Goal: Download file/media

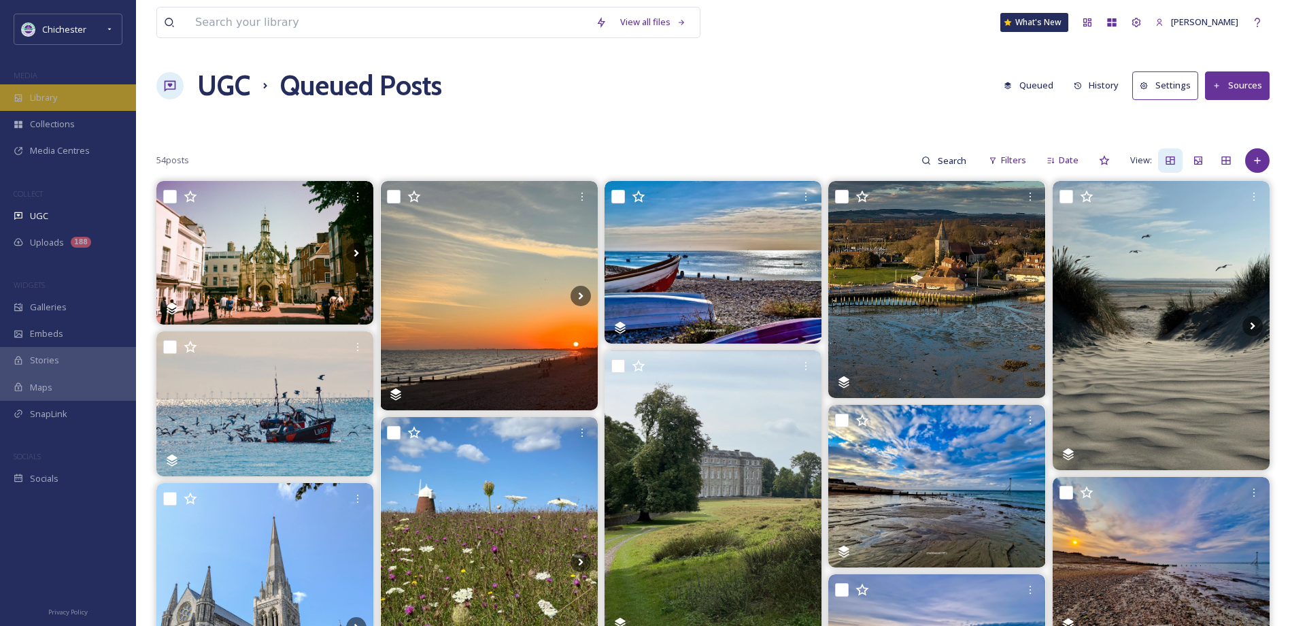
drag, startPoint x: 0, startPoint y: 0, endPoint x: 76, endPoint y: 105, distance: 129.5
click at [76, 105] on div "Library" at bounding box center [68, 97] width 136 height 27
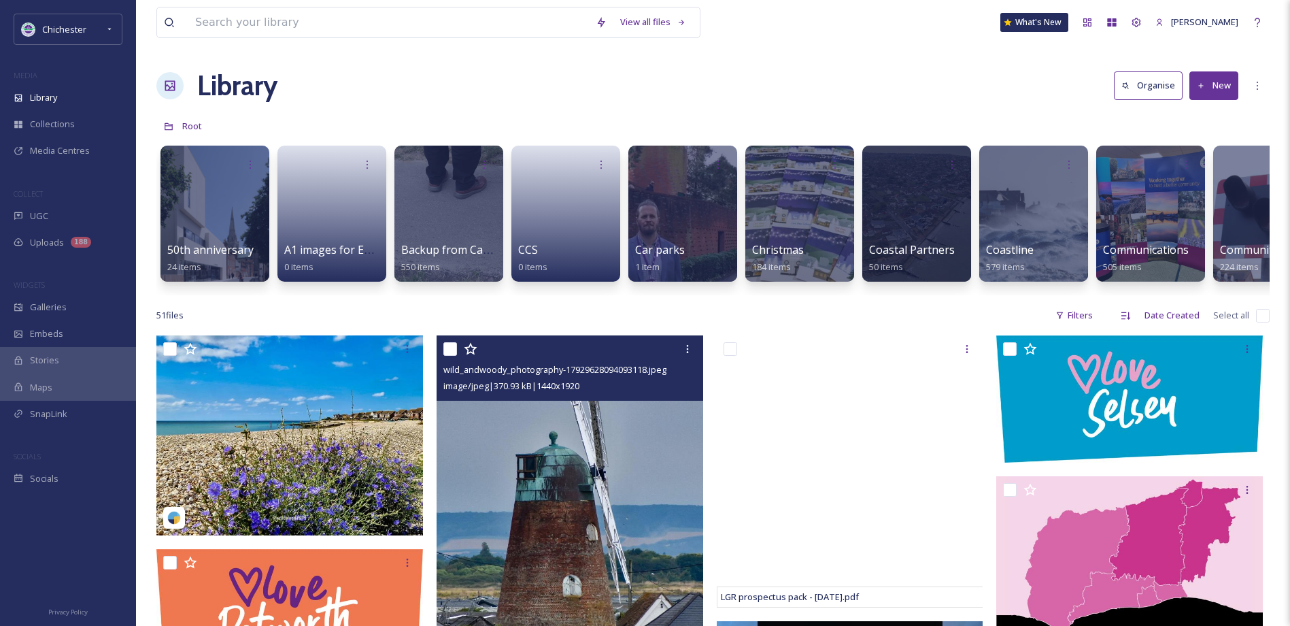
click at [445, 356] on input "checkbox" at bounding box center [450, 349] width 14 height 14
checkbox input "true"
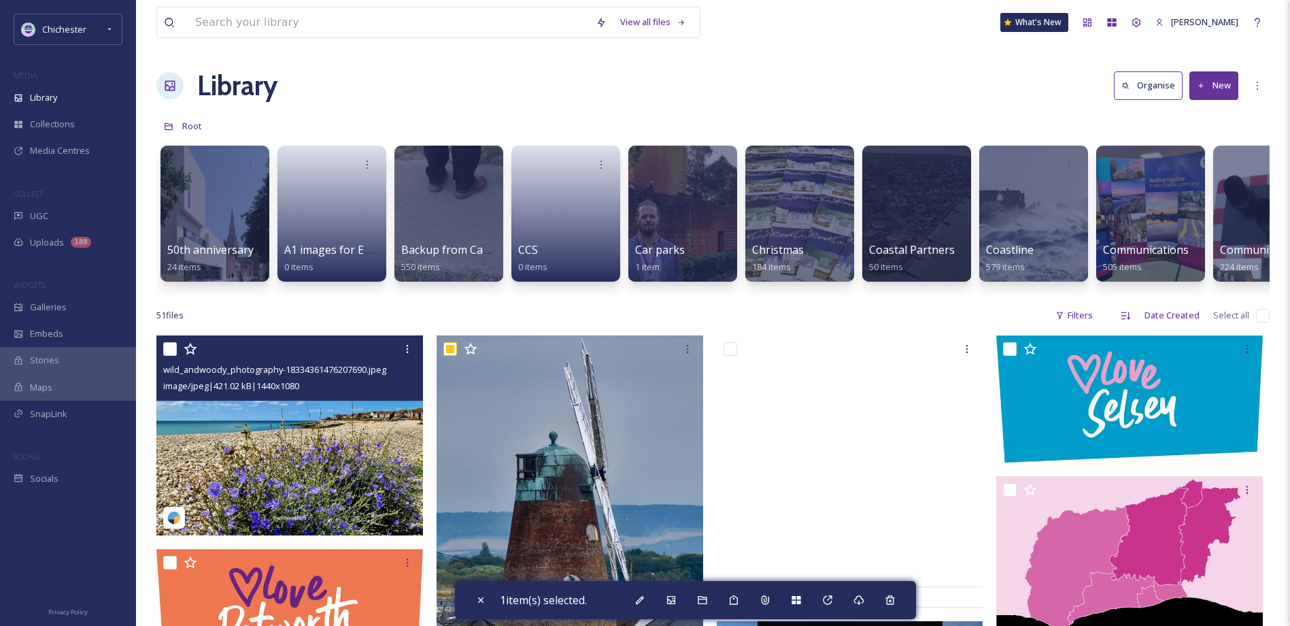
click at [173, 356] on input "checkbox" at bounding box center [170, 349] width 14 height 14
checkbox input "true"
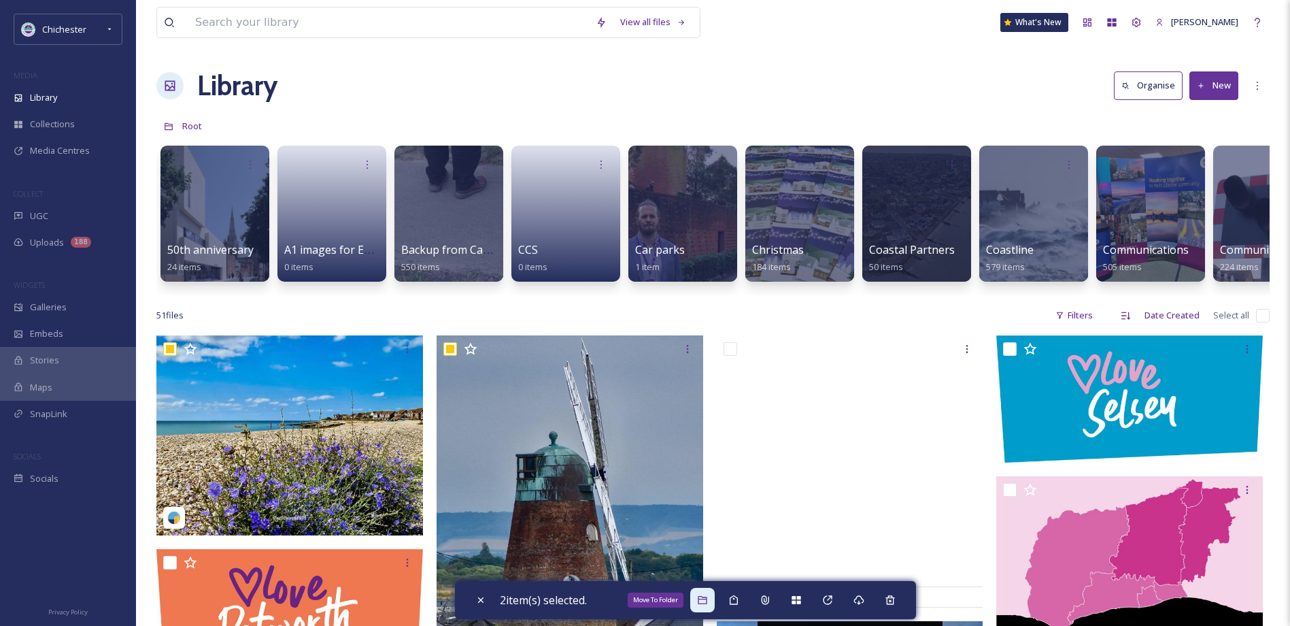
click at [698, 605] on div "Move To Folder" at bounding box center [702, 599] width 24 height 24
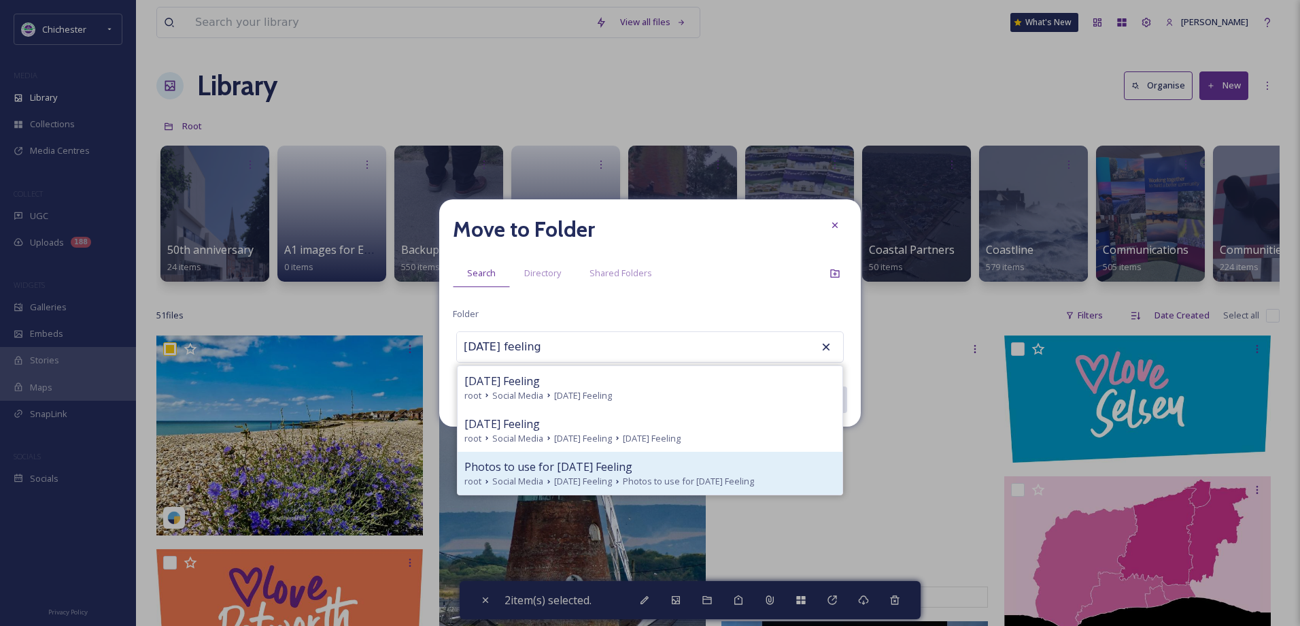
click at [553, 456] on div "Photos to use for [DATE] Feeling root Social Media [DATE] Feeling Photos to use…" at bounding box center [650, 472] width 385 height 43
type input "Photos to use for [DATE] Feeling"
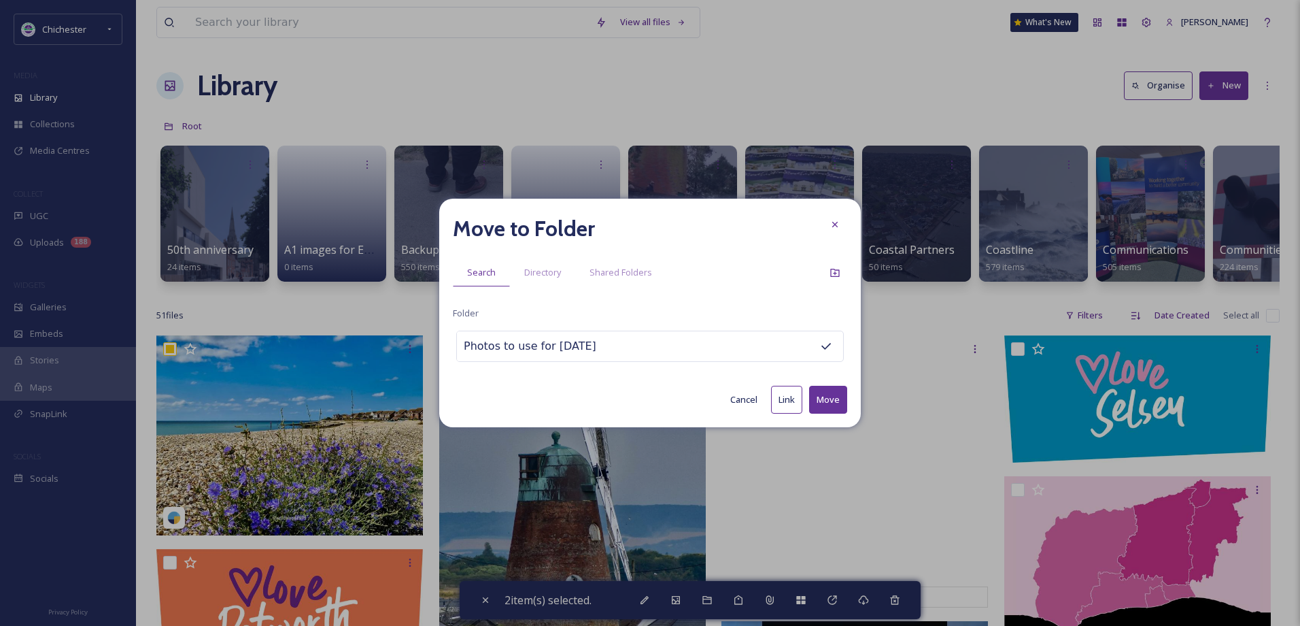
click at [824, 390] on button "Move" at bounding box center [828, 400] width 38 height 28
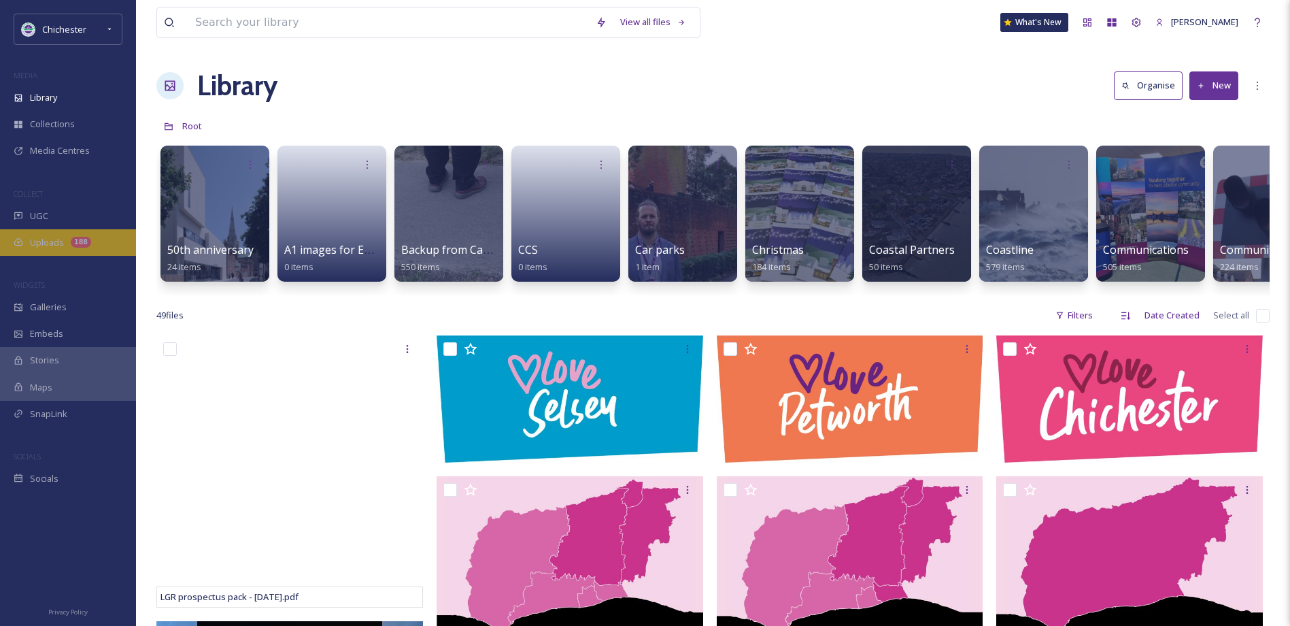
click at [78, 252] on div "Uploads 188" at bounding box center [68, 242] width 136 height 27
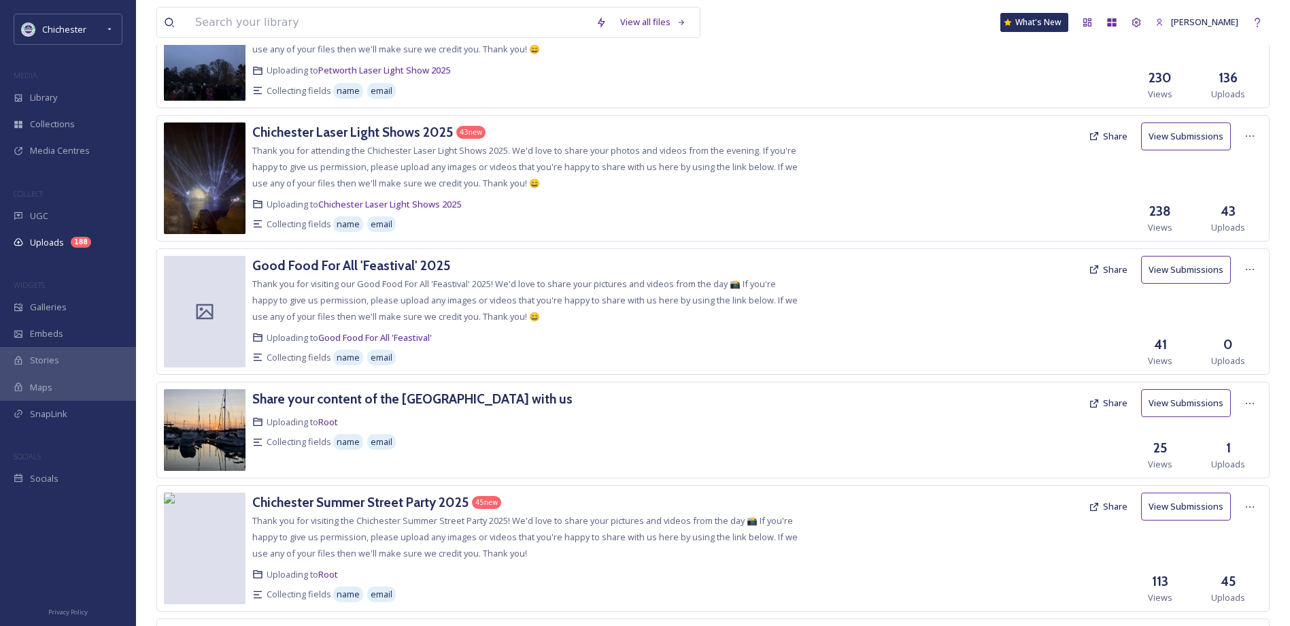
scroll to position [1970, 0]
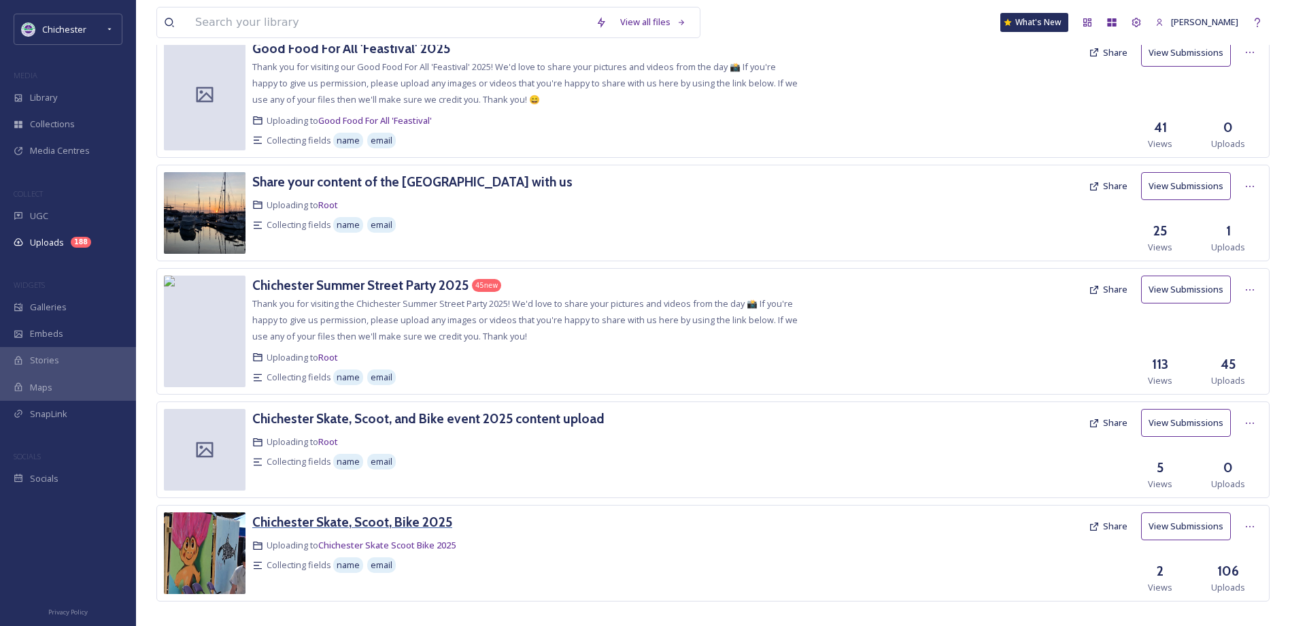
click at [386, 513] on h3 "Chichester Skate, Scoot, Bike 2025" at bounding box center [352, 521] width 200 height 16
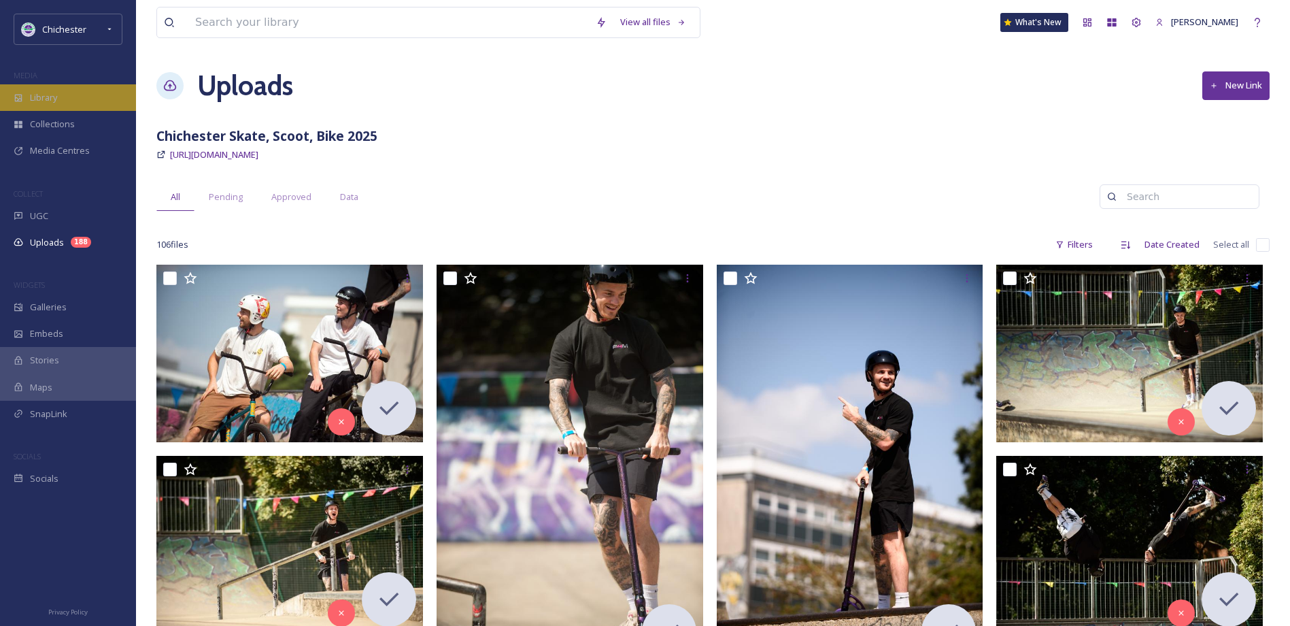
click at [71, 92] on div "Library" at bounding box center [68, 97] width 136 height 27
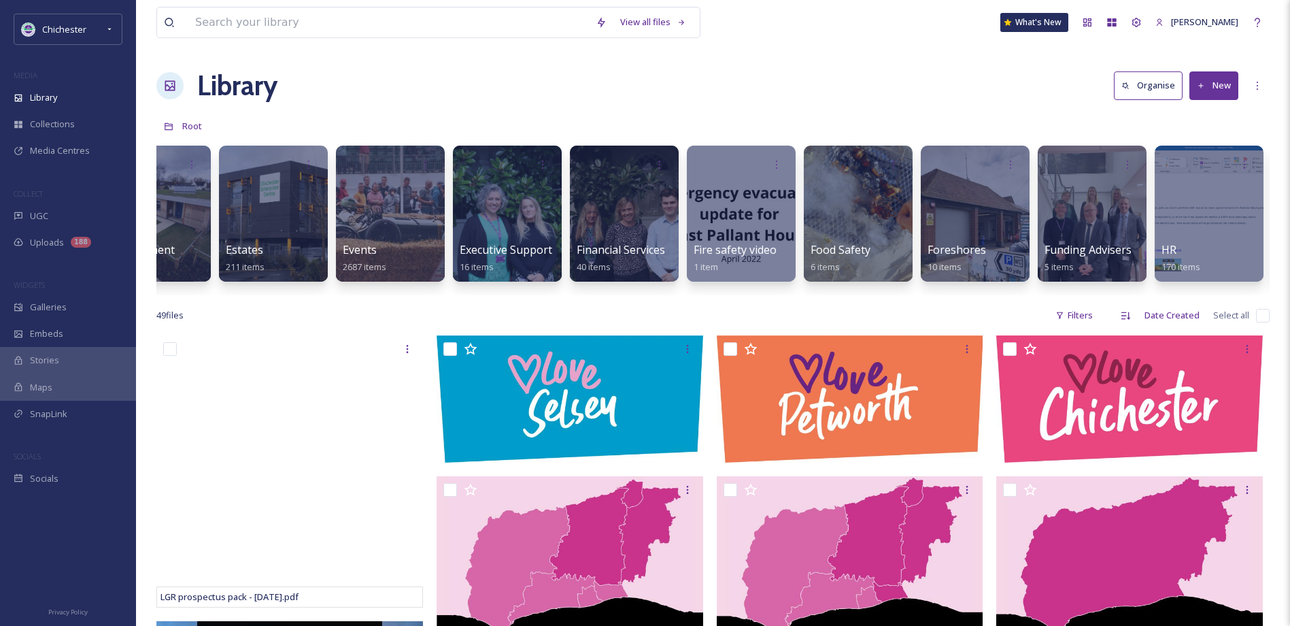
scroll to position [0, 2506]
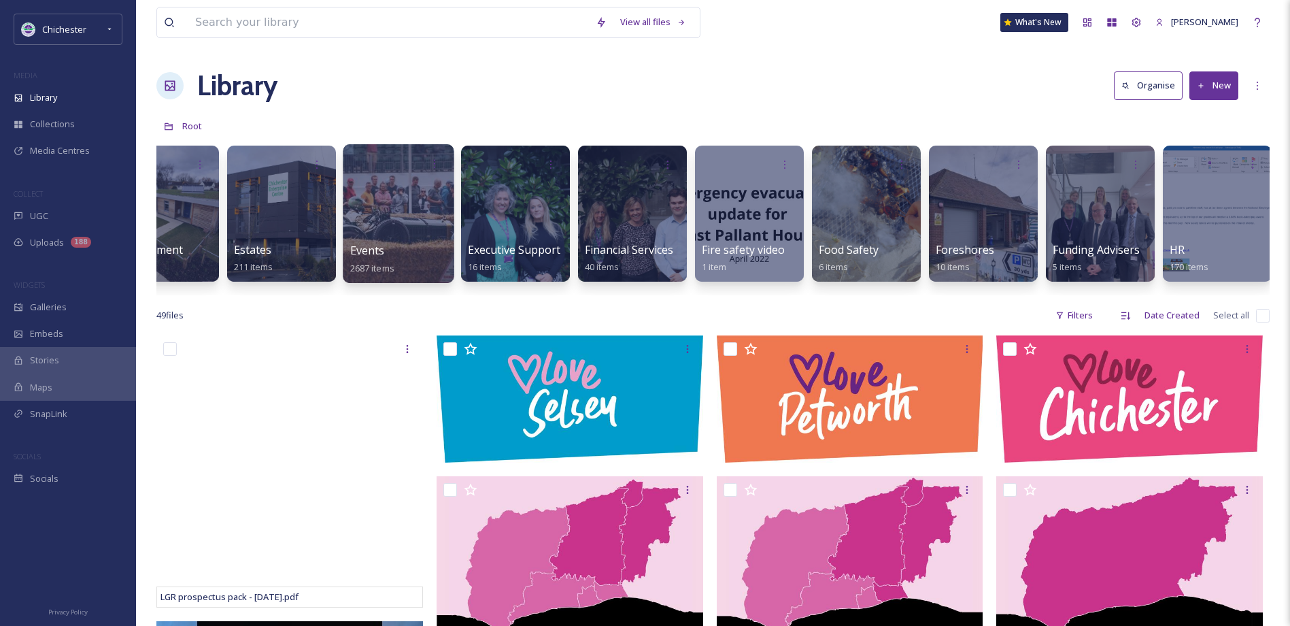
click at [403, 201] on div at bounding box center [398, 213] width 111 height 139
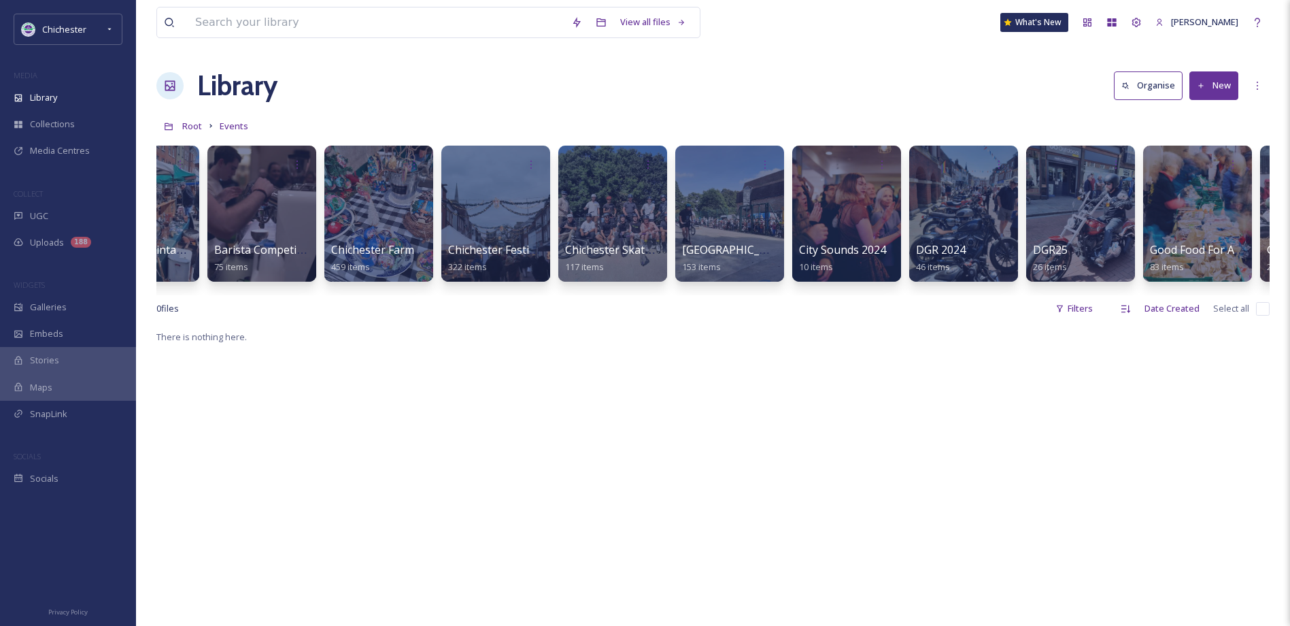
scroll to position [0, 352]
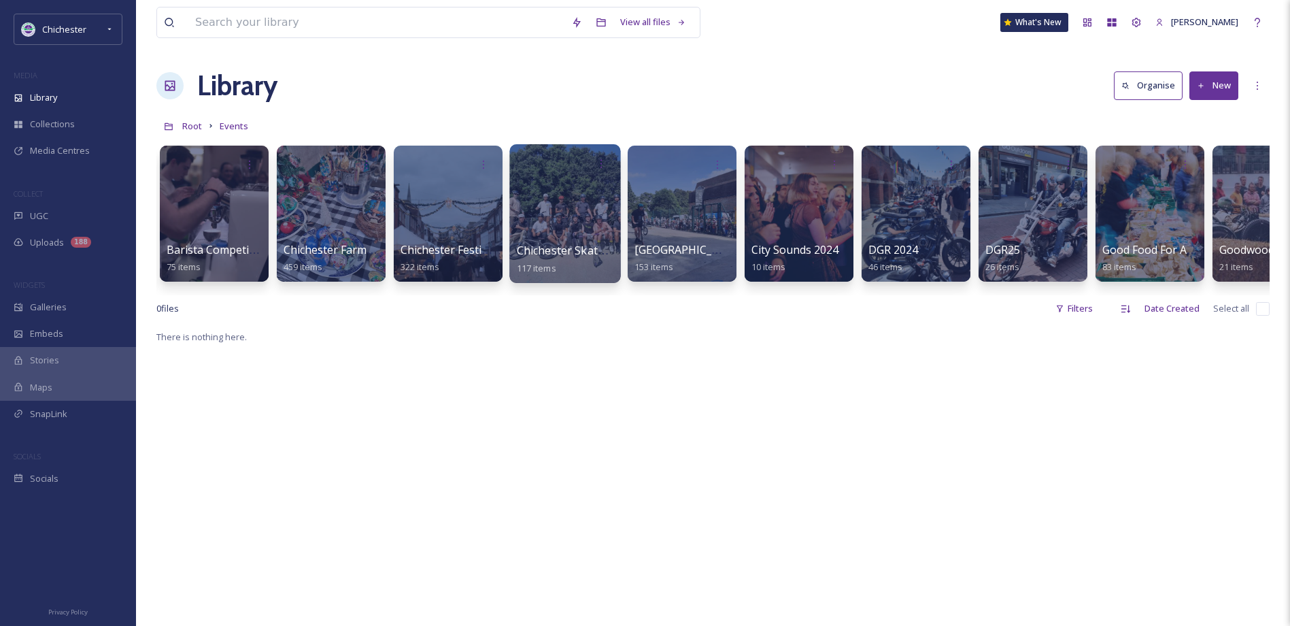
click at [591, 196] on div at bounding box center [564, 213] width 111 height 139
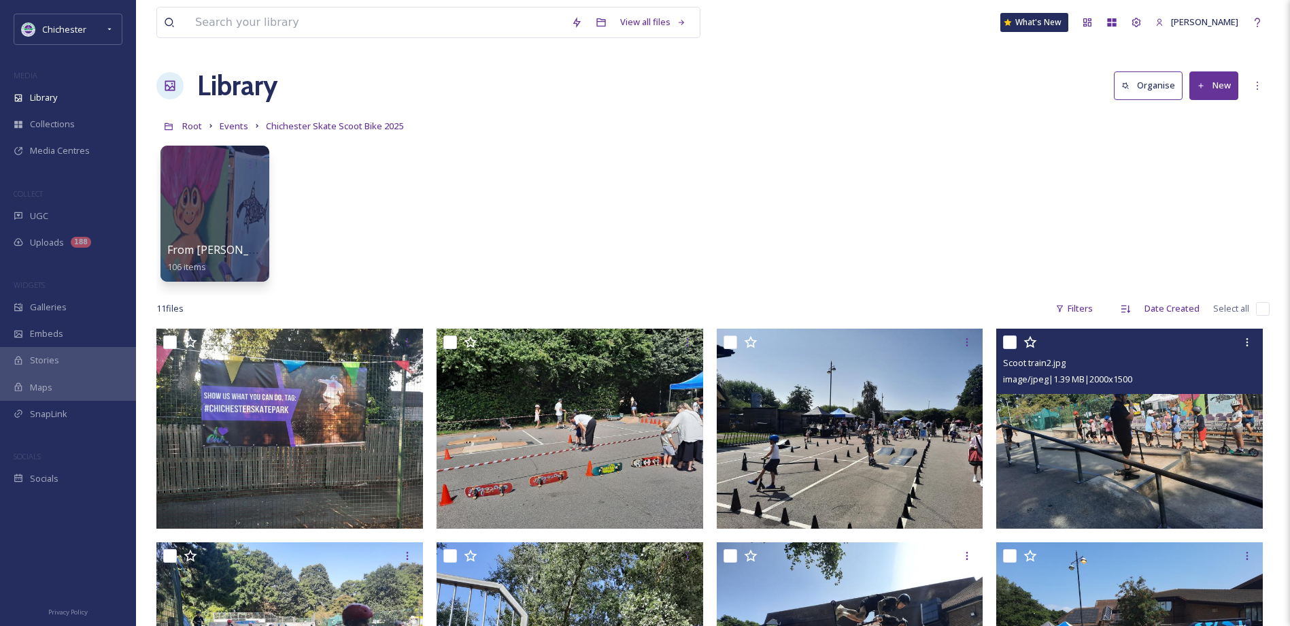
click at [1065, 437] on img at bounding box center [1129, 428] width 267 height 200
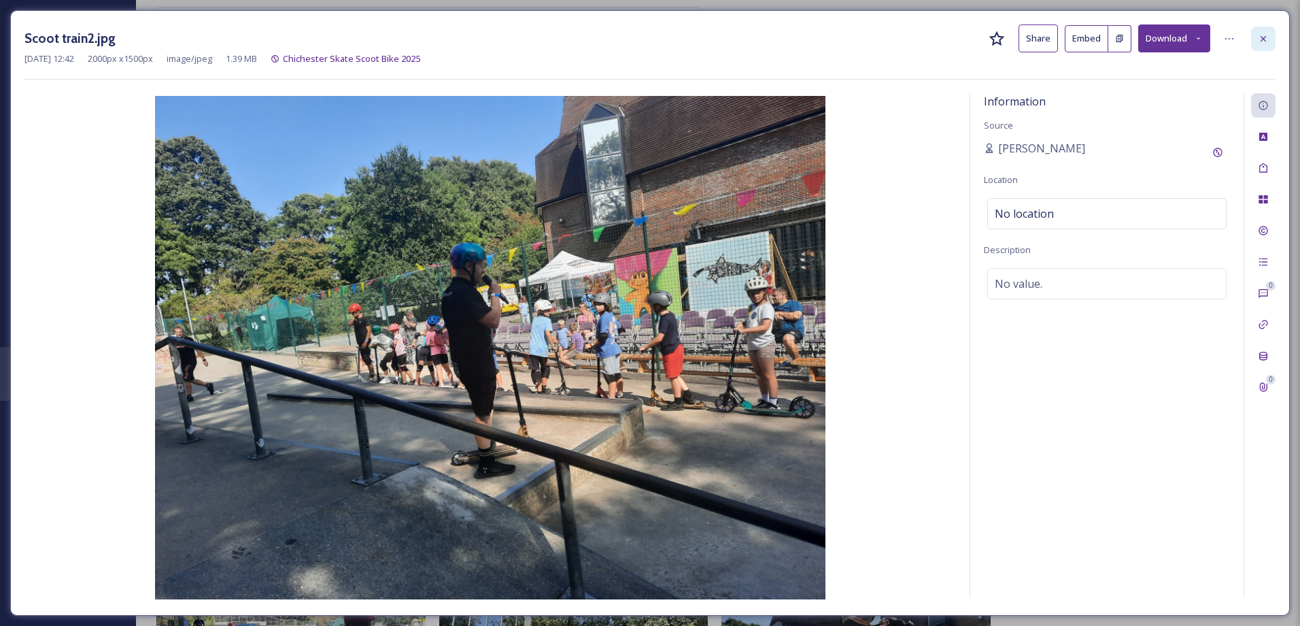
click at [1264, 40] on icon at bounding box center [1263, 38] width 11 height 11
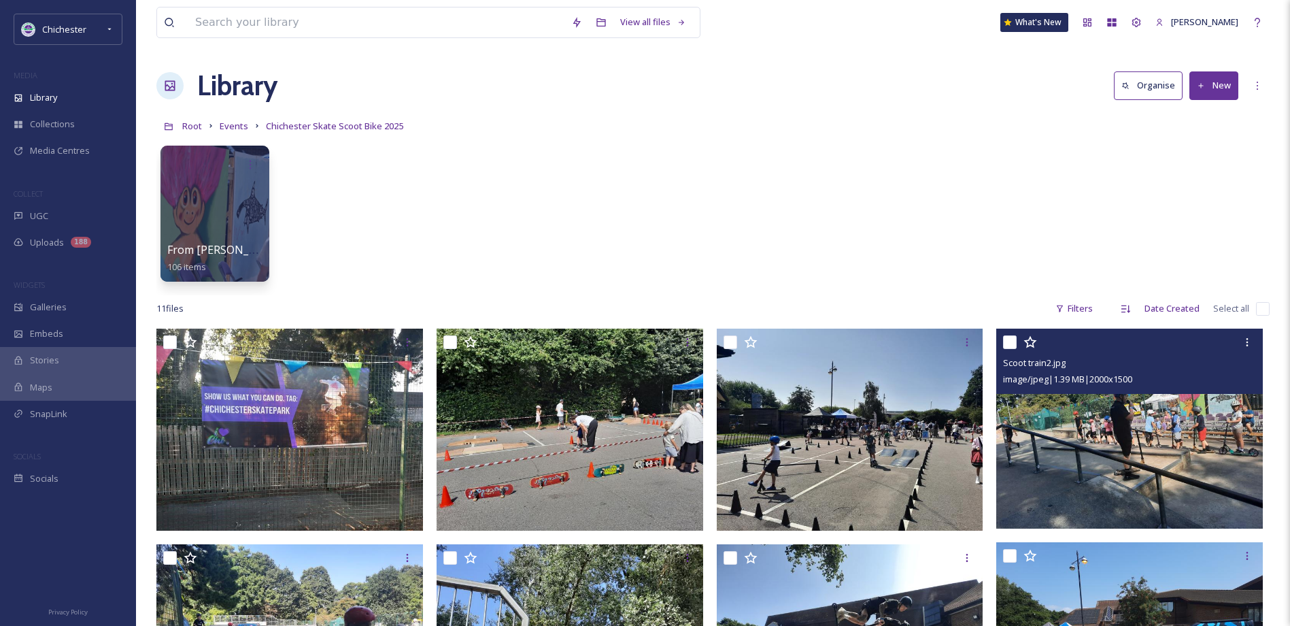
click at [1262, 311] on input "checkbox" at bounding box center [1263, 309] width 14 height 14
checkbox input "true"
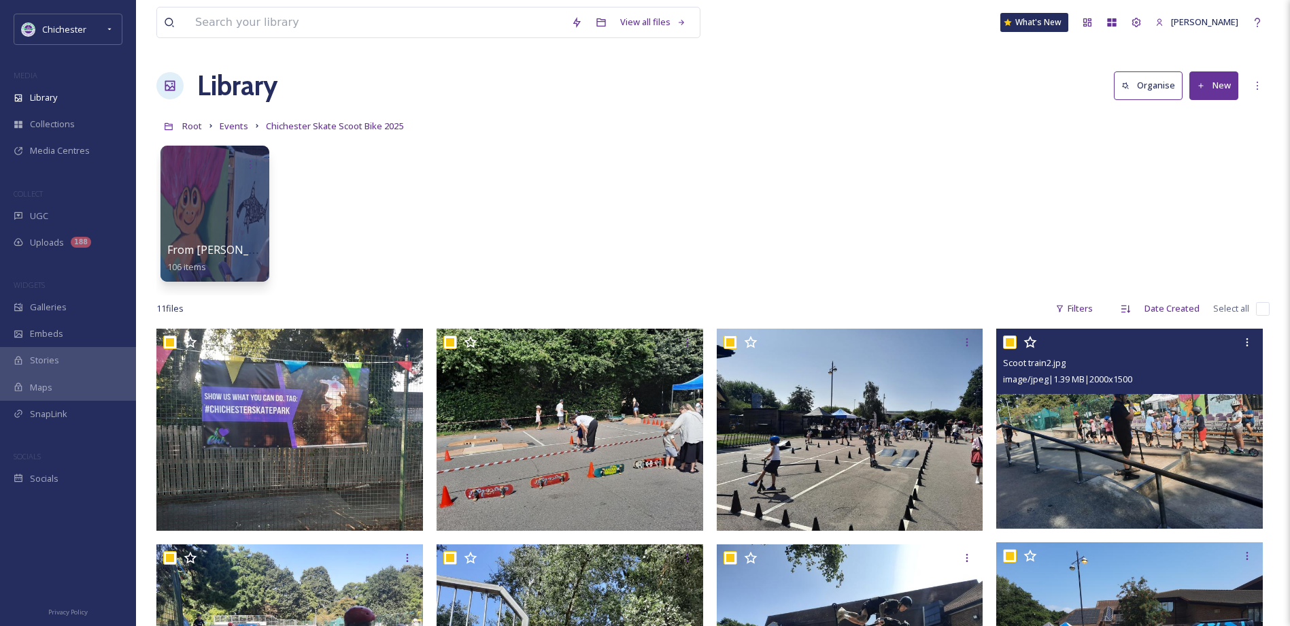
checkbox input "true"
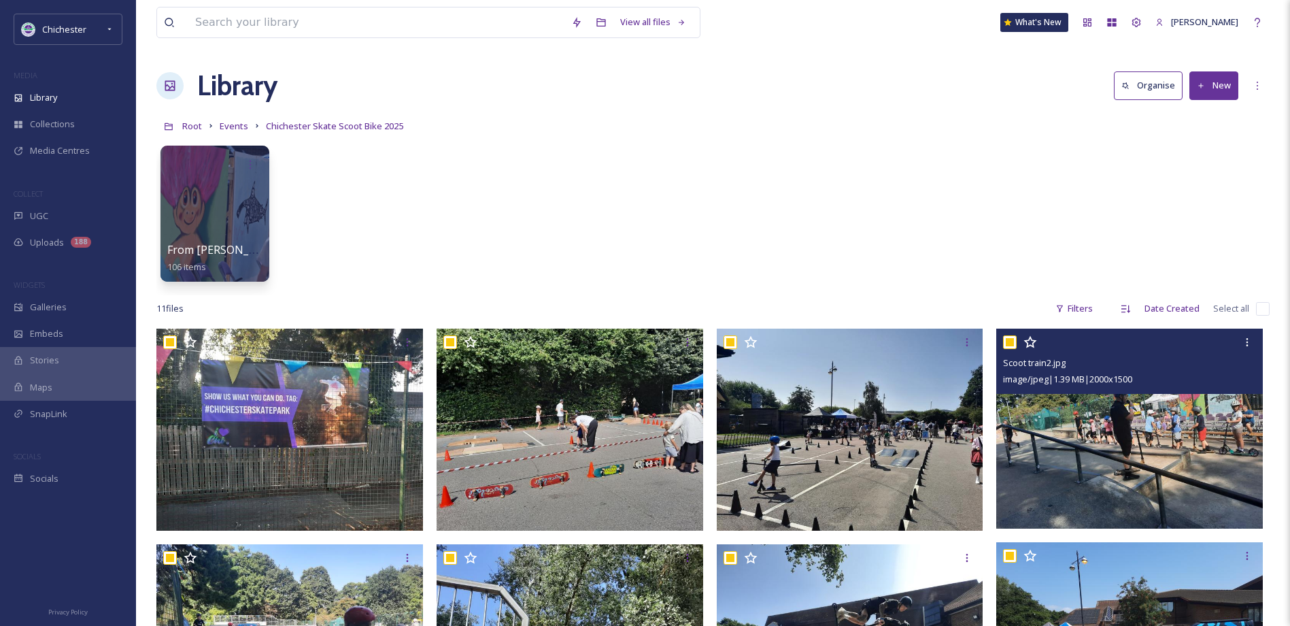
checkbox input "true"
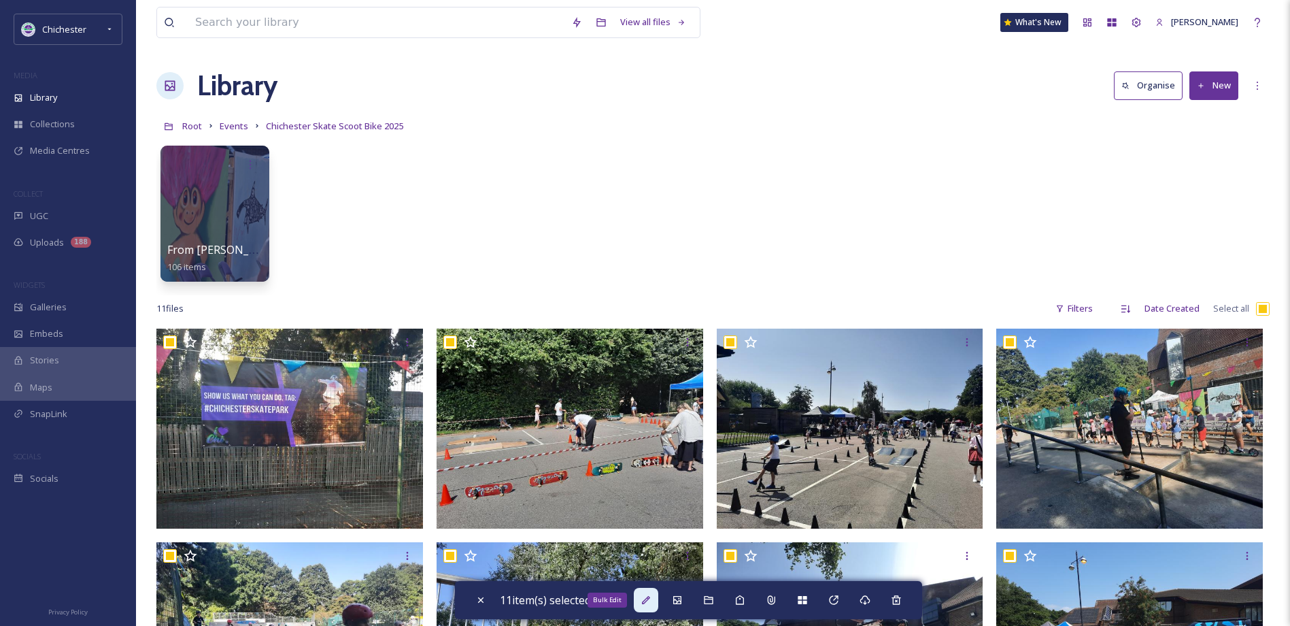
click at [653, 593] on div "Bulk Edit" at bounding box center [646, 599] width 24 height 24
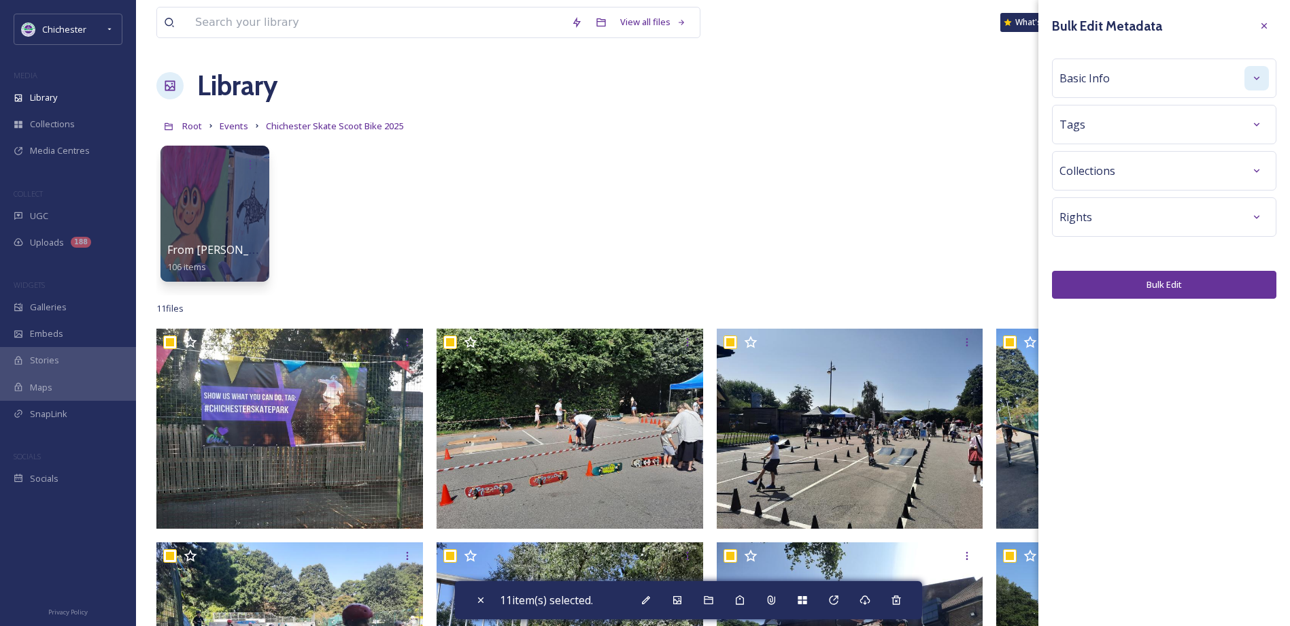
click at [1255, 90] on div at bounding box center [1256, 78] width 24 height 24
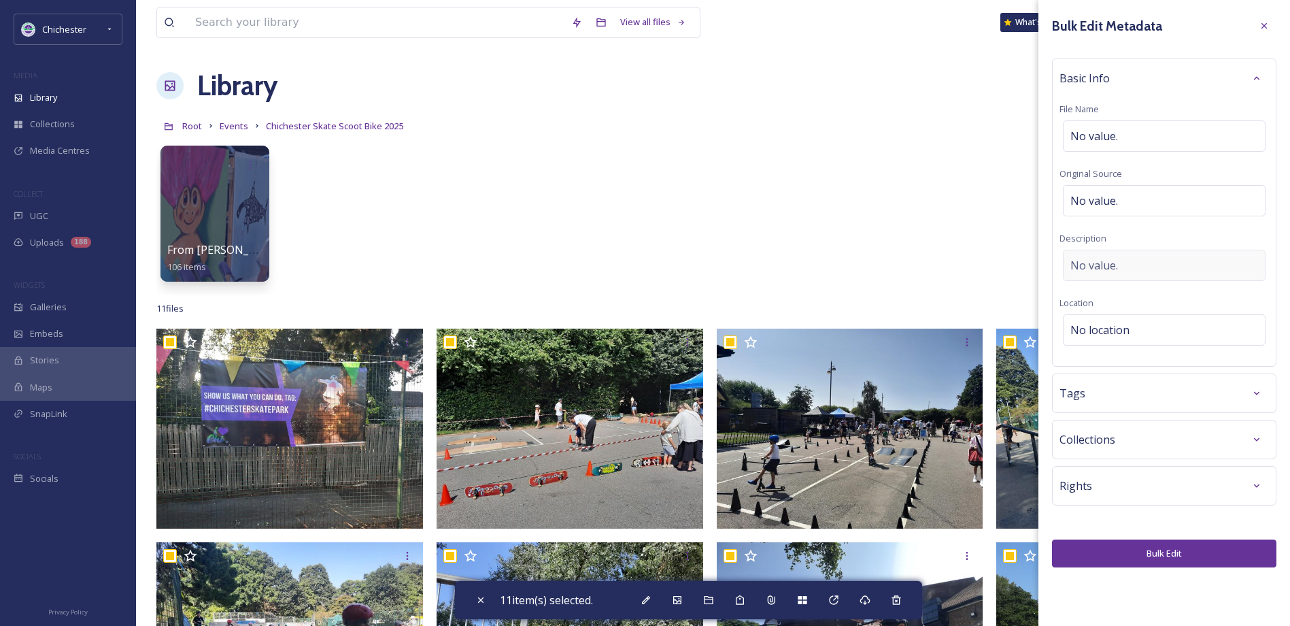
click at [1121, 269] on div "No value." at bounding box center [1164, 265] width 203 height 31
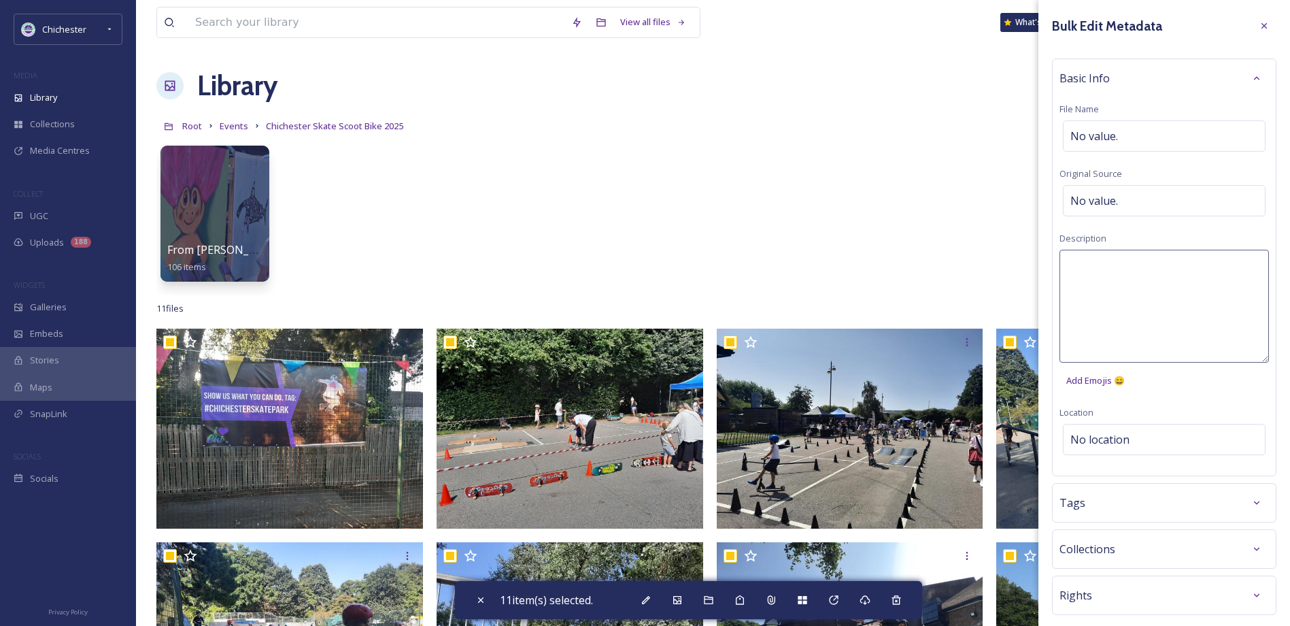
click at [1099, 275] on textarea at bounding box center [1163, 306] width 209 height 113
type textarea "[GEOGRAPHIC_DATA] event 2025"
click at [1256, 505] on div "Bulk Edit Metadata Basic Info File Name No value. Original Source No value. Des…" at bounding box center [1164, 345] width 252 height 690
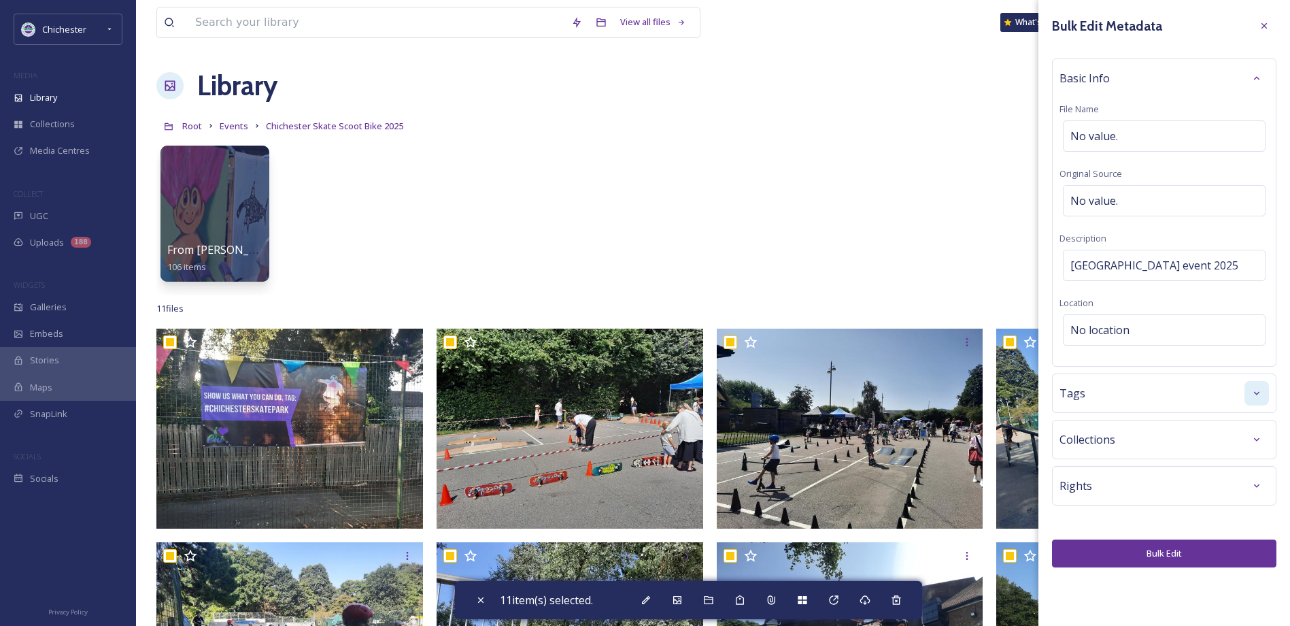
click at [1257, 394] on icon at bounding box center [1256, 392] width 5 height 3
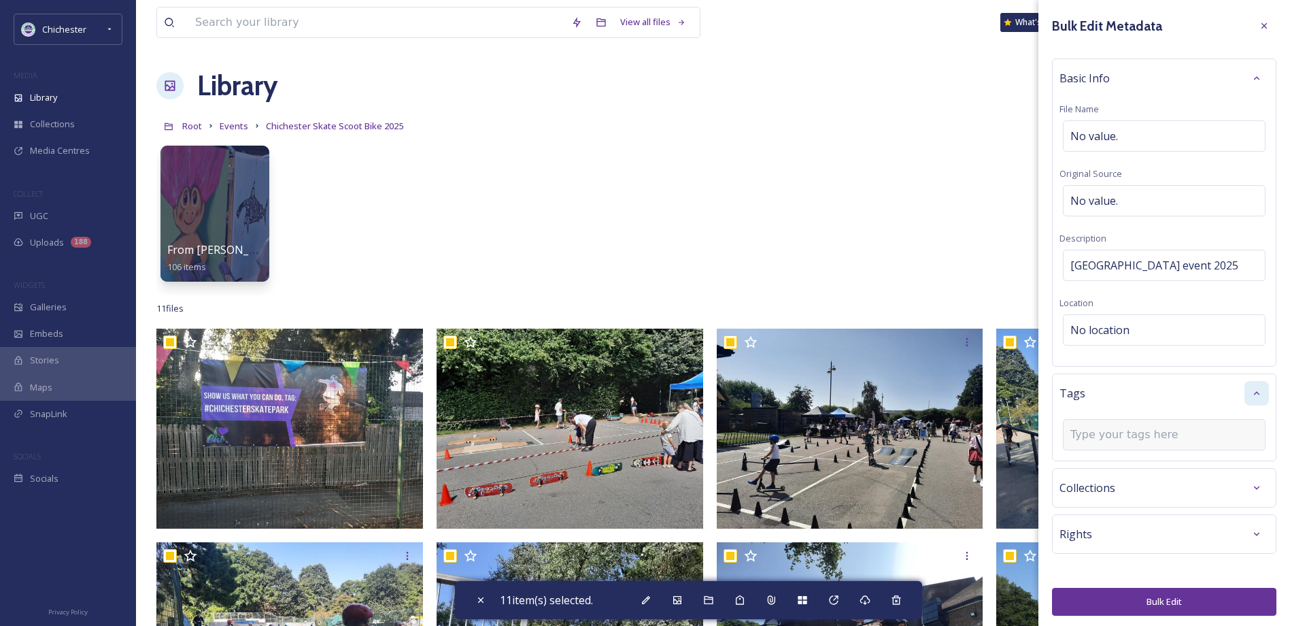
click at [1154, 423] on div at bounding box center [1164, 434] width 203 height 31
click at [1142, 423] on div at bounding box center [1164, 434] width 203 height 31
click at [1120, 431] on input at bounding box center [1138, 434] width 136 height 16
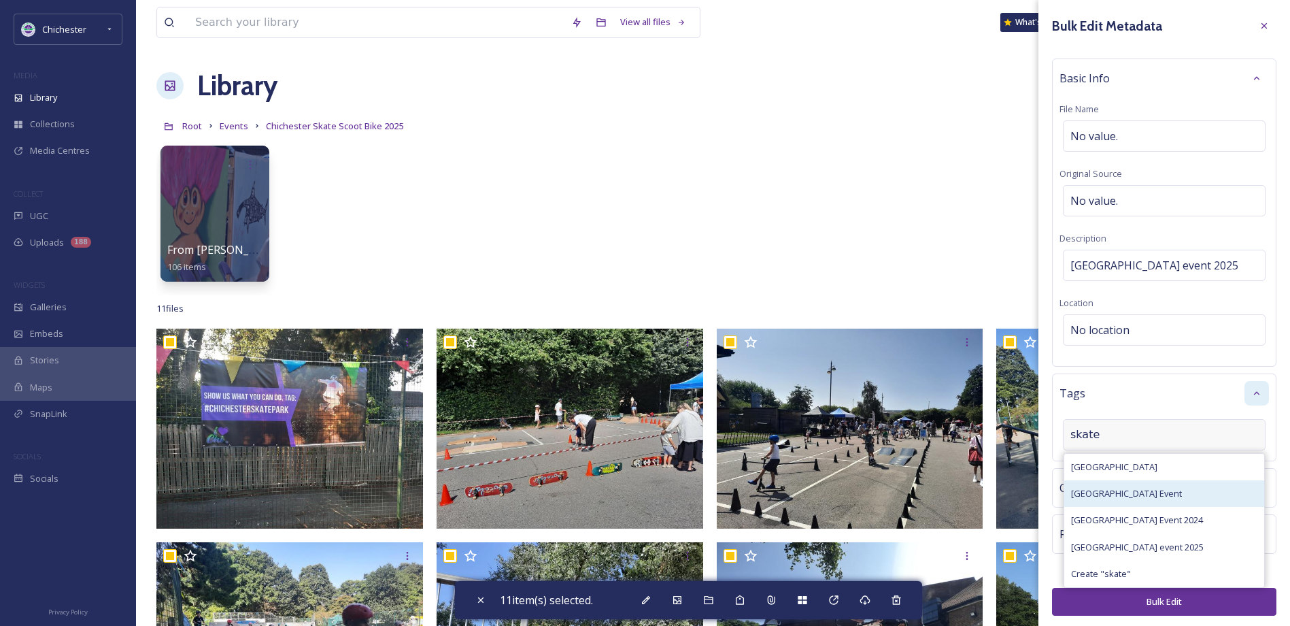
type input "skate"
click at [1178, 495] on span "[GEOGRAPHIC_DATA] Event" at bounding box center [1126, 493] width 111 height 13
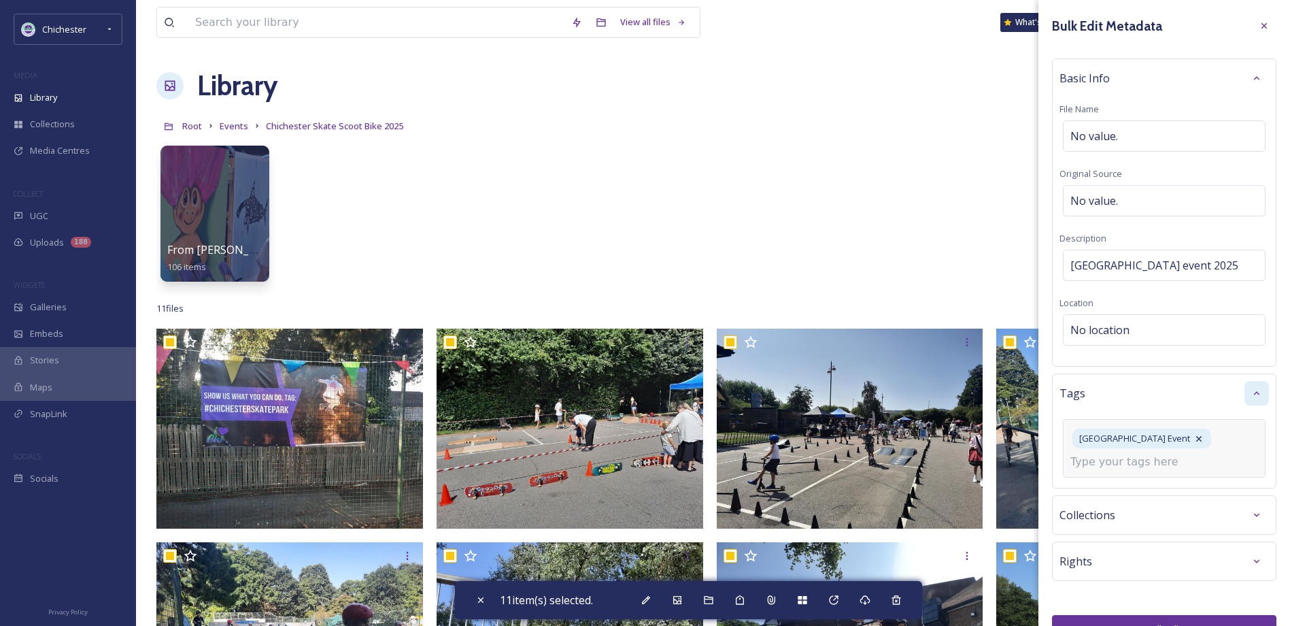
click at [1158, 464] on input at bounding box center [1138, 462] width 136 height 16
type input "k"
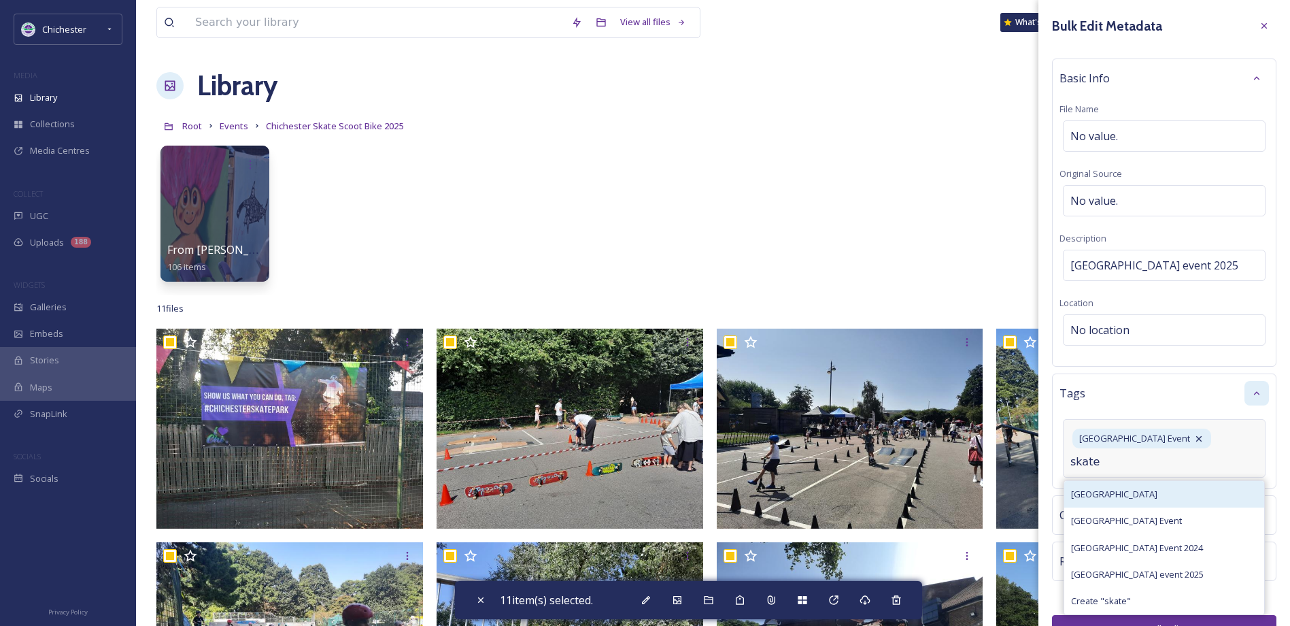
type input "skate"
click at [1163, 494] on div "[GEOGRAPHIC_DATA]" at bounding box center [1164, 494] width 200 height 27
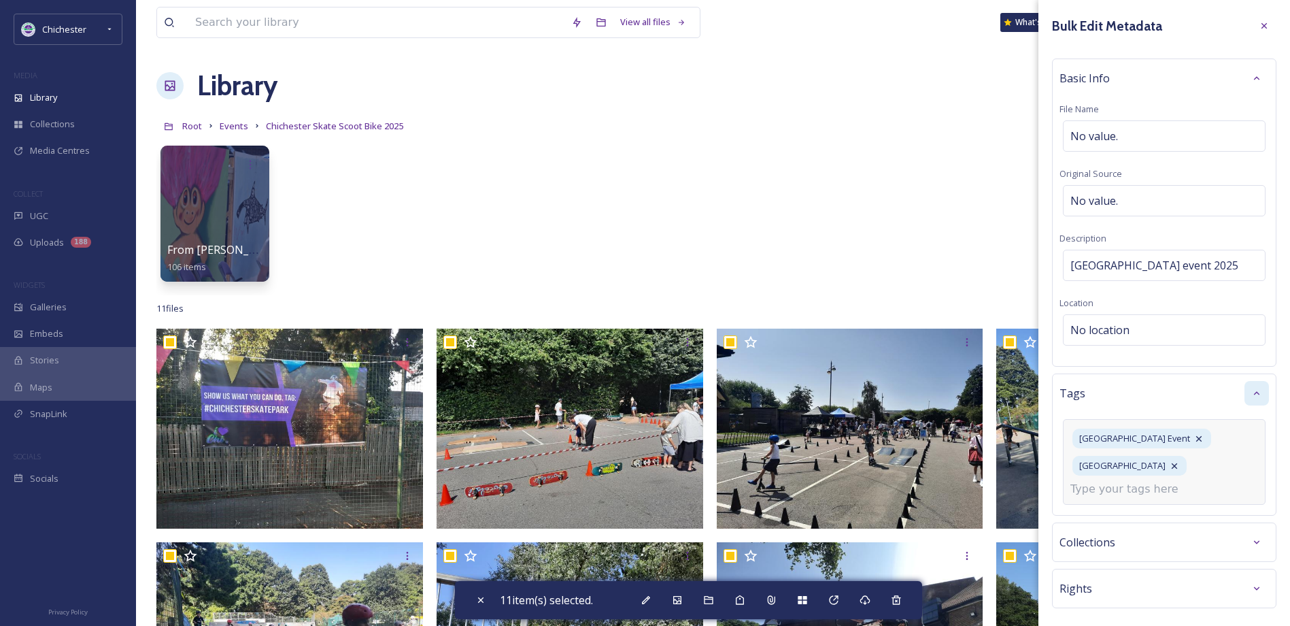
click at [1133, 502] on div "[GEOGRAPHIC_DATA] [GEOGRAPHIC_DATA]" at bounding box center [1164, 462] width 203 height 86
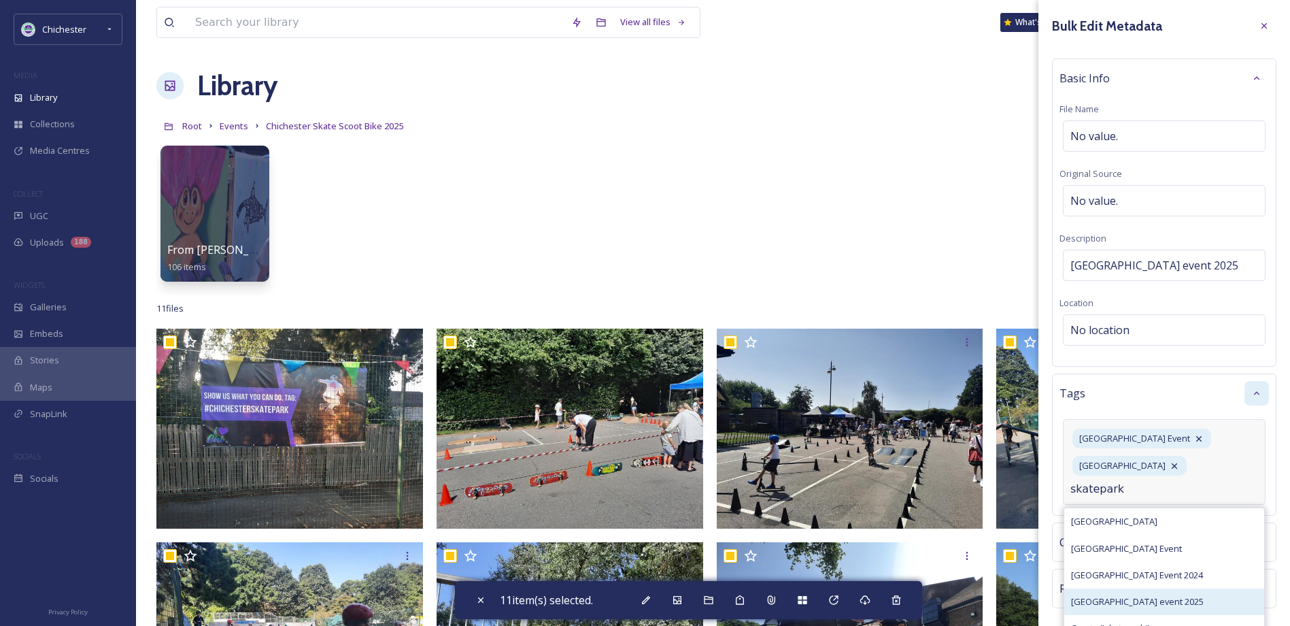
type input "skatepark"
click at [1165, 598] on span "[GEOGRAPHIC_DATA] event 2025" at bounding box center [1137, 601] width 133 height 13
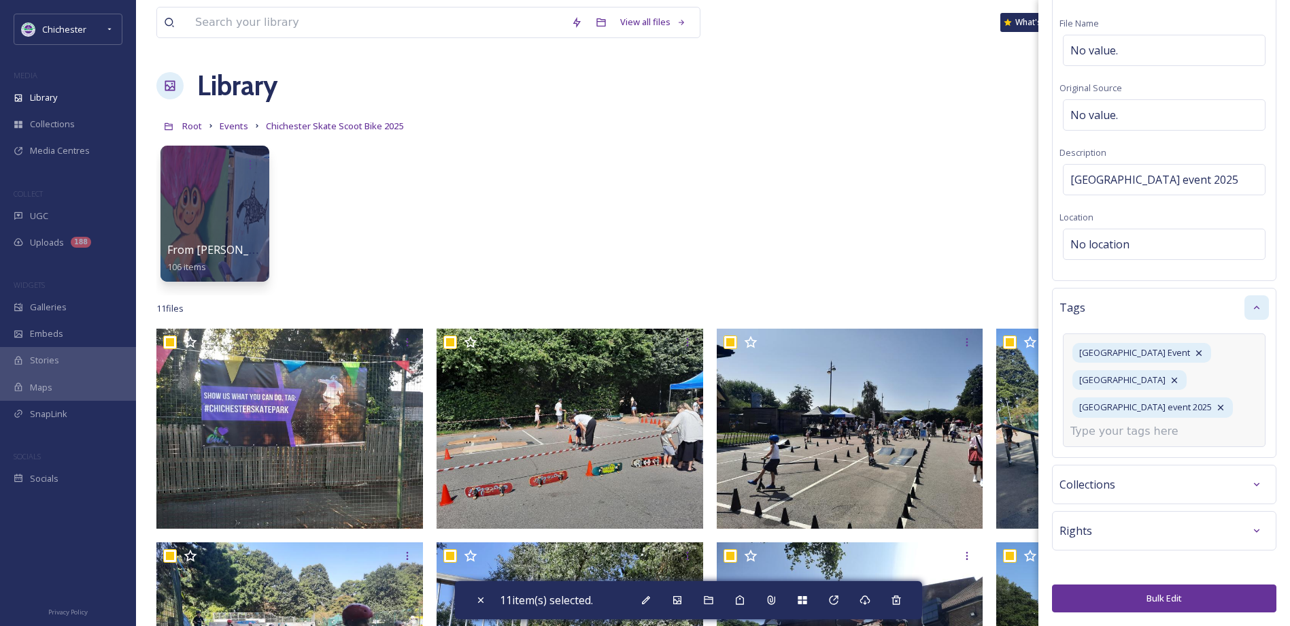
click at [1170, 600] on button "Bulk Edit" at bounding box center [1164, 598] width 224 height 28
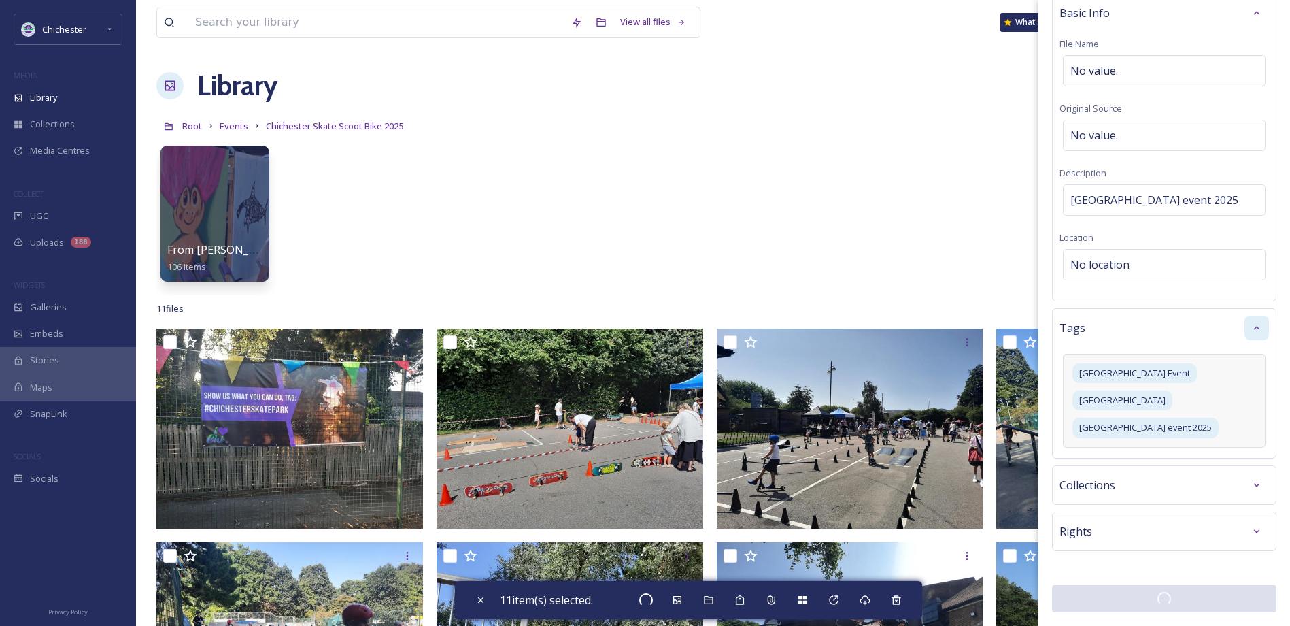
checkbox input "false"
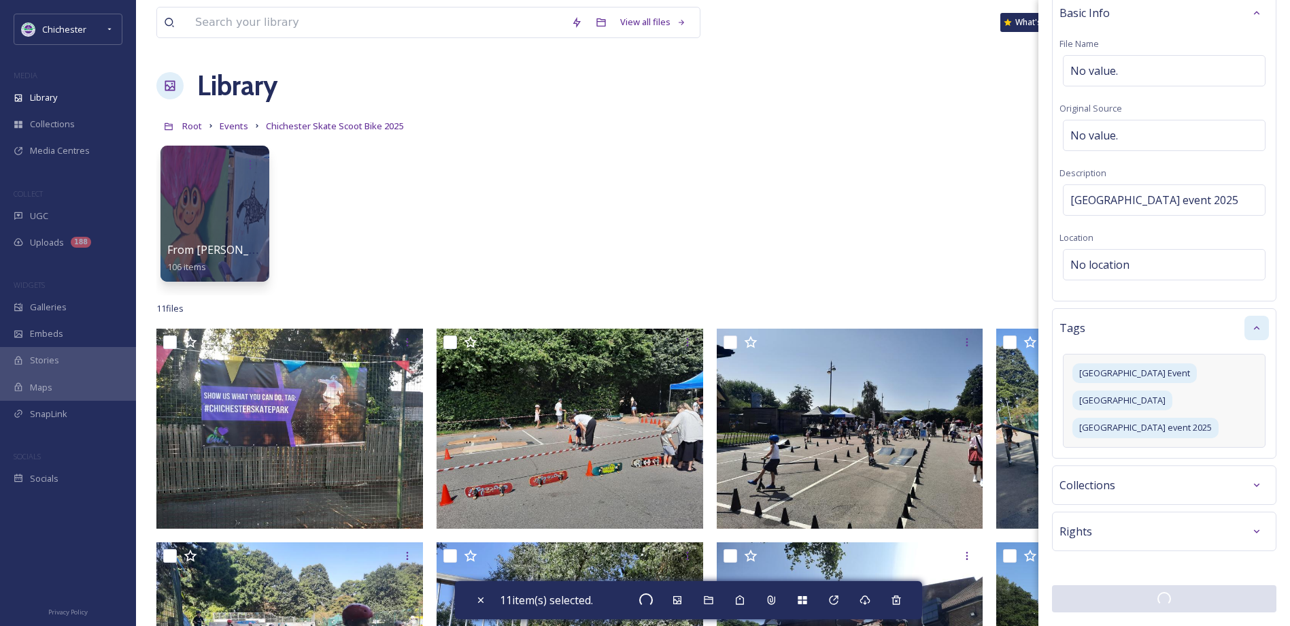
checkbox input "false"
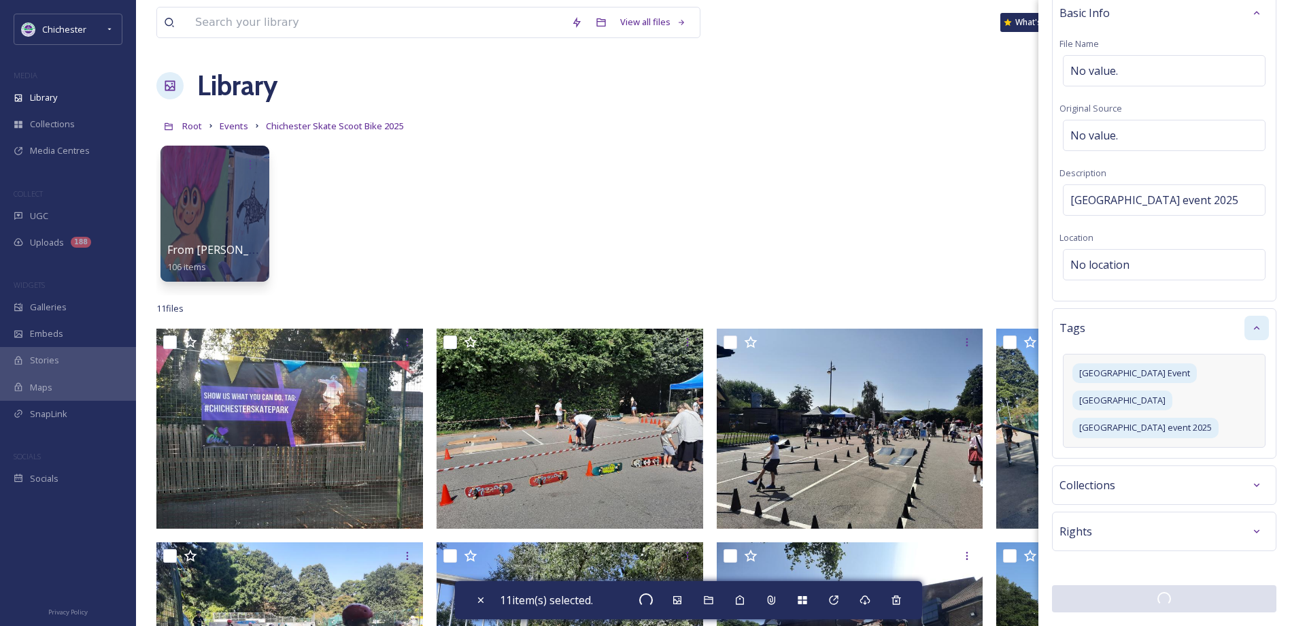
checkbox input "false"
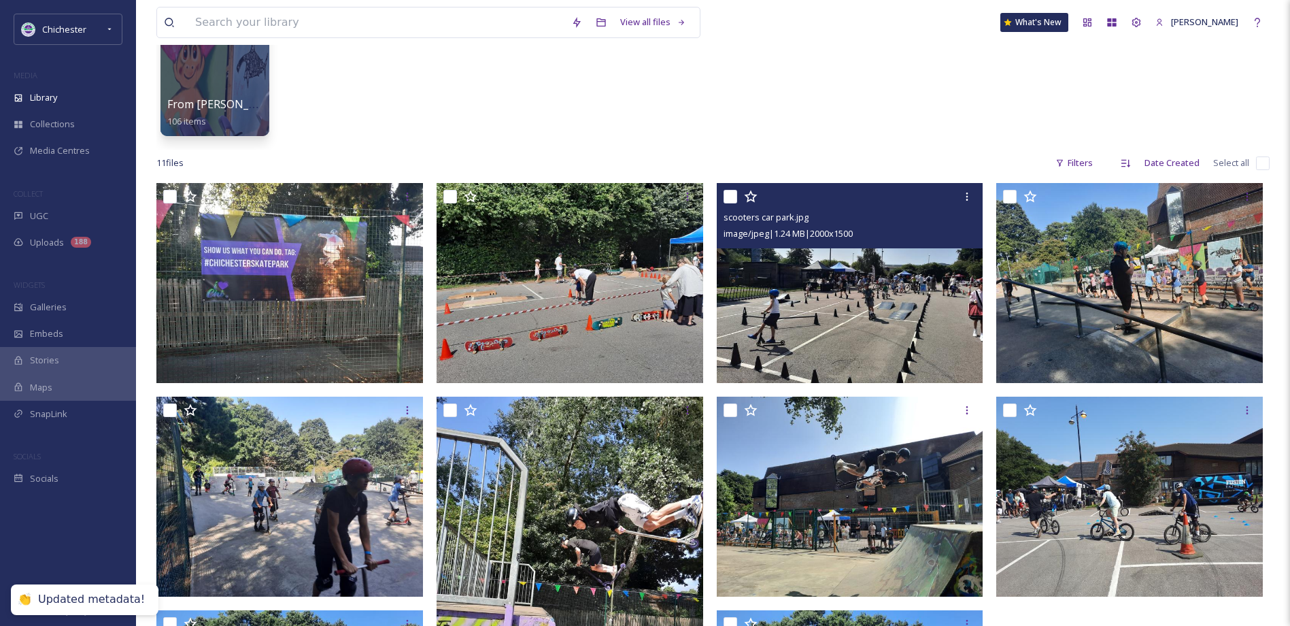
scroll to position [408, 0]
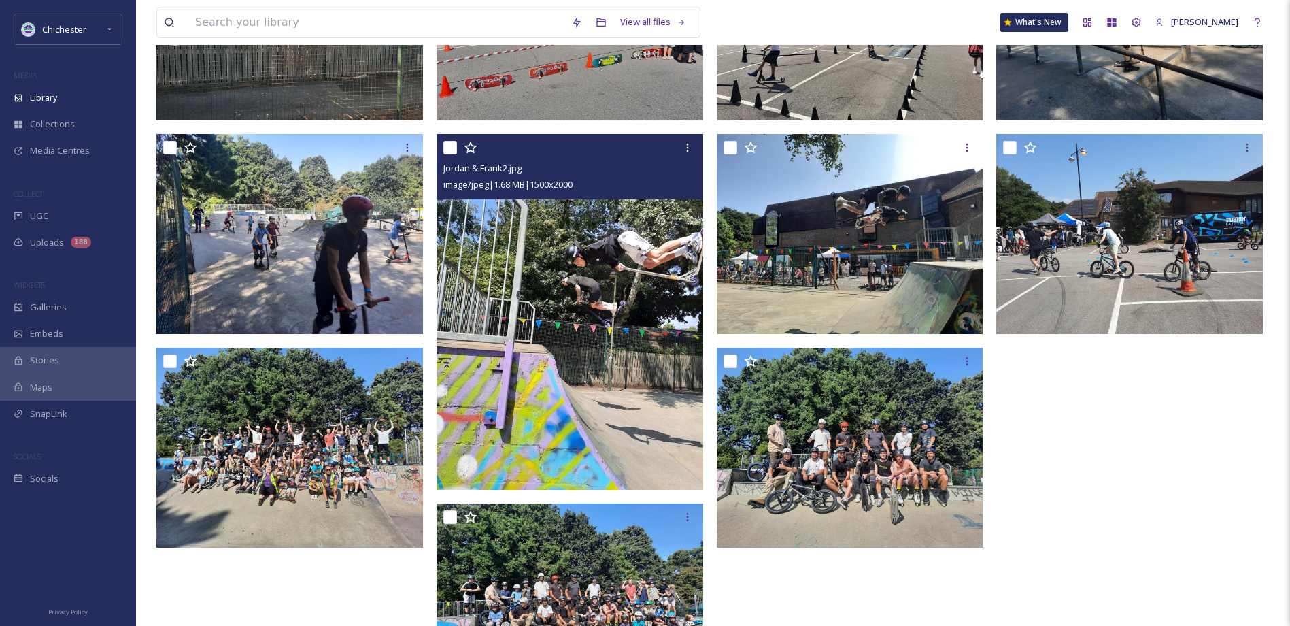
click at [579, 309] on img at bounding box center [570, 311] width 267 height 355
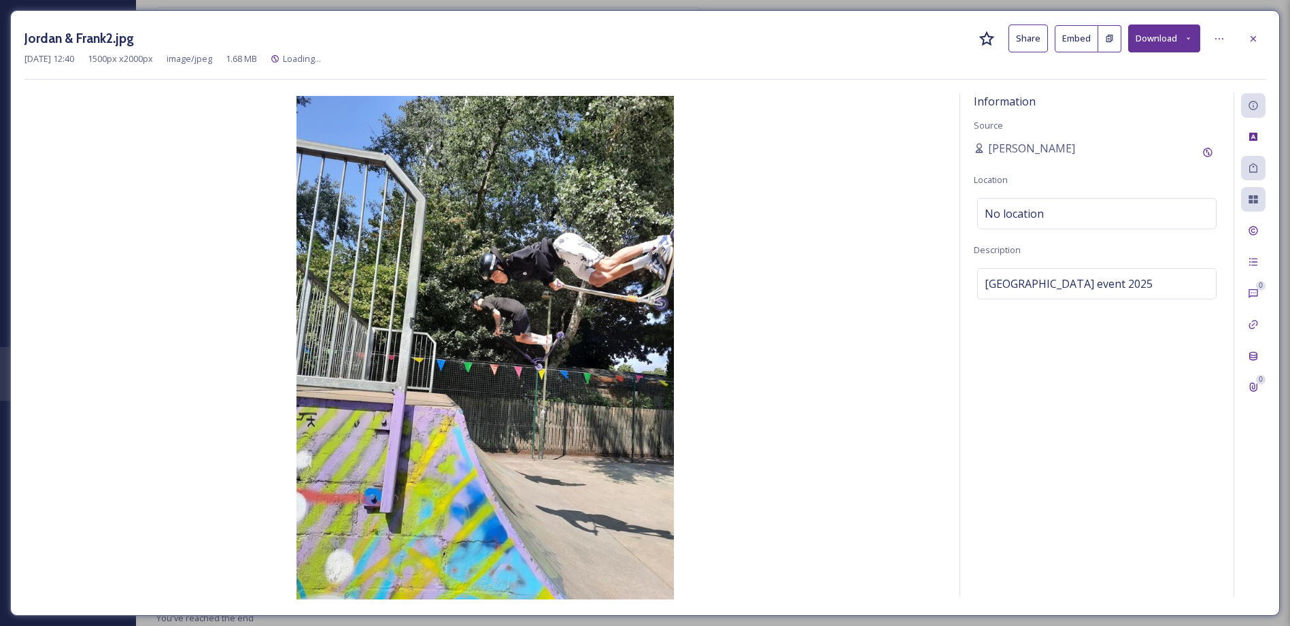
scroll to position [353, 0]
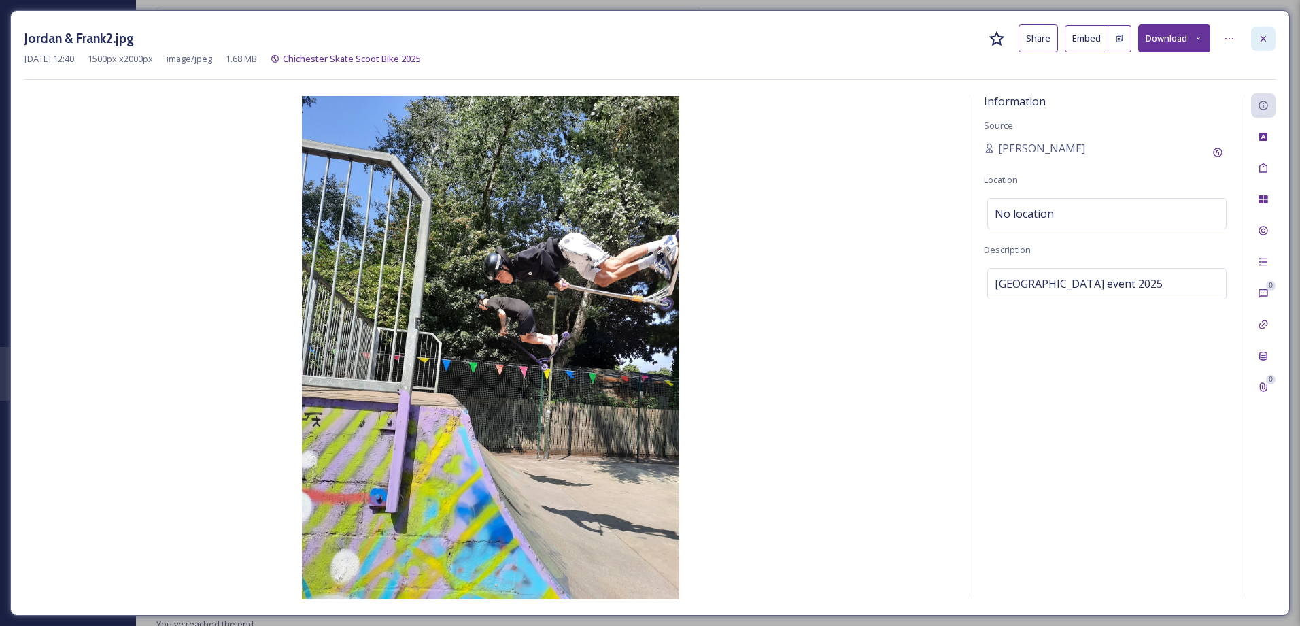
click at [1275, 29] on div at bounding box center [1263, 39] width 24 height 24
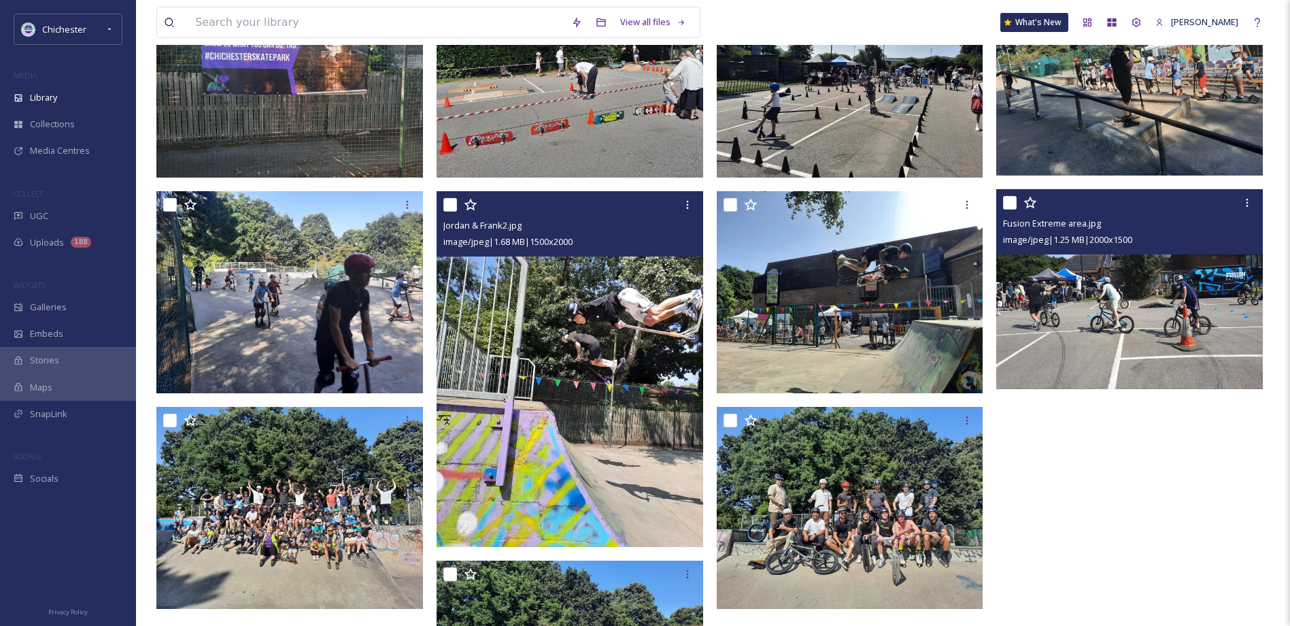
click at [1143, 378] on img at bounding box center [1129, 289] width 267 height 200
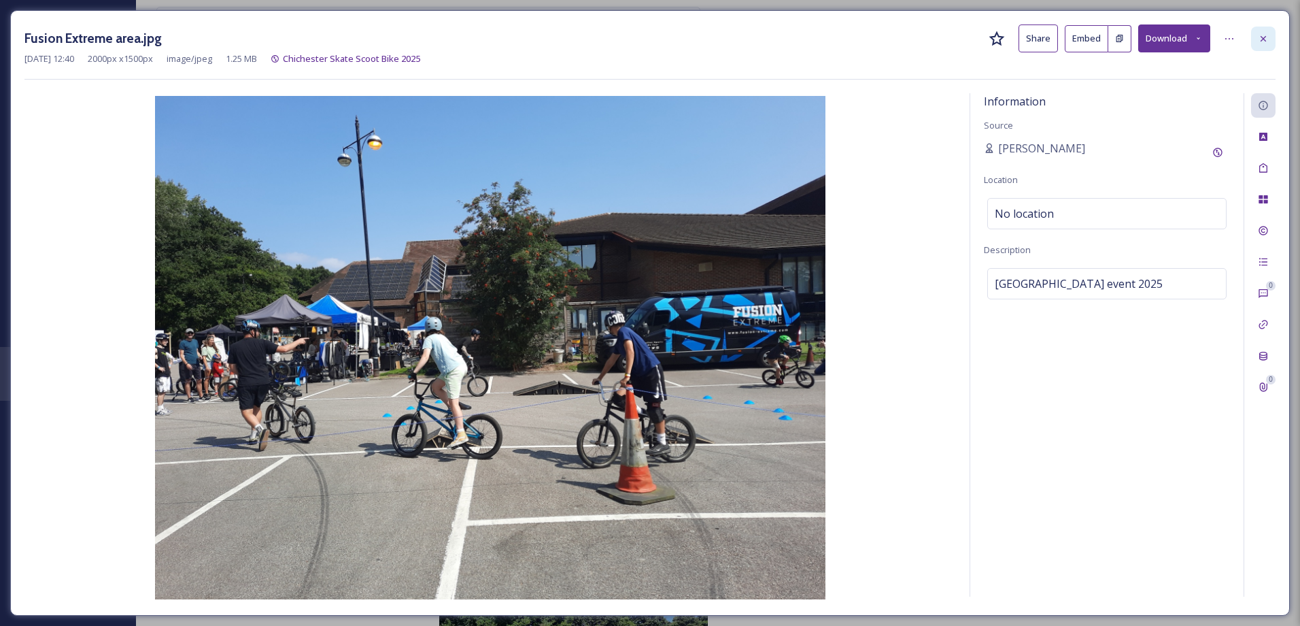
click at [1254, 43] on div at bounding box center [1263, 39] width 24 height 24
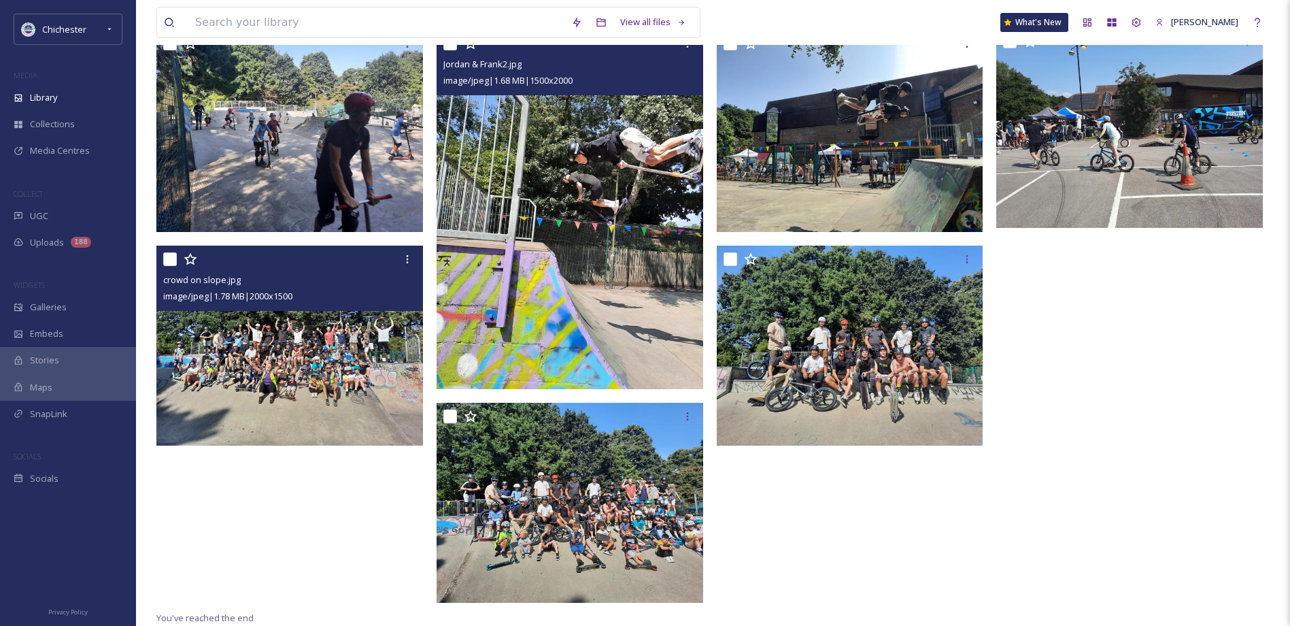
click at [239, 404] on img at bounding box center [289, 345] width 267 height 200
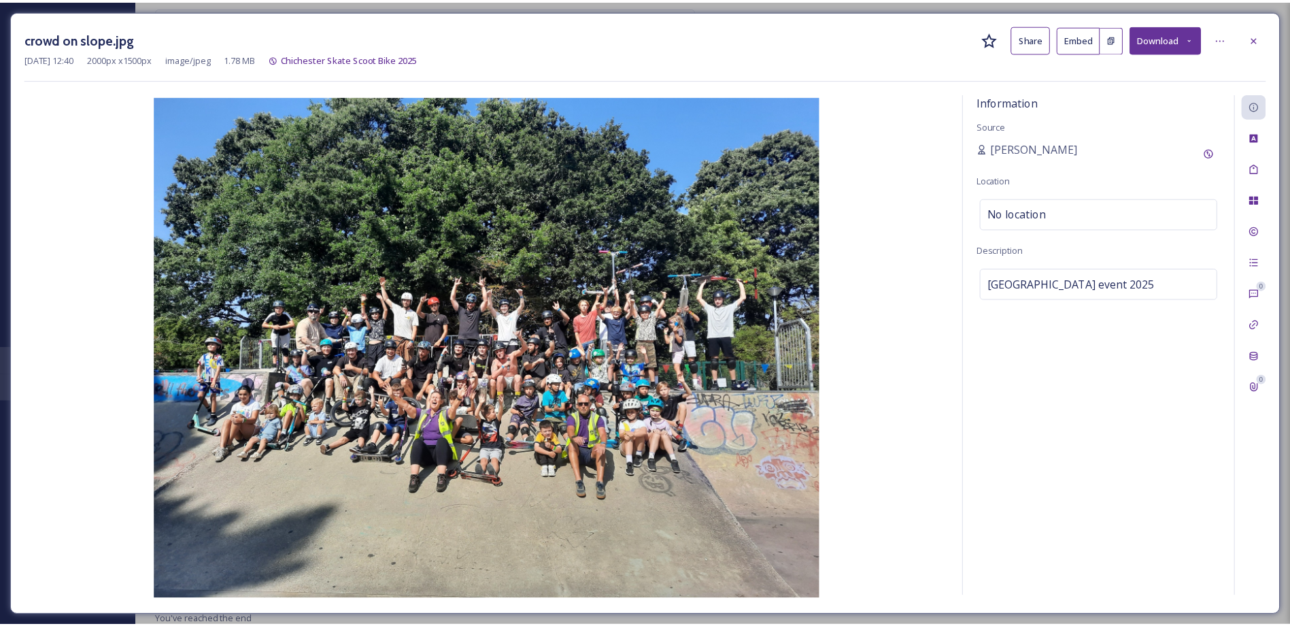
scroll to position [516, 0]
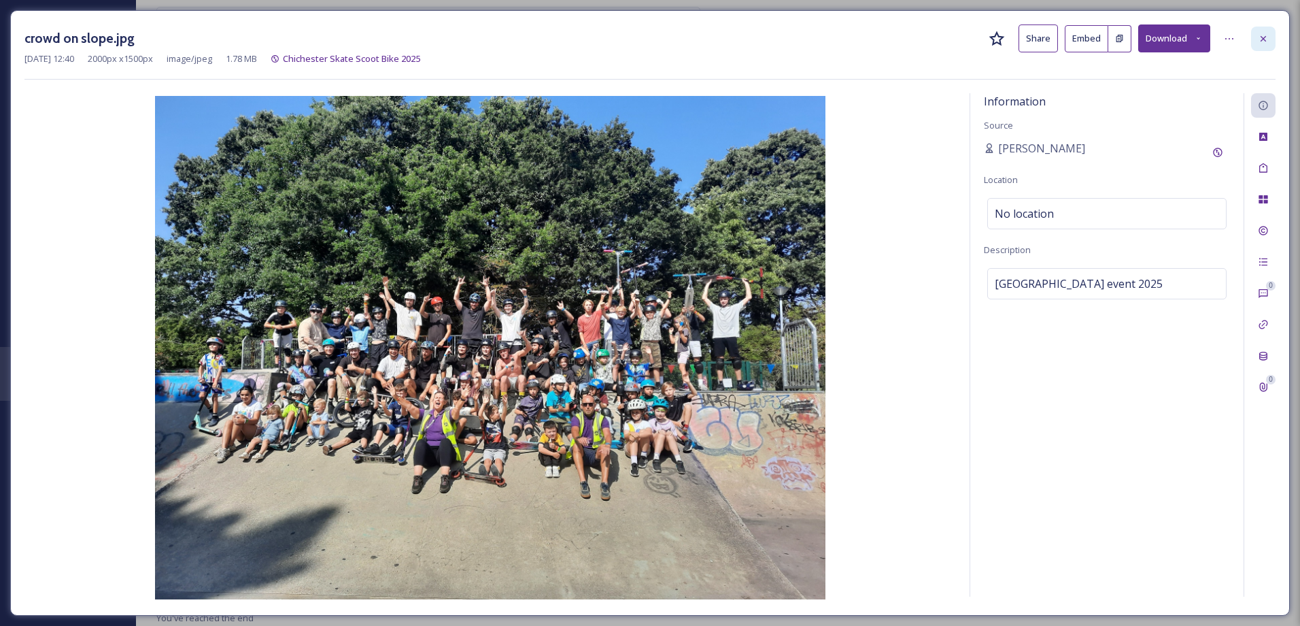
click at [1258, 35] on icon at bounding box center [1263, 38] width 11 height 11
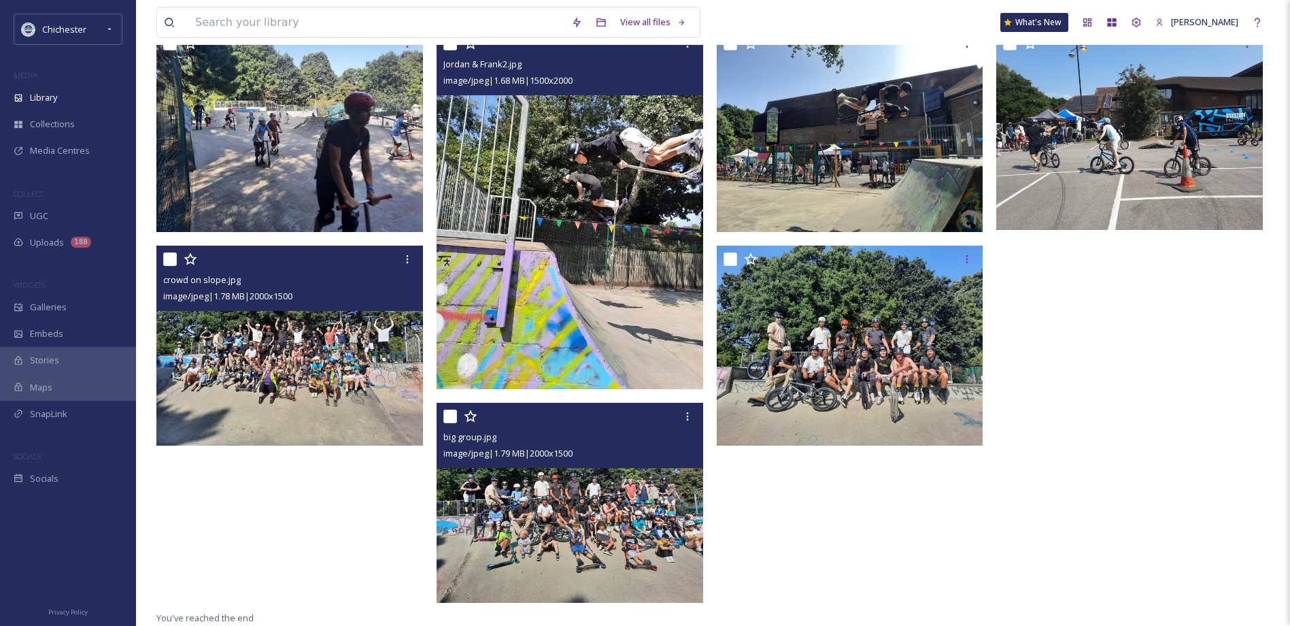
click at [642, 517] on img at bounding box center [570, 503] width 267 height 200
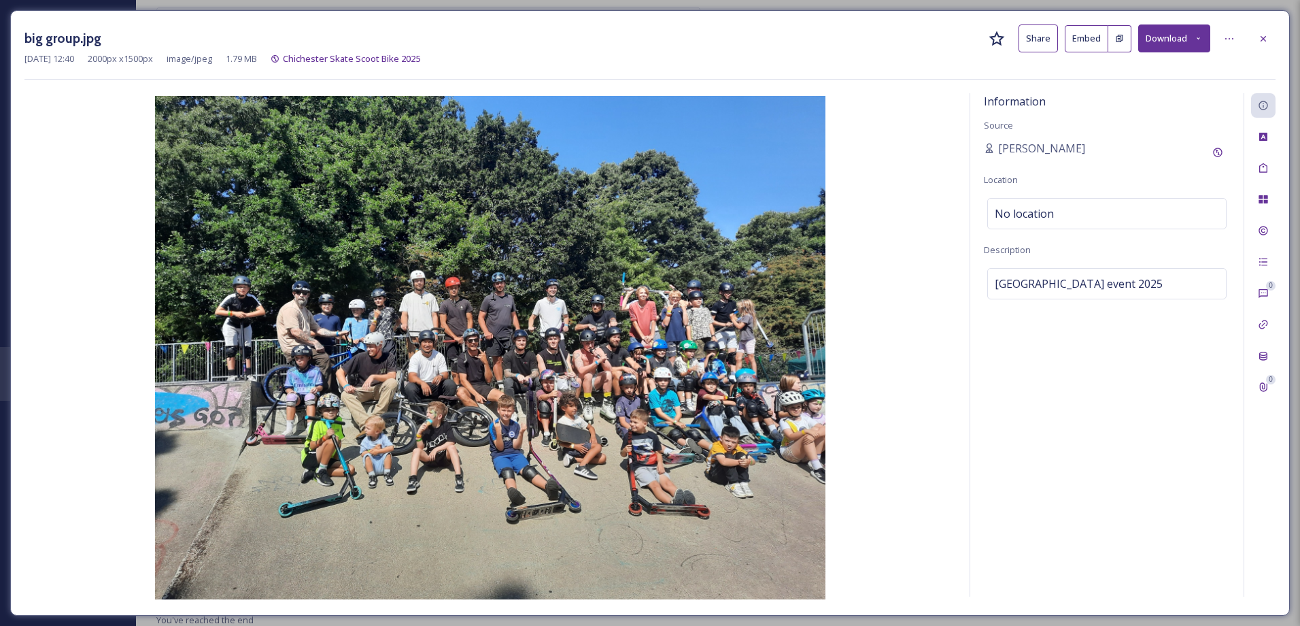
scroll to position [359, 0]
click at [1262, 40] on icon at bounding box center [1263, 37] width 5 height 5
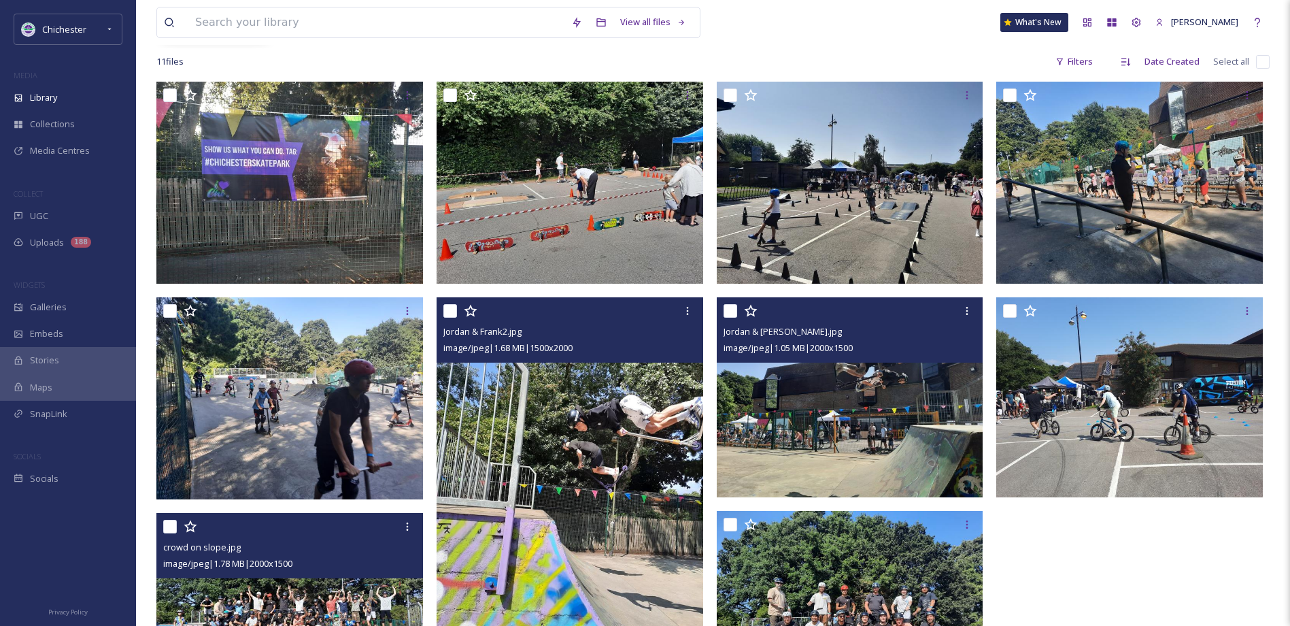
scroll to position [378, 0]
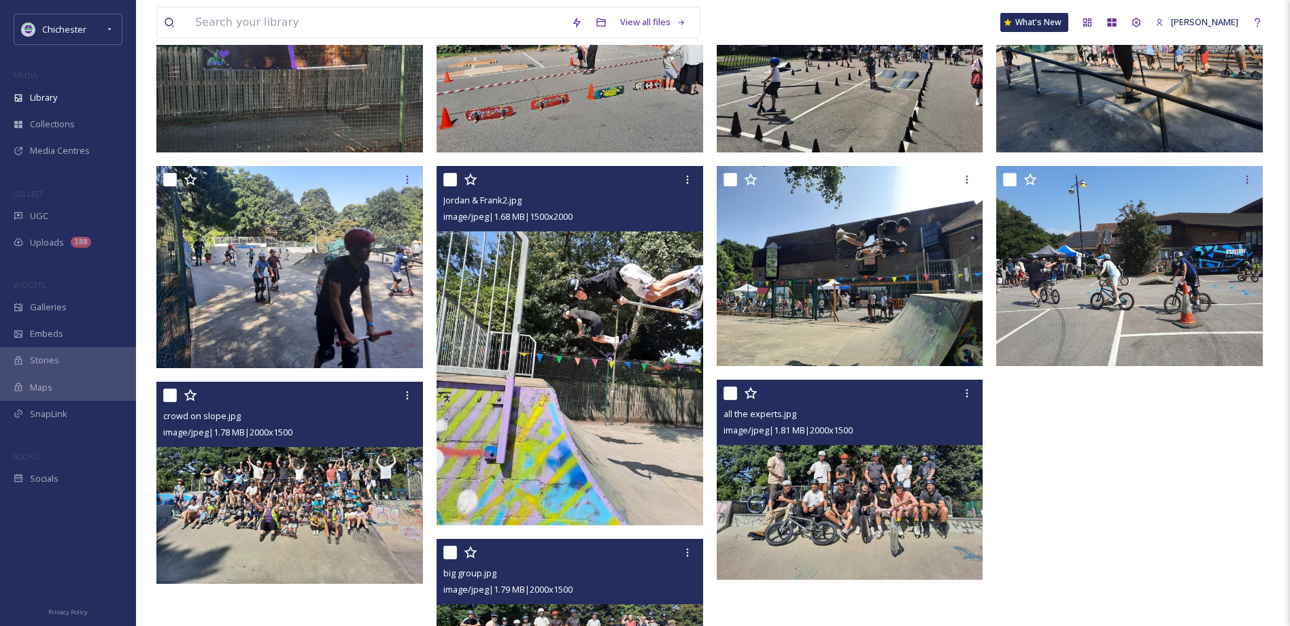
click at [871, 542] on img at bounding box center [850, 479] width 267 height 200
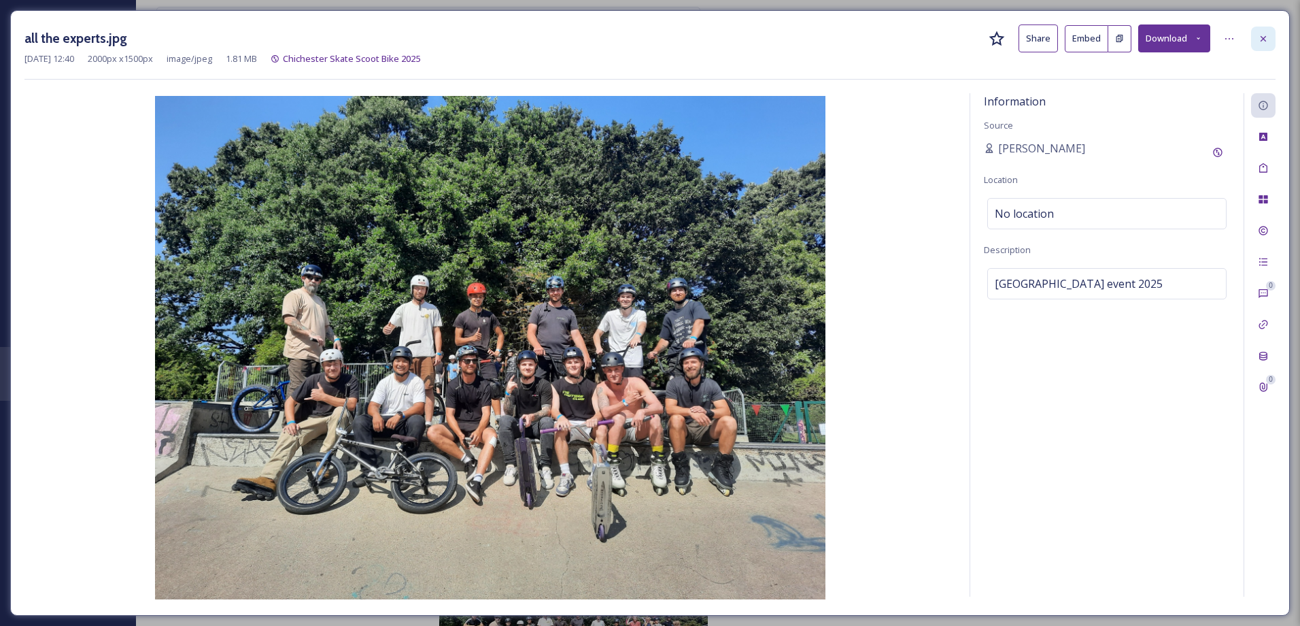
click at [1257, 35] on div at bounding box center [1263, 39] width 24 height 24
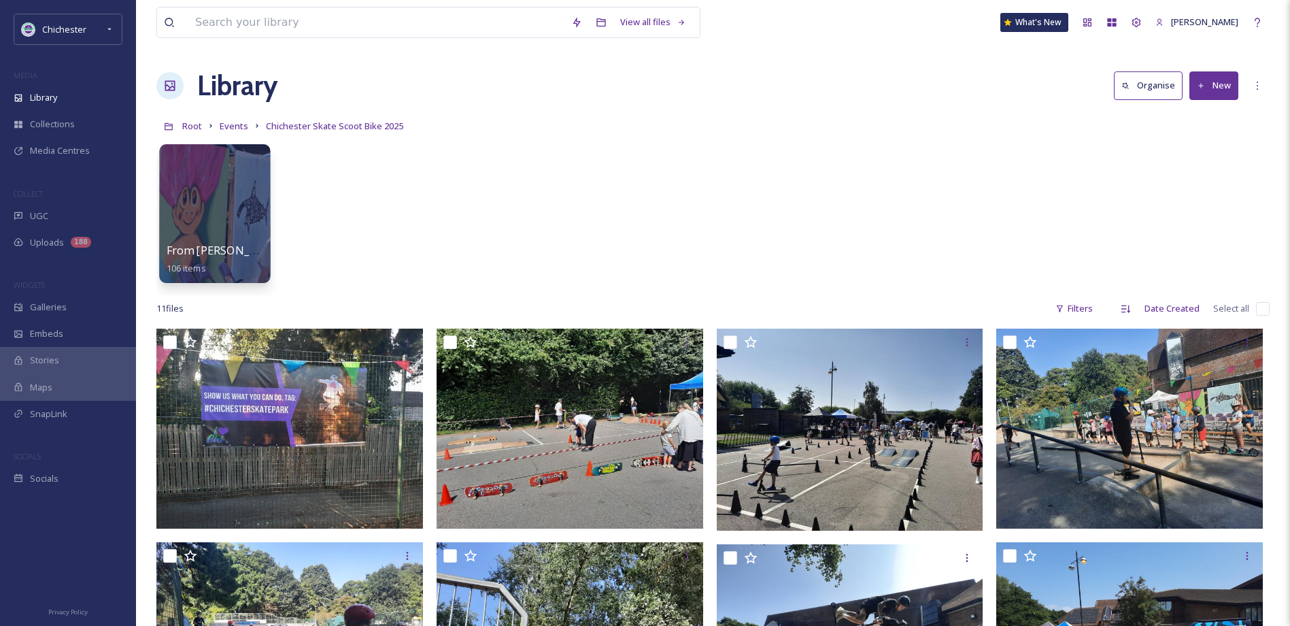
click at [245, 243] on div "From [PERSON_NAME] 106 items" at bounding box center [215, 259] width 97 height 34
click at [209, 201] on div at bounding box center [214, 213] width 111 height 139
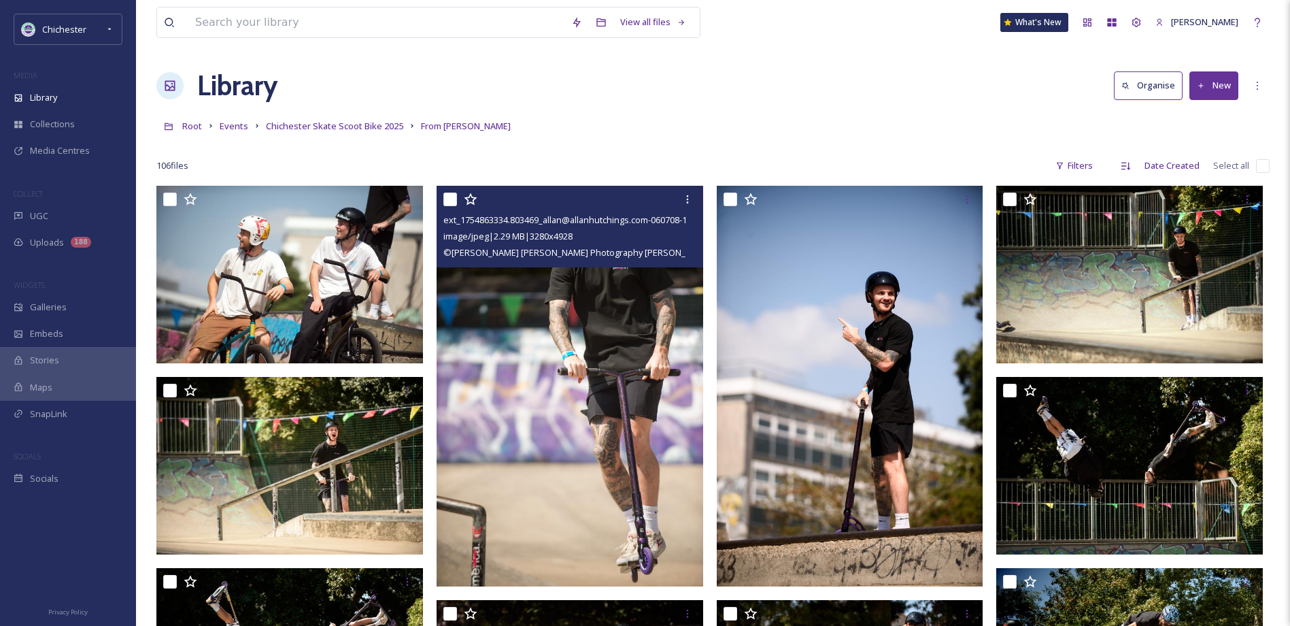
click at [598, 330] on img at bounding box center [570, 386] width 267 height 400
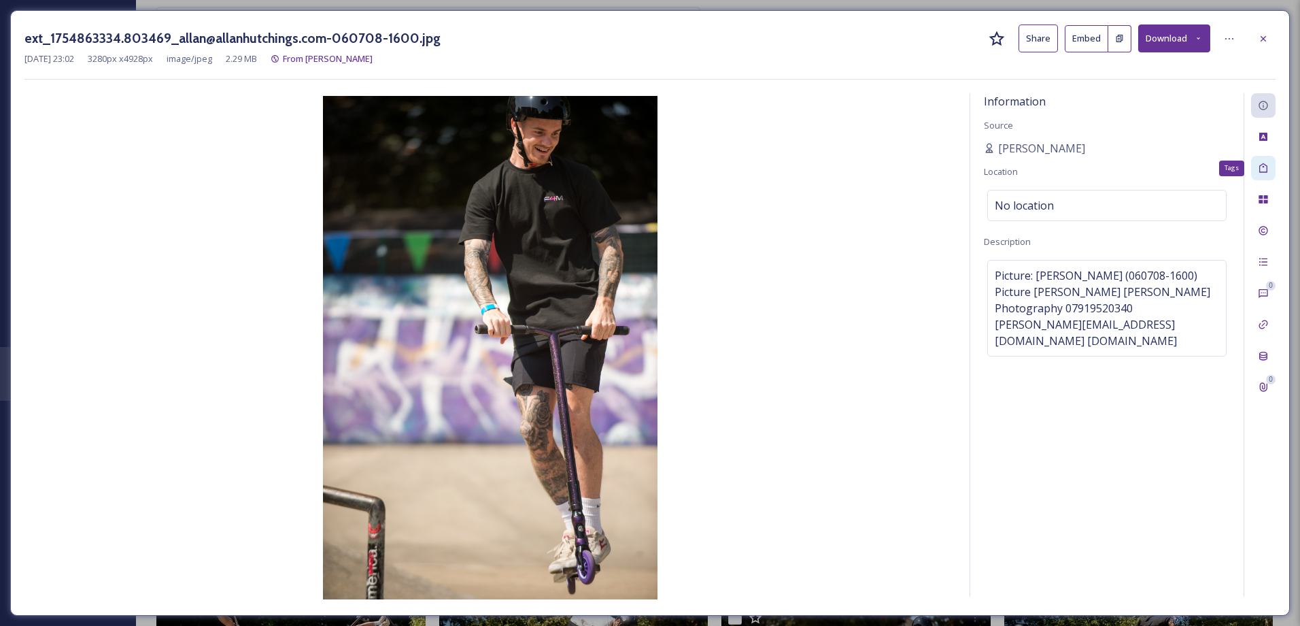
click at [1269, 168] on div "Tags" at bounding box center [1263, 168] width 24 height 24
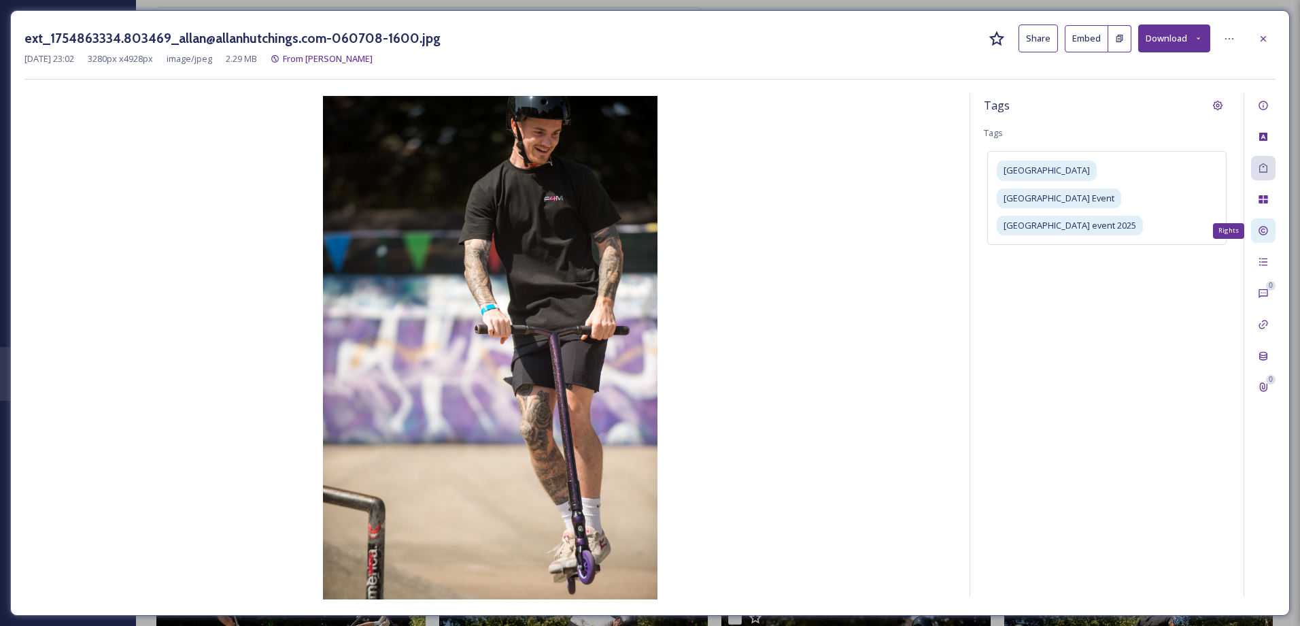
click at [1274, 229] on div "Rights" at bounding box center [1263, 230] width 24 height 24
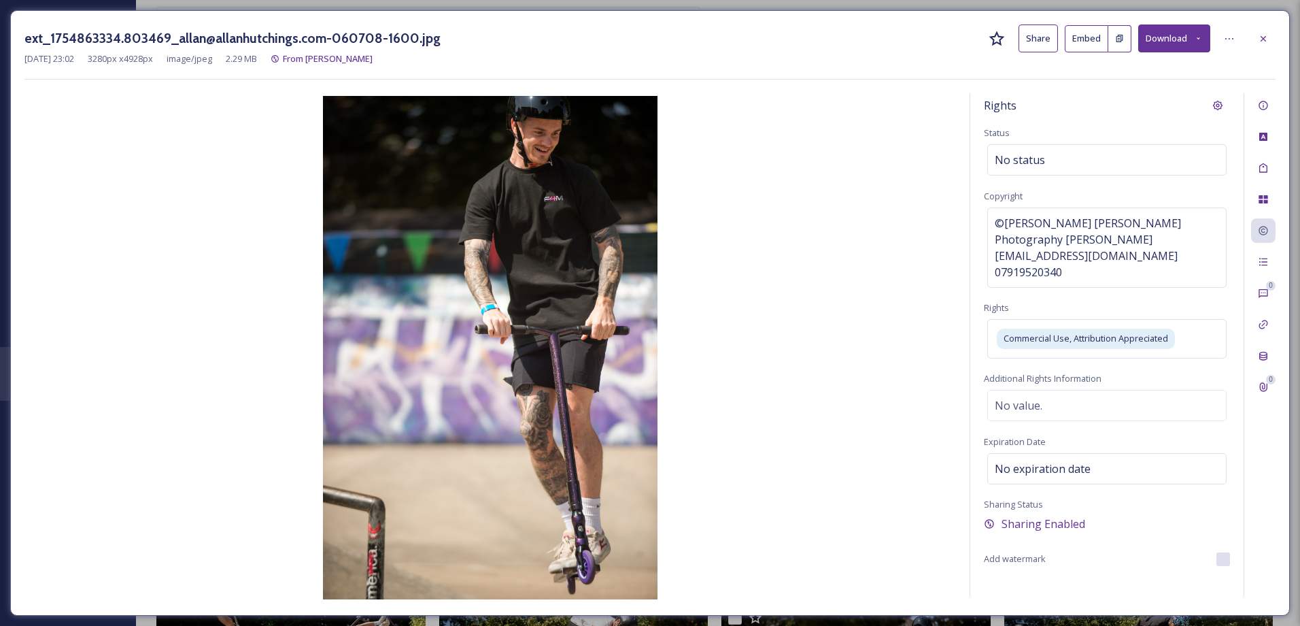
click at [1250, 40] on div "ext_1754863334.803469_allan@allanhutchings.com-060708-1600.jpg Share Embed Down…" at bounding box center [649, 38] width 1251 height 28
click at [1269, 35] on div at bounding box center [1263, 39] width 24 height 24
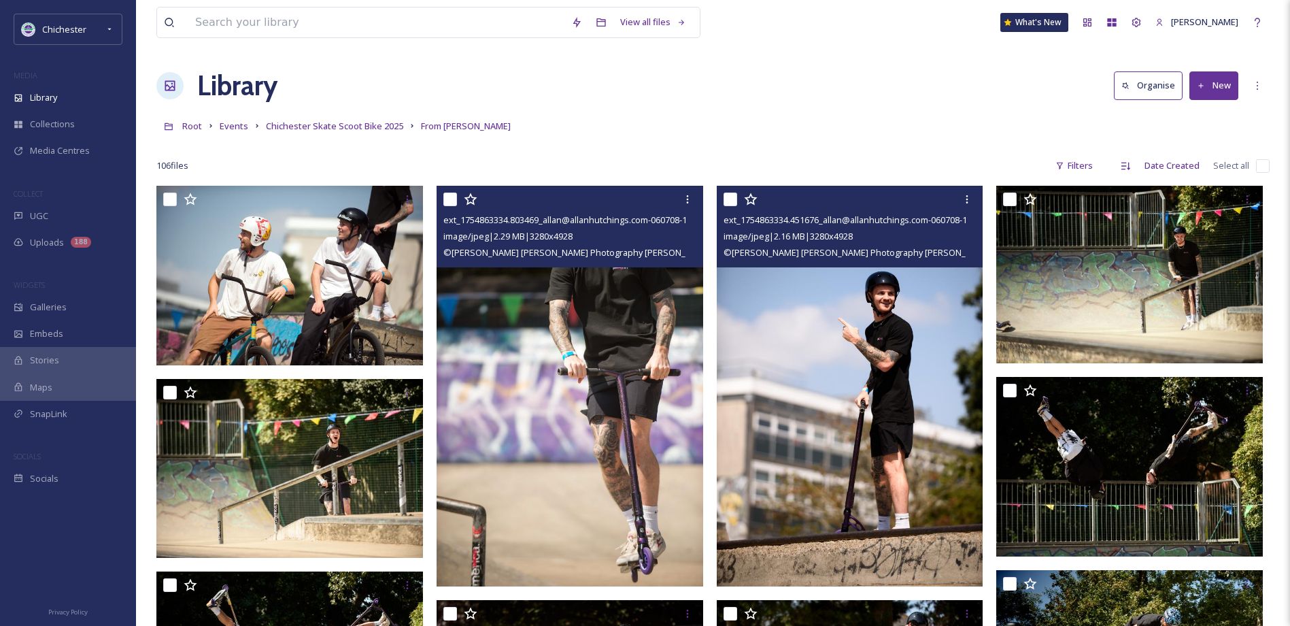
click at [873, 376] on img at bounding box center [850, 386] width 267 height 400
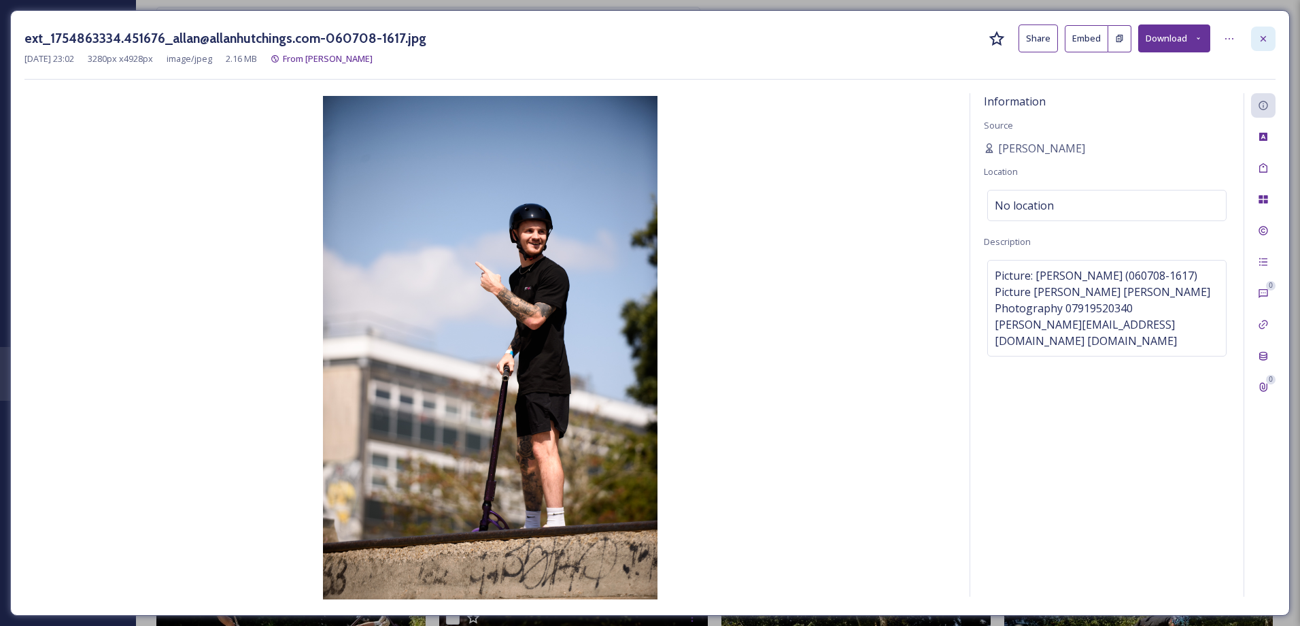
click at [1257, 41] on div at bounding box center [1263, 39] width 24 height 24
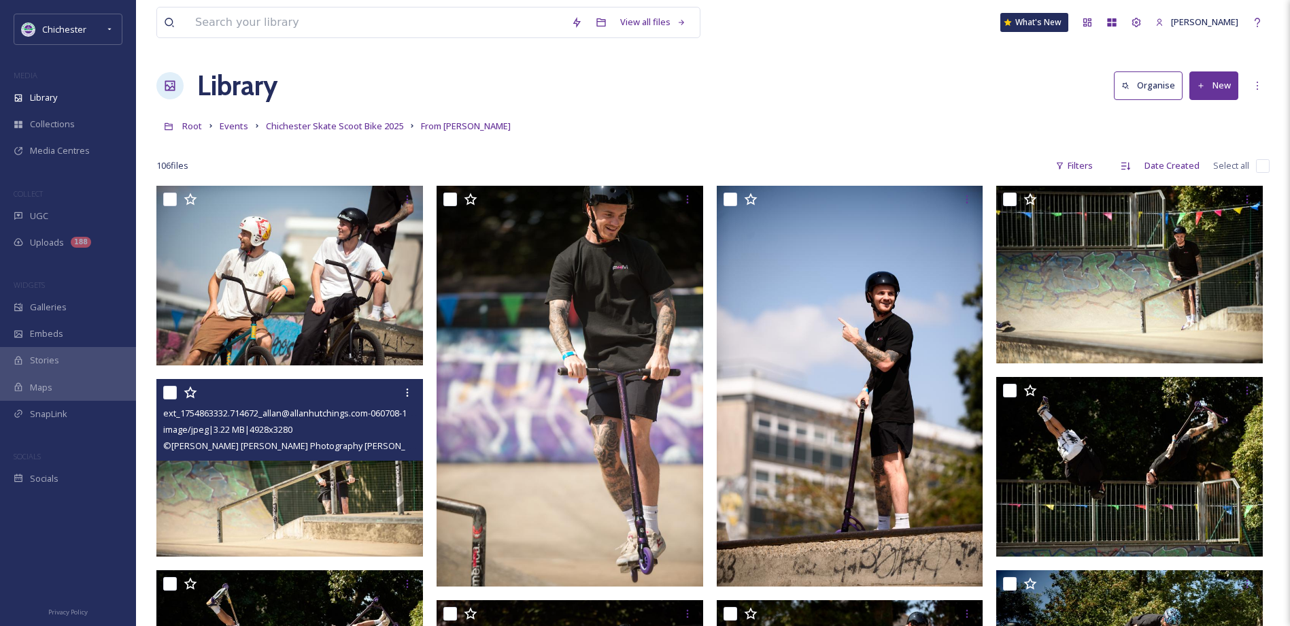
click at [304, 469] on img at bounding box center [289, 467] width 267 height 177
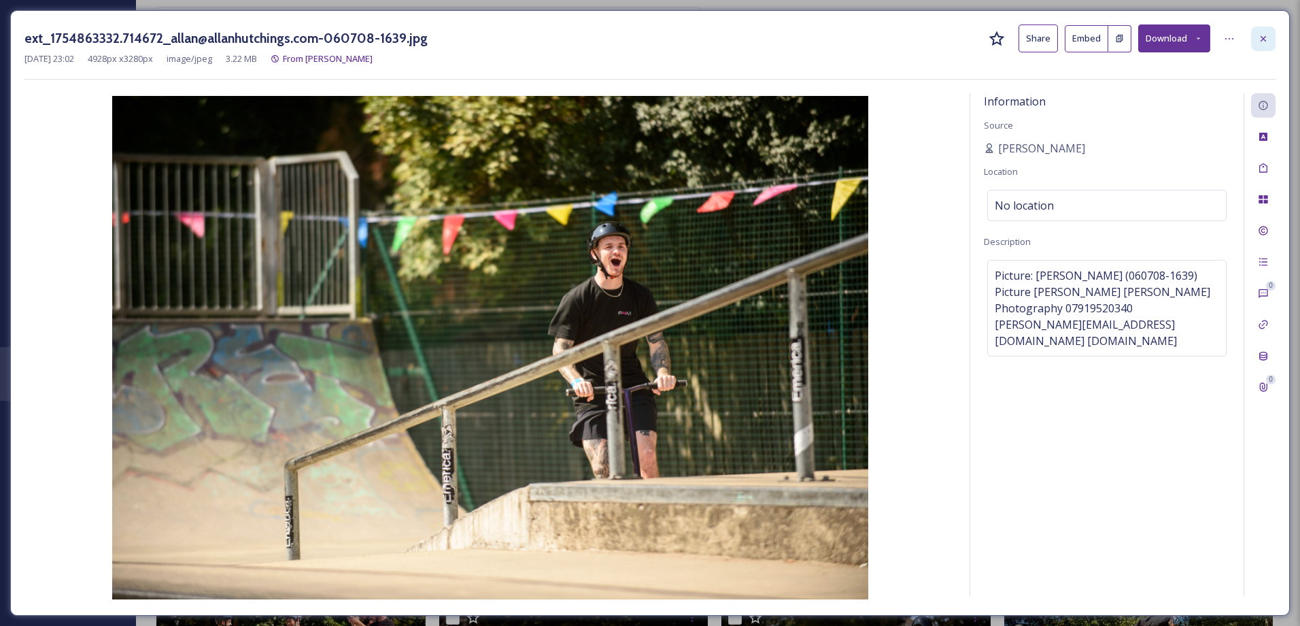
click at [1263, 41] on icon at bounding box center [1263, 38] width 11 height 11
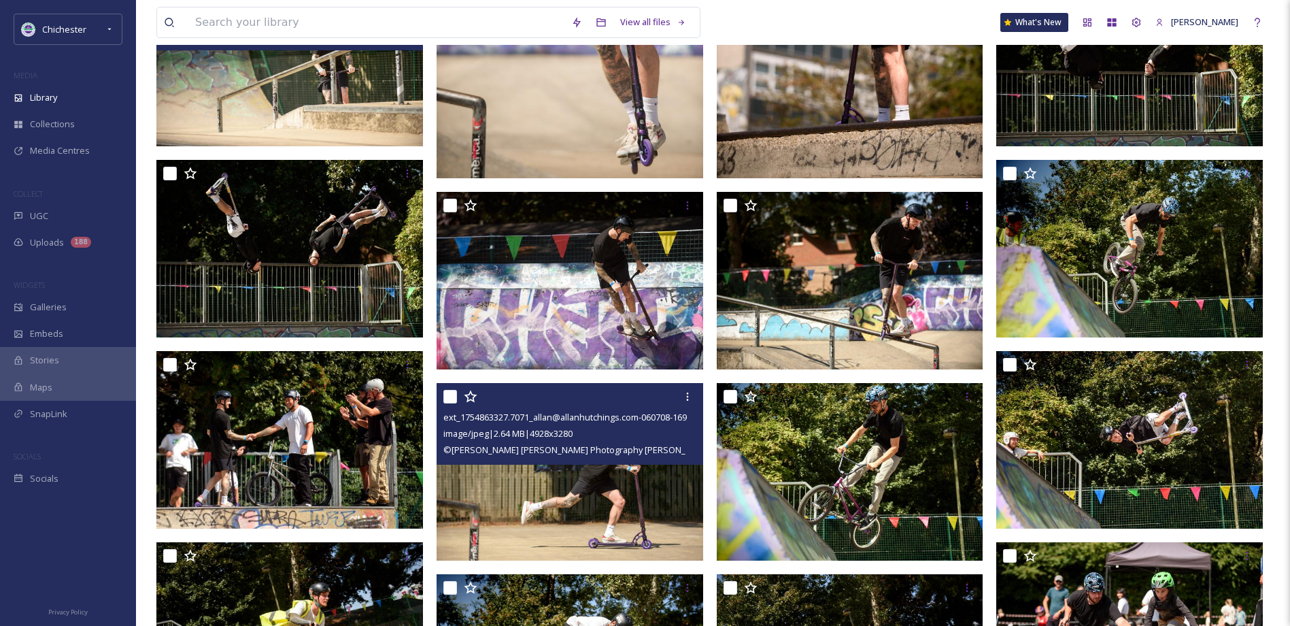
scroll to position [406, 0]
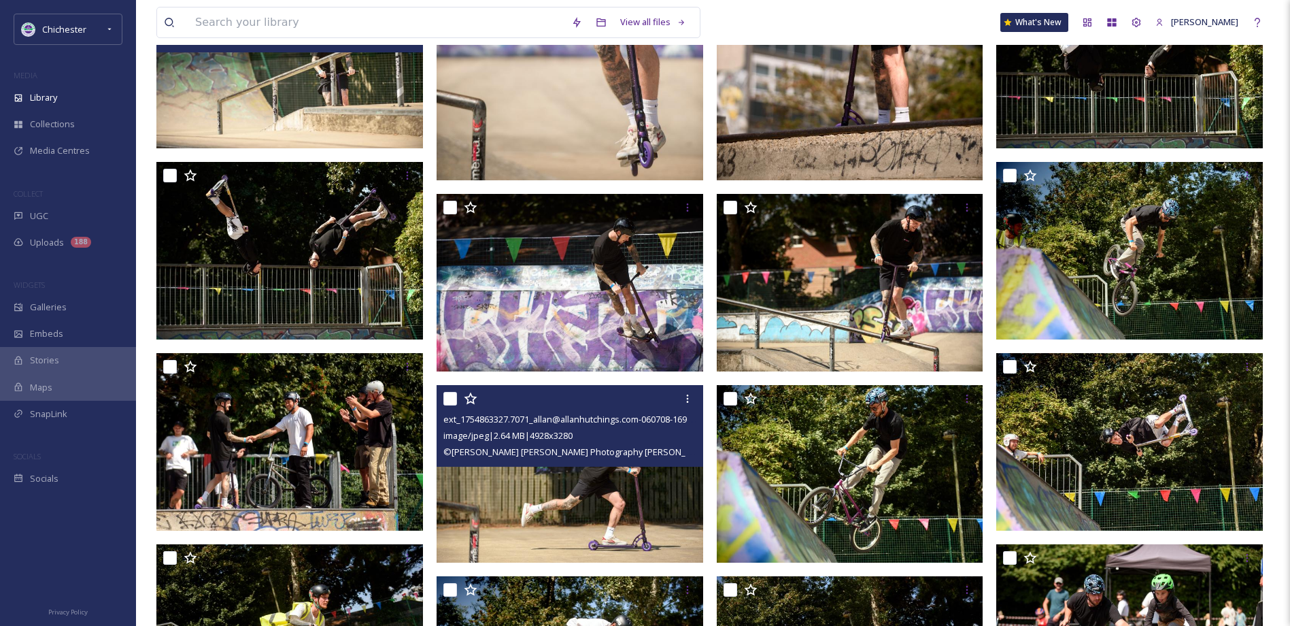
click at [525, 500] on img at bounding box center [570, 473] width 267 height 177
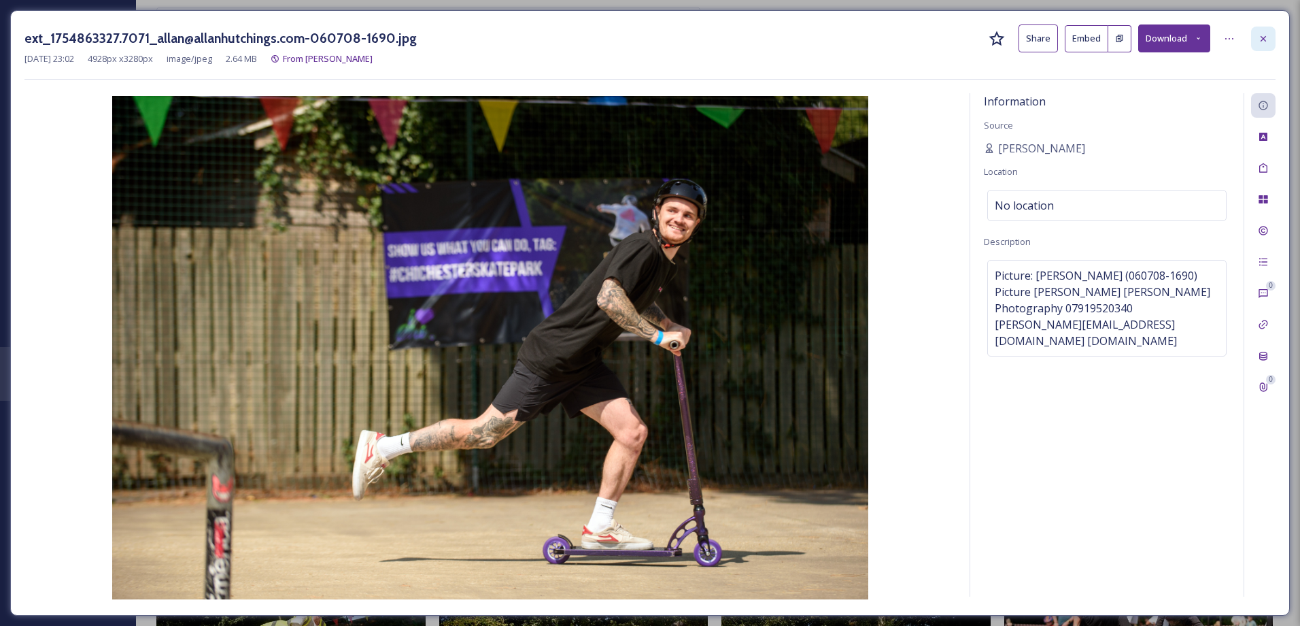
click at [1265, 36] on icon at bounding box center [1263, 38] width 11 height 11
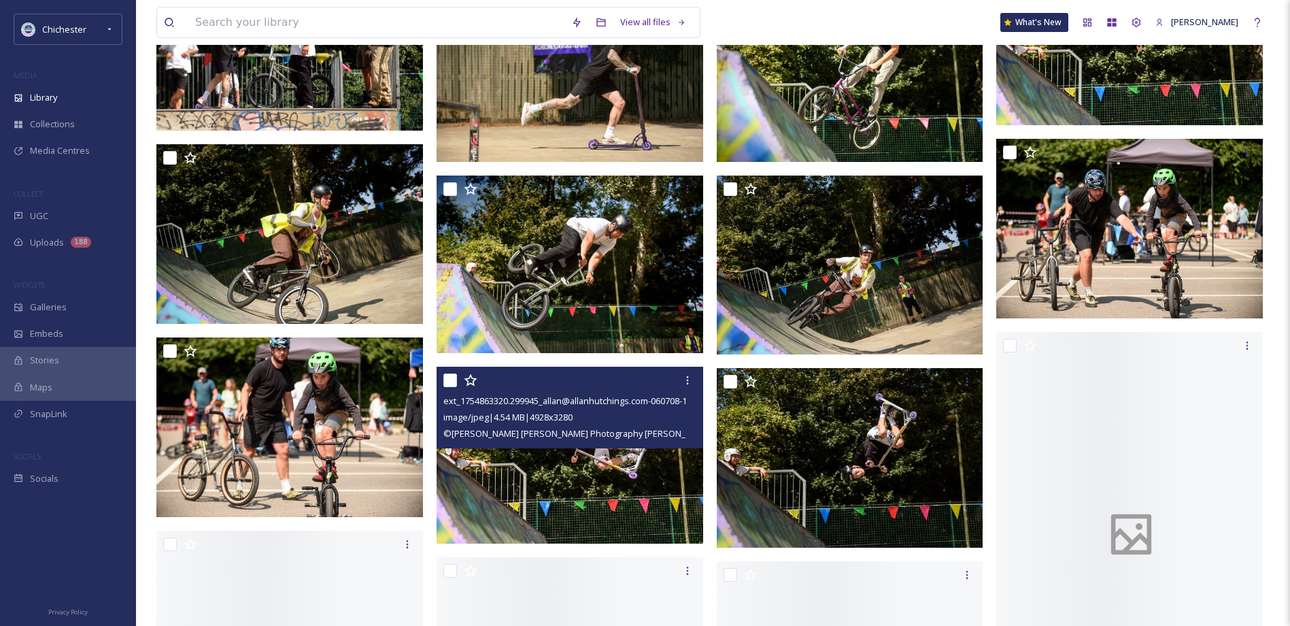
scroll to position [814, 0]
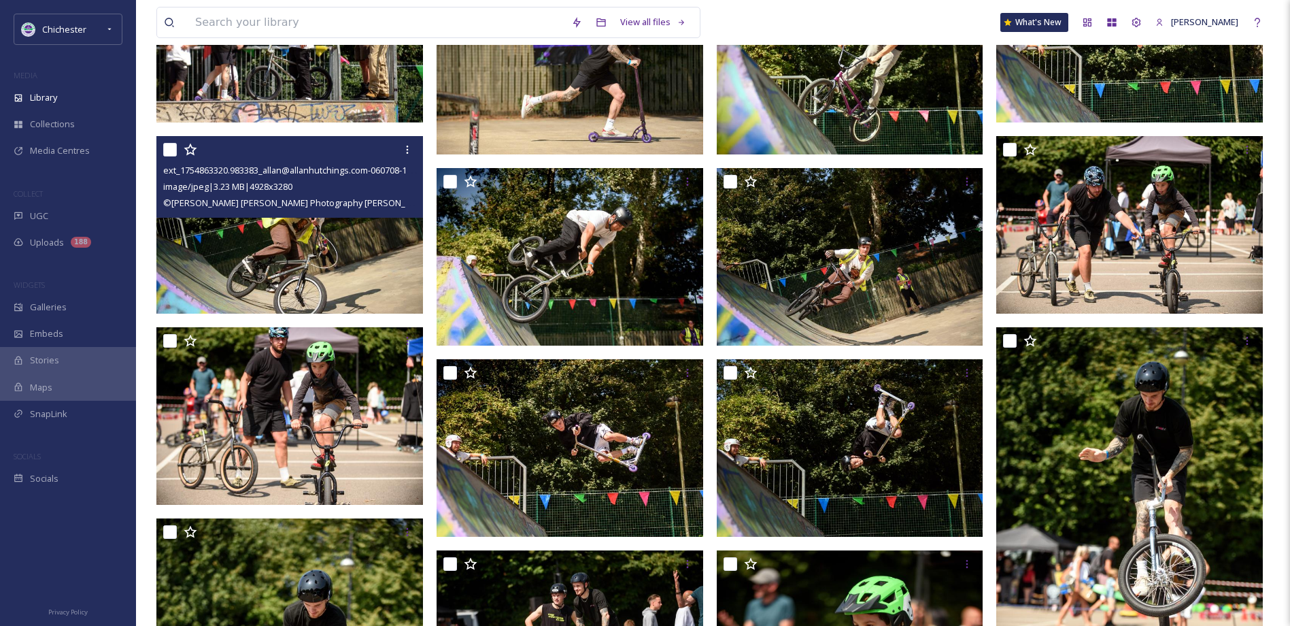
click at [271, 254] on img at bounding box center [289, 224] width 267 height 177
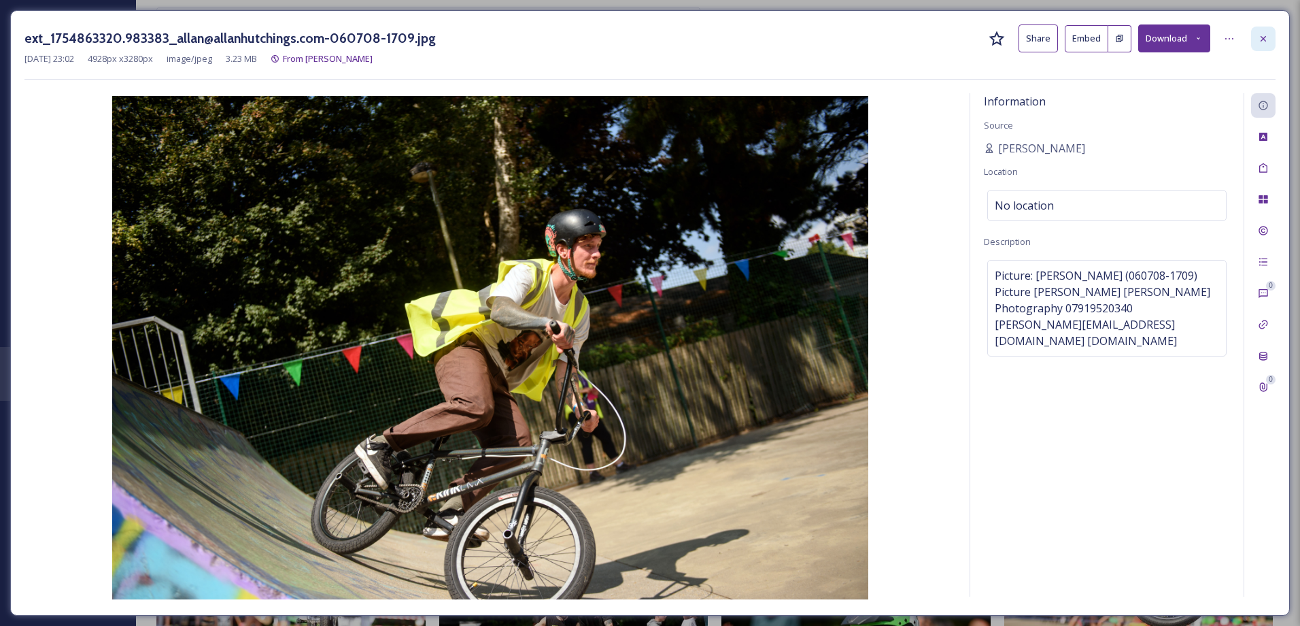
click at [1260, 46] on div at bounding box center [1263, 39] width 24 height 24
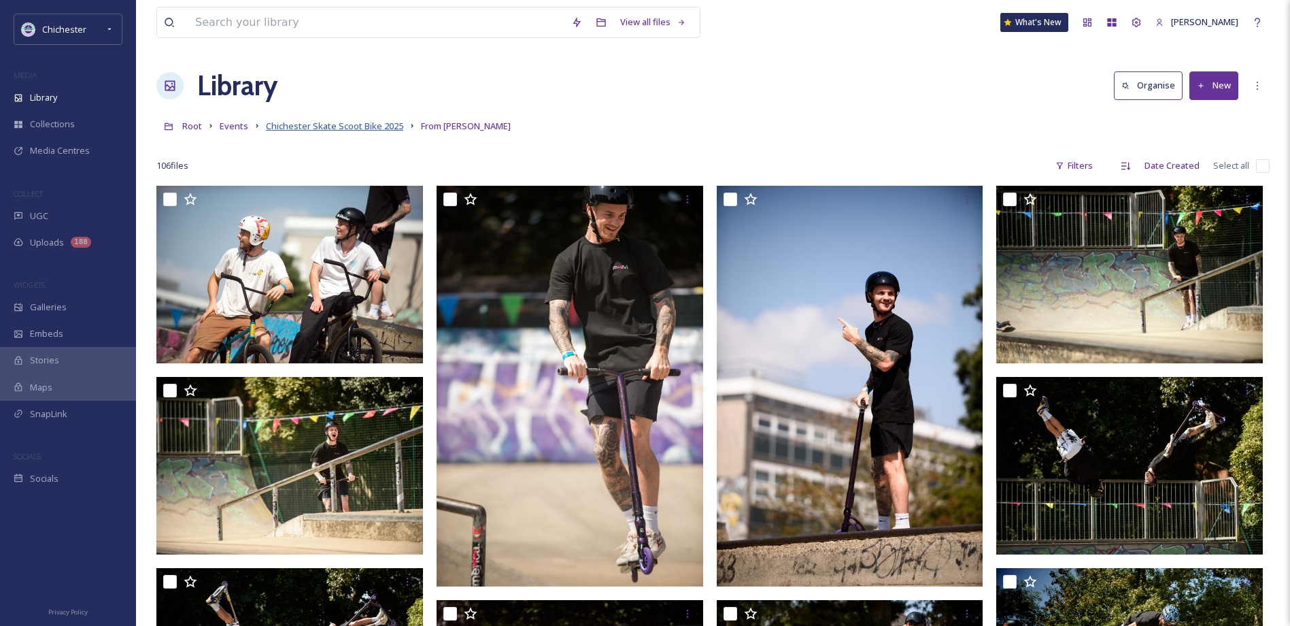
click at [355, 126] on span "Chichester Skate Scoot Bike 2025" at bounding box center [334, 126] width 137 height 12
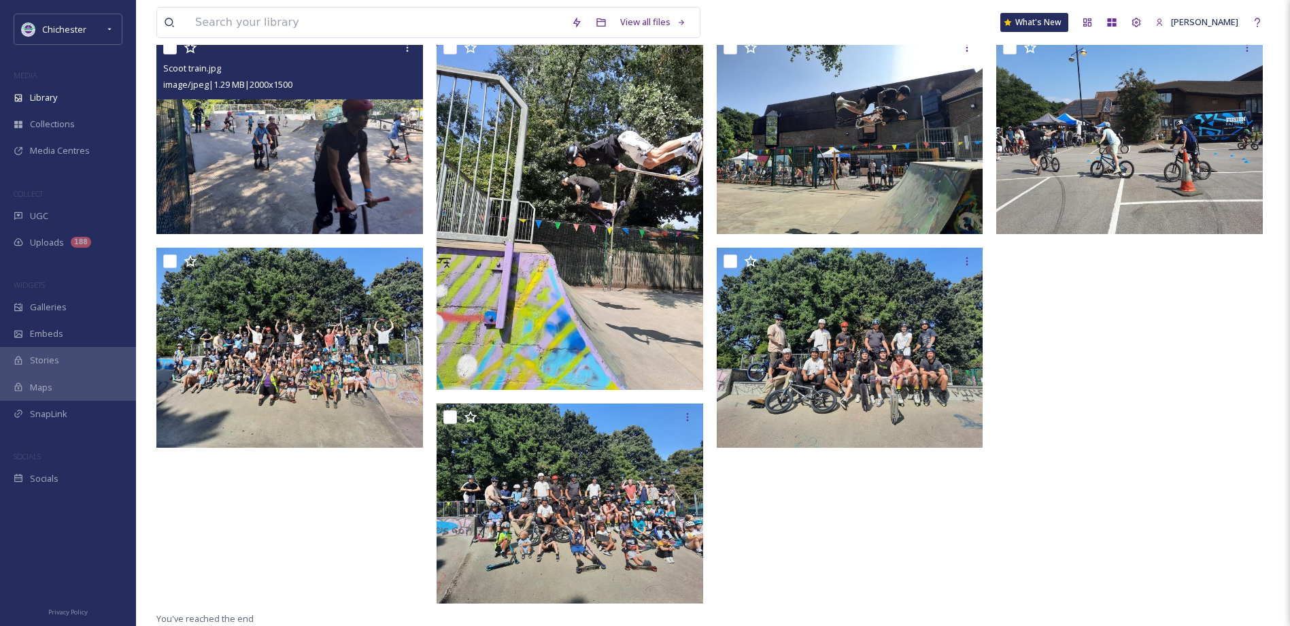
scroll to position [236, 0]
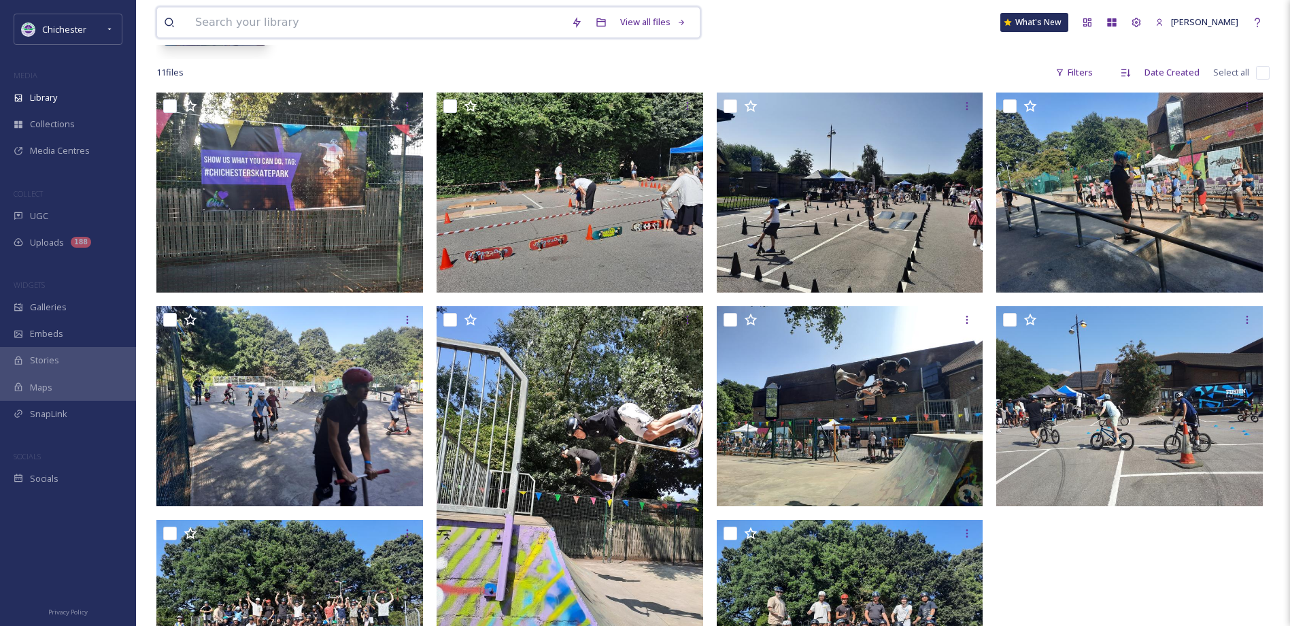
click at [237, 22] on input at bounding box center [376, 22] width 376 height 30
paste input "ext_1754863334.451676_allan@allanhutchings.com-060708-1617.jpg"
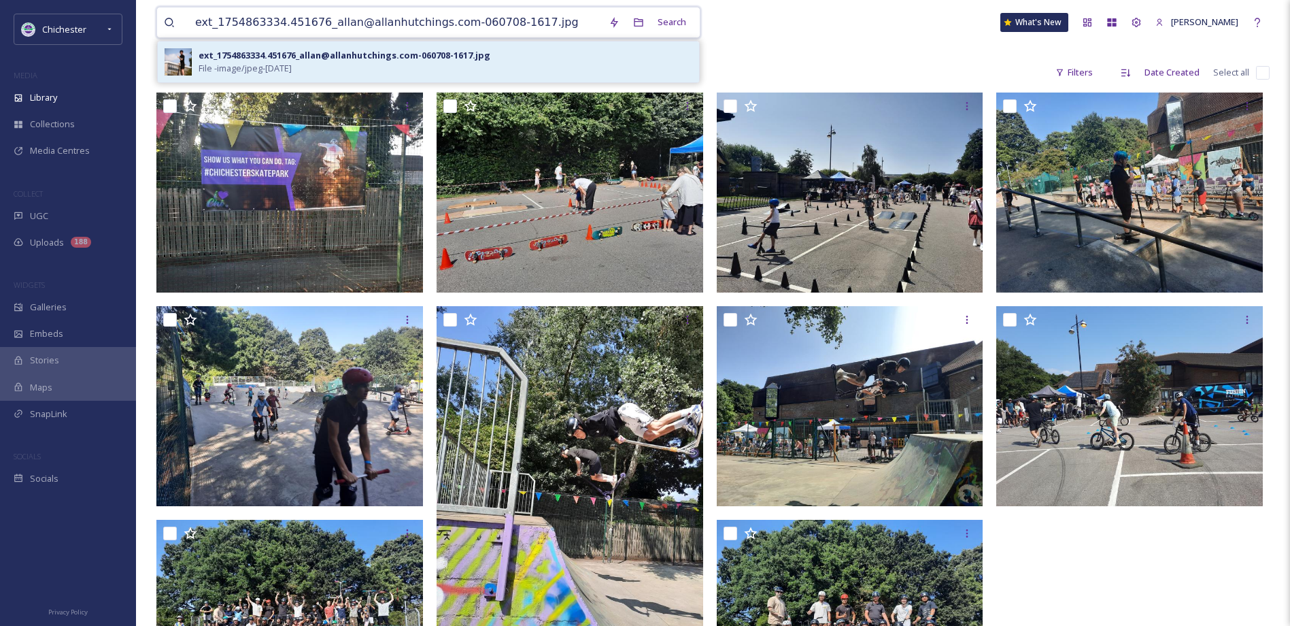
type input "ext_1754863334.451676_allan@allanhutchings.com-060708-1617.jpg"
click at [457, 58] on div "ext_1754863334.451676_allan@allanhutchings.com-060708-1617.jpg" at bounding box center [345, 55] width 292 height 13
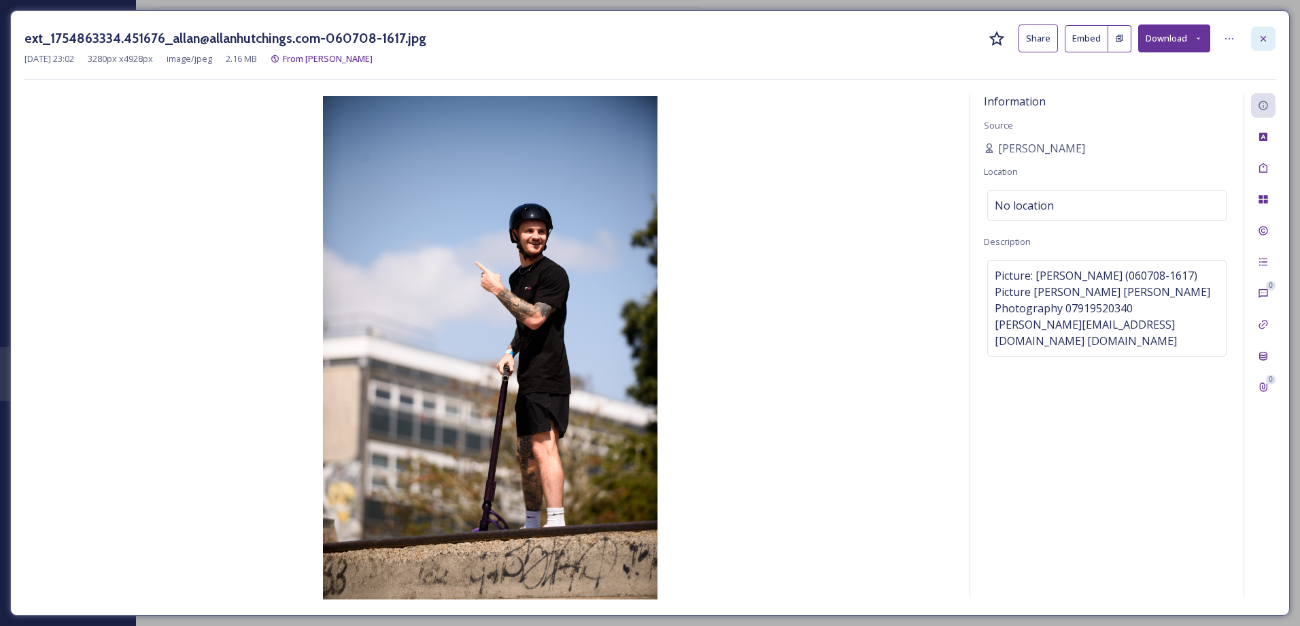
click at [1260, 33] on icon at bounding box center [1263, 38] width 11 height 11
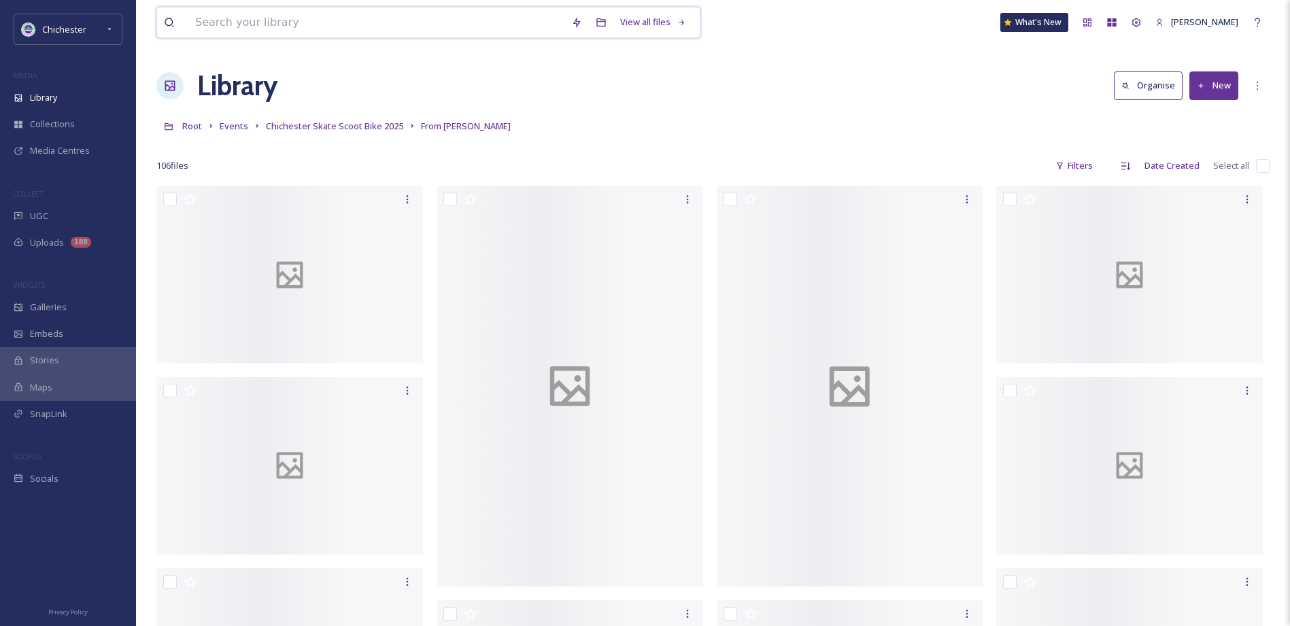
click at [266, 22] on input at bounding box center [376, 22] width 376 height 30
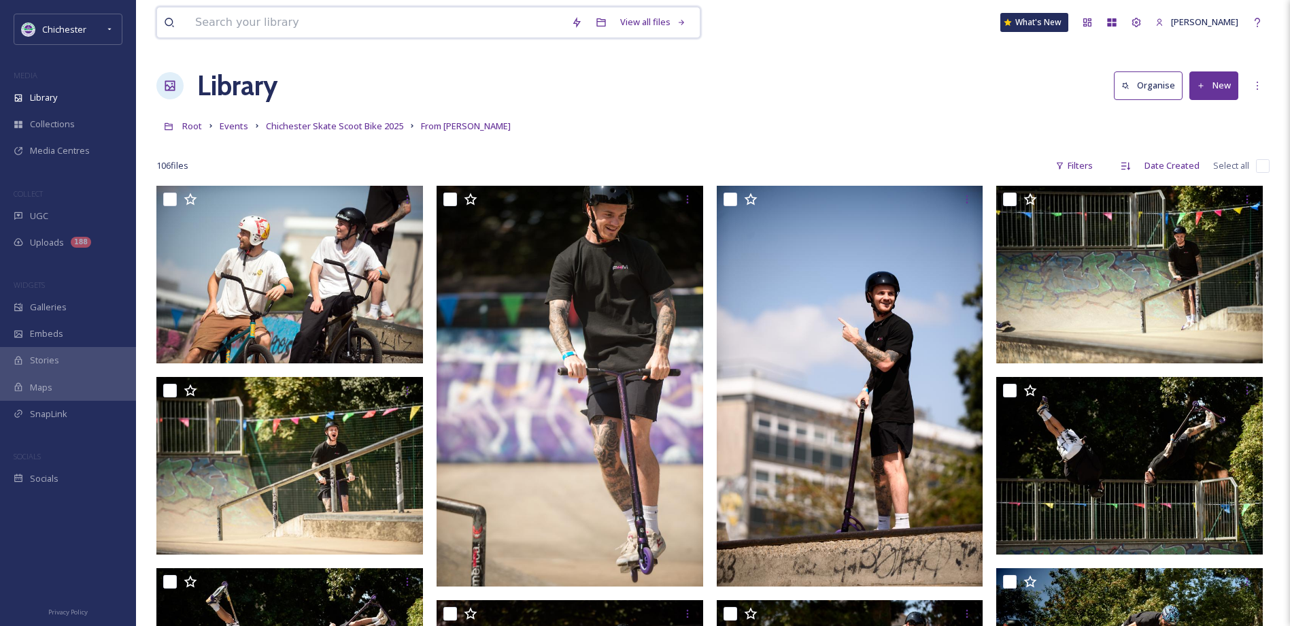
paste input "ext_1754863313.486895_allan@allanhutchings.com-060708-1758.jpg"
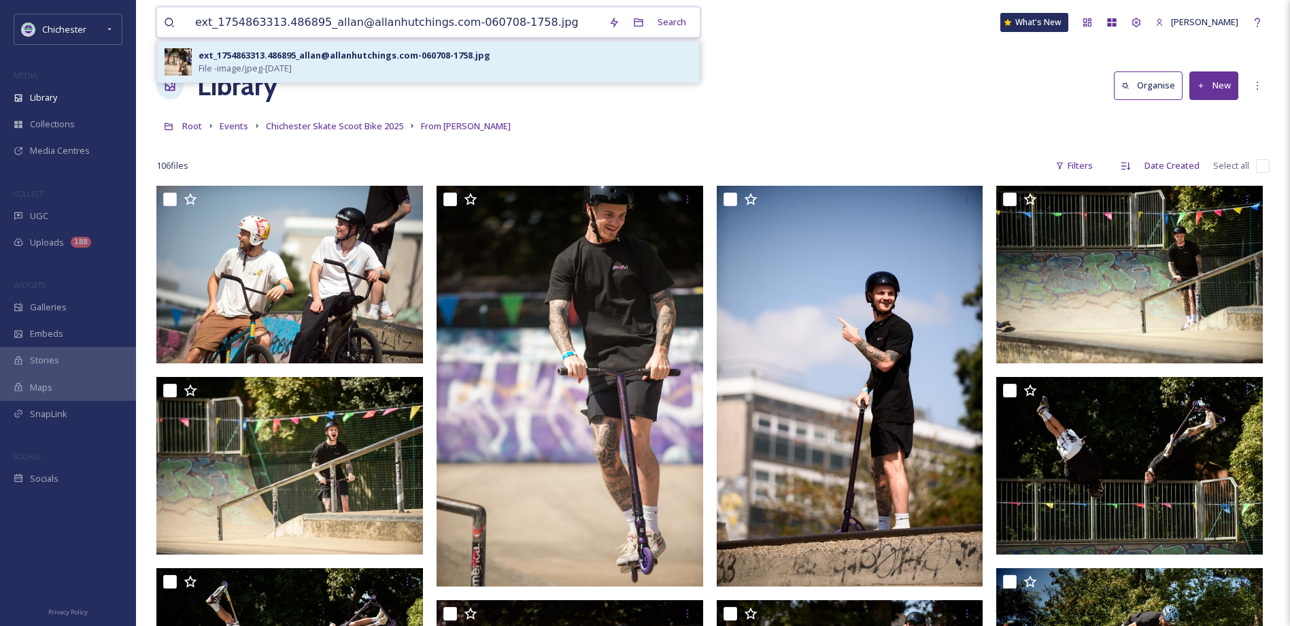
type input "ext_1754863313.486895_allan@allanhutchings.com-060708-1758.jpg"
click at [416, 61] on div "ext_1754863313.486895_allan@allanhutchings.com-060708-1758.jpg" at bounding box center [345, 55] width 292 height 13
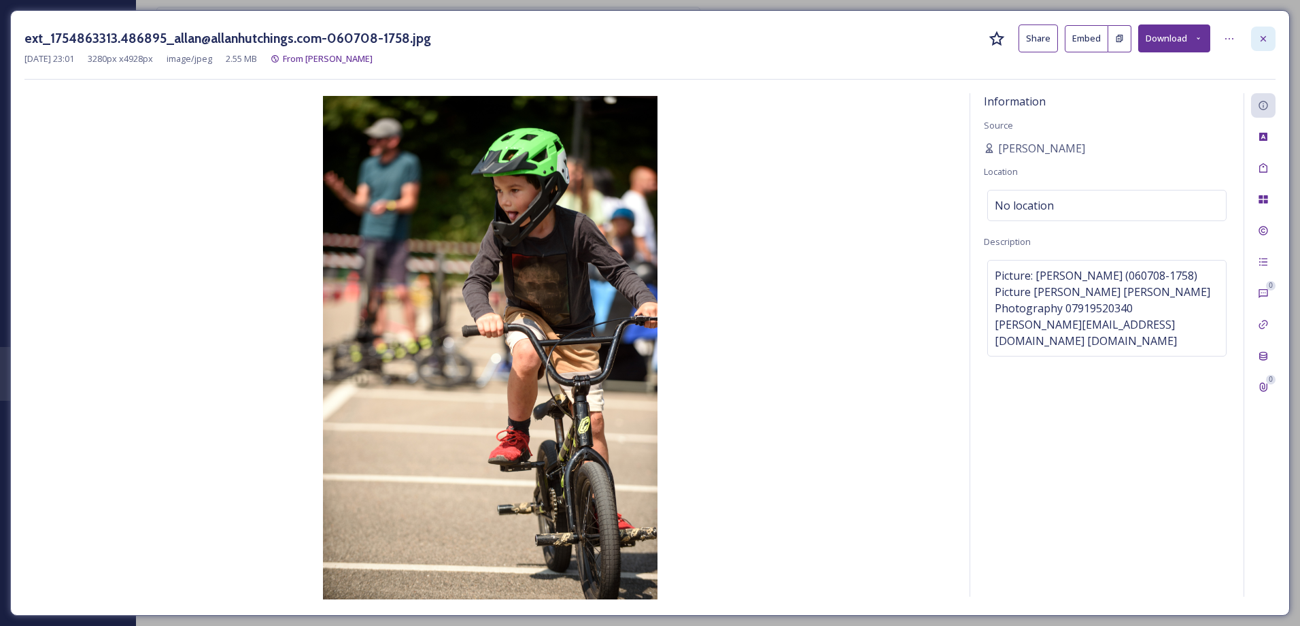
click at [1267, 35] on icon at bounding box center [1263, 38] width 11 height 11
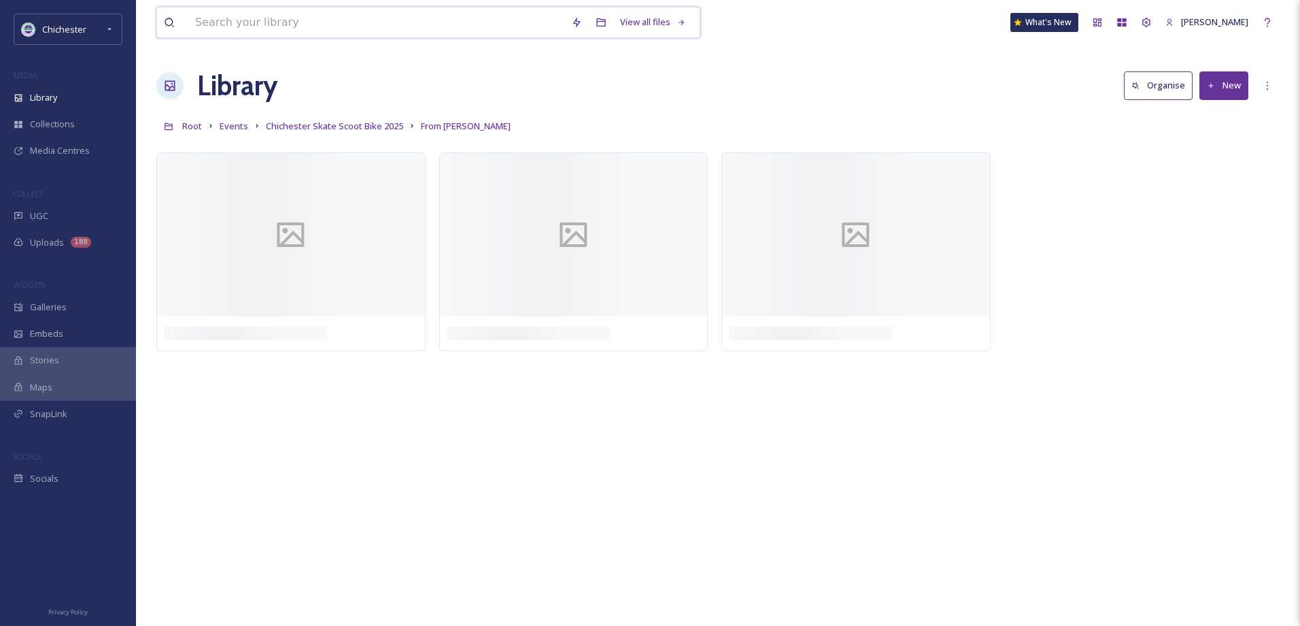
click at [310, 28] on input at bounding box center [376, 22] width 376 height 30
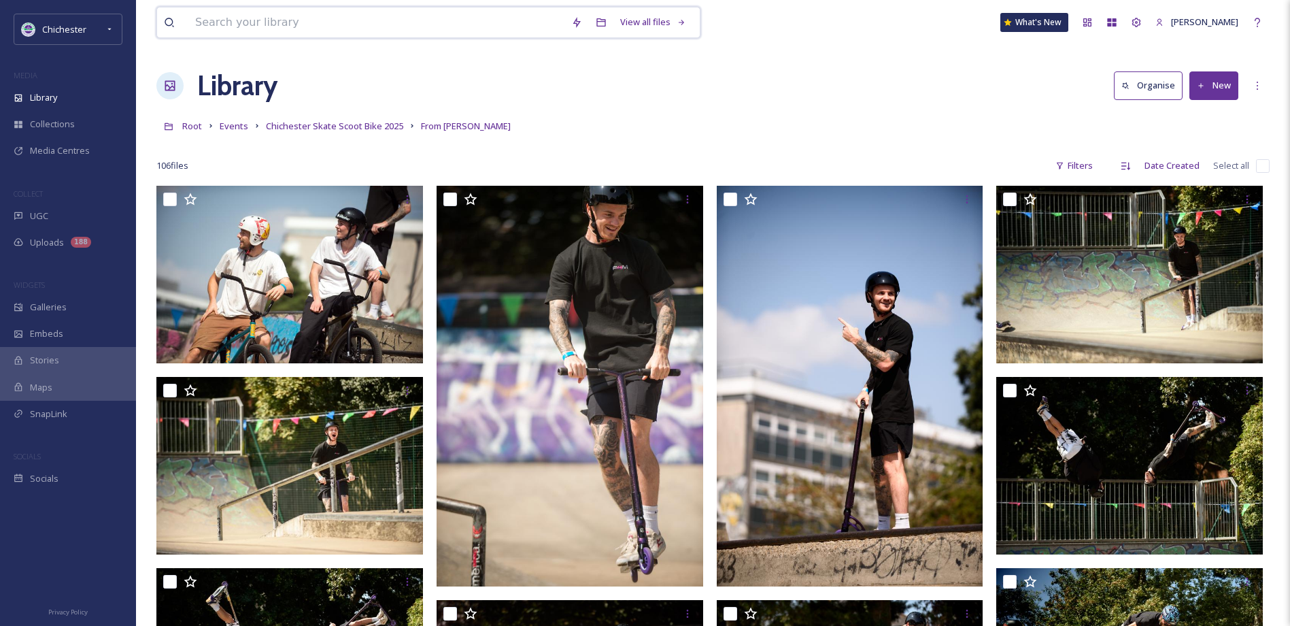
paste input "ext_1754863334.95496_allan@allanhutchings.com-060708-1589.jpg"
type input "ext_1754863334.95496_allan@allanhutchings.com-060708-1589.jpg"
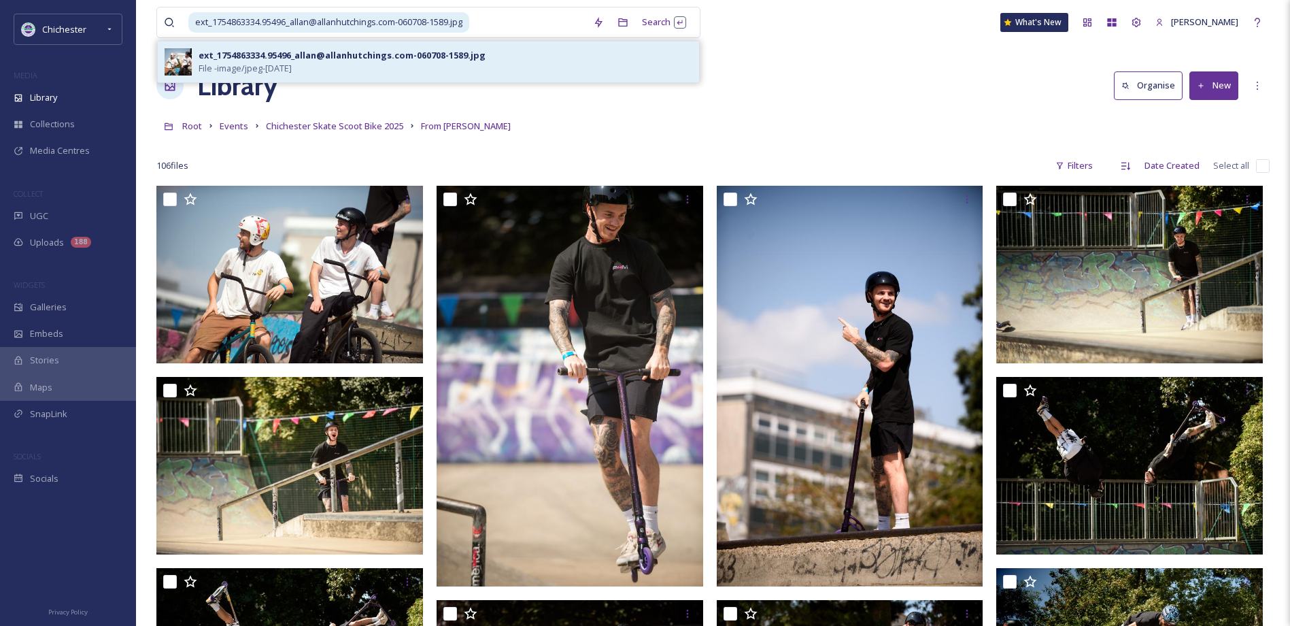
click at [399, 59] on div "ext_1754863334.95496_allan@allanhutchings.com-060708-1589.jpg" at bounding box center [342, 55] width 287 height 13
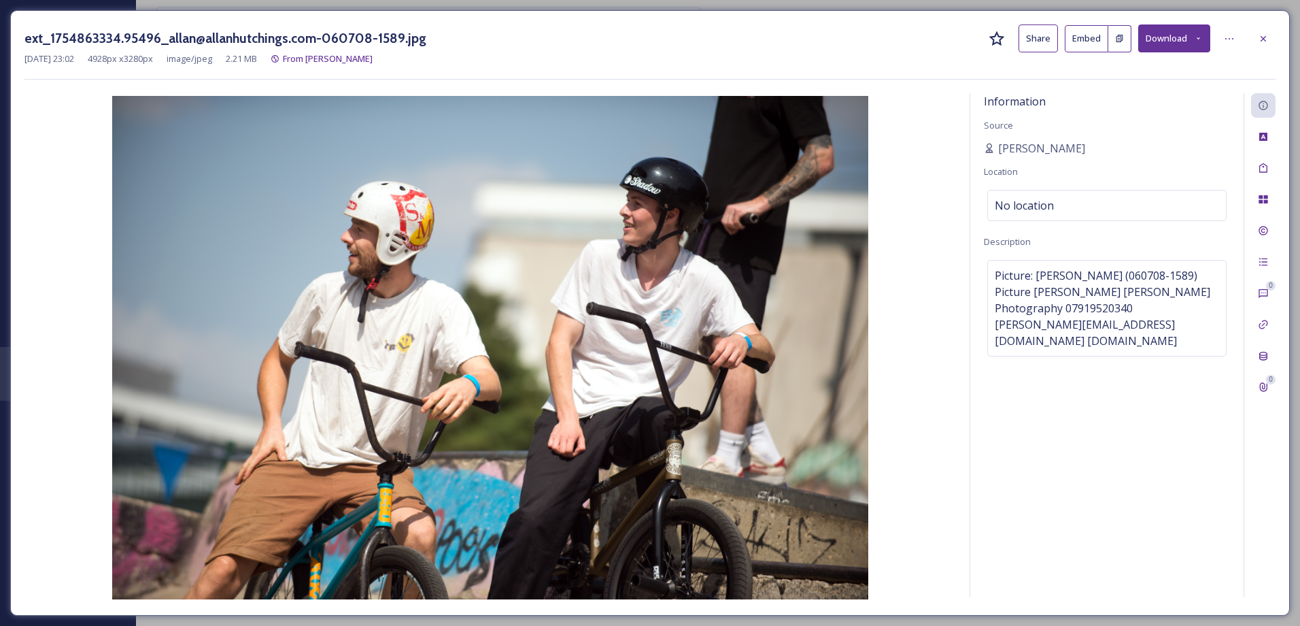
click at [1184, 41] on button "Download" at bounding box center [1174, 38] width 72 height 28
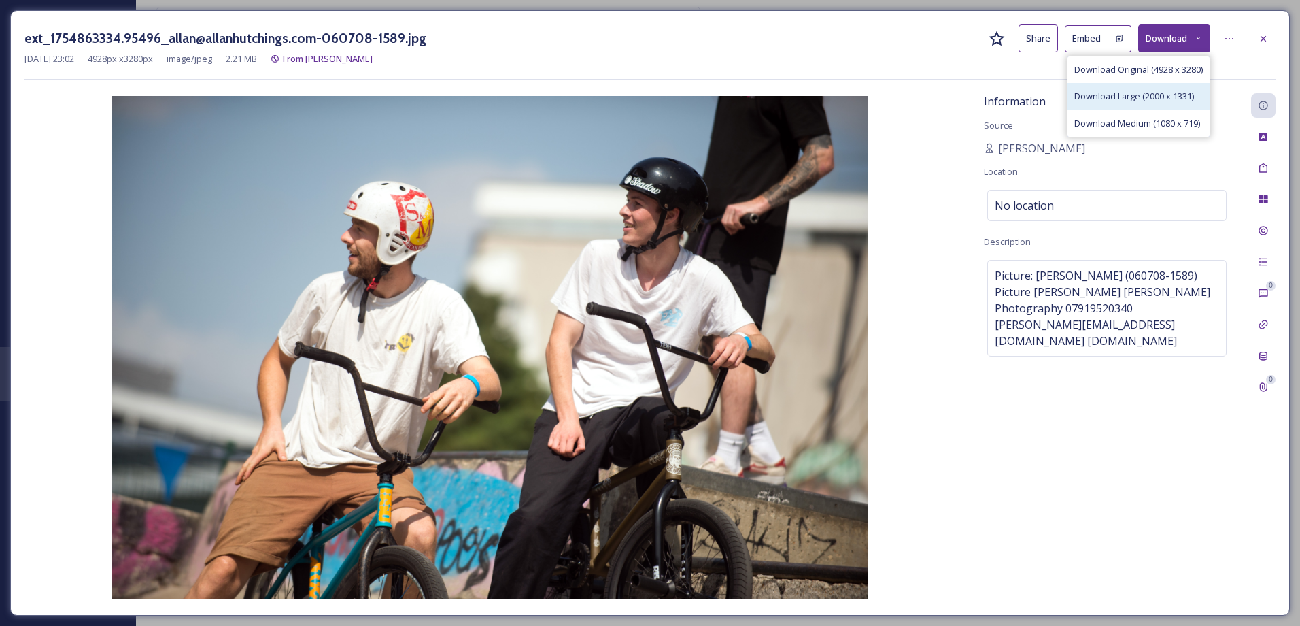
click at [1176, 101] on span "Download Large (2000 x 1331)" at bounding box center [1134, 96] width 120 height 13
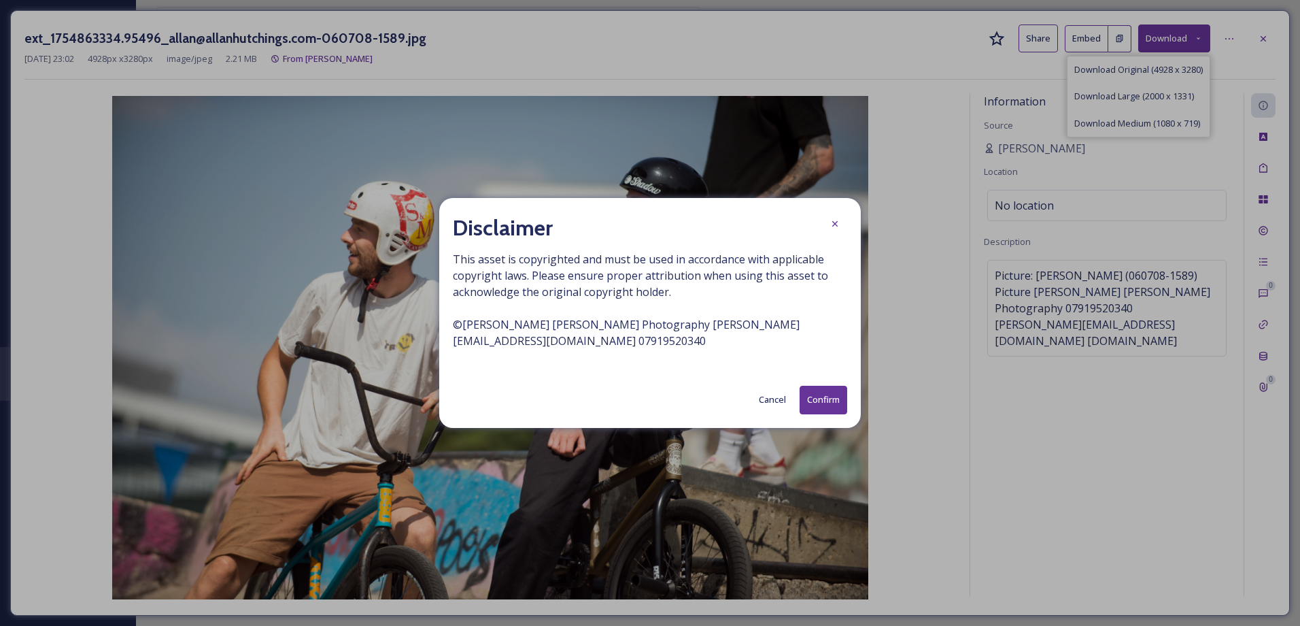
click at [816, 399] on button "Confirm" at bounding box center [824, 400] width 48 height 28
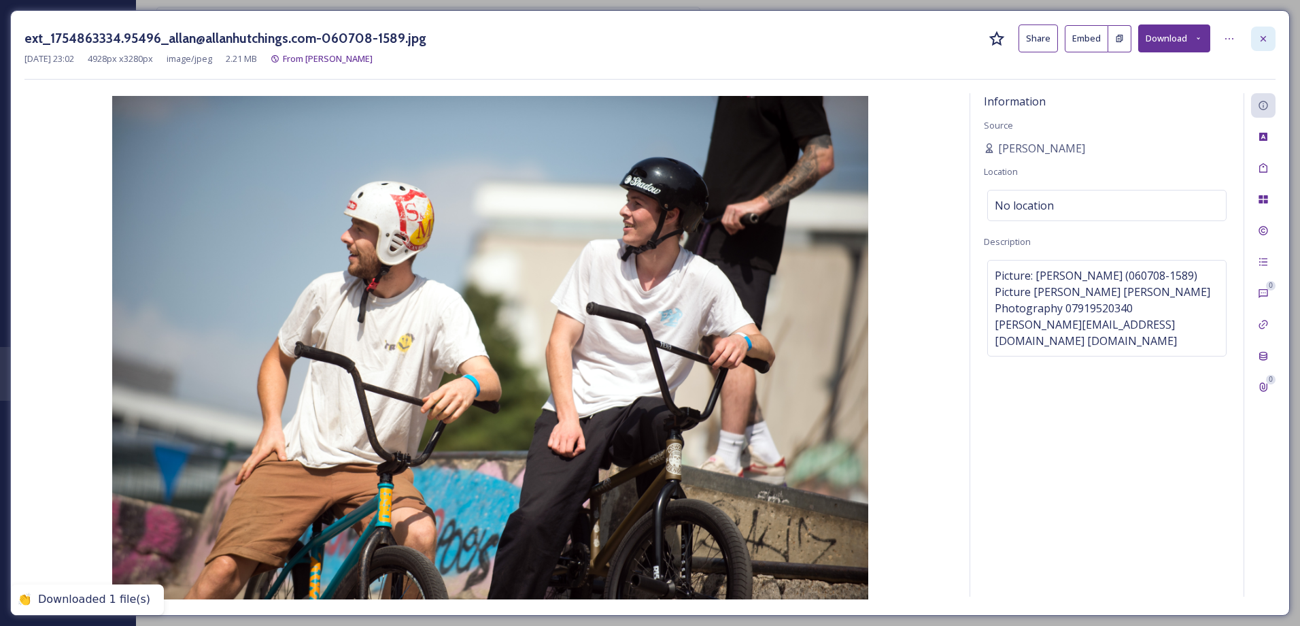
click at [1254, 42] on div at bounding box center [1263, 39] width 24 height 24
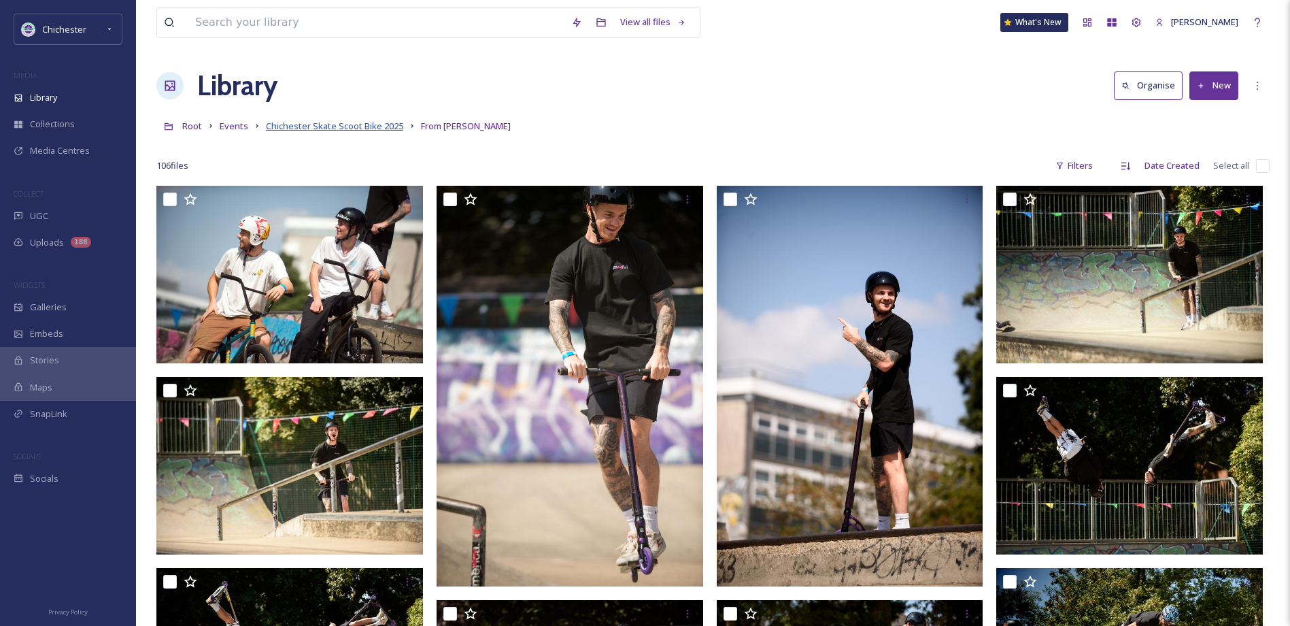
click at [366, 126] on span "Chichester Skate Scoot Bike 2025" at bounding box center [334, 126] width 137 height 12
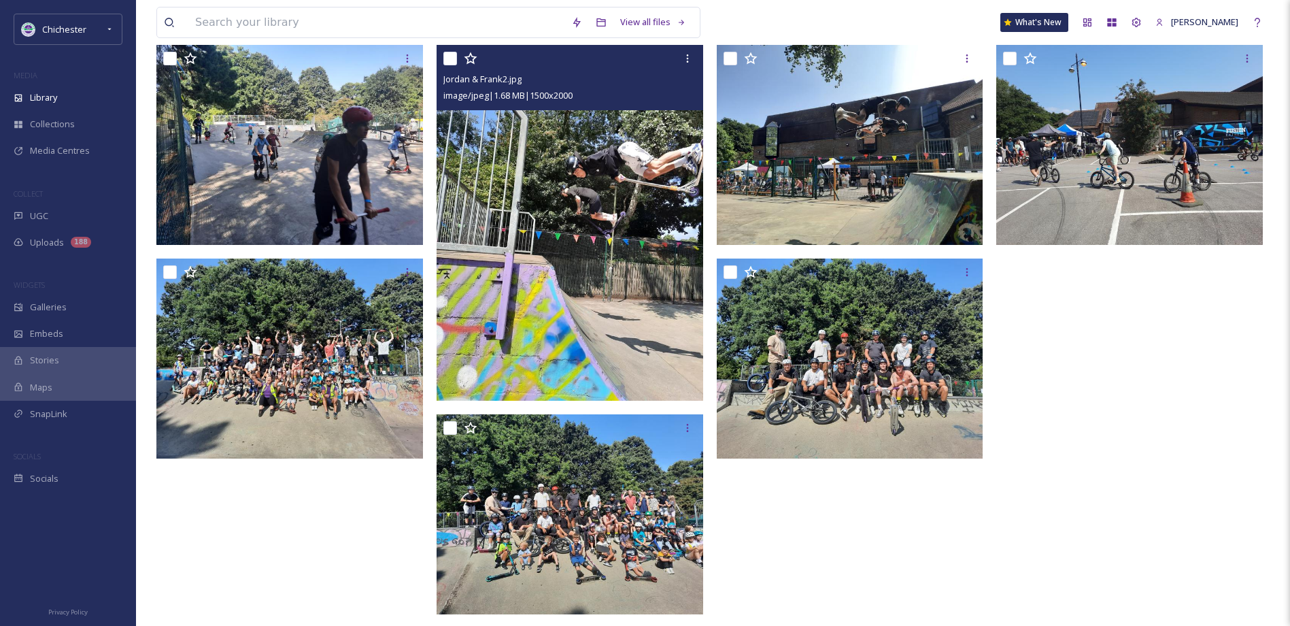
scroll to position [509, 0]
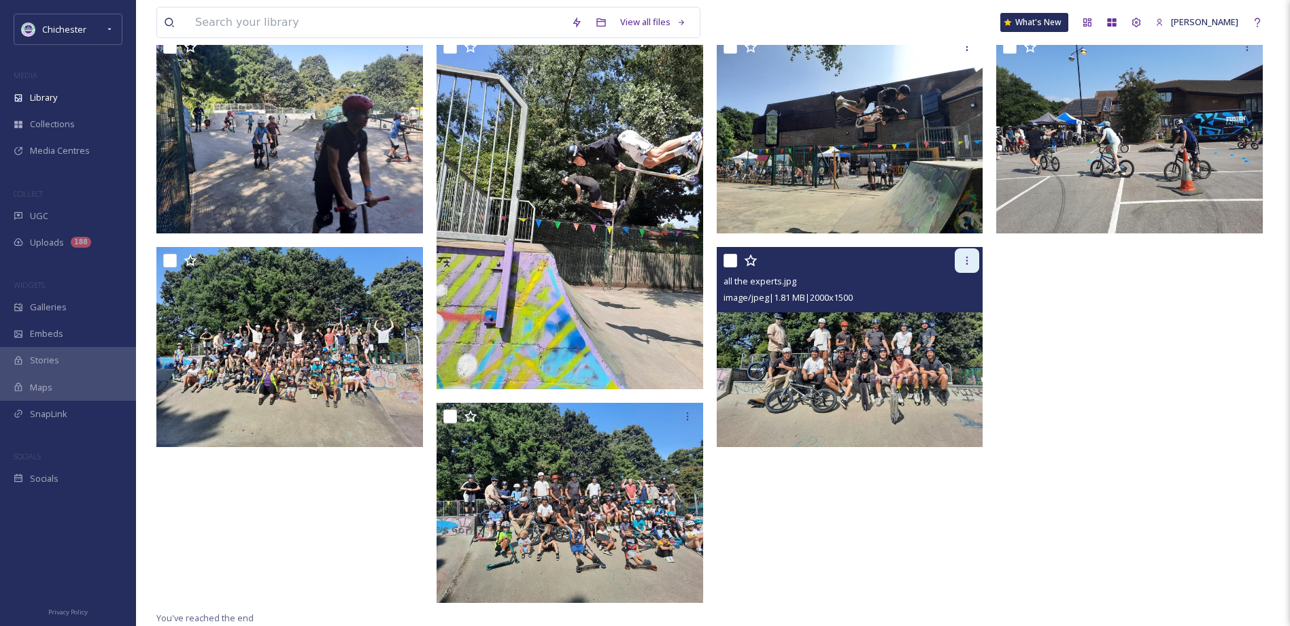
click at [963, 267] on div at bounding box center [967, 260] width 24 height 24
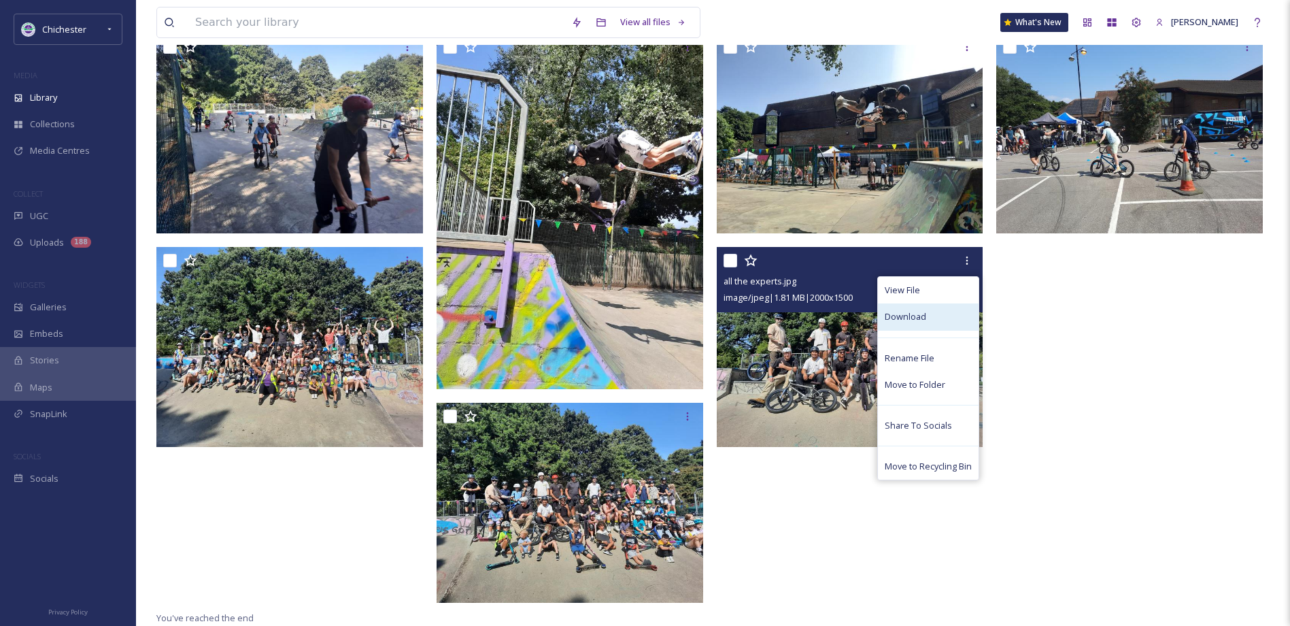
click at [912, 320] on span "Download" at bounding box center [905, 316] width 41 height 13
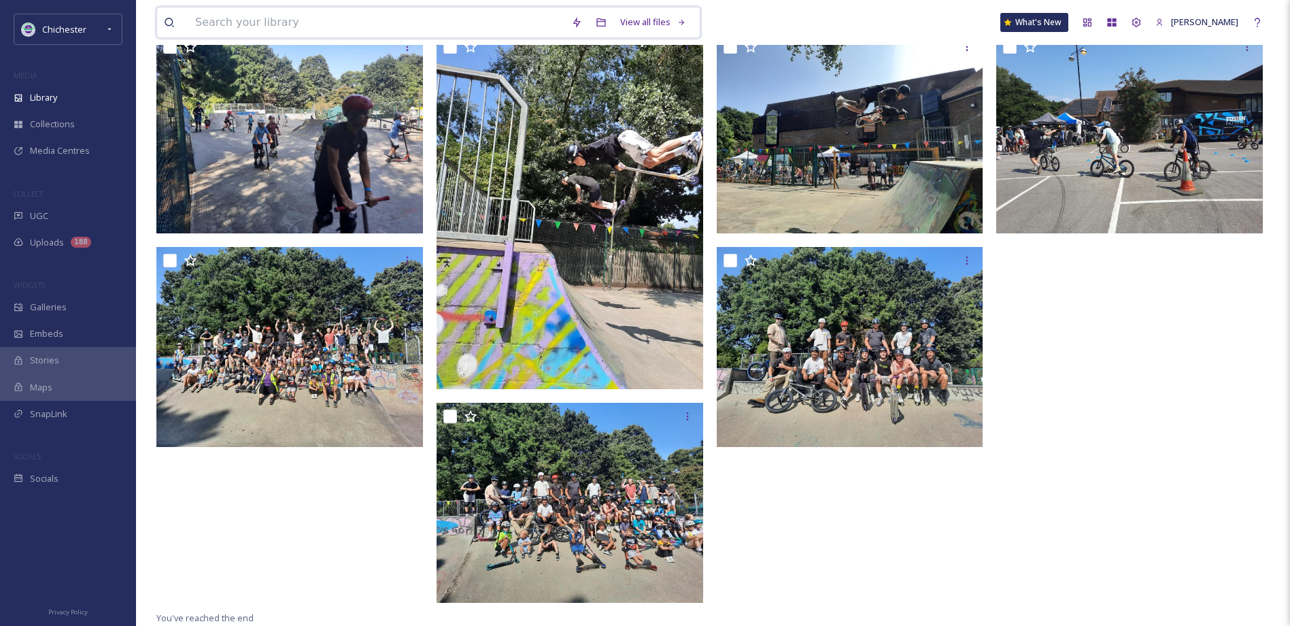
click at [324, 31] on input at bounding box center [376, 22] width 376 height 30
paste input "ext_1754863334.451676_allan@allanhutchings.com-060708-1617.jpg"
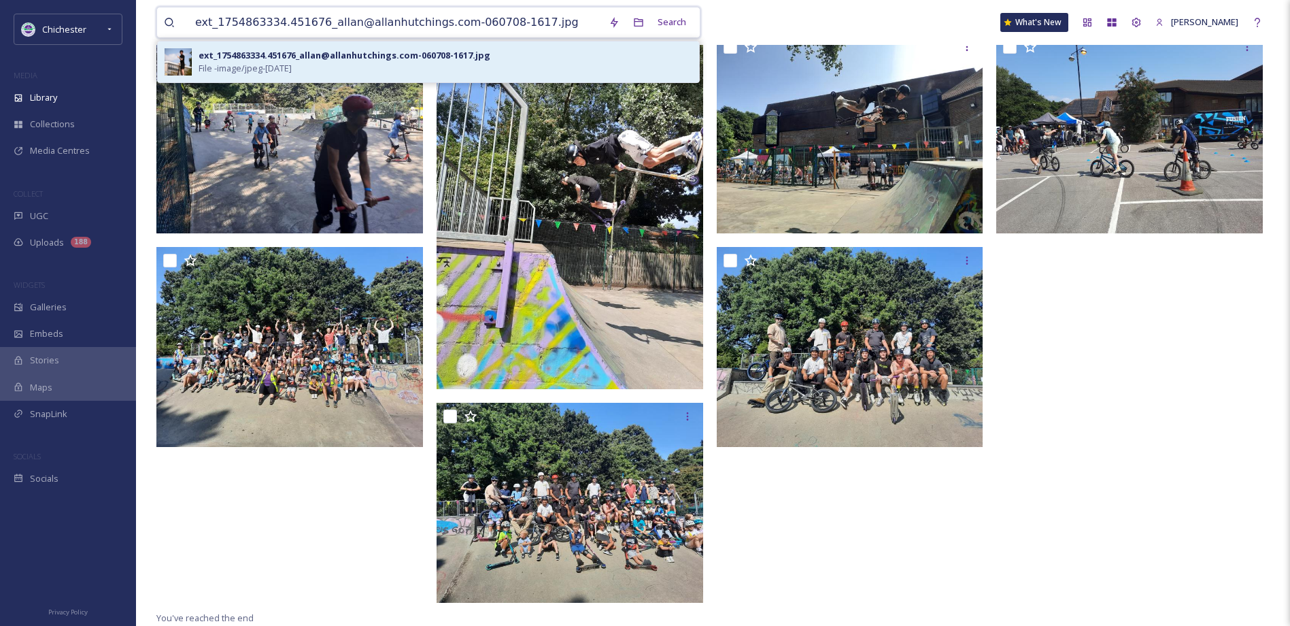
type input "ext_1754863334.451676_allan@allanhutchings.com-060708-1617.jpg"
click at [559, 49] on div "ext_1754863334.451676_allan@allanhutchings.com-060708-1617.jpg File - image/jpe…" at bounding box center [446, 62] width 494 height 26
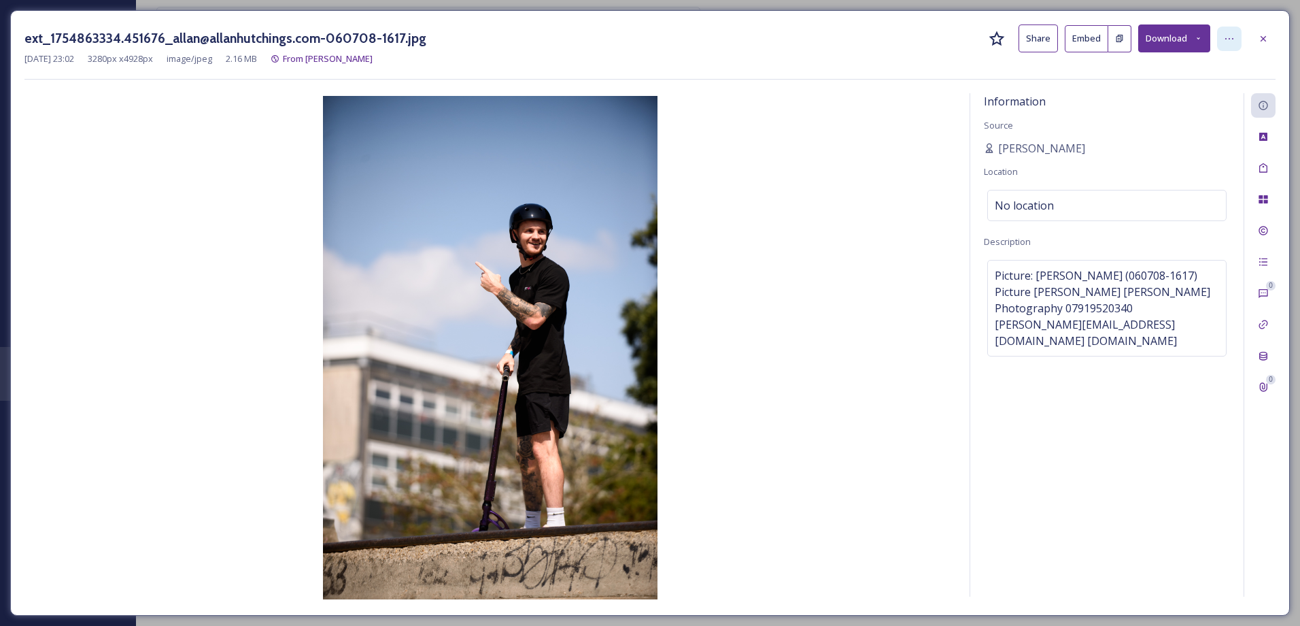
click at [1231, 43] on icon at bounding box center [1229, 38] width 11 height 11
click at [1180, 29] on button "Download" at bounding box center [1174, 38] width 72 height 28
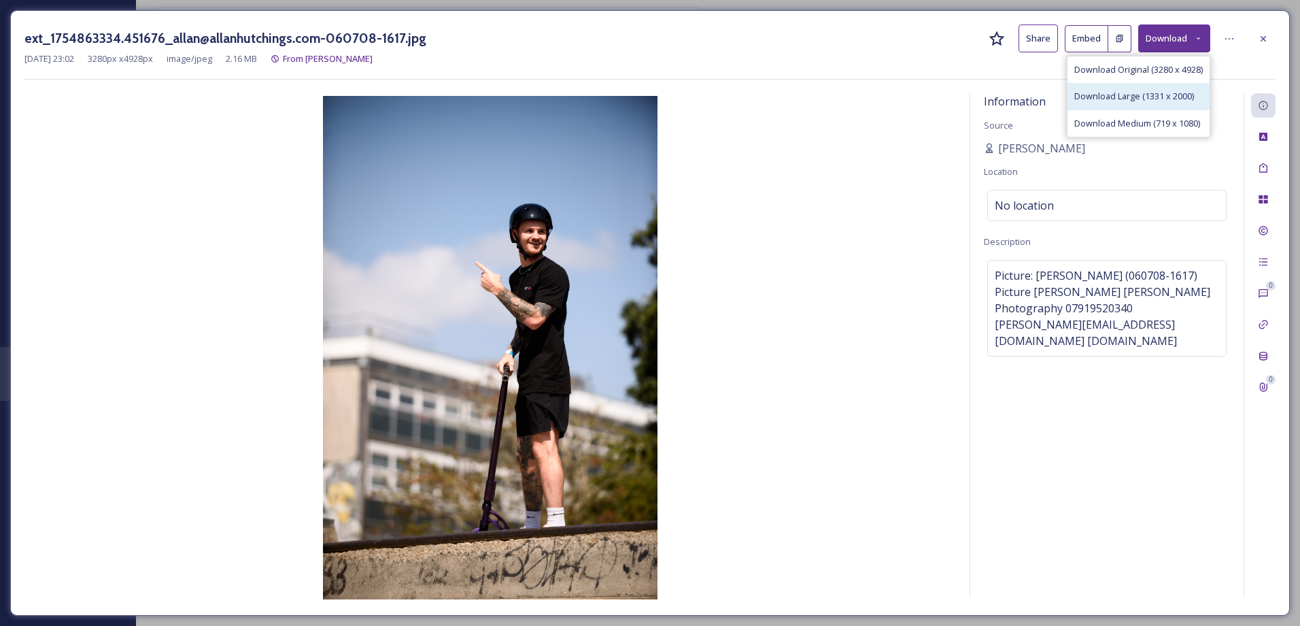
click at [1183, 91] on span "Download Large (1331 x 2000)" at bounding box center [1134, 96] width 120 height 13
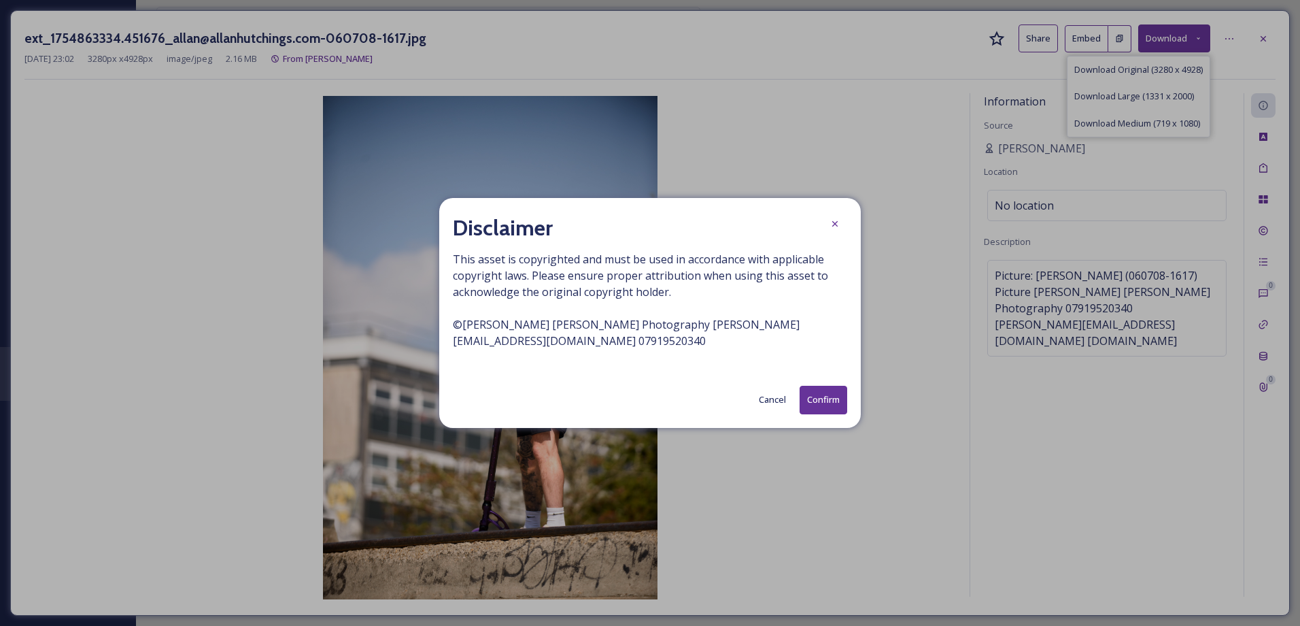
click at [825, 399] on button "Confirm" at bounding box center [824, 400] width 48 height 28
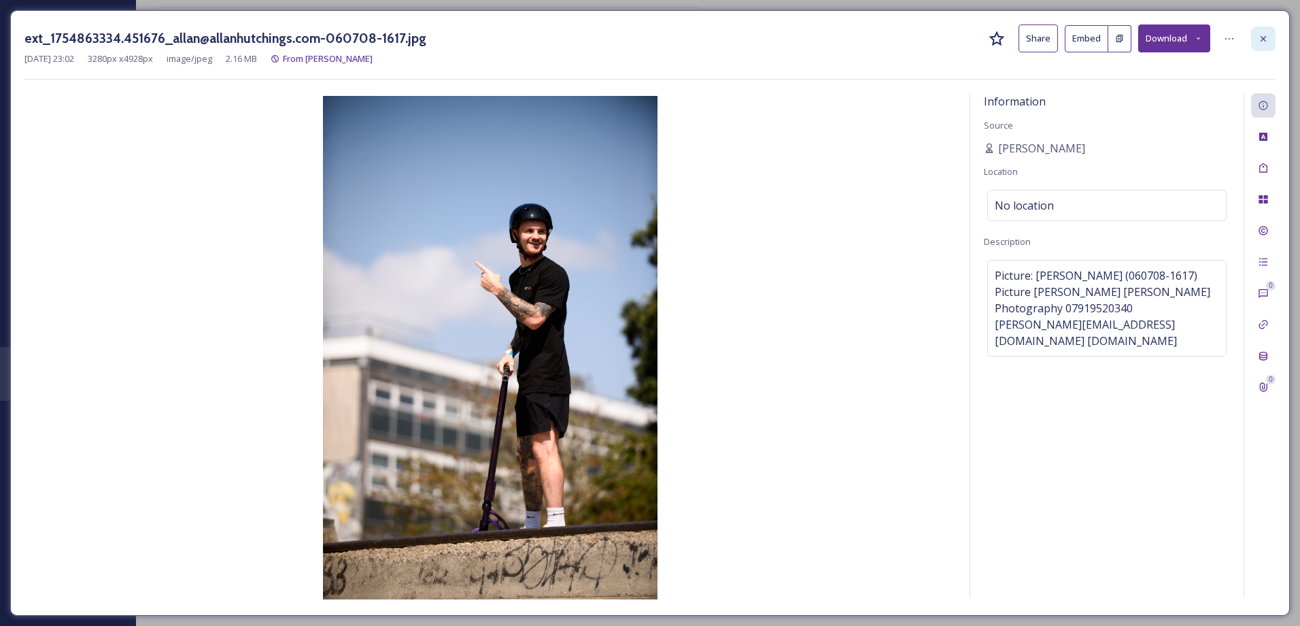
click at [1263, 39] on icon at bounding box center [1263, 37] width 5 height 5
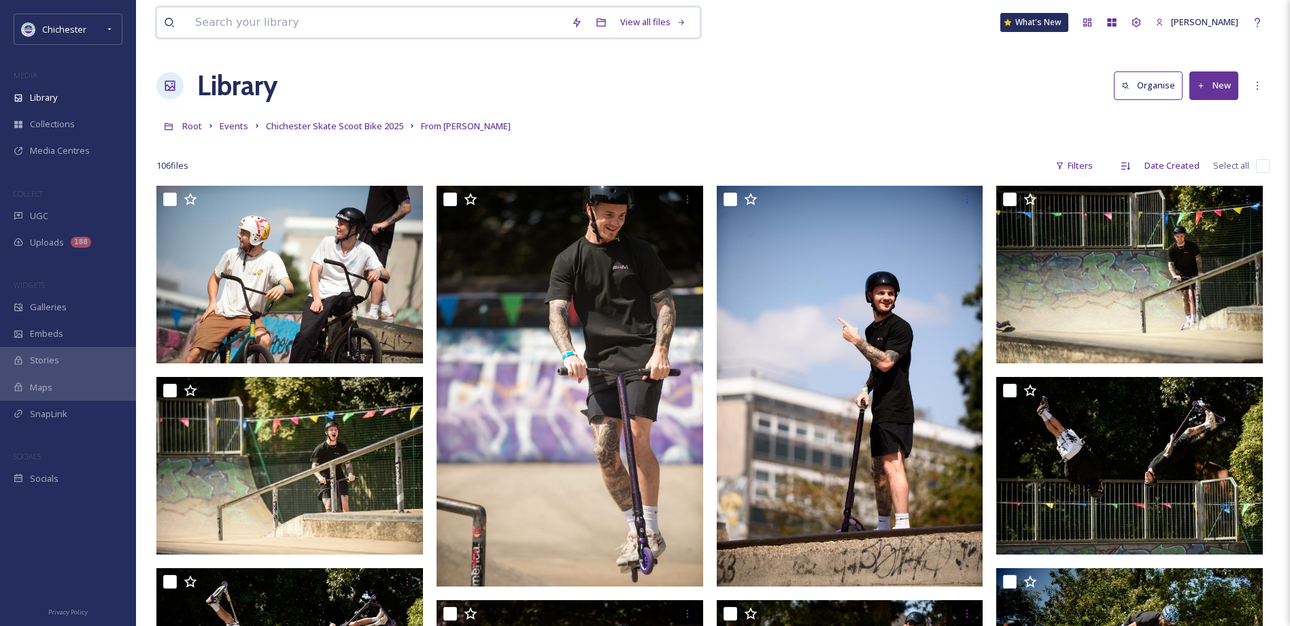
click at [287, 28] on input at bounding box center [376, 22] width 376 height 30
paste input "ext_1754863313.486895_allan@allanhutchings.com-060708-1758.jpg"
type input "ext_1754863313.486895_allan@allanhutchings.com-060708-1758.jpg"
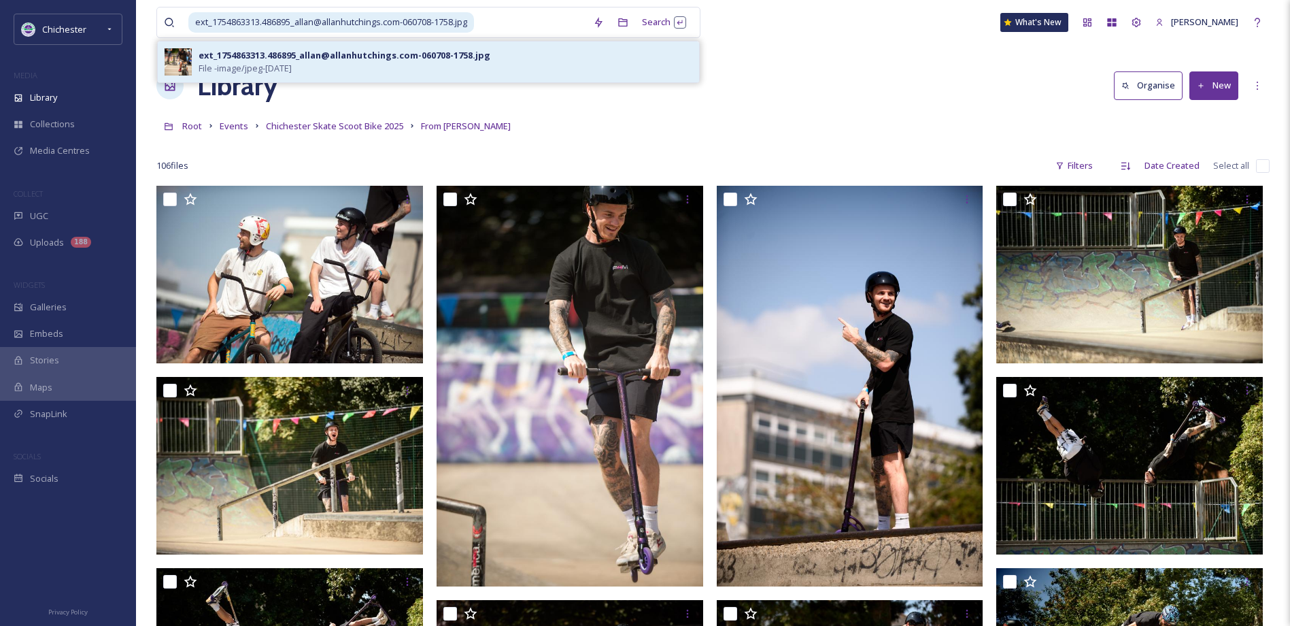
click at [538, 61] on div "ext_1754863313.486895_allan@allanhutchings.com-060708-1758.jpg File - image/jpe…" at bounding box center [446, 62] width 494 height 26
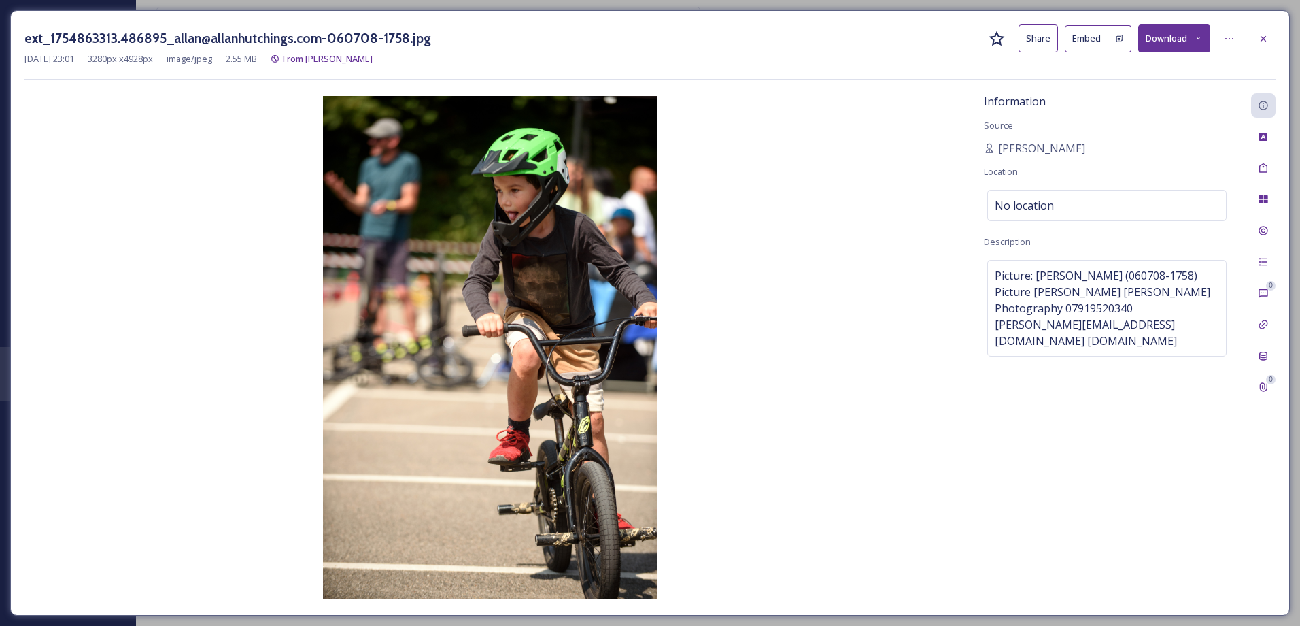
click at [1184, 41] on button "Download" at bounding box center [1174, 38] width 72 height 28
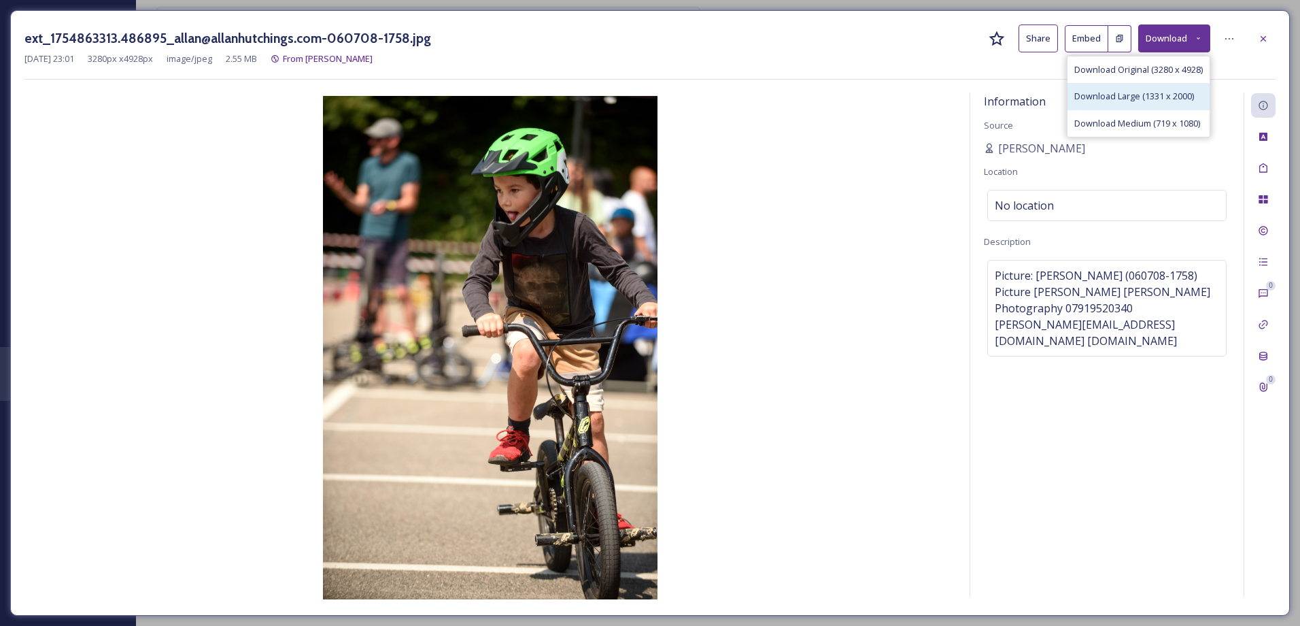
click at [1179, 90] on span "Download Large (1331 x 2000)" at bounding box center [1134, 96] width 120 height 13
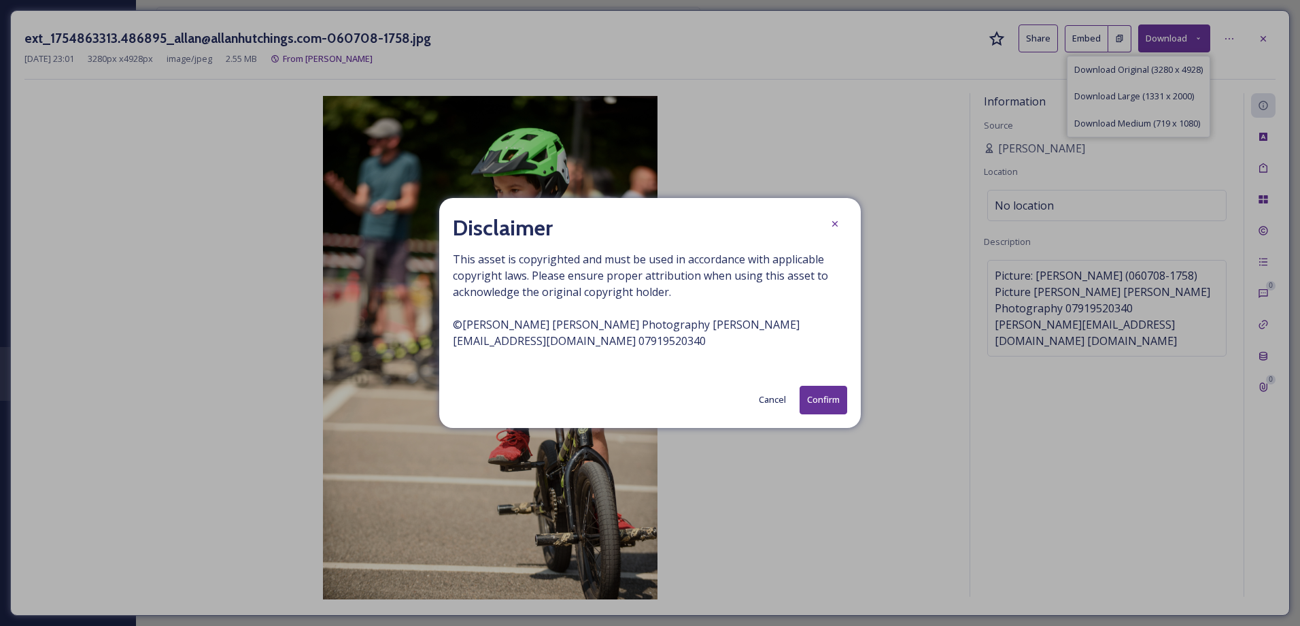
click at [815, 400] on button "Confirm" at bounding box center [824, 400] width 48 height 28
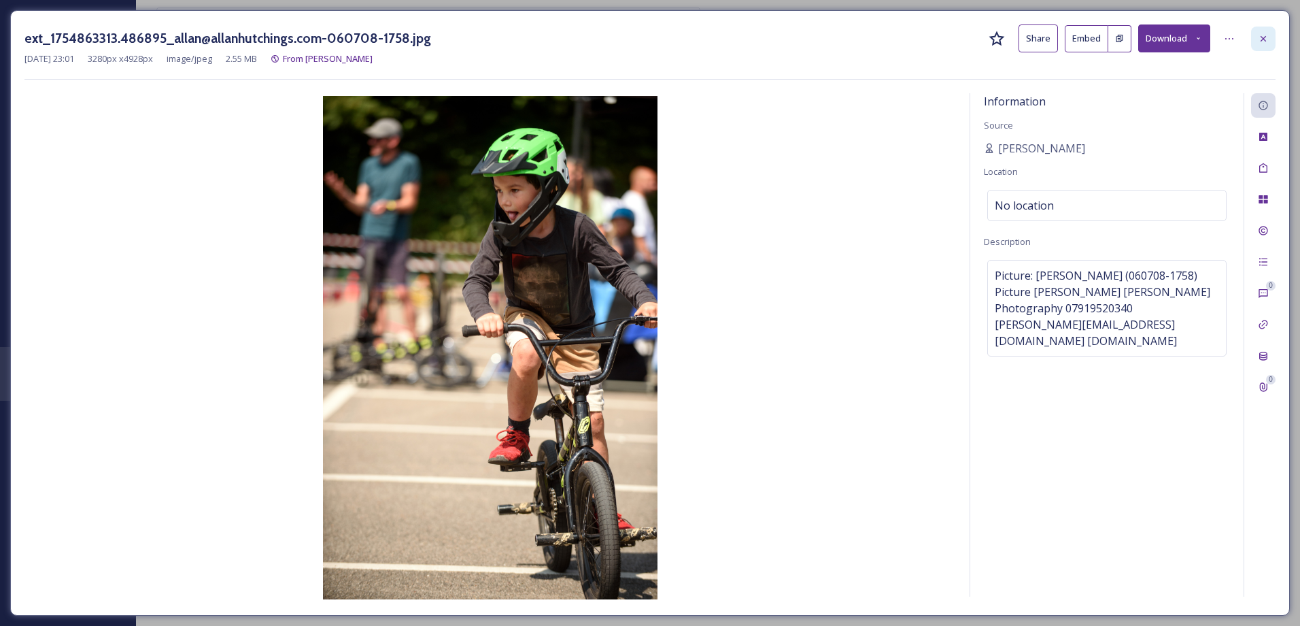
click at [1260, 48] on div at bounding box center [1263, 39] width 24 height 24
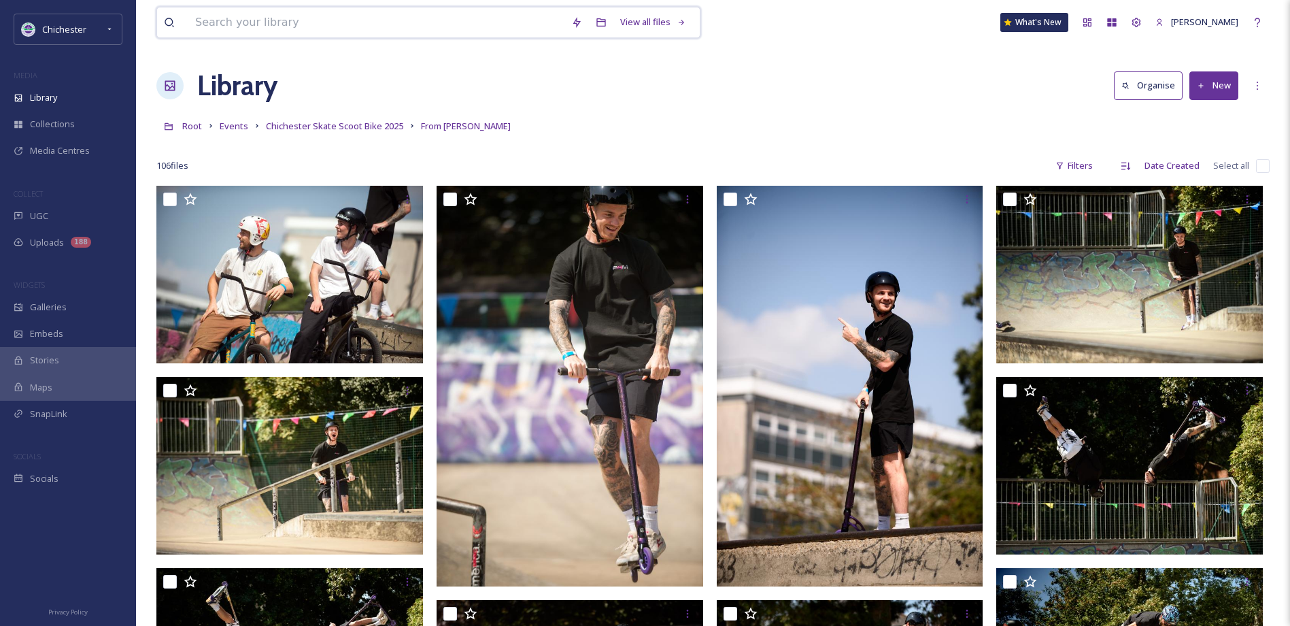
click at [291, 27] on input at bounding box center [376, 22] width 376 height 30
paste input "ext_1754863309.152821_allan@allanhutchings.com-060708-1811.jpg"
type input "ext_1754863309.152821_allan@allanhutchings.com-060708-1811.jpg"
click at [374, 52] on div "Searching" at bounding box center [428, 54] width 541 height 27
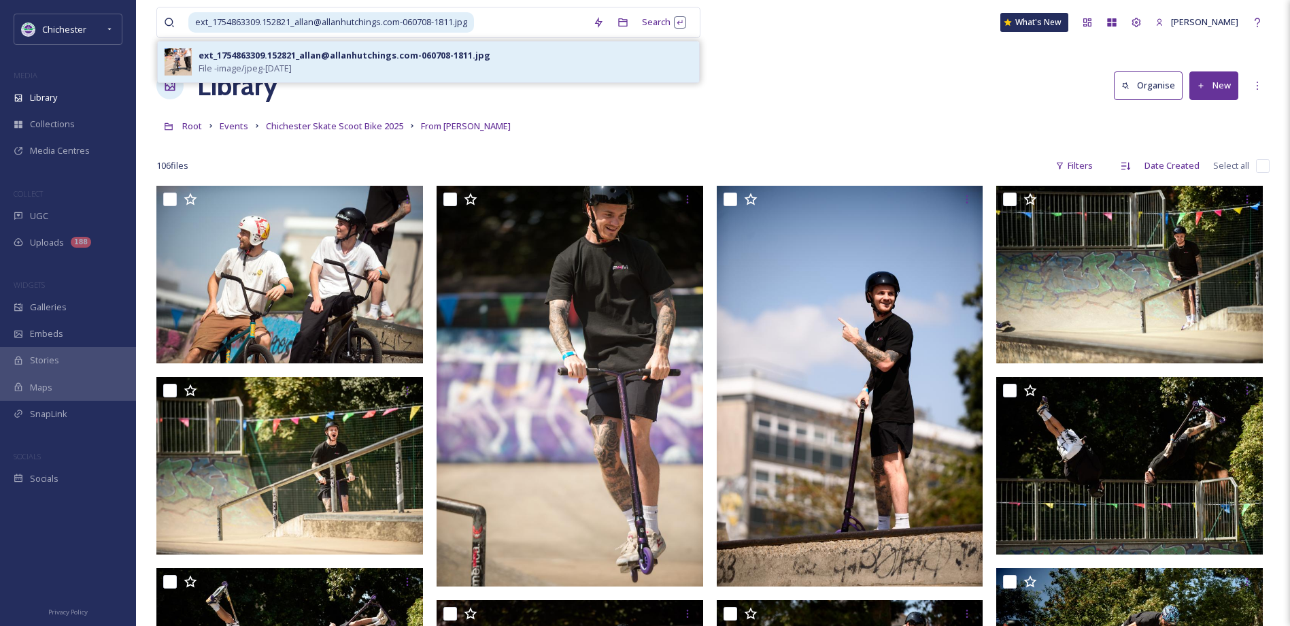
click at [358, 57] on div "ext_1754863309.152821_allan@allanhutchings.com-060708-1811.jpg" at bounding box center [345, 55] width 292 height 13
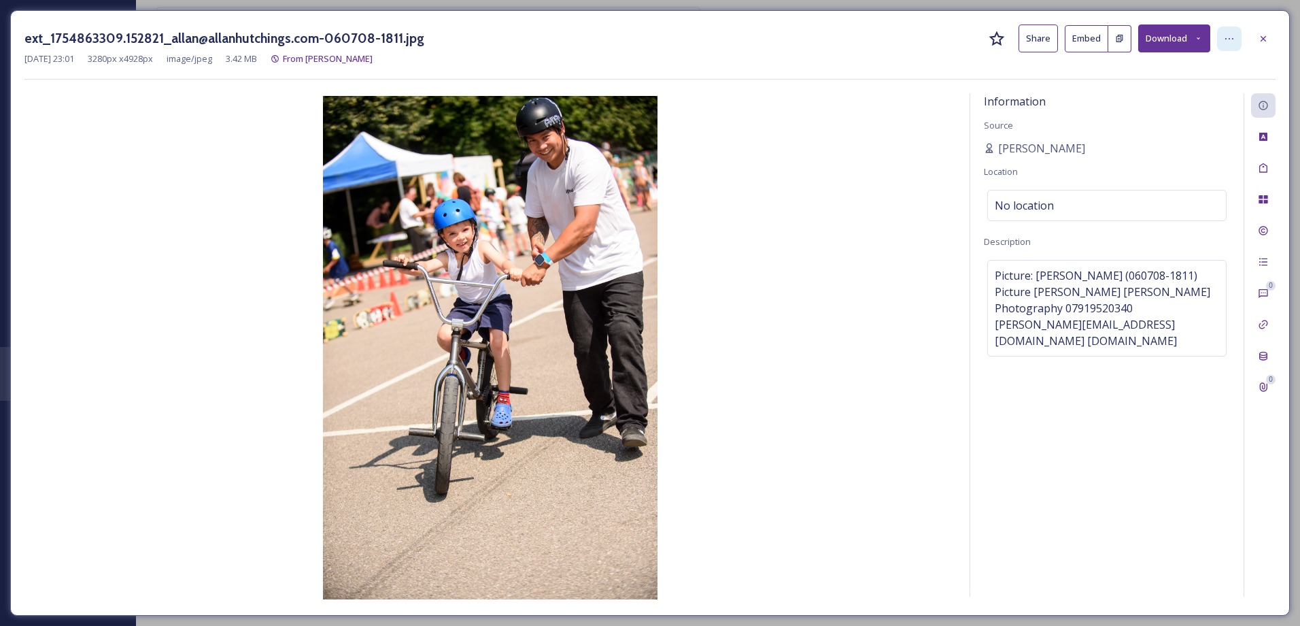
click at [1232, 50] on div at bounding box center [1229, 39] width 24 height 24
click at [1172, 37] on button "Download" at bounding box center [1174, 38] width 72 height 28
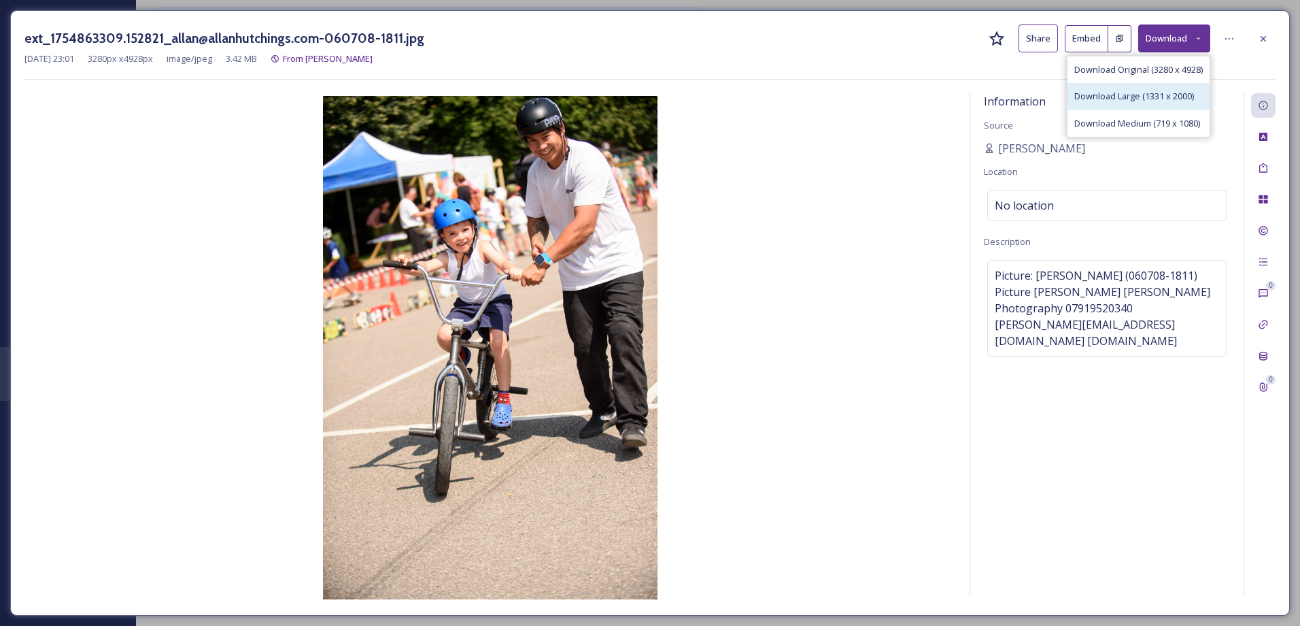
click at [1160, 102] on span "Download Large (1331 x 2000)" at bounding box center [1134, 96] width 120 height 13
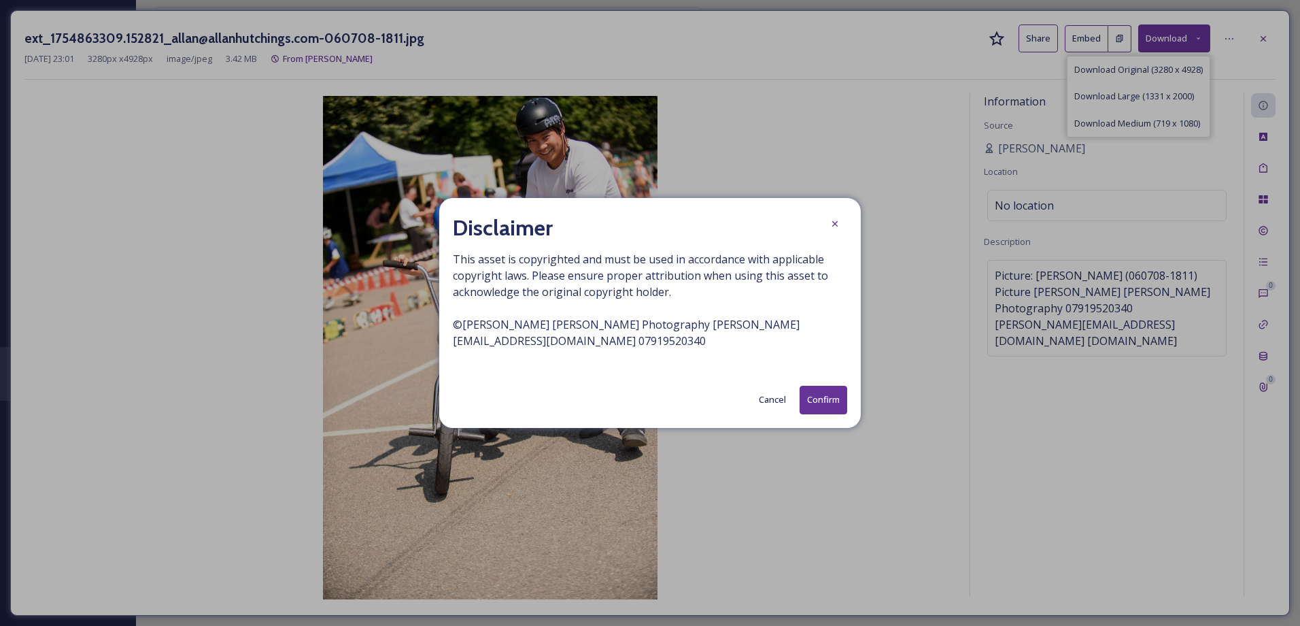
click at [831, 398] on button "Confirm" at bounding box center [824, 400] width 48 height 28
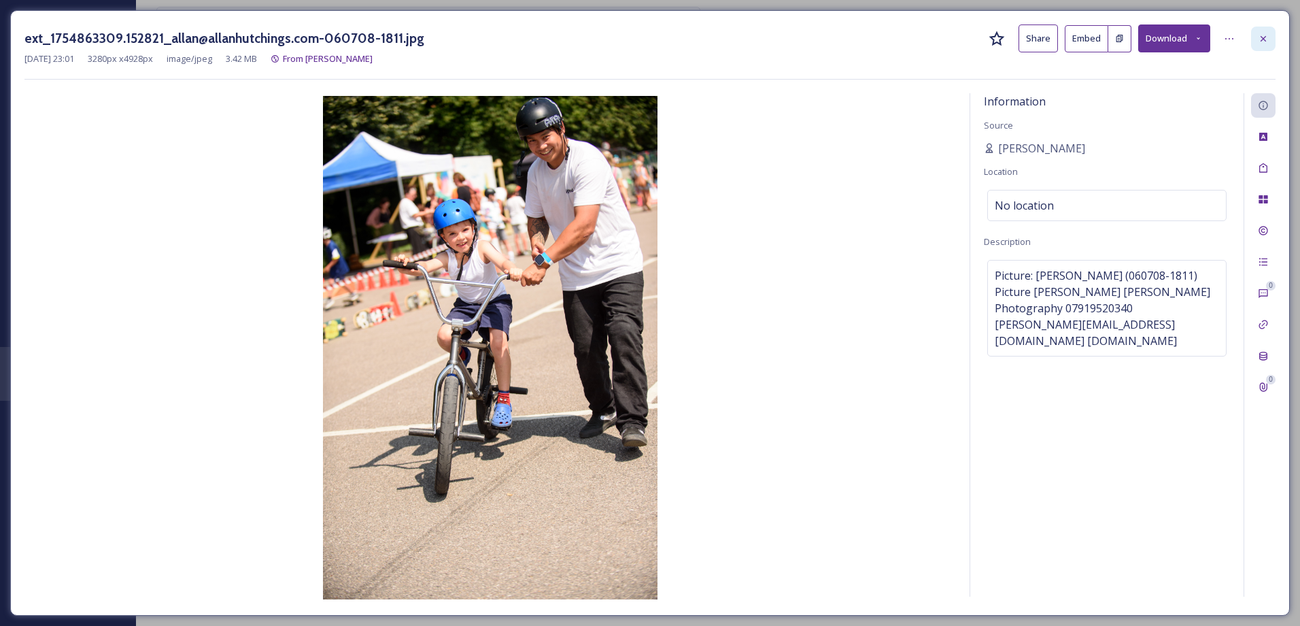
click at [1255, 32] on div at bounding box center [1263, 39] width 24 height 24
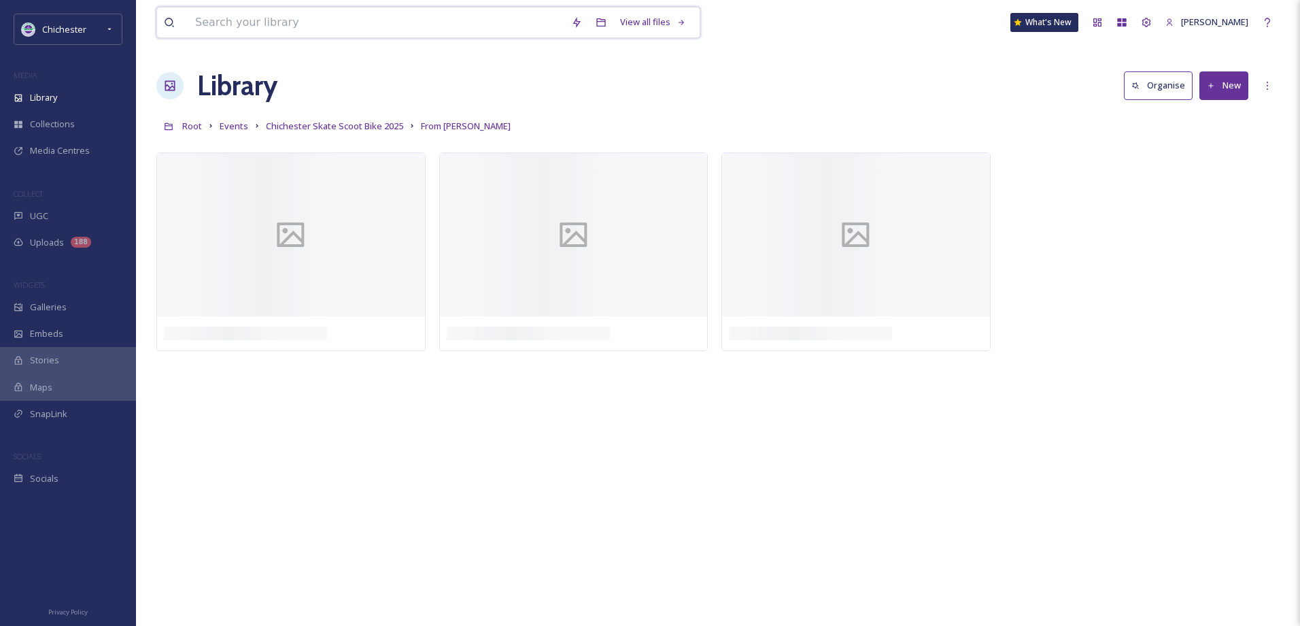
click at [296, 24] on input at bounding box center [376, 22] width 376 height 30
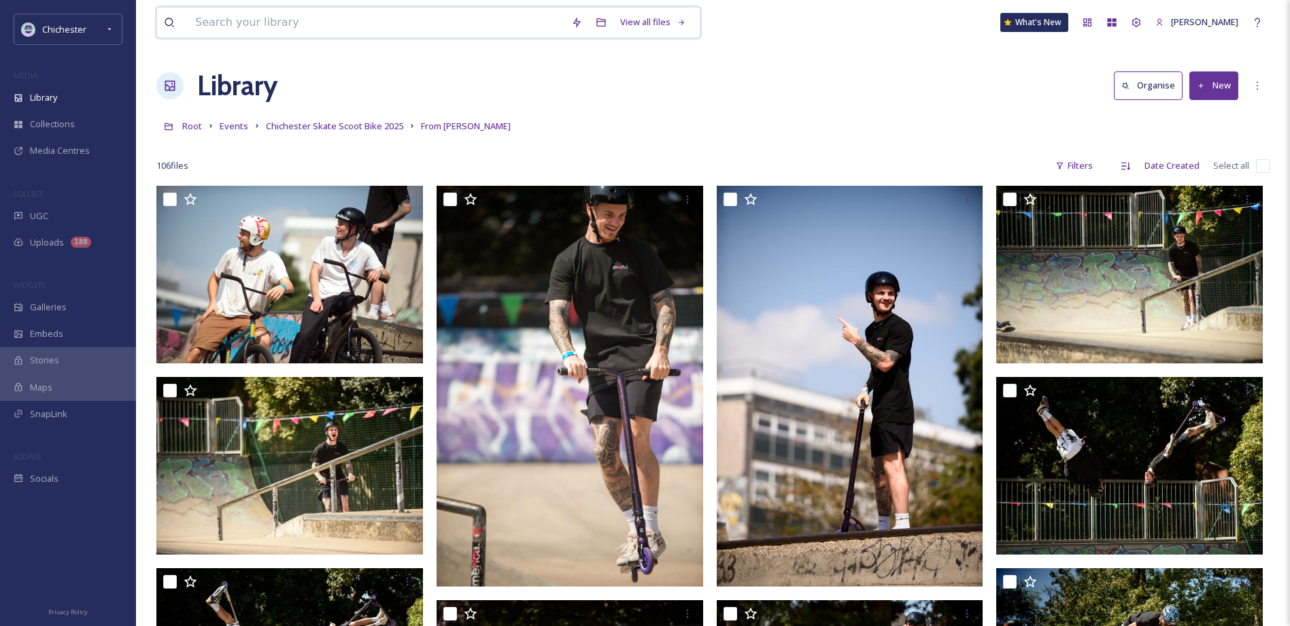
paste input "ext_1754863303.631402_allan@allanhutchings.com-060708-1844.jpg"
type input "ext_1754863303.631402_allan@allanhutchings.com-060708-1844.jpg"
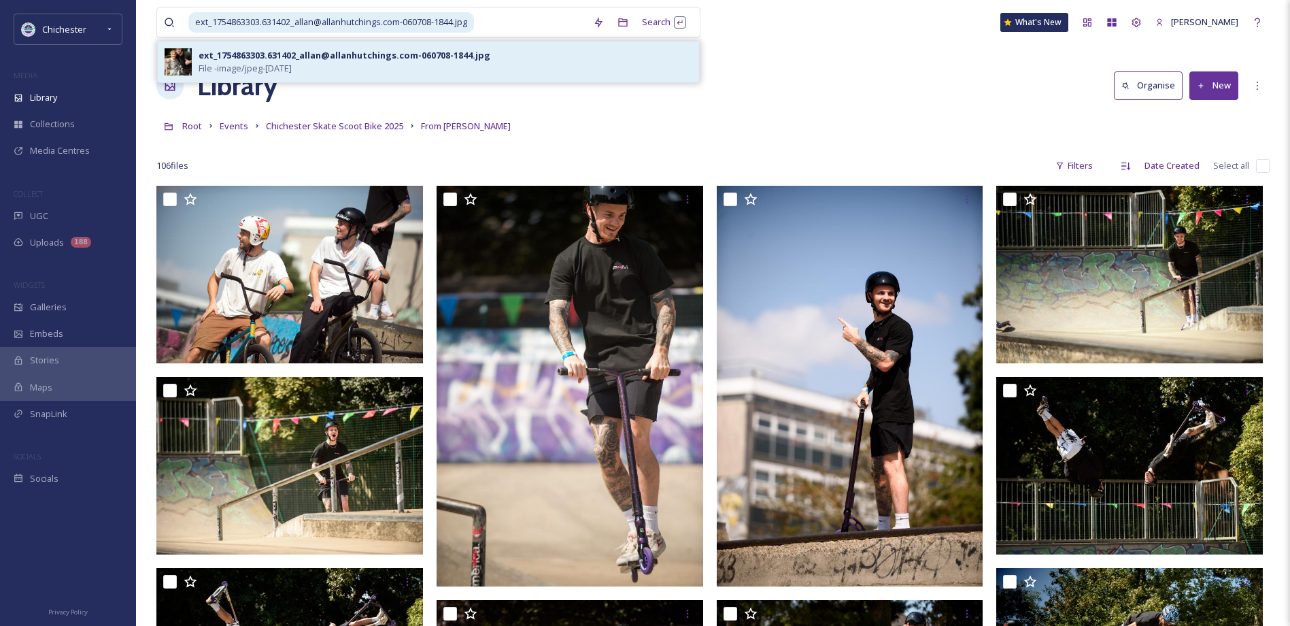
click at [443, 65] on div "ext_1754863303.631402_allan@allanhutchings.com-060708-1844.jpg File - image/jpe…" at bounding box center [446, 62] width 494 height 26
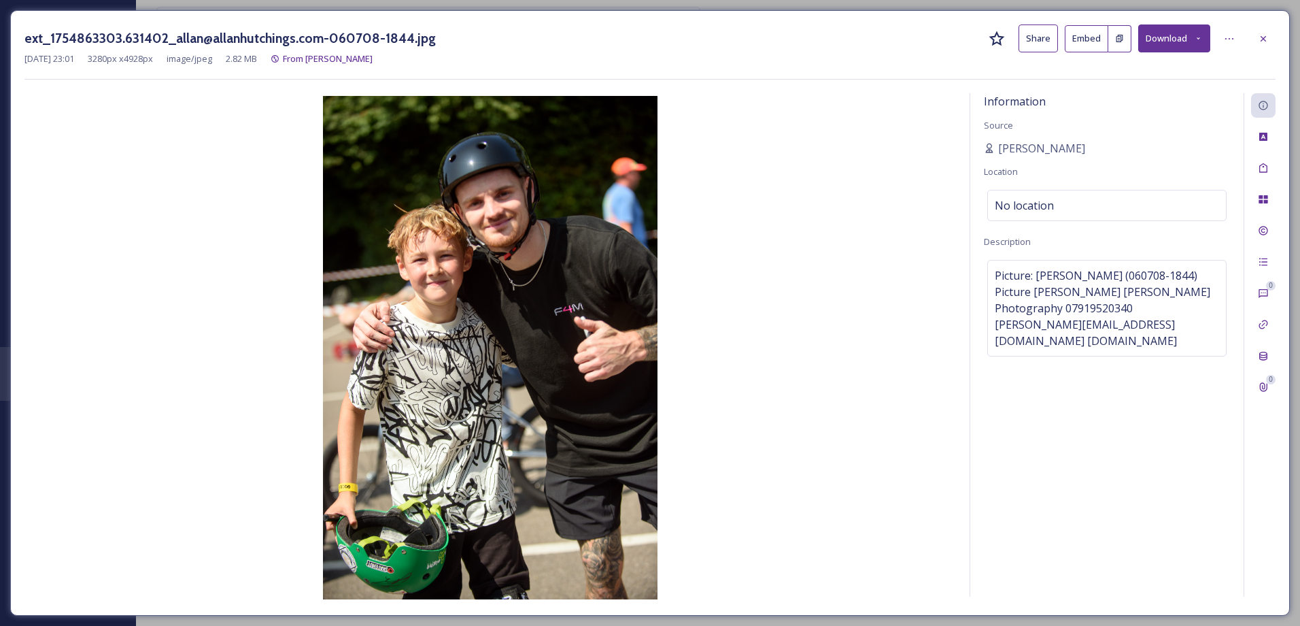
click at [1191, 37] on button "Download" at bounding box center [1174, 38] width 72 height 28
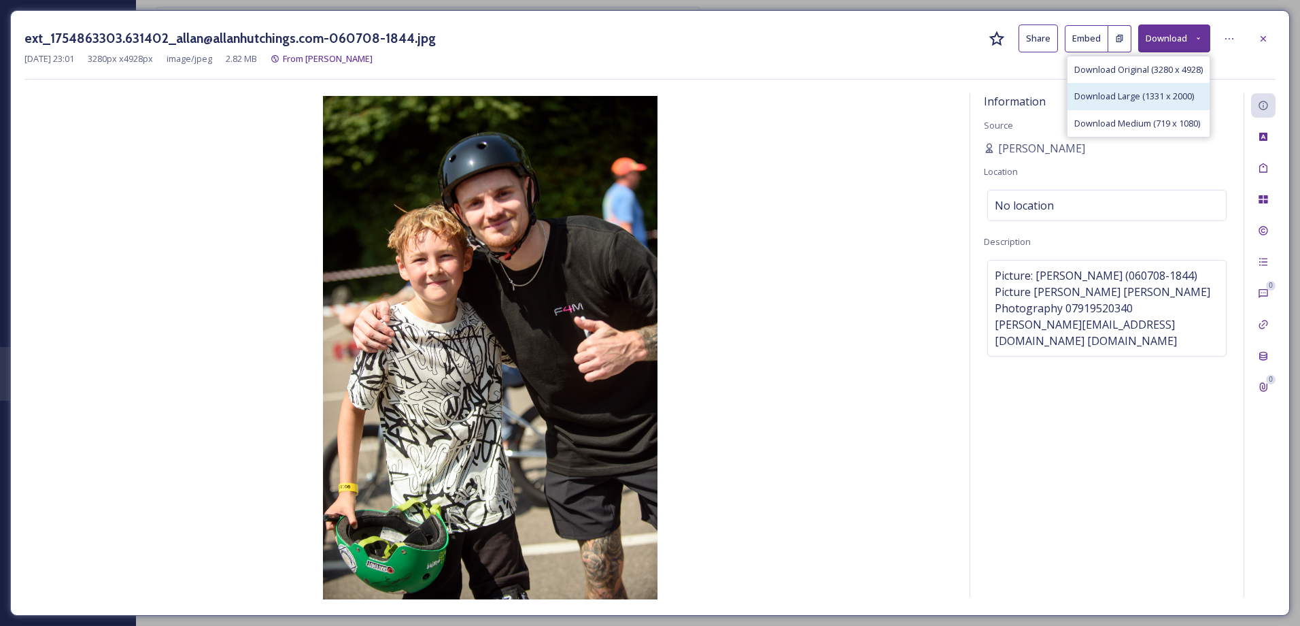
click at [1169, 96] on span "Download Large (1331 x 2000)" at bounding box center [1134, 96] width 120 height 13
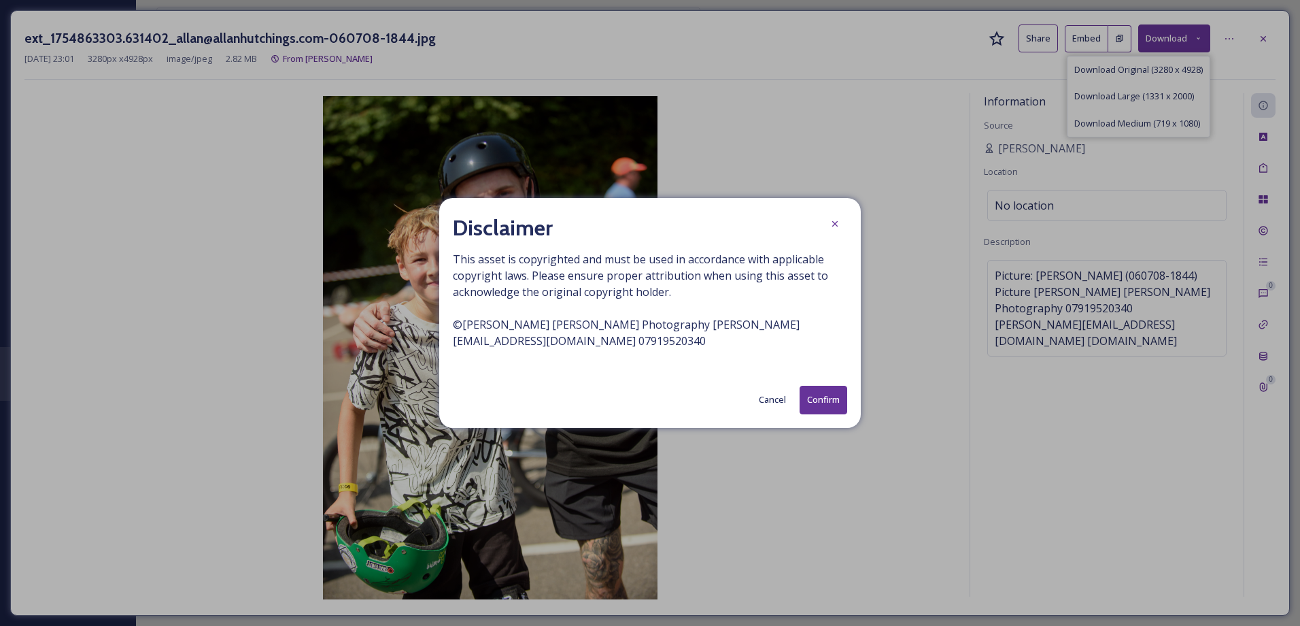
click at [836, 394] on button "Confirm" at bounding box center [824, 400] width 48 height 28
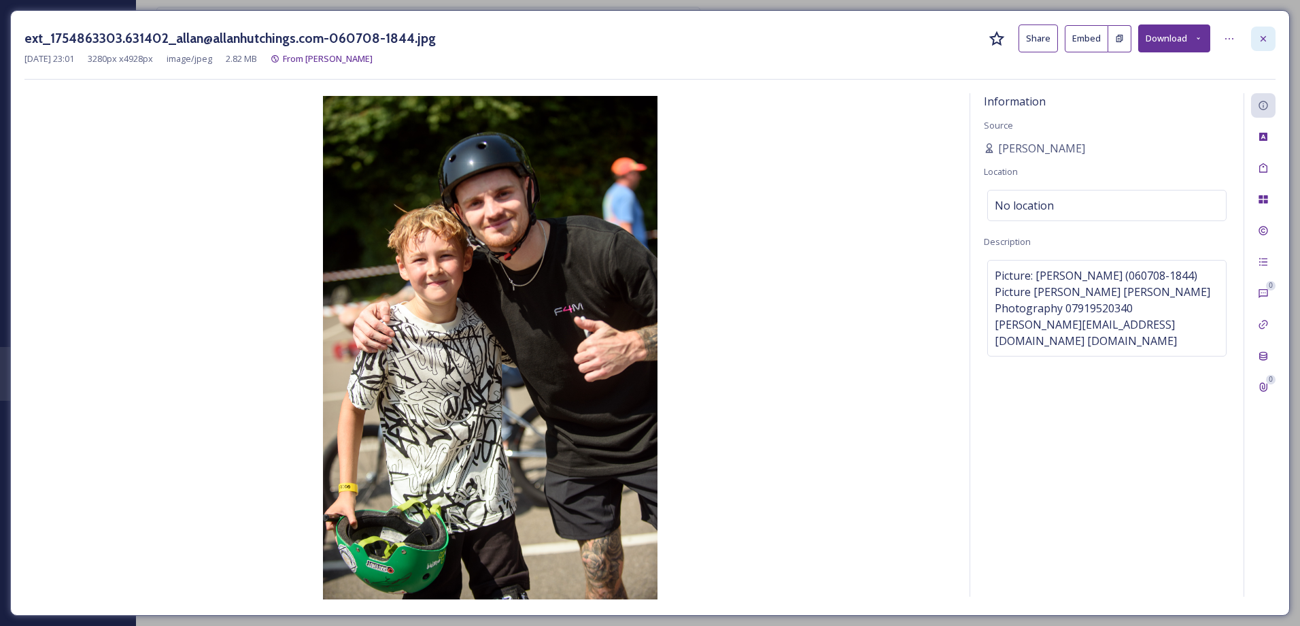
click at [1264, 33] on icon at bounding box center [1263, 38] width 11 height 11
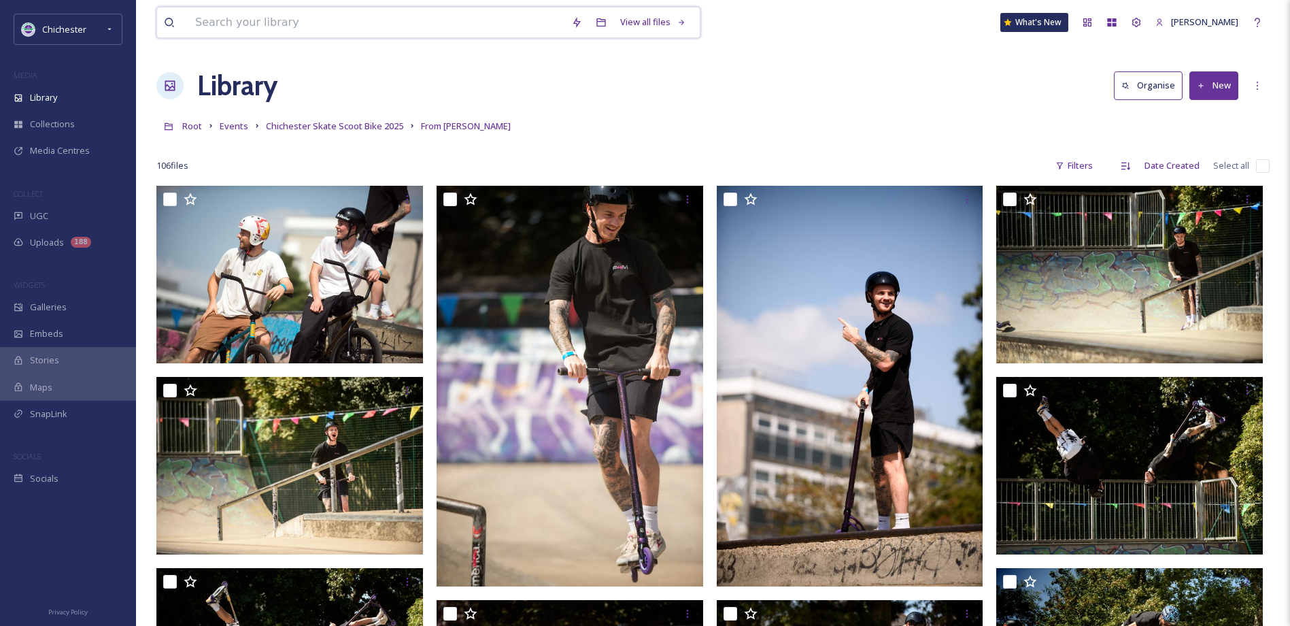
click at [310, 29] on input at bounding box center [376, 22] width 376 height 30
paste input "ext_1754863283.570225_allan@allanhutchings.com-060708-1972.jpg"
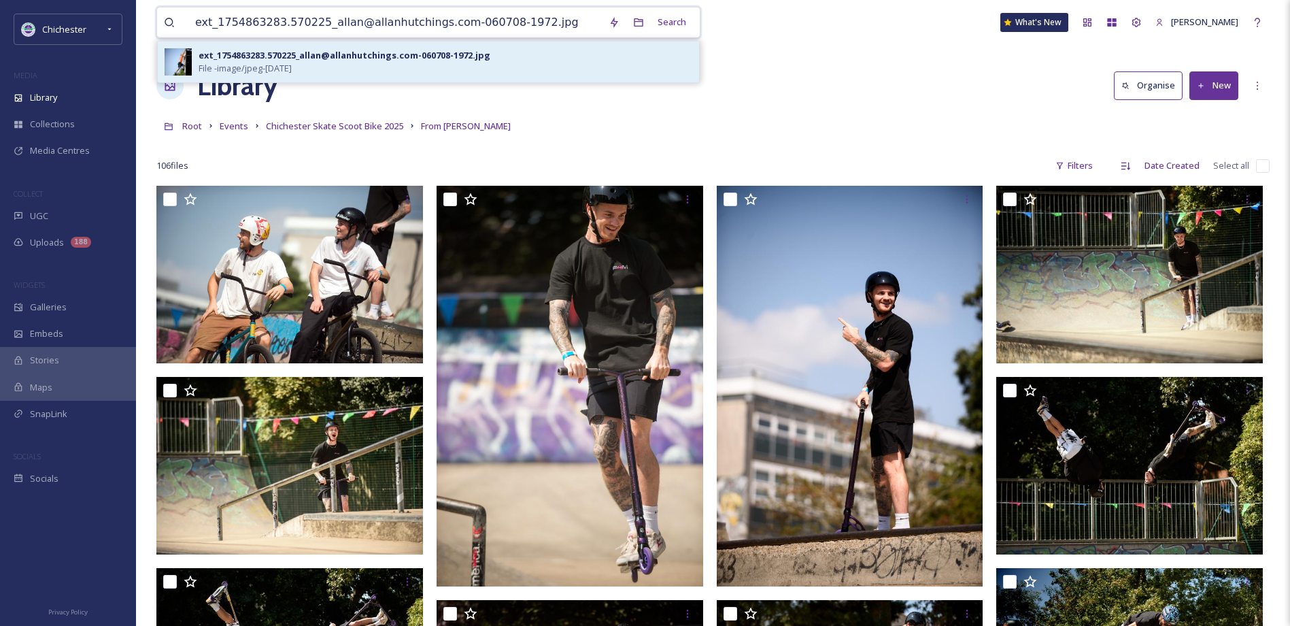
type input "ext_1754863283.570225_allan@allanhutchings.com-060708-1972.jpg"
click at [373, 60] on div "ext_1754863283.570225_allan@allanhutchings.com-060708-1972.jpg" at bounding box center [345, 55] width 292 height 13
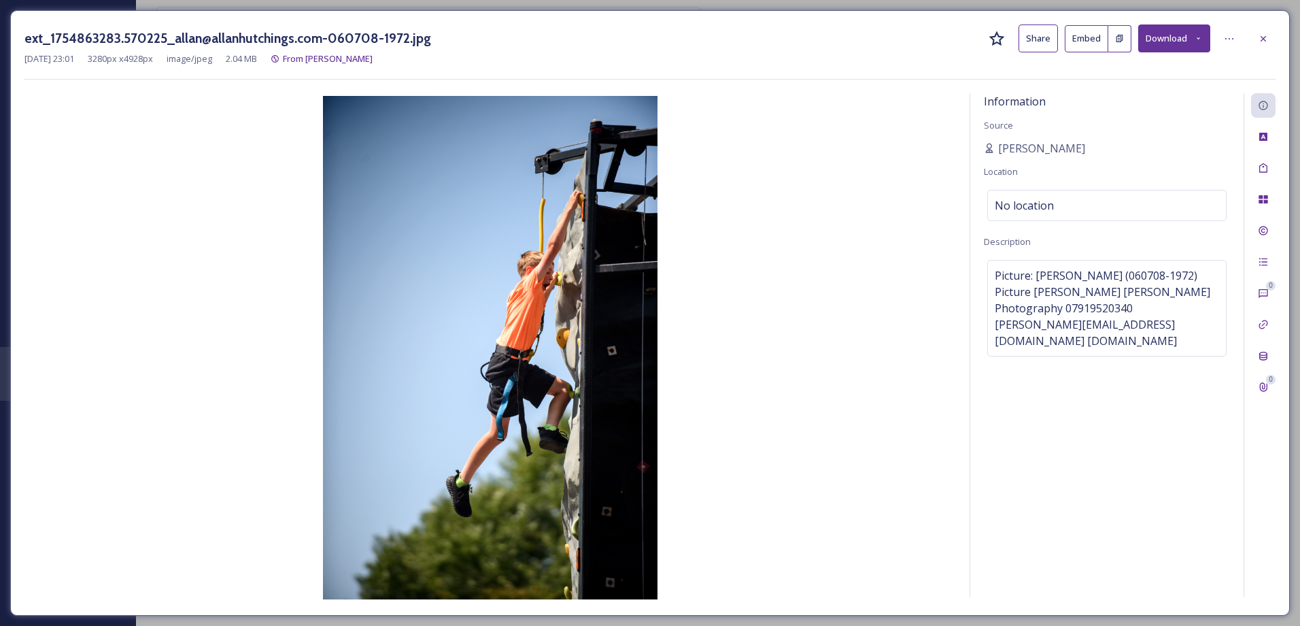
click at [1177, 46] on button "Download" at bounding box center [1174, 38] width 72 height 28
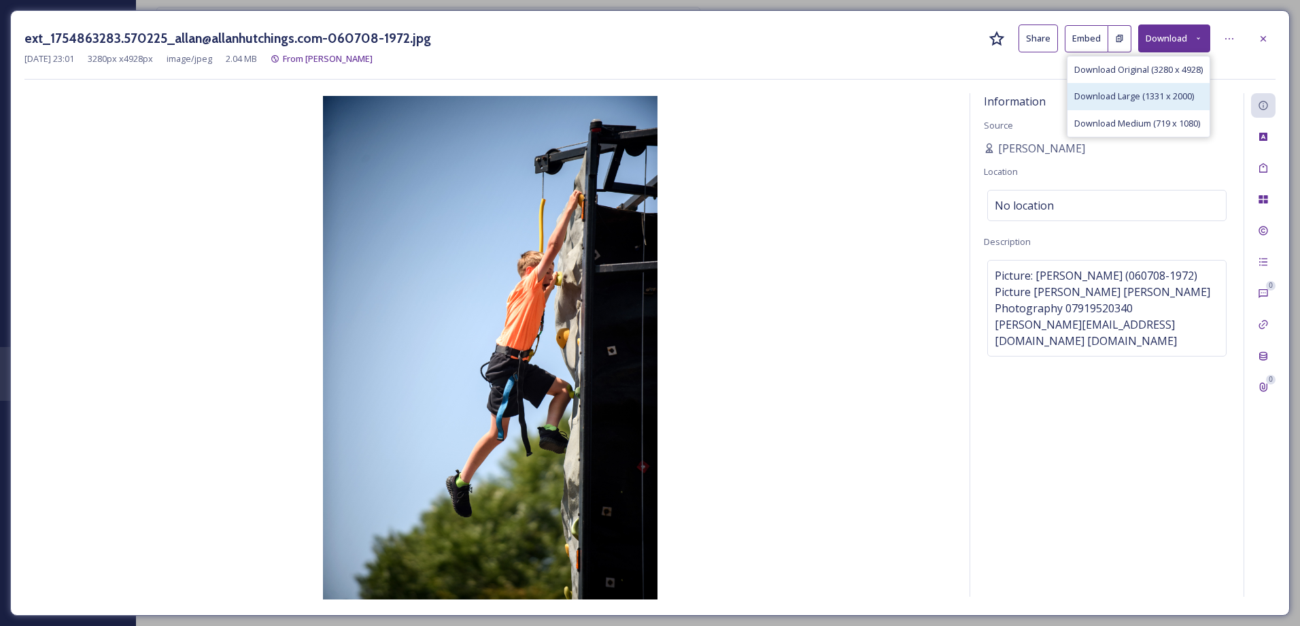
click at [1161, 95] on span "Download Large (1331 x 2000)" at bounding box center [1134, 96] width 120 height 13
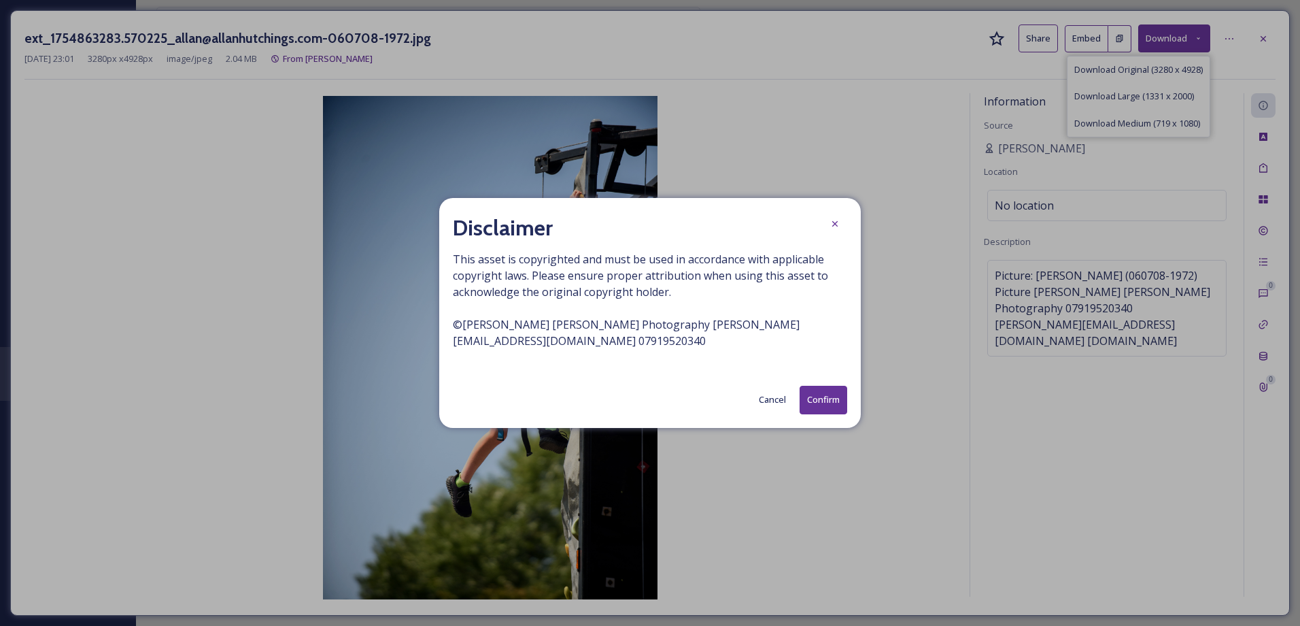
click at [827, 404] on button "Confirm" at bounding box center [824, 400] width 48 height 28
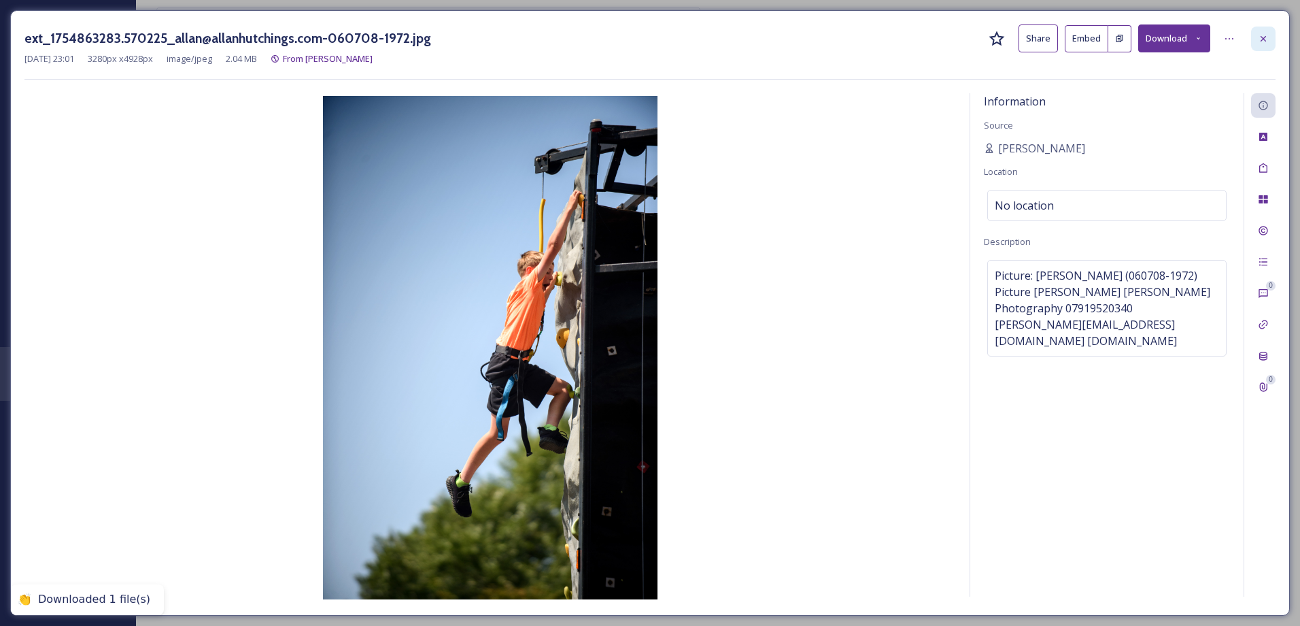
click at [1265, 35] on icon at bounding box center [1263, 38] width 11 height 11
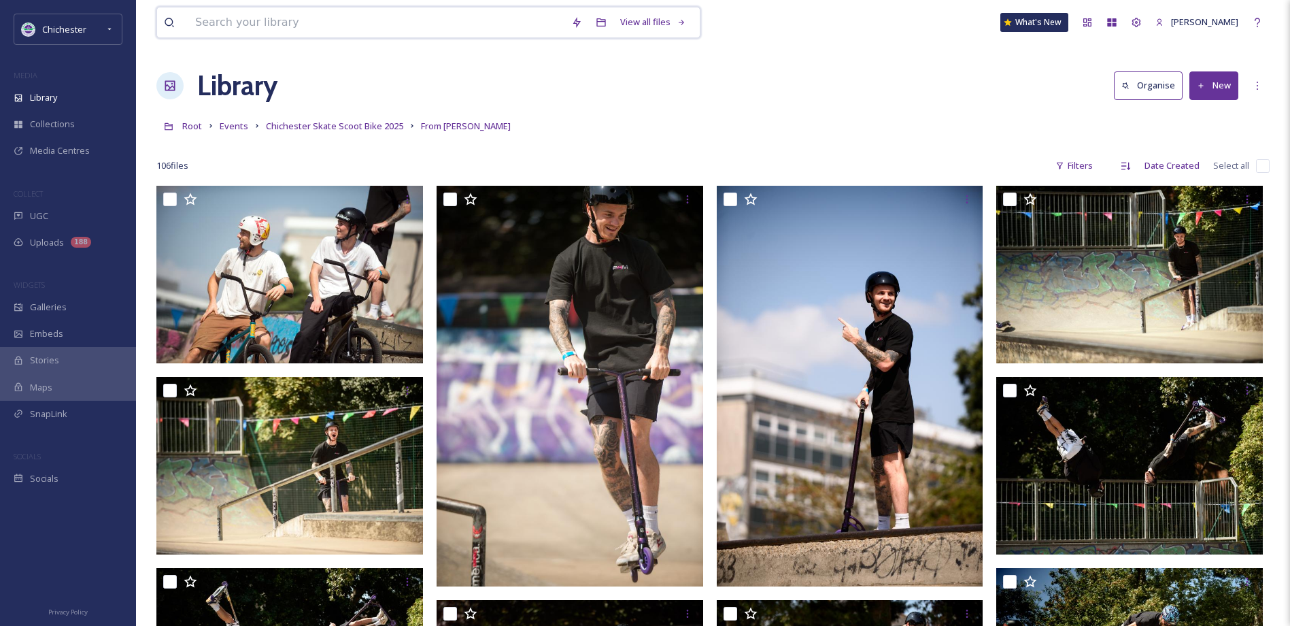
click at [289, 13] on input at bounding box center [376, 22] width 376 height 30
paste input "ext_1754863251.276001_allan@allanhutchings.com-060708-2331.jpg"
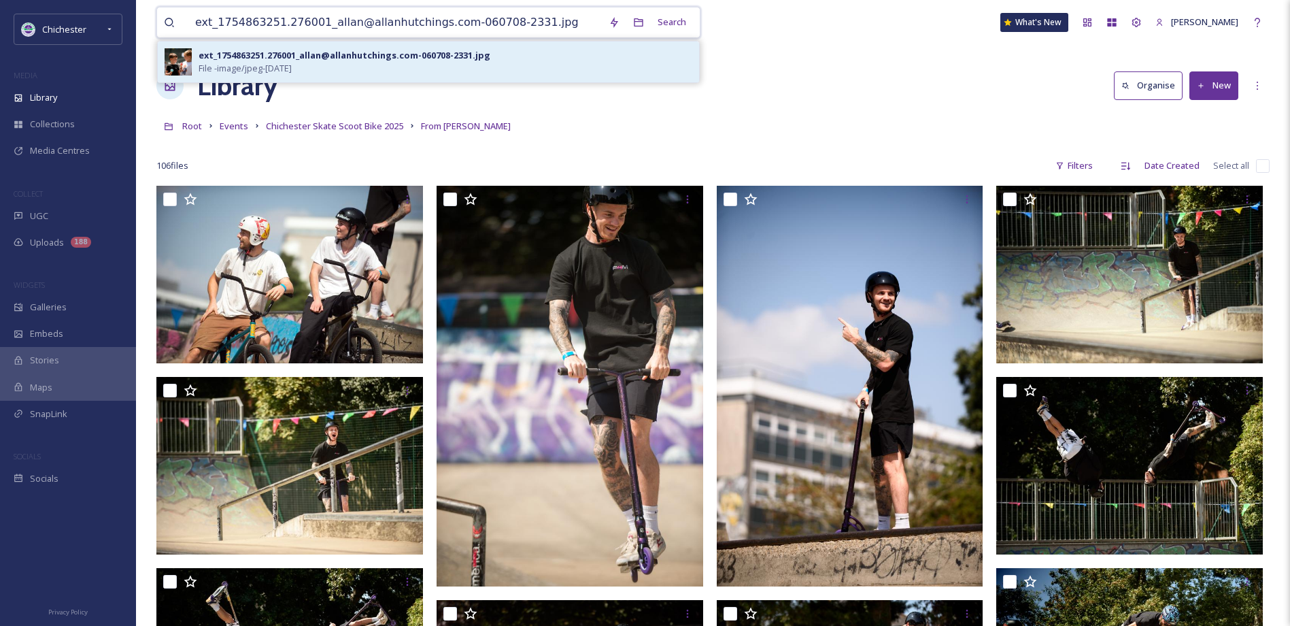
type input "ext_1754863251.276001_allan@allanhutchings.com-060708-2331.jpg"
click at [292, 71] on span "File - image/jpeg - [DATE]" at bounding box center [245, 68] width 93 height 13
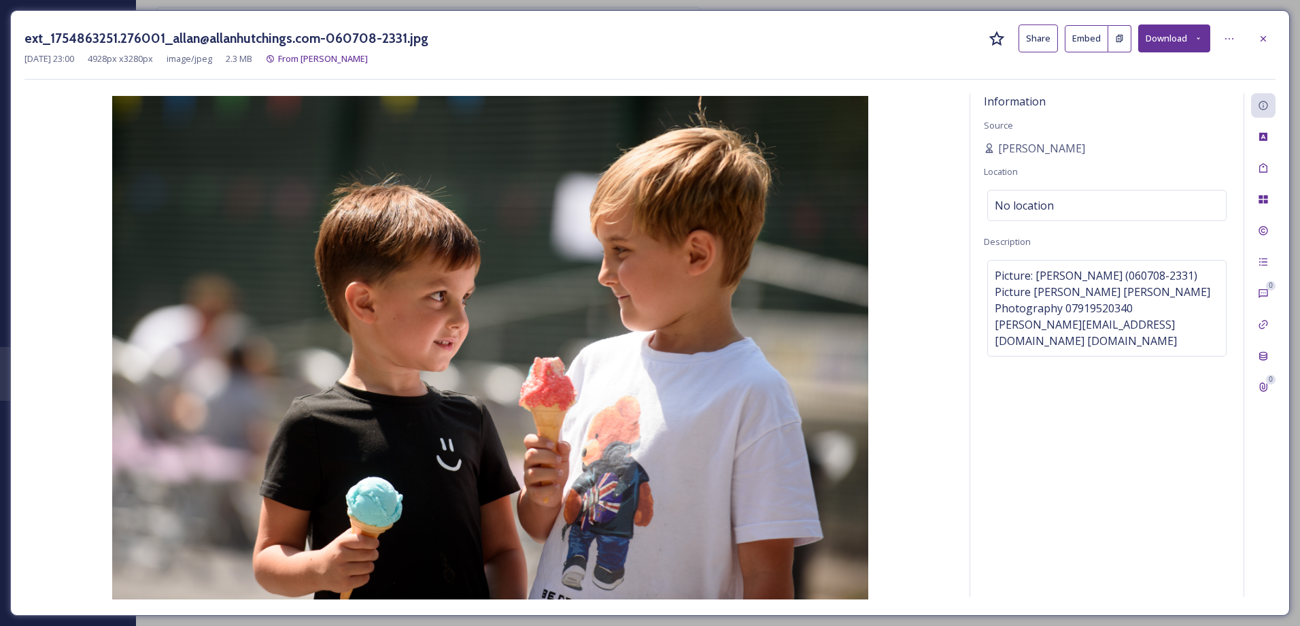
click at [1195, 50] on button "Download" at bounding box center [1174, 38] width 72 height 28
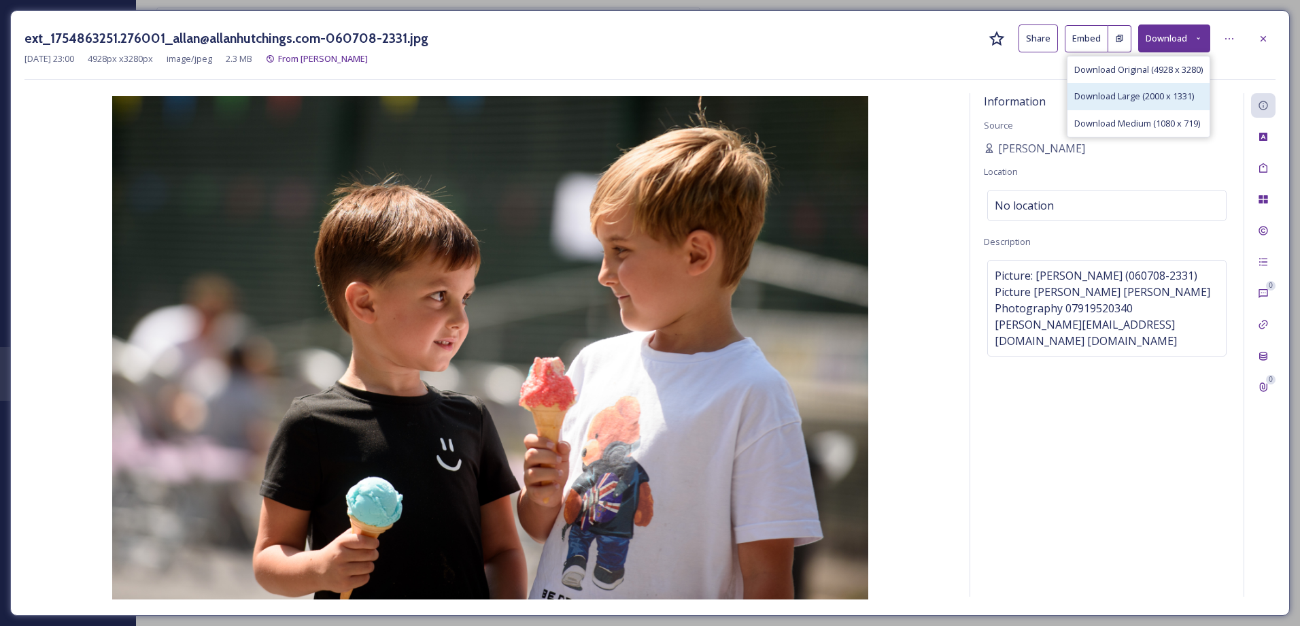
click at [1157, 101] on span "Download Large (2000 x 1331)" at bounding box center [1134, 96] width 120 height 13
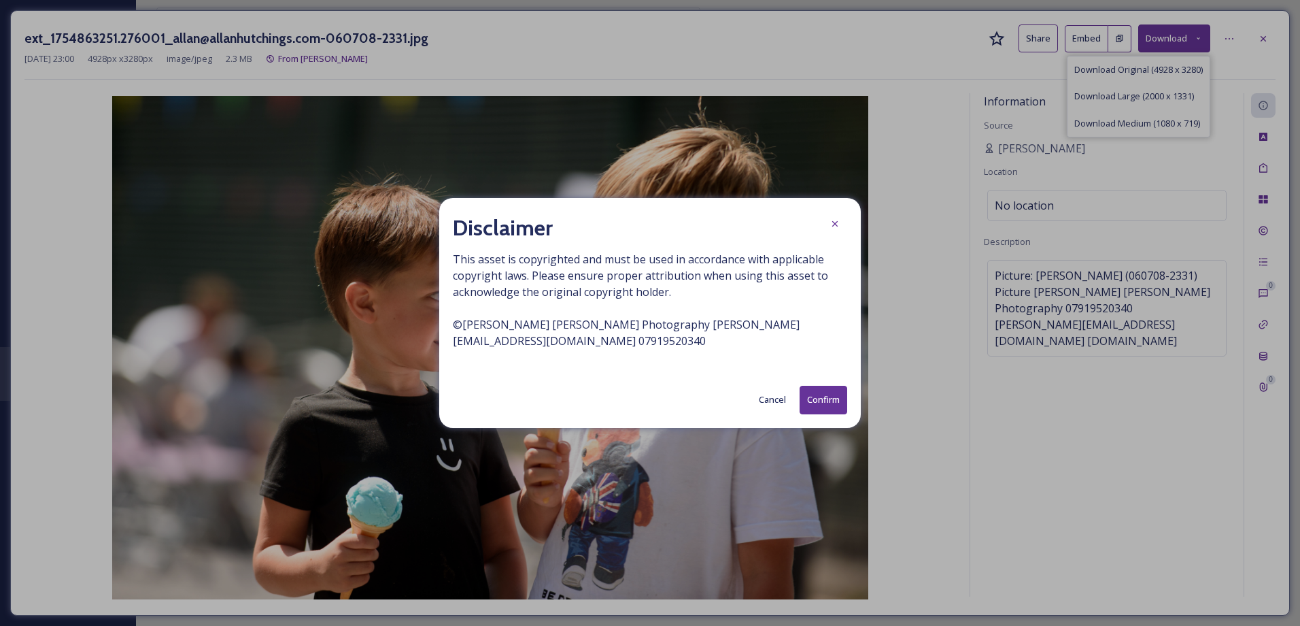
click at [821, 391] on button "Confirm" at bounding box center [824, 400] width 48 height 28
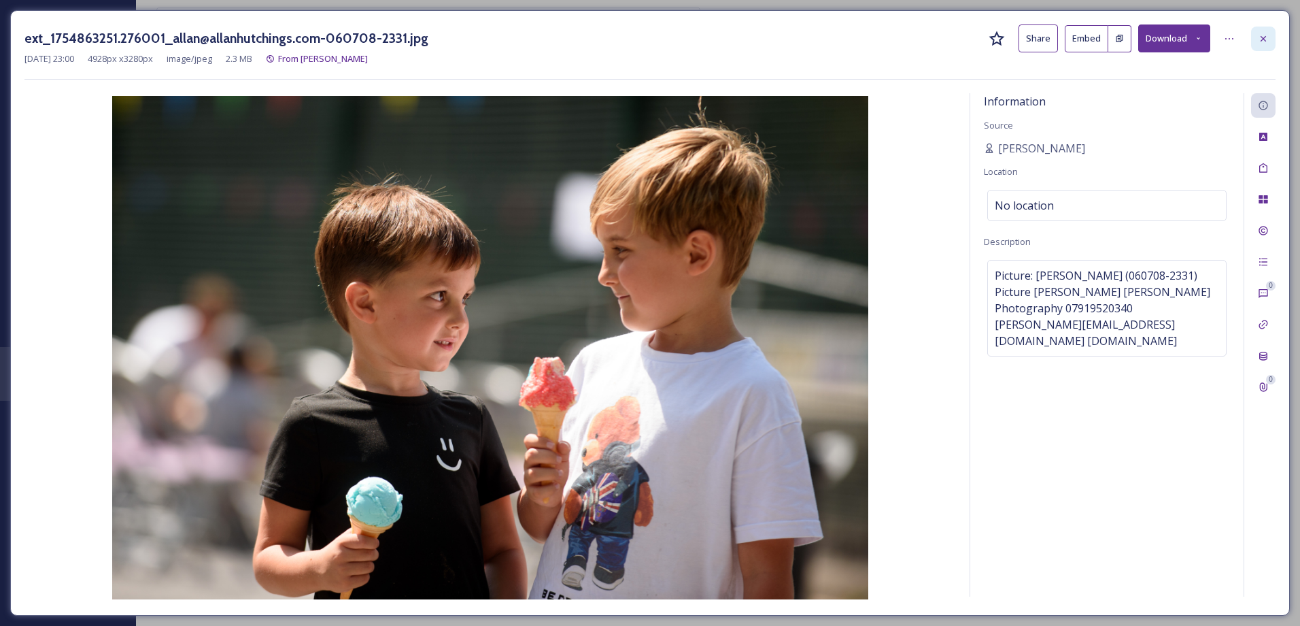
click at [1260, 44] on icon at bounding box center [1263, 38] width 11 height 11
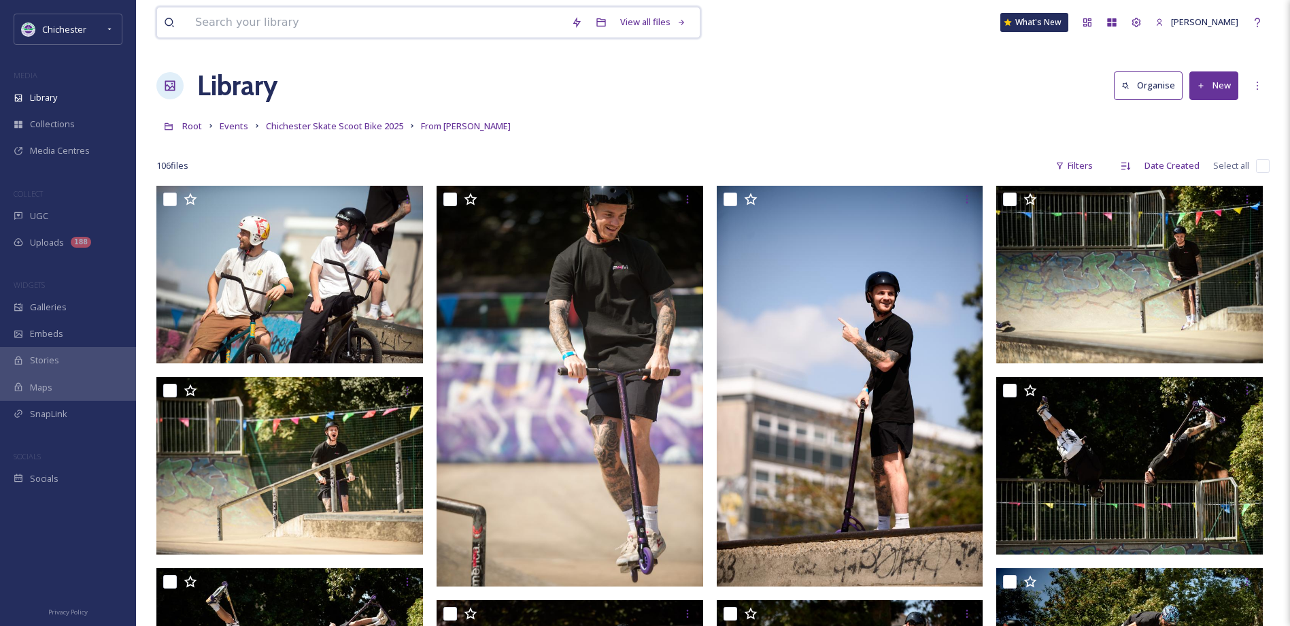
click at [262, 27] on input at bounding box center [376, 22] width 376 height 30
paste input "ext_1754863235.309411_allan@allanhutchings.com-060708-5929.jpg"
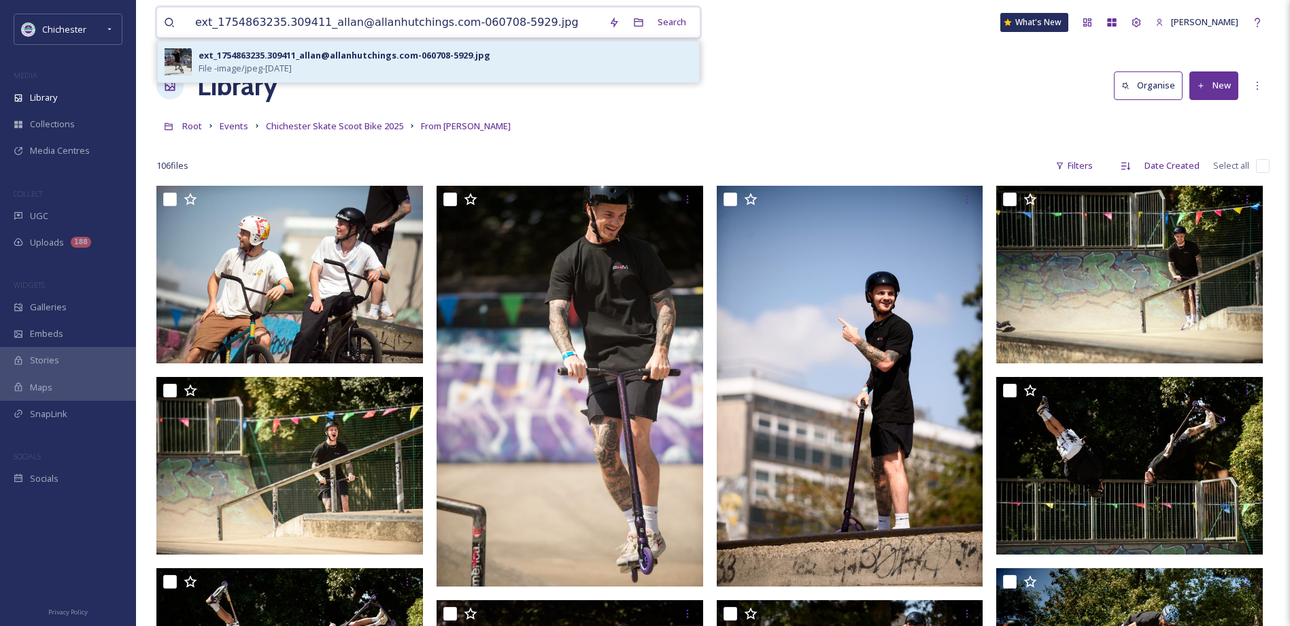
type input "ext_1754863235.309411_allan@allanhutchings.com-060708-5929.jpg"
click at [366, 63] on div "ext_1754863235.309411_allan@allanhutchings.com-060708-5929.jpg File - image/jpe…" at bounding box center [446, 62] width 494 height 26
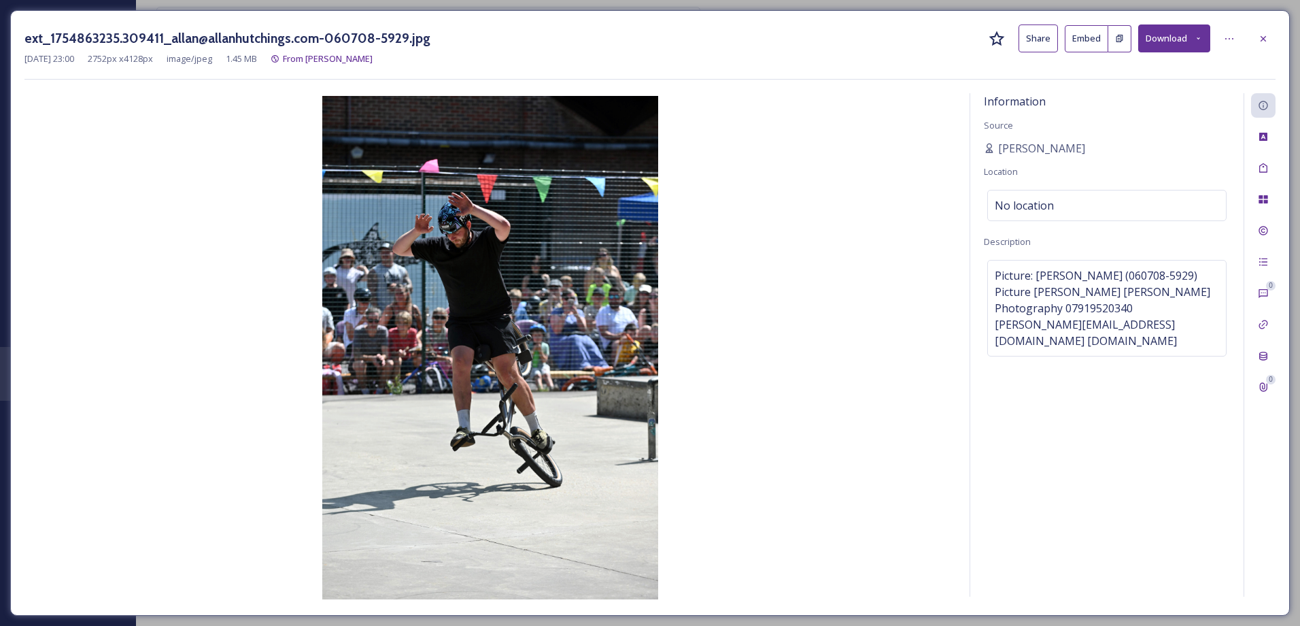
click at [1198, 41] on icon at bounding box center [1198, 38] width 9 height 9
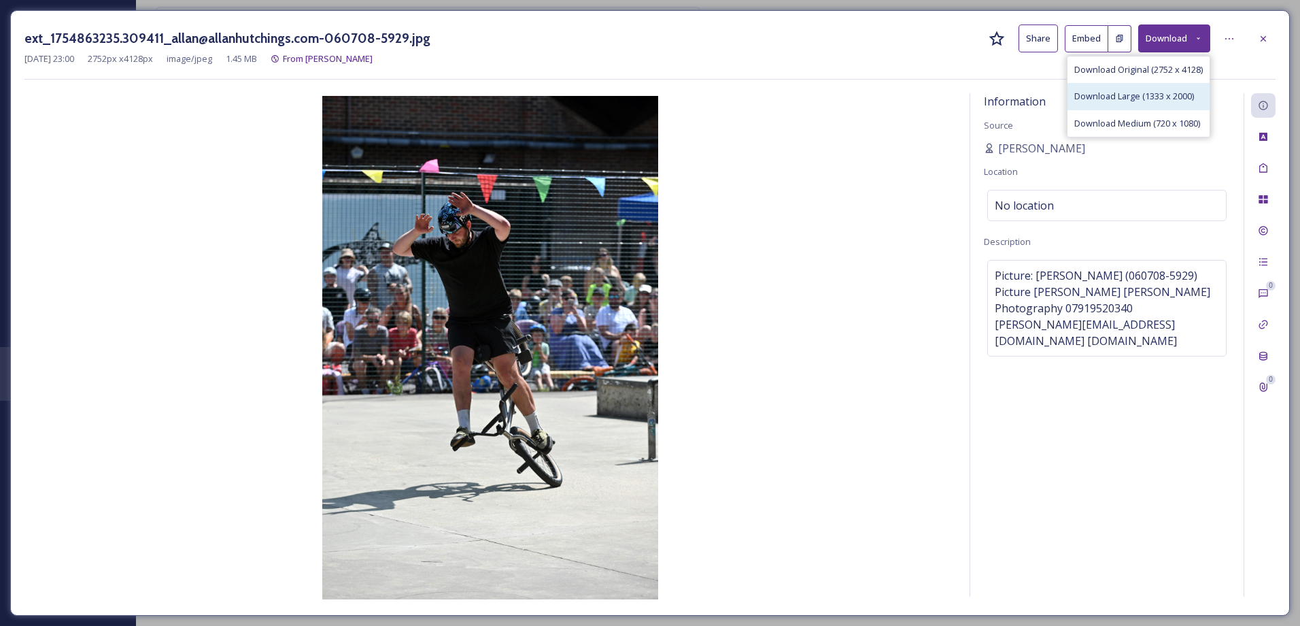
click at [1174, 99] on span "Download Large (1333 x 2000)" at bounding box center [1134, 96] width 120 height 13
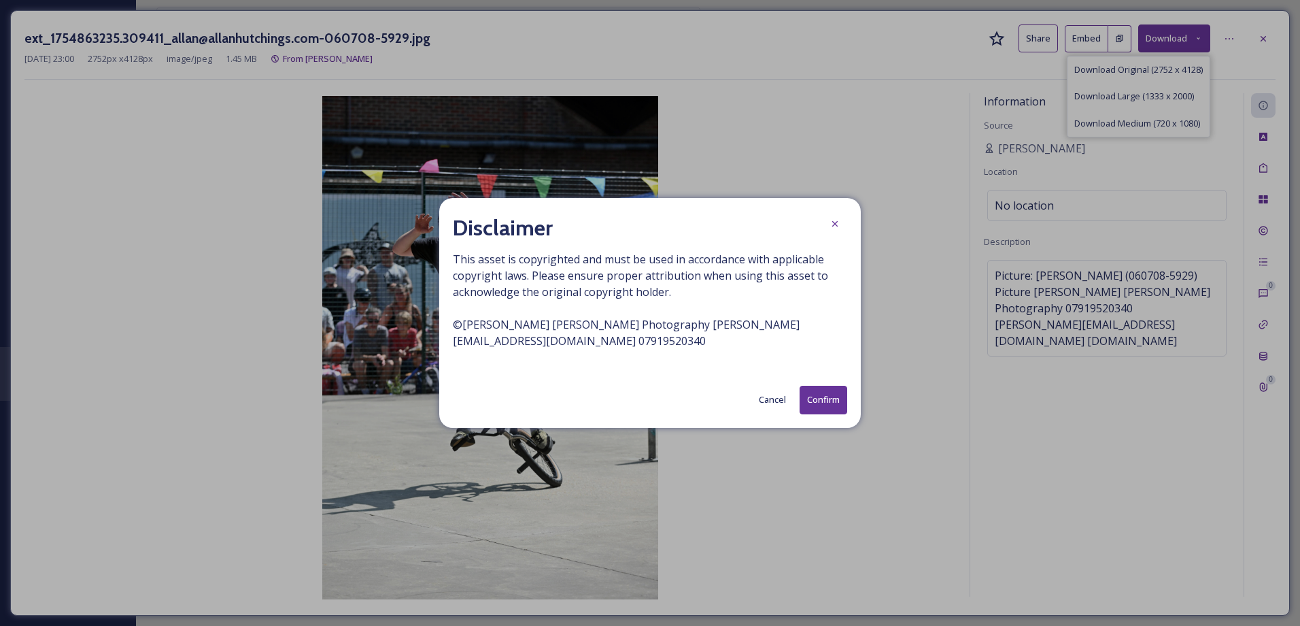
click at [808, 398] on button "Confirm" at bounding box center [824, 400] width 48 height 28
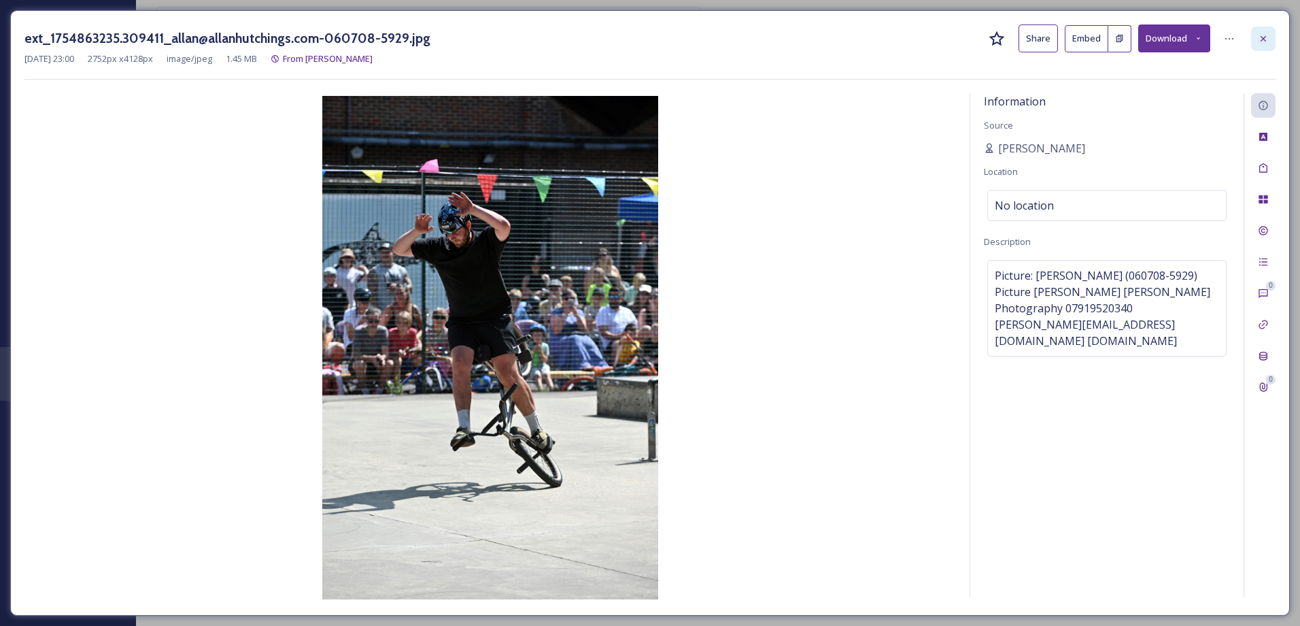
click at [1263, 33] on icon at bounding box center [1263, 38] width 11 height 11
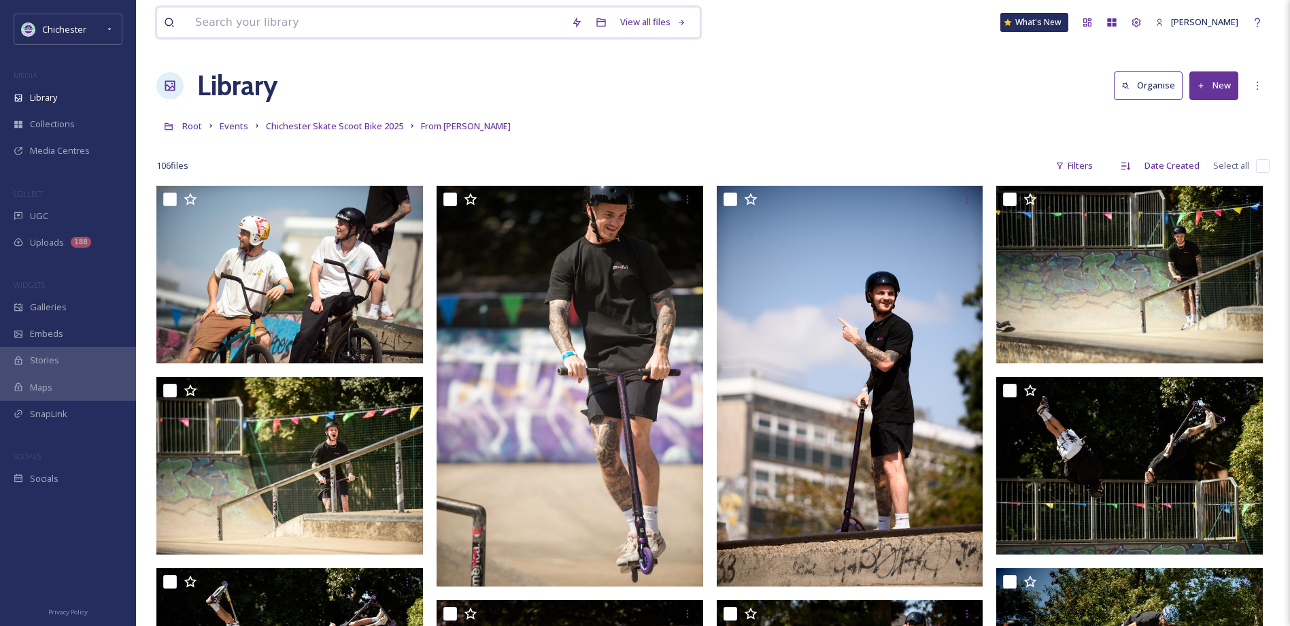
click at [376, 27] on input at bounding box center [376, 22] width 376 height 30
paste input "ext_1754863246.598554_allan@allanhutchings.com-060708-2384.jpg"
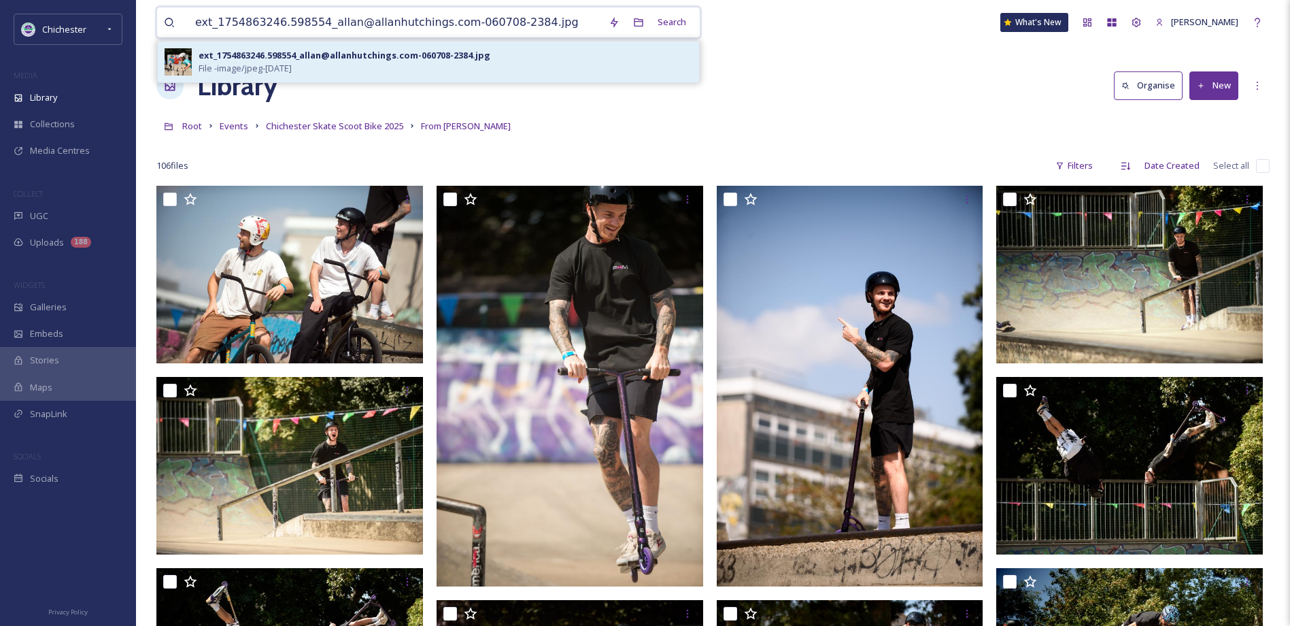
type input "ext_1754863246.598554_allan@allanhutchings.com-060708-2384.jpg"
click at [566, 52] on div "ext_1754863246.598554_allan@allanhutchings.com-060708-2384.jpg File - image/jpe…" at bounding box center [446, 62] width 494 height 26
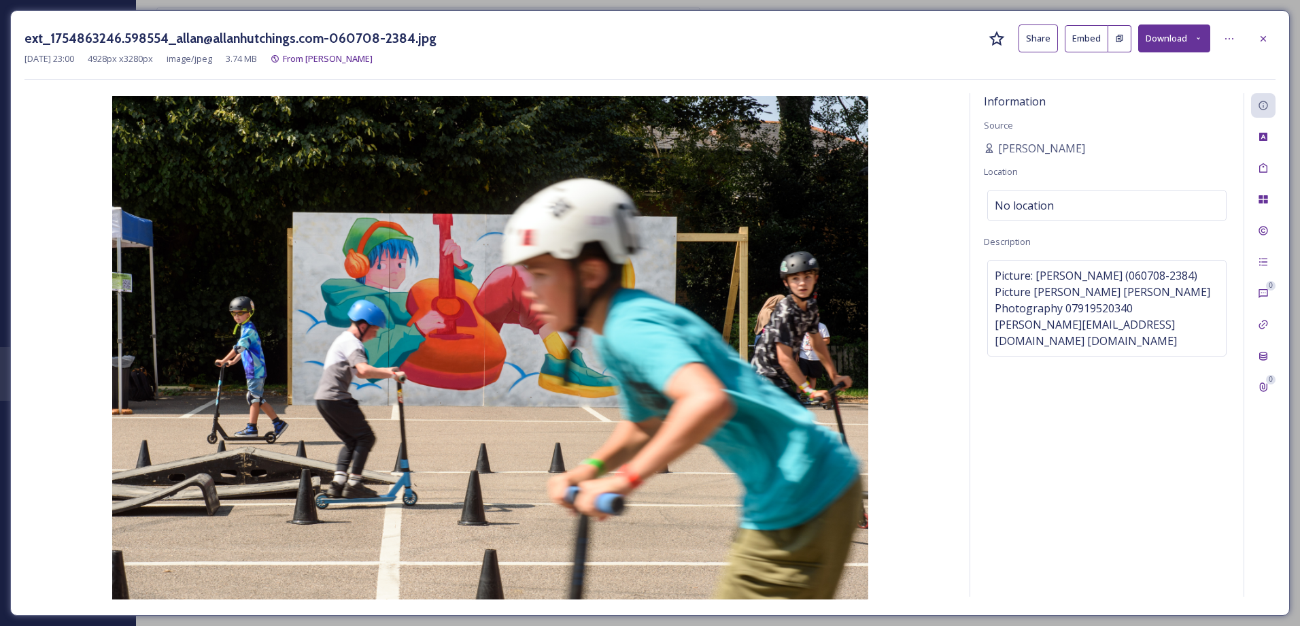
click at [1200, 45] on button "Download" at bounding box center [1174, 38] width 72 height 28
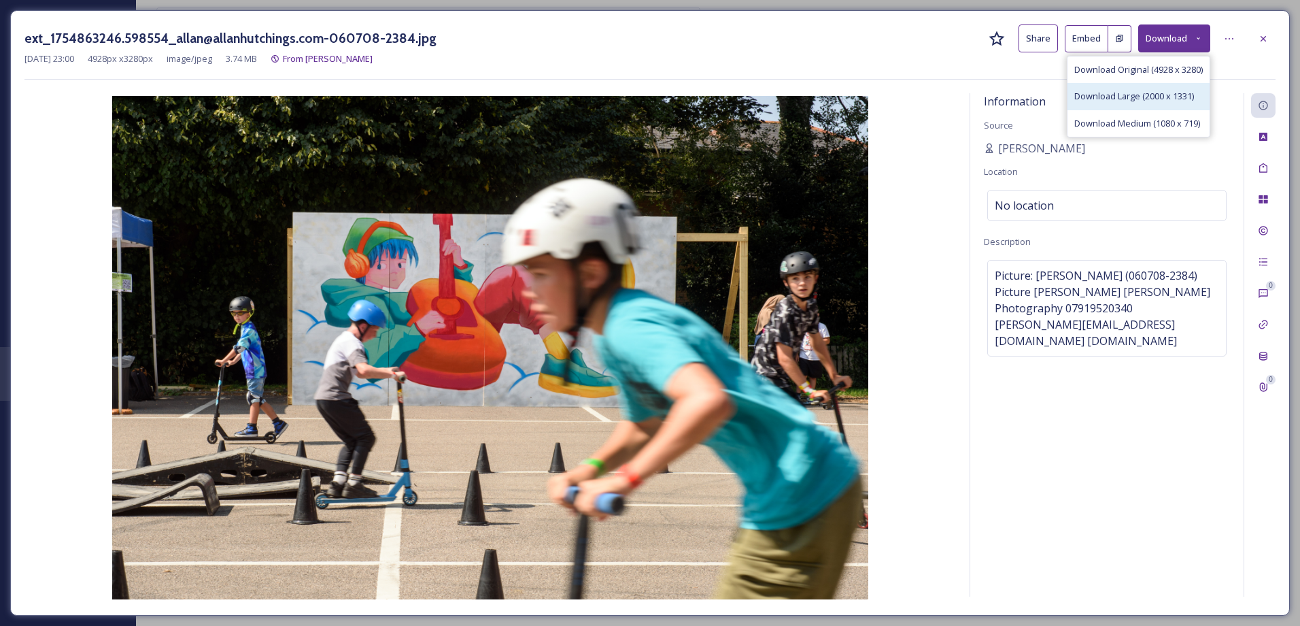
click at [1164, 92] on span "Download Large (2000 x 1331)" at bounding box center [1134, 96] width 120 height 13
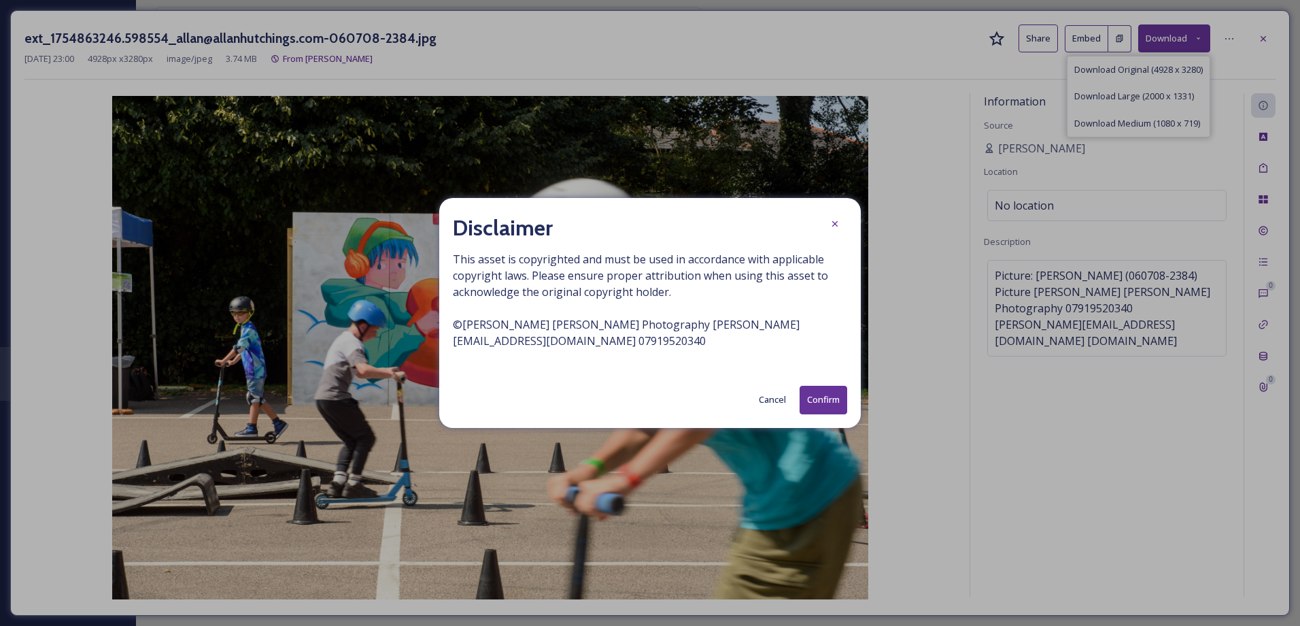
click at [829, 397] on button "Confirm" at bounding box center [824, 400] width 48 height 28
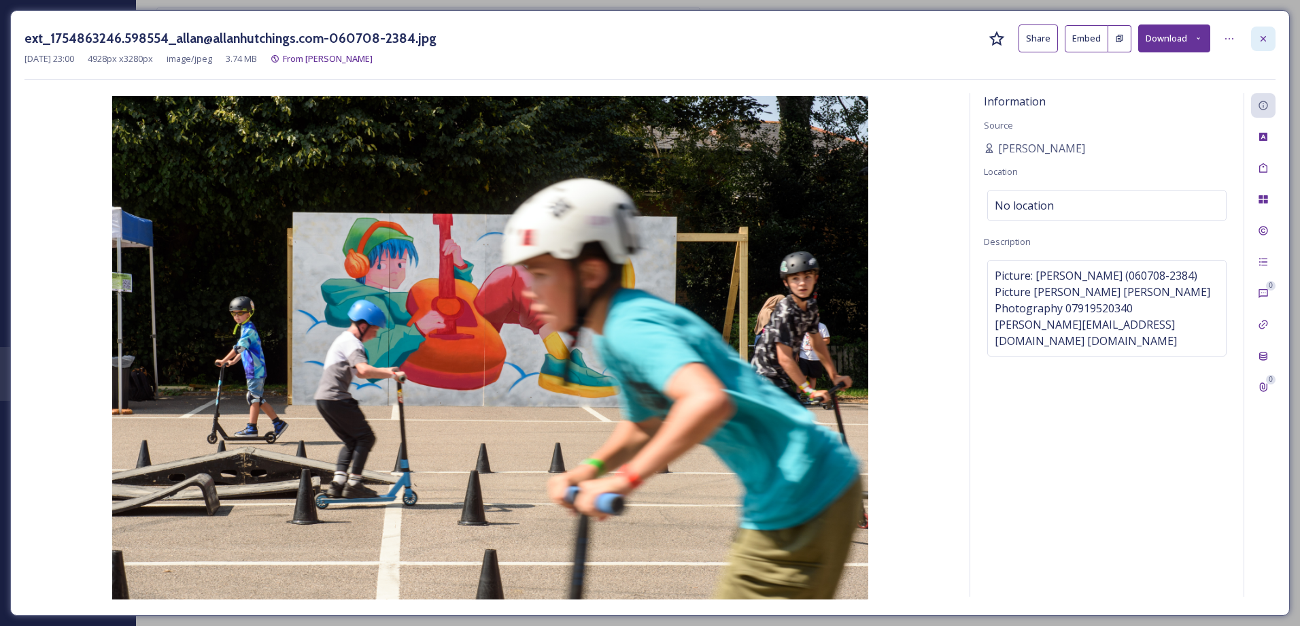
click at [1267, 41] on icon at bounding box center [1263, 38] width 11 height 11
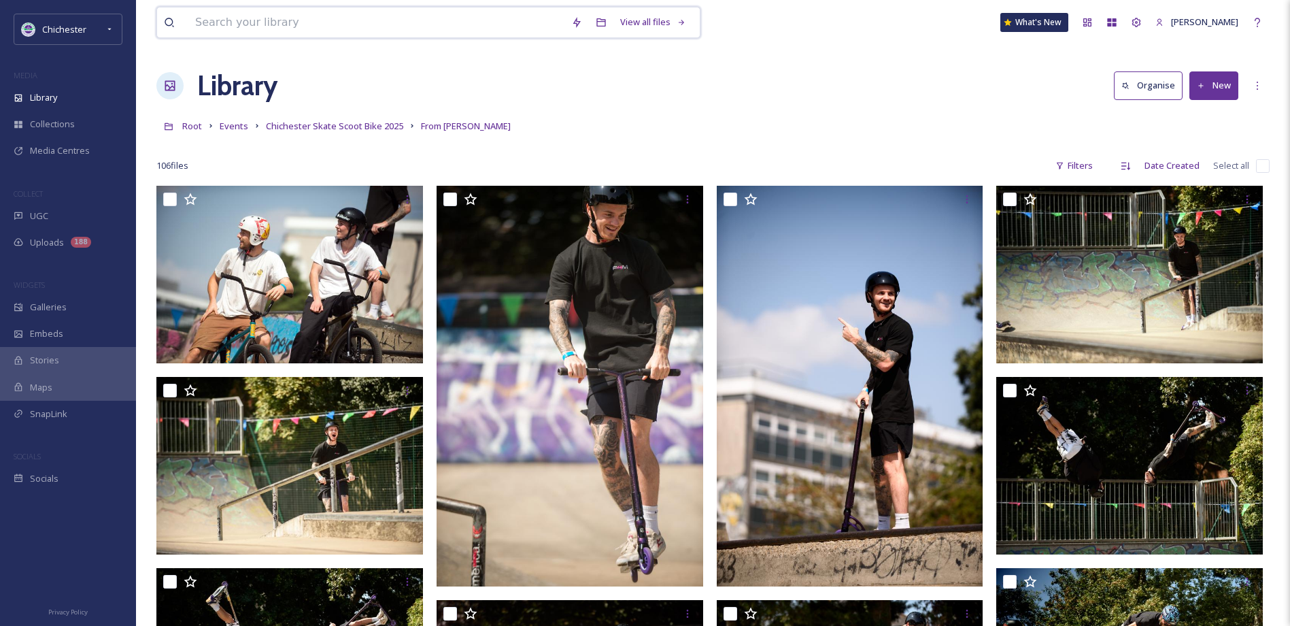
click at [237, 29] on input at bounding box center [376, 22] width 376 height 30
paste input "ext_1754863271.464971_allan@allanhutchings.com-060708-2136.jpg"
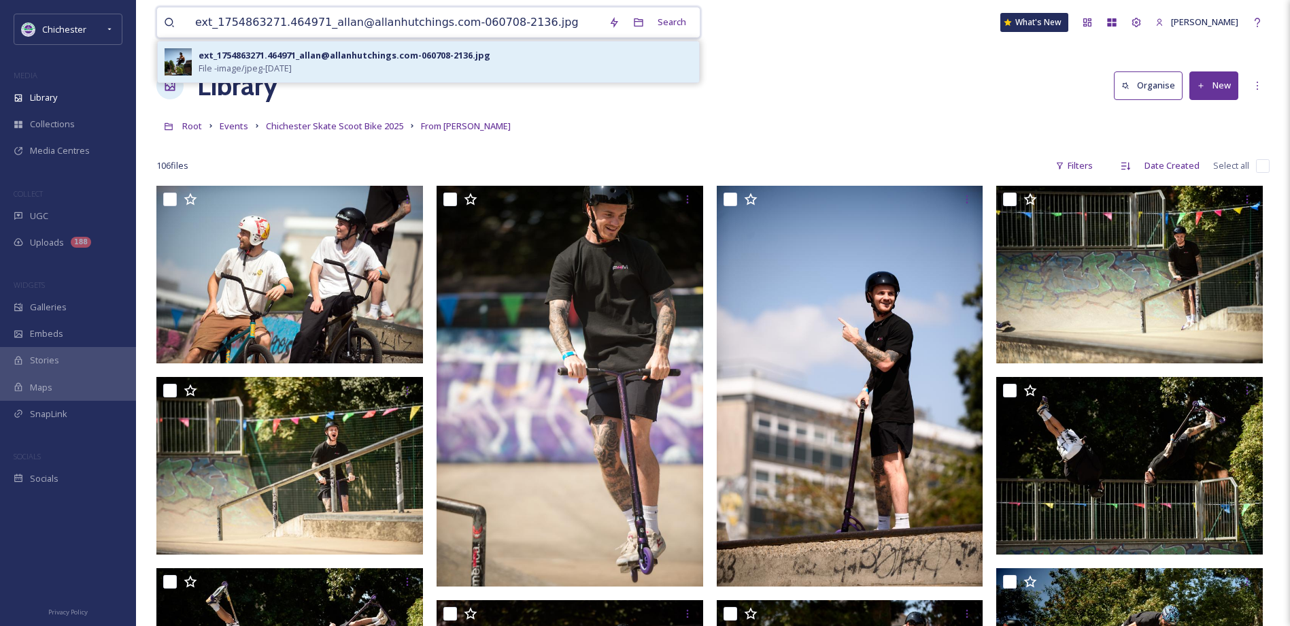
type input "ext_1754863271.464971_allan@allanhutchings.com-060708-2136.jpg"
click at [324, 63] on div "ext_1754863271.464971_allan@allanhutchings.com-060708-2136.jpg File - image/jpe…" at bounding box center [446, 62] width 494 height 26
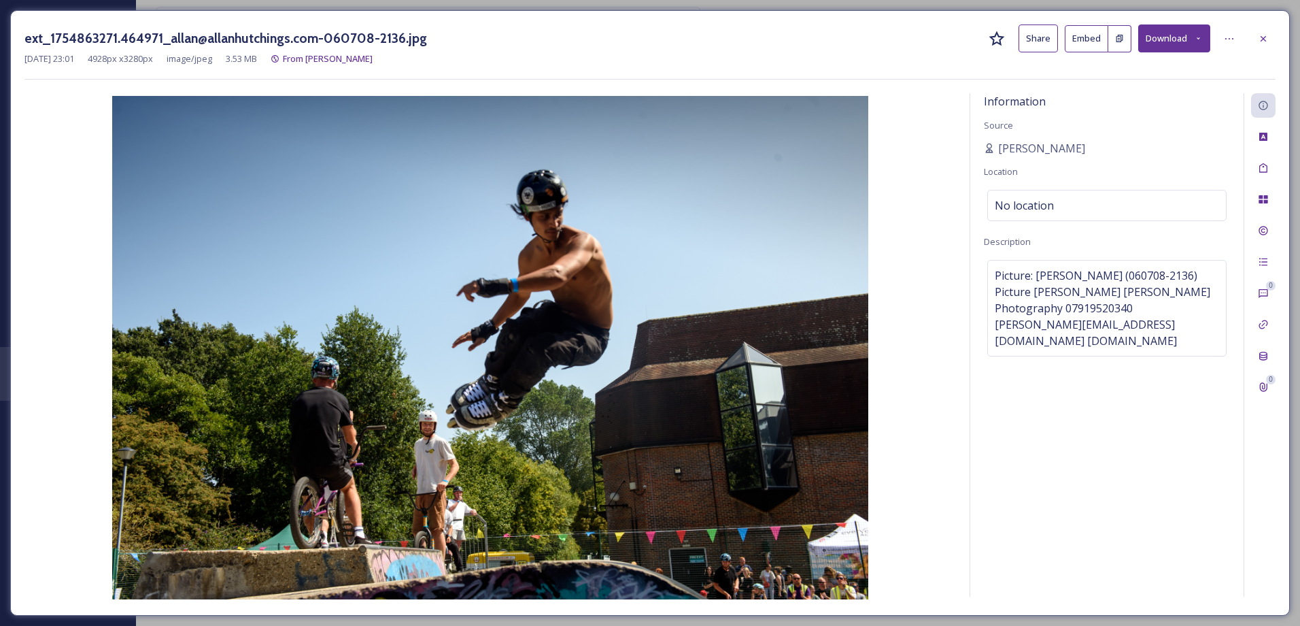
click at [1192, 43] on button "Download" at bounding box center [1174, 38] width 72 height 28
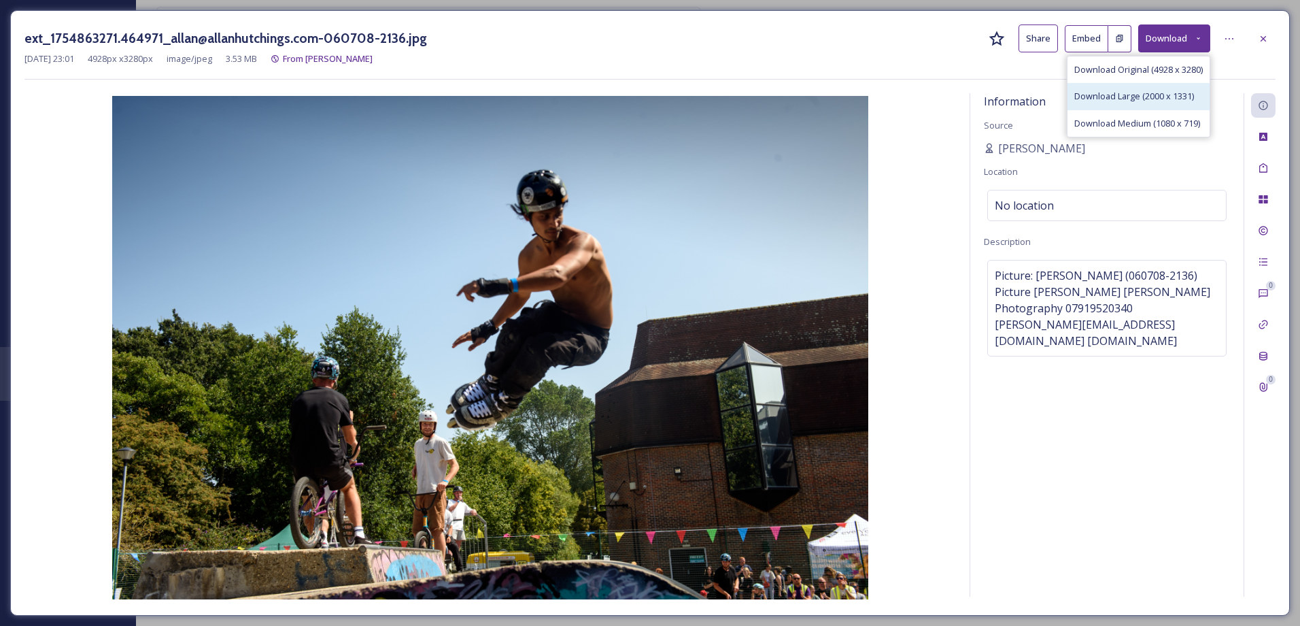
click at [1151, 92] on span "Download Large (2000 x 1331)" at bounding box center [1134, 96] width 120 height 13
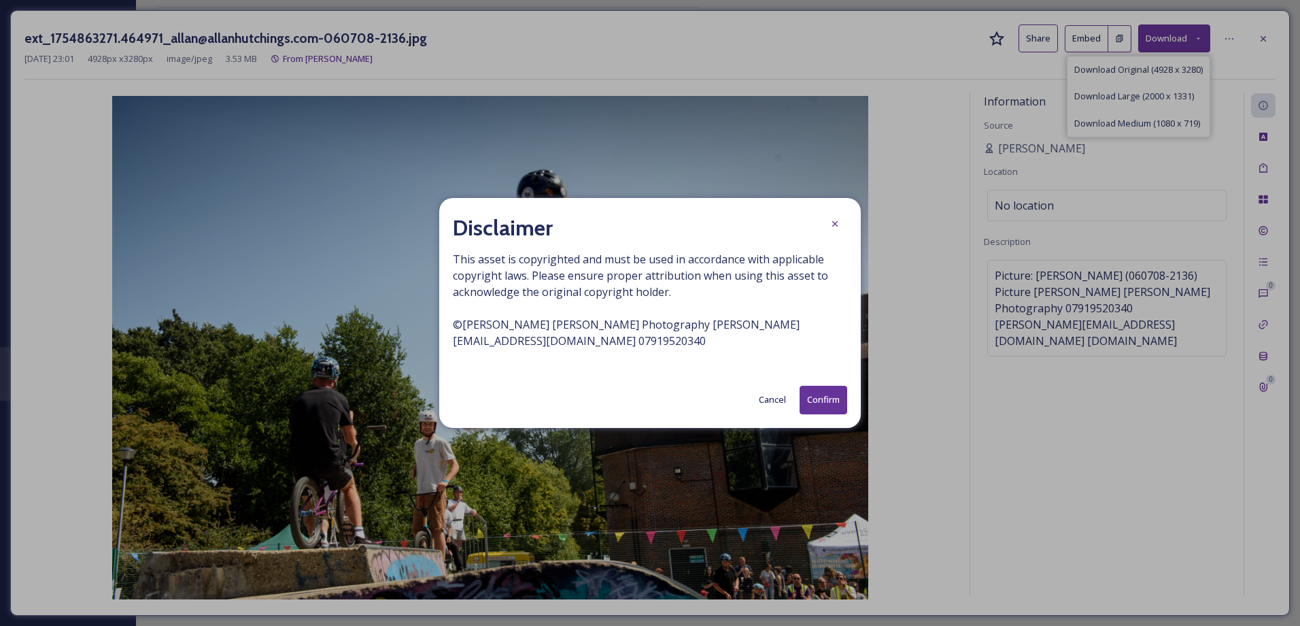
click at [834, 398] on button "Confirm" at bounding box center [824, 400] width 48 height 28
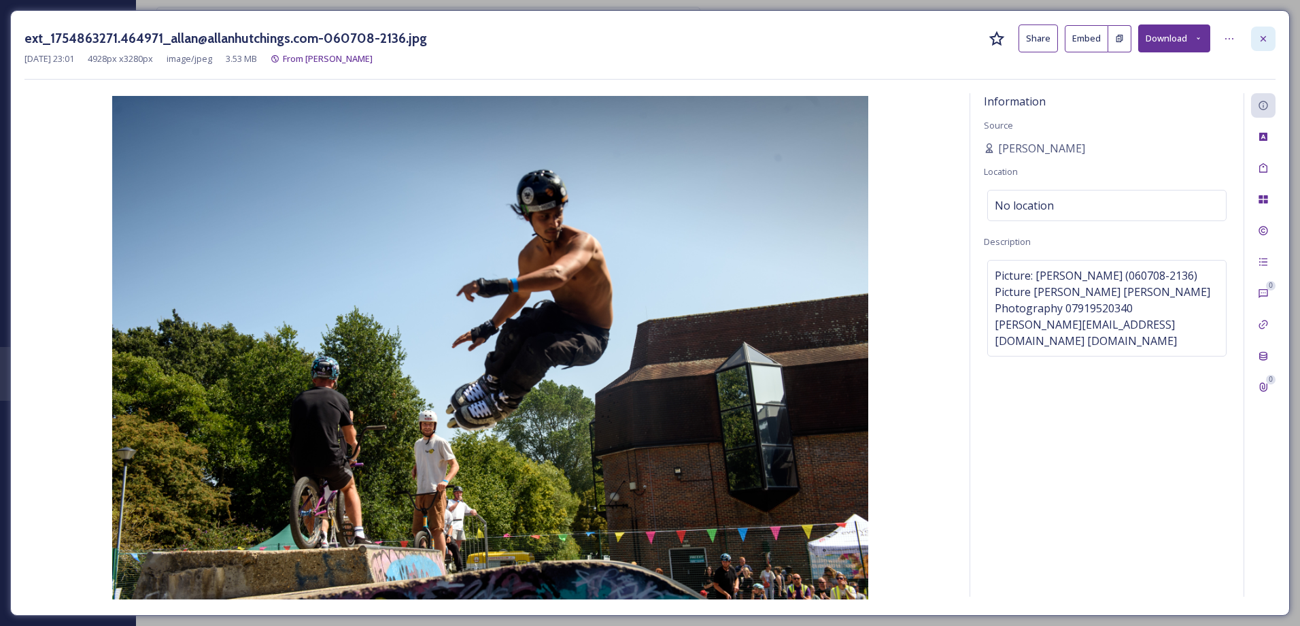
click at [1266, 35] on icon at bounding box center [1263, 38] width 11 height 11
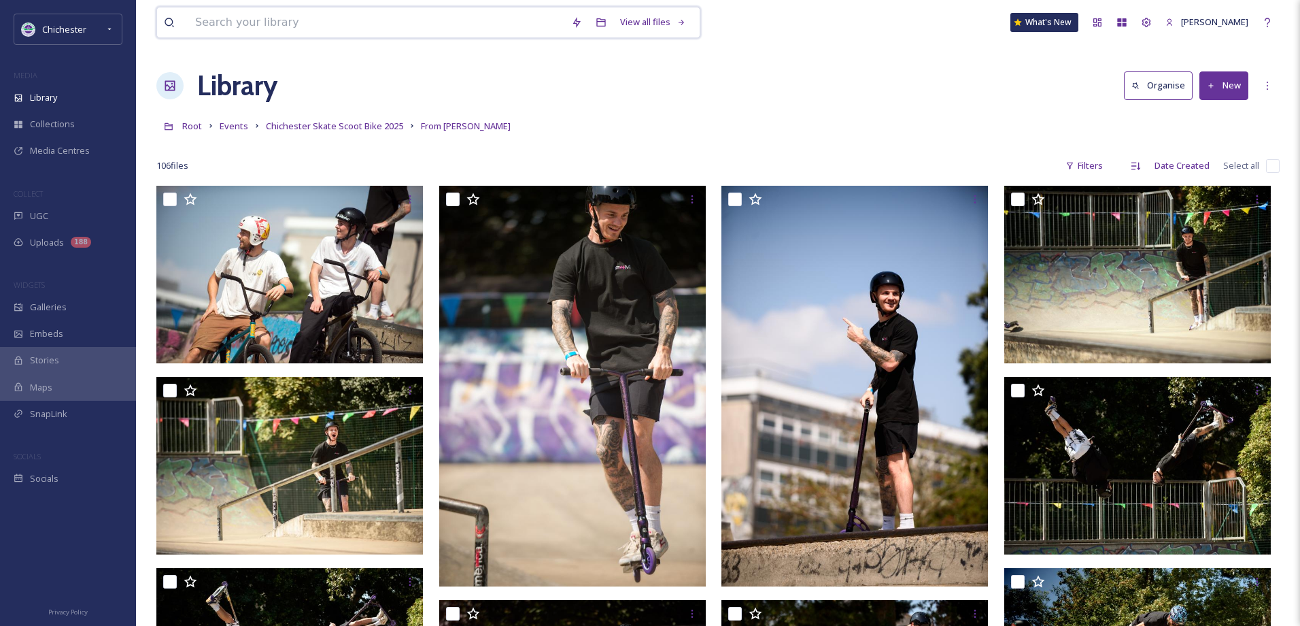
click at [218, 14] on input at bounding box center [376, 22] width 376 height 30
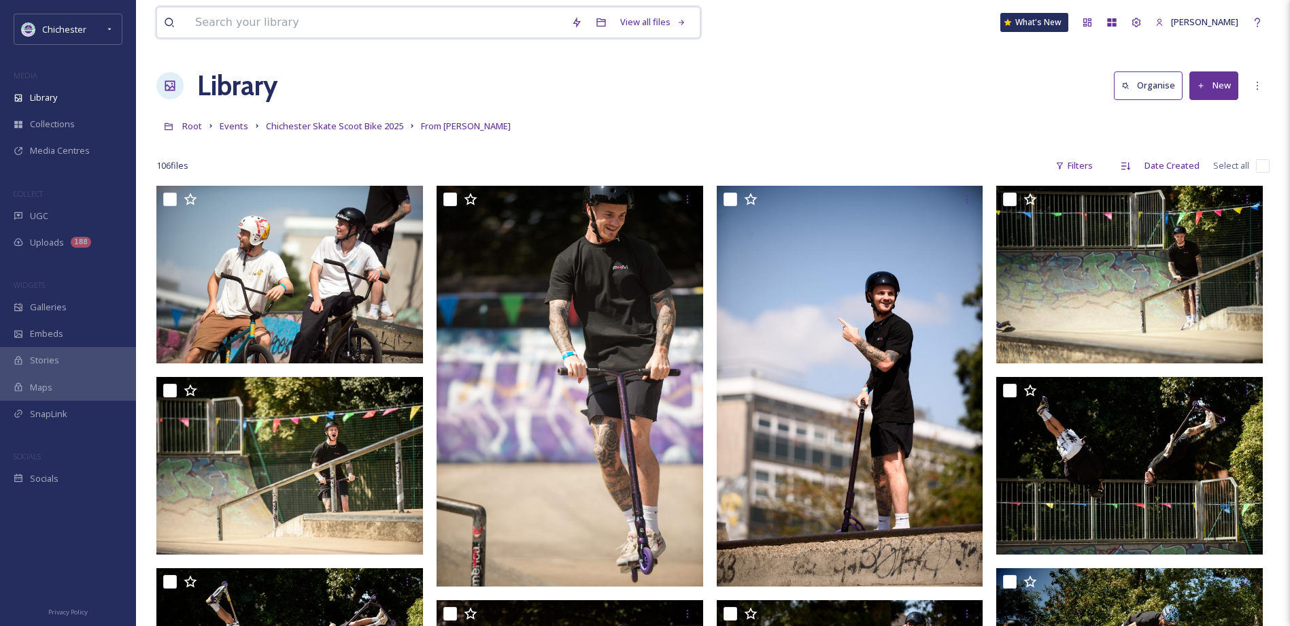
paste input "ext_1754863246.131704_allan@allanhutchings.com-060708-5766.jpg"
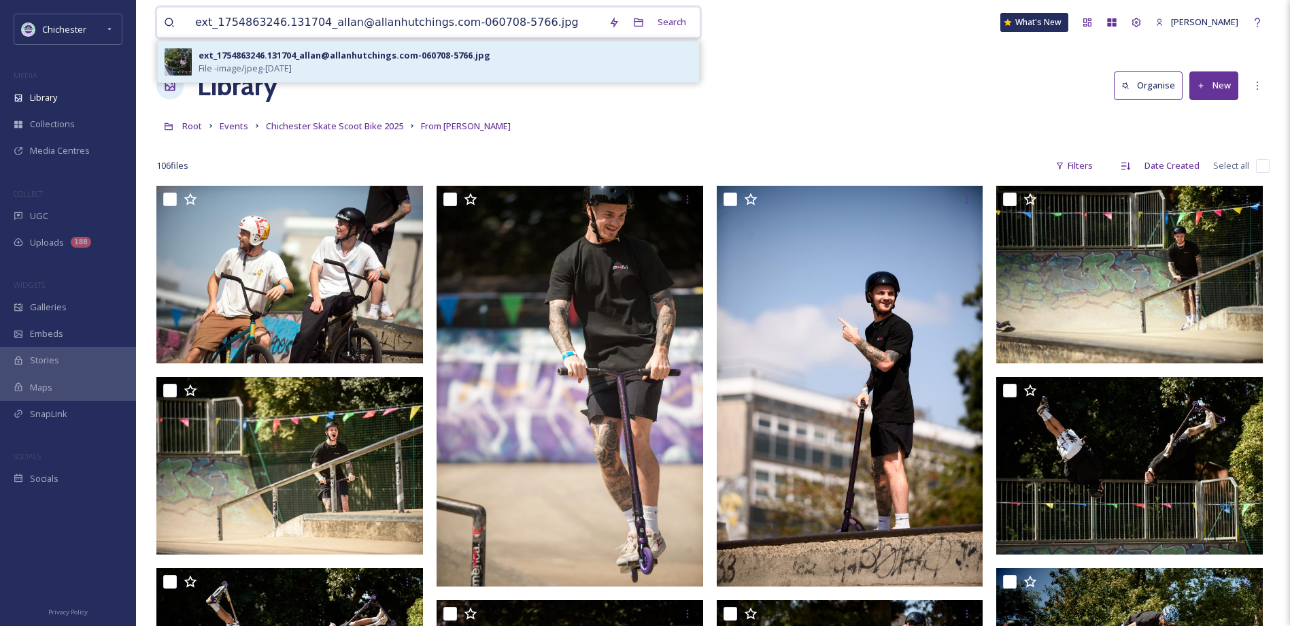
type input "ext_1754863246.131704_allan@allanhutchings.com-060708-5766.jpg"
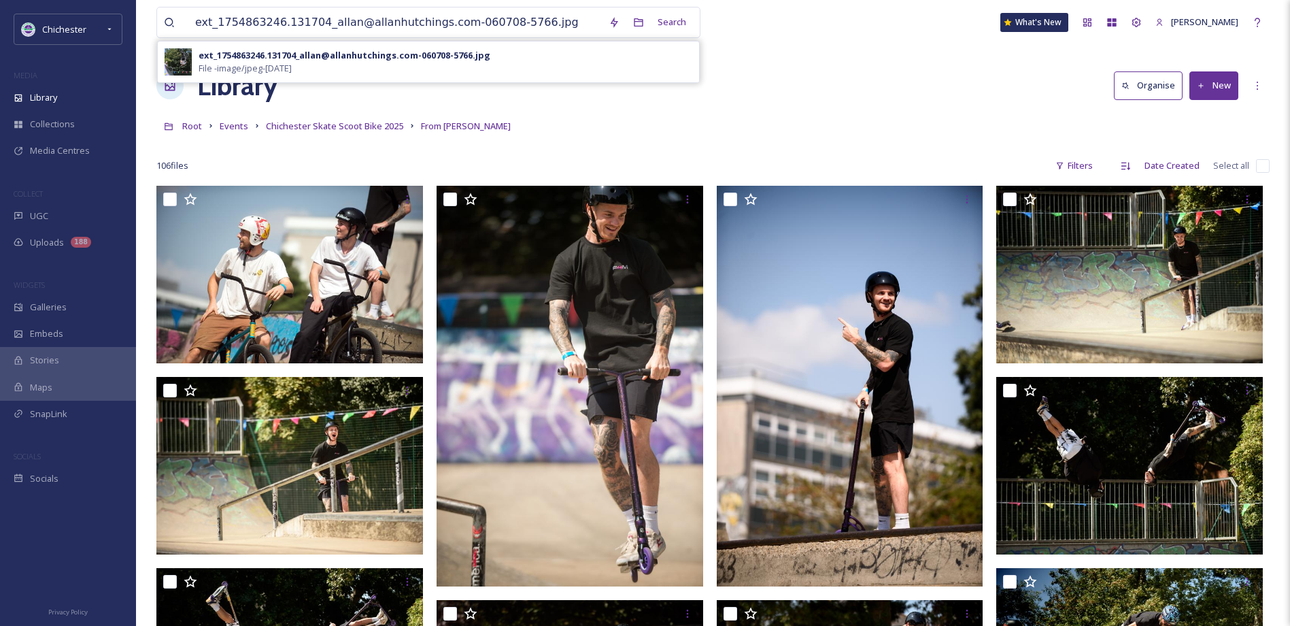
click at [467, 61] on div "ext_1754863246.131704_allan@allanhutchings.com-060708-5766.jpg" at bounding box center [345, 55] width 292 height 13
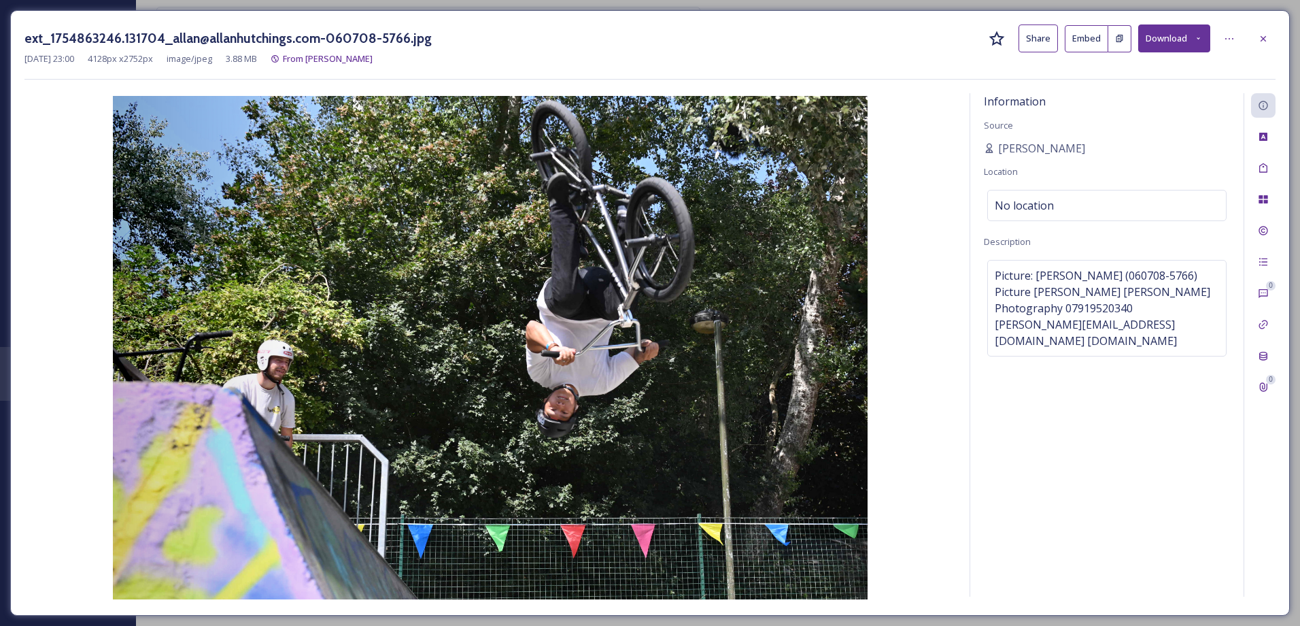
click at [1200, 41] on icon at bounding box center [1198, 38] width 9 height 9
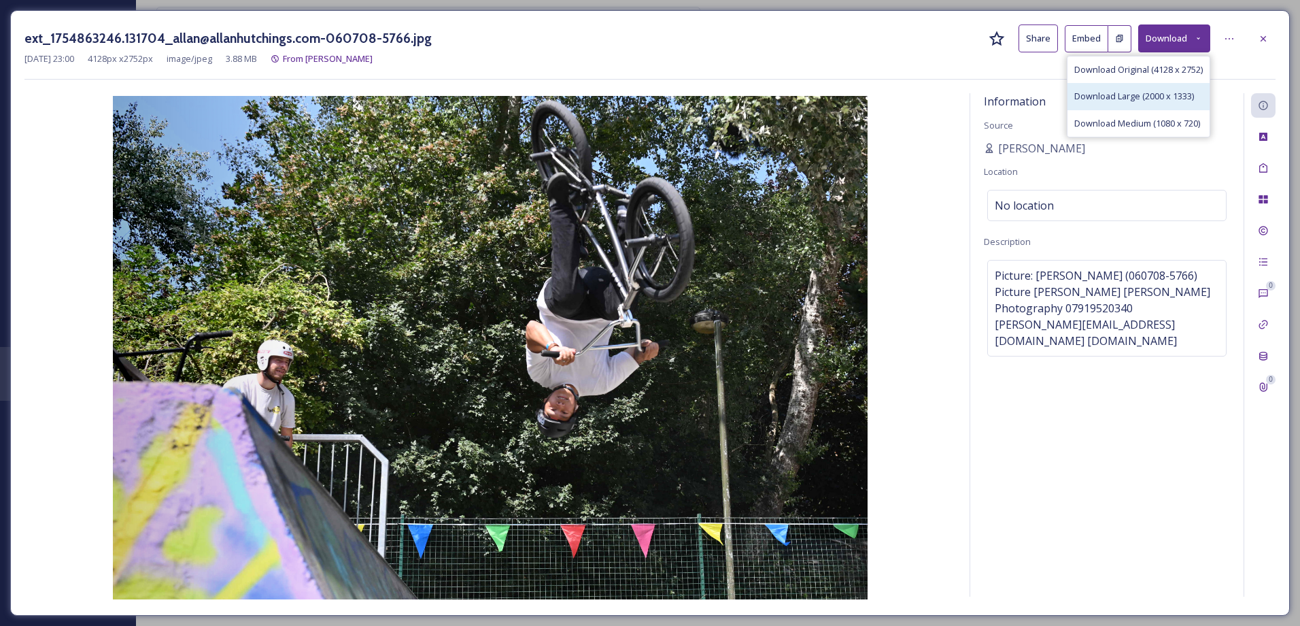
click at [1147, 99] on span "Download Large (2000 x 1333)" at bounding box center [1134, 96] width 120 height 13
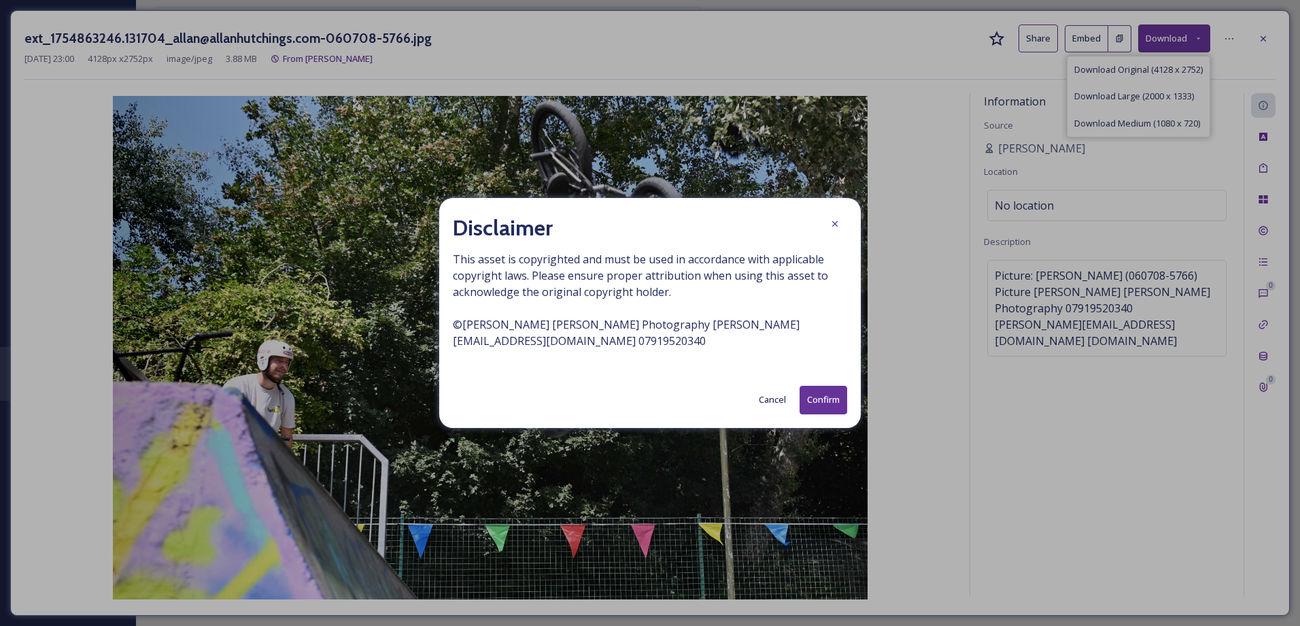
click at [836, 400] on button "Confirm" at bounding box center [824, 400] width 48 height 28
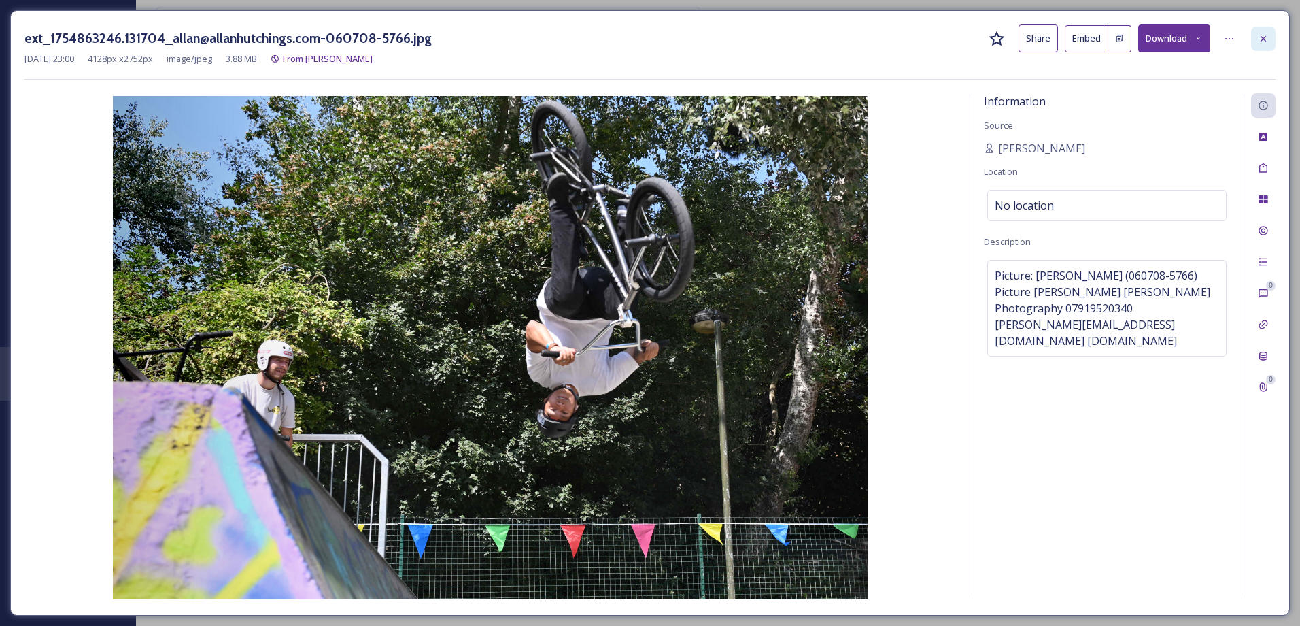
click at [1263, 37] on icon at bounding box center [1263, 38] width 11 height 11
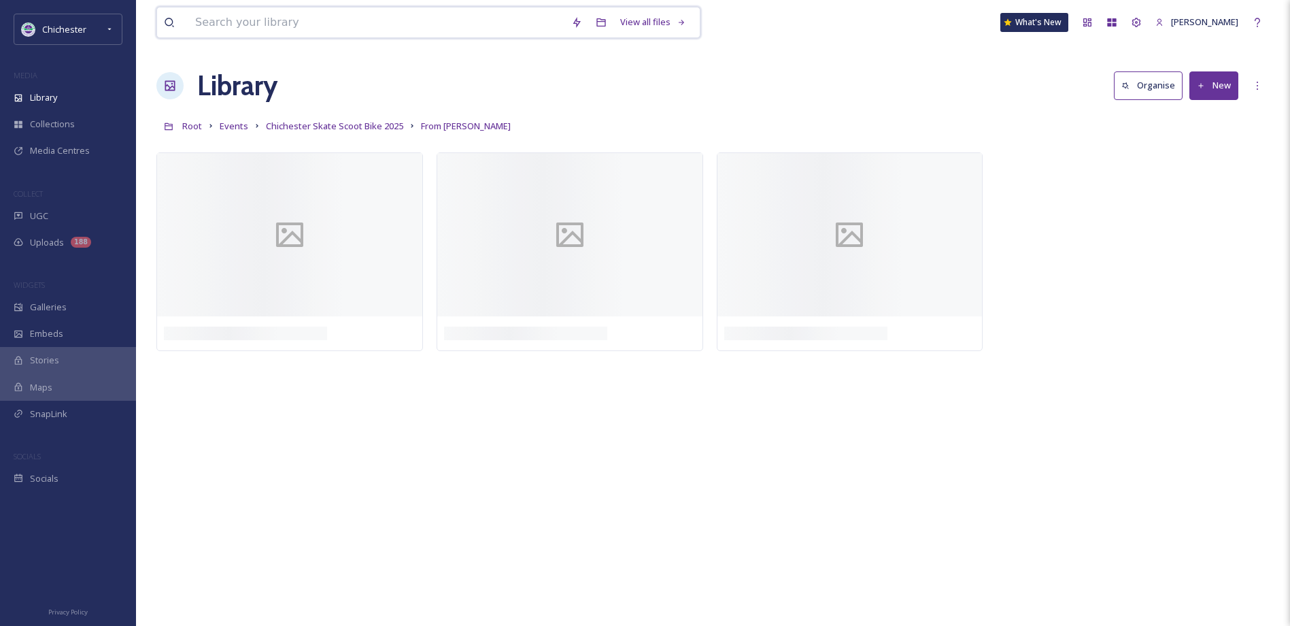
click at [240, 29] on input at bounding box center [376, 22] width 376 height 30
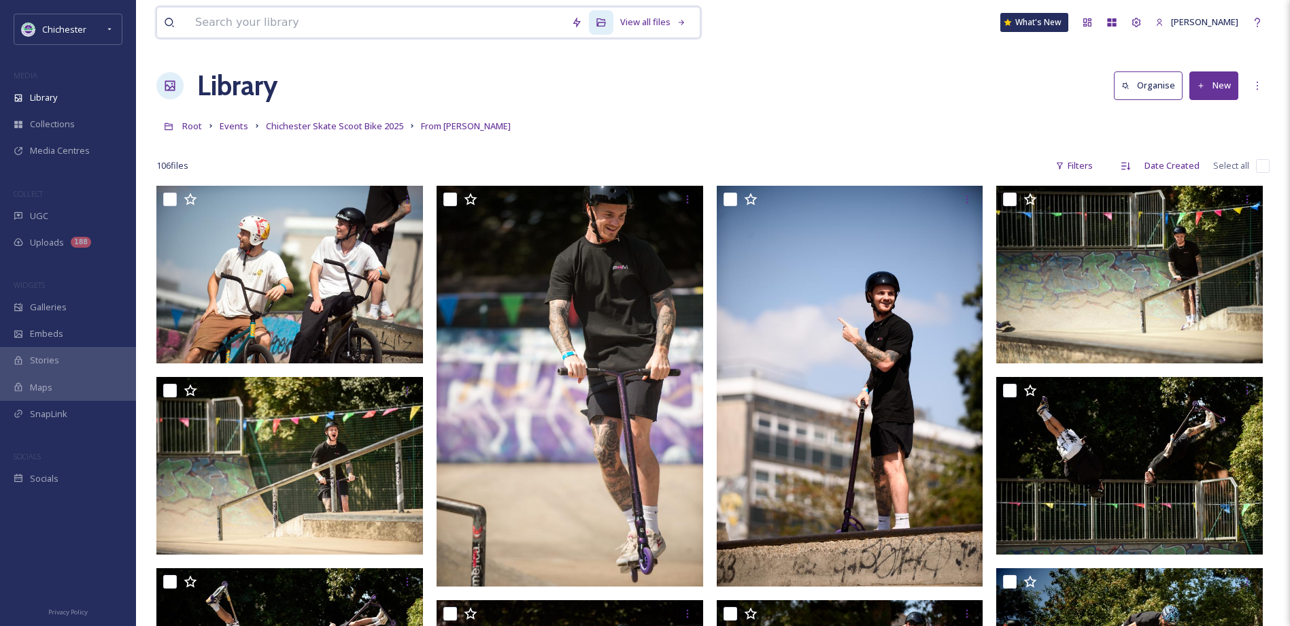
paste input "ext_1754863298.699728_allan@allanhutchings.com-060708-1869.jpg"
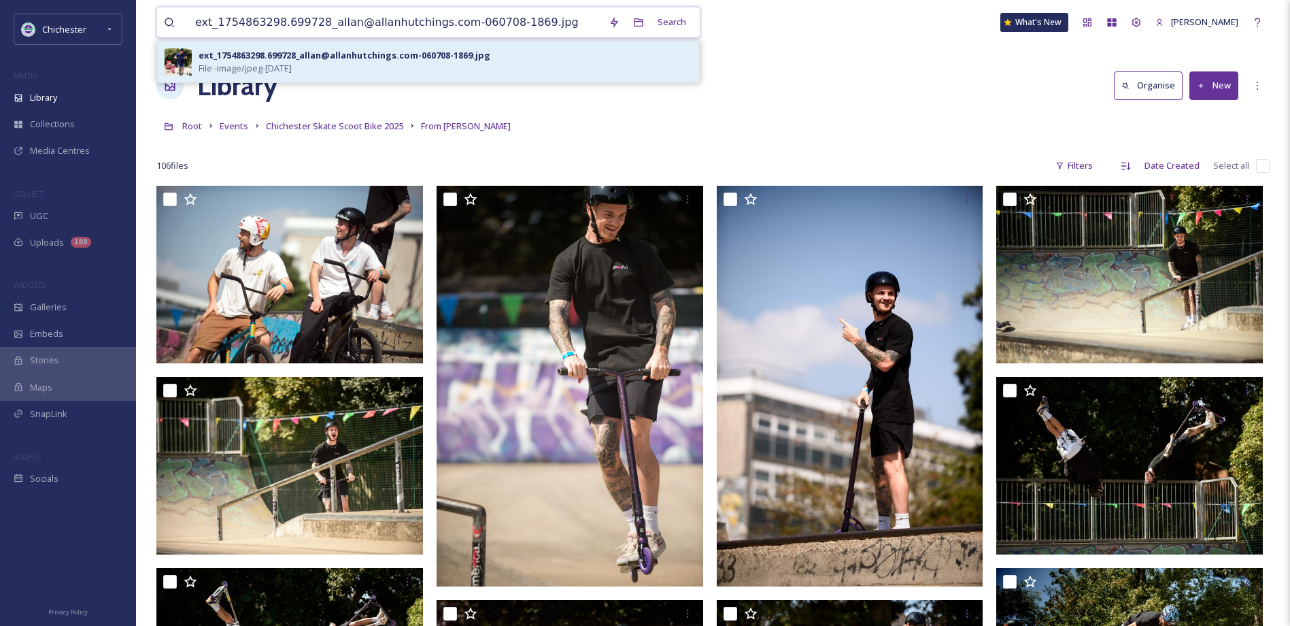
type input "ext_1754863298.699728_allan@allanhutchings.com-060708-1869.jpg"
click at [292, 71] on span "File - image/jpeg - [DATE]" at bounding box center [245, 68] width 93 height 13
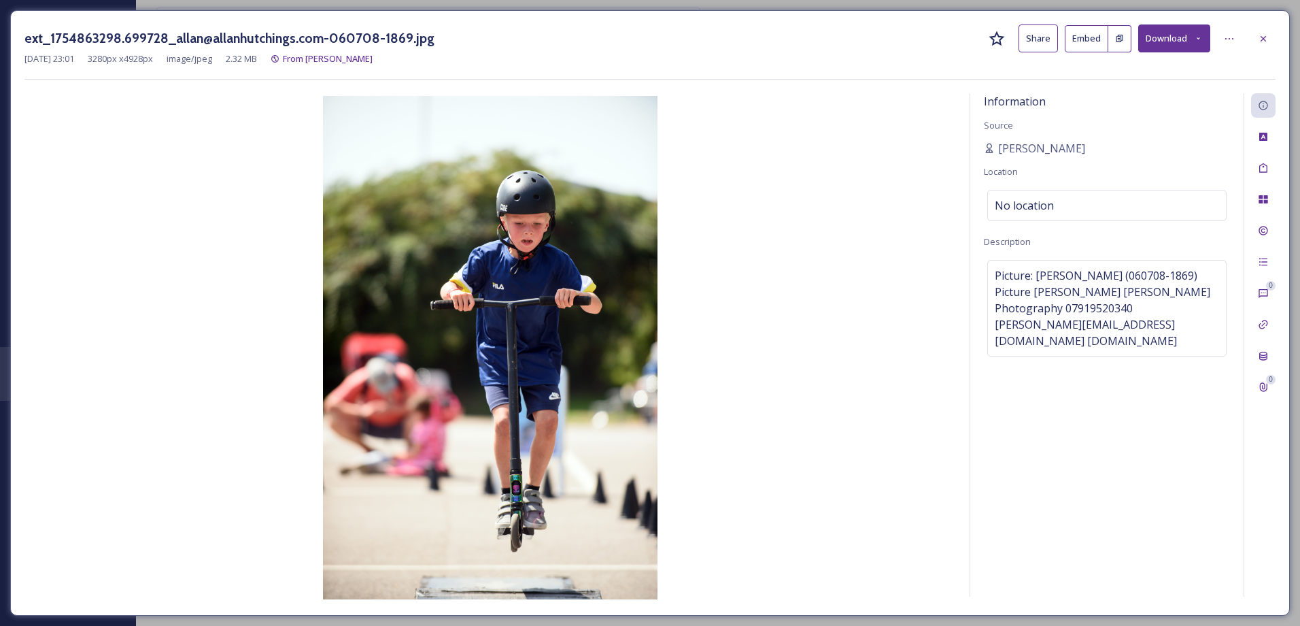
click at [1198, 39] on icon at bounding box center [1198, 38] width 9 height 9
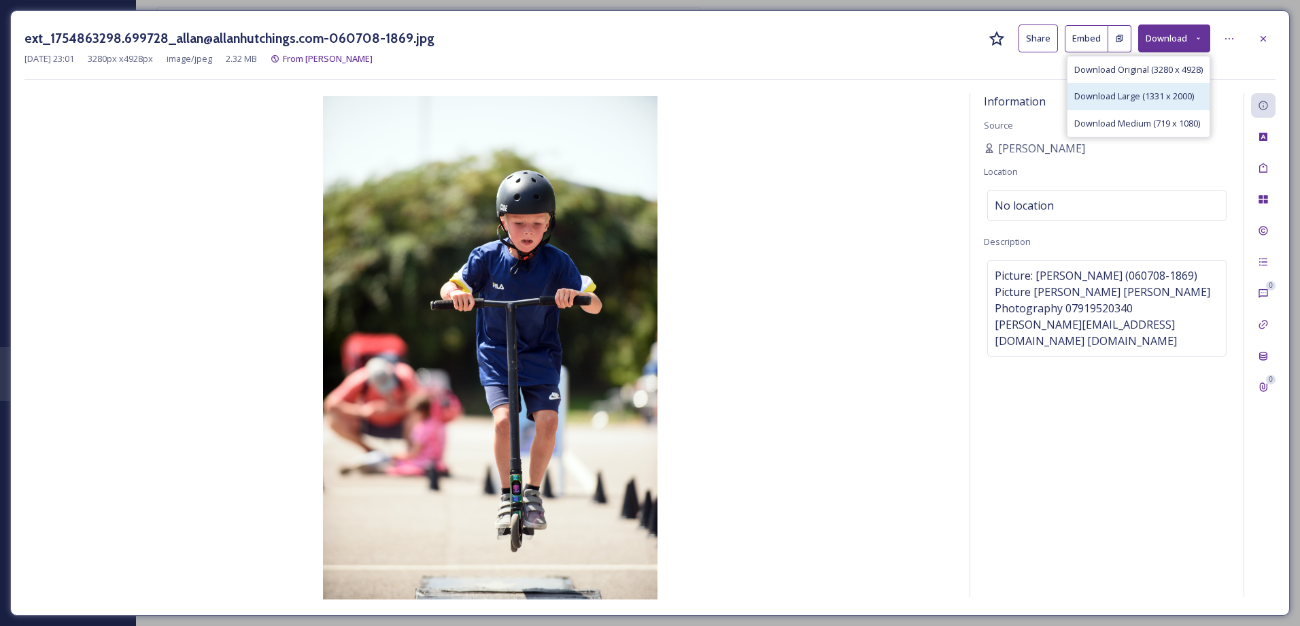
click at [1184, 95] on span "Download Large (1331 x 2000)" at bounding box center [1134, 96] width 120 height 13
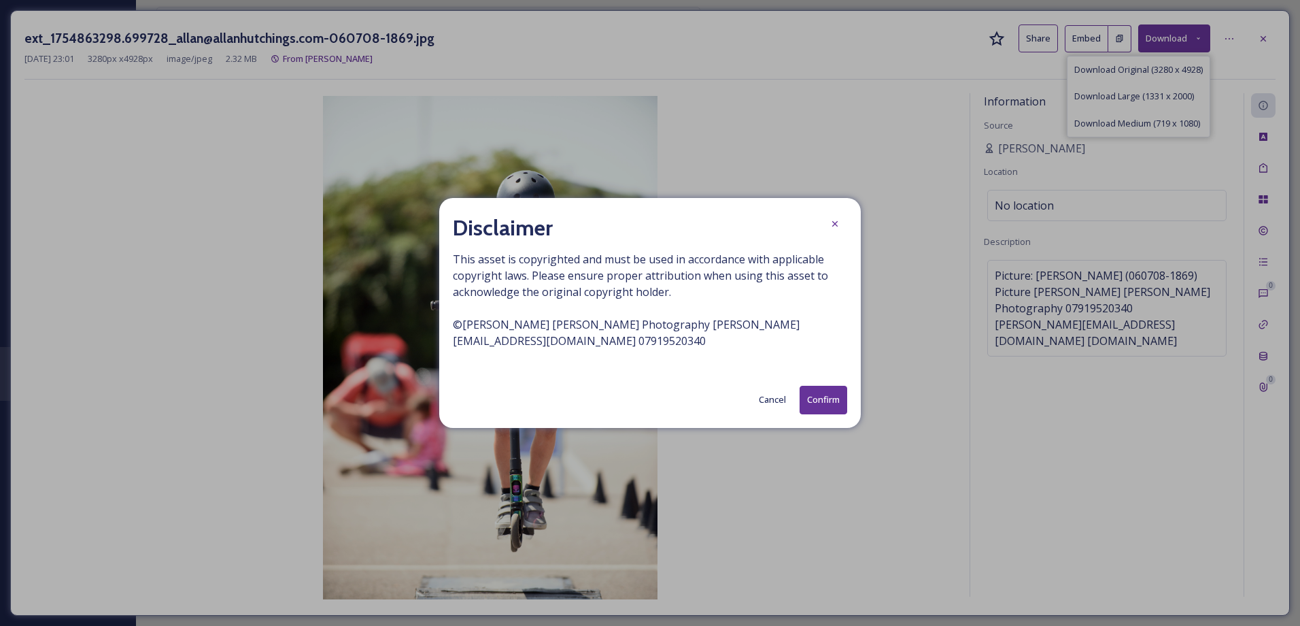
click at [835, 402] on button "Confirm" at bounding box center [824, 400] width 48 height 28
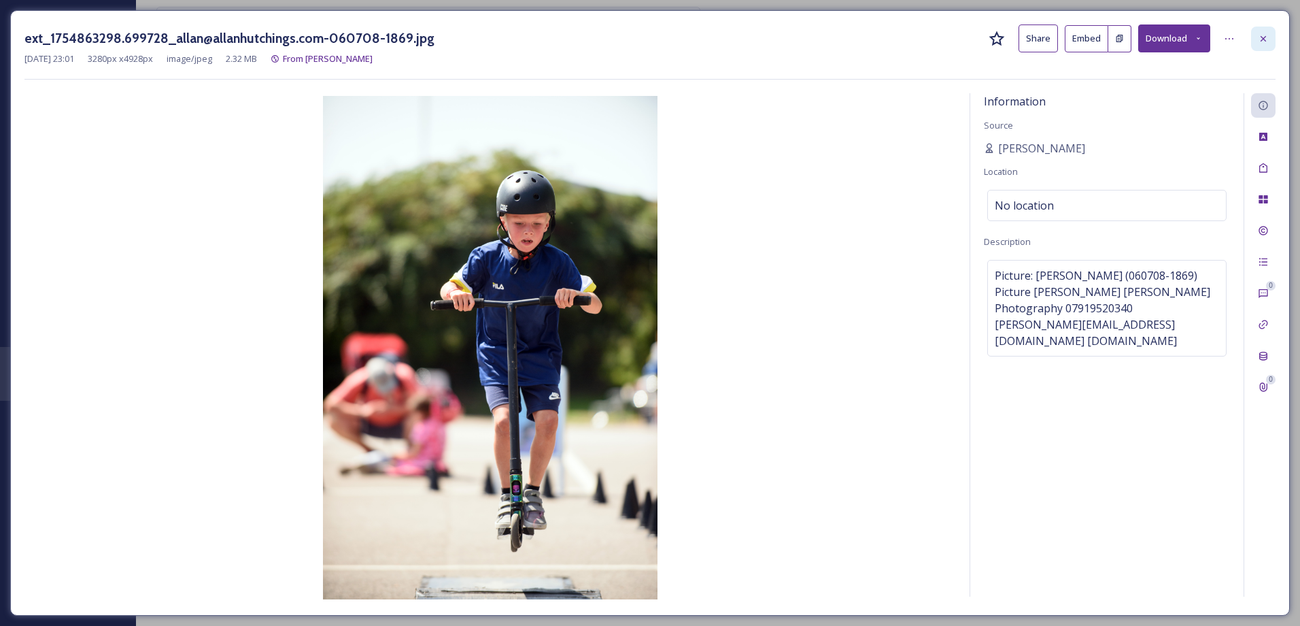
click at [1253, 29] on div at bounding box center [1263, 39] width 24 height 24
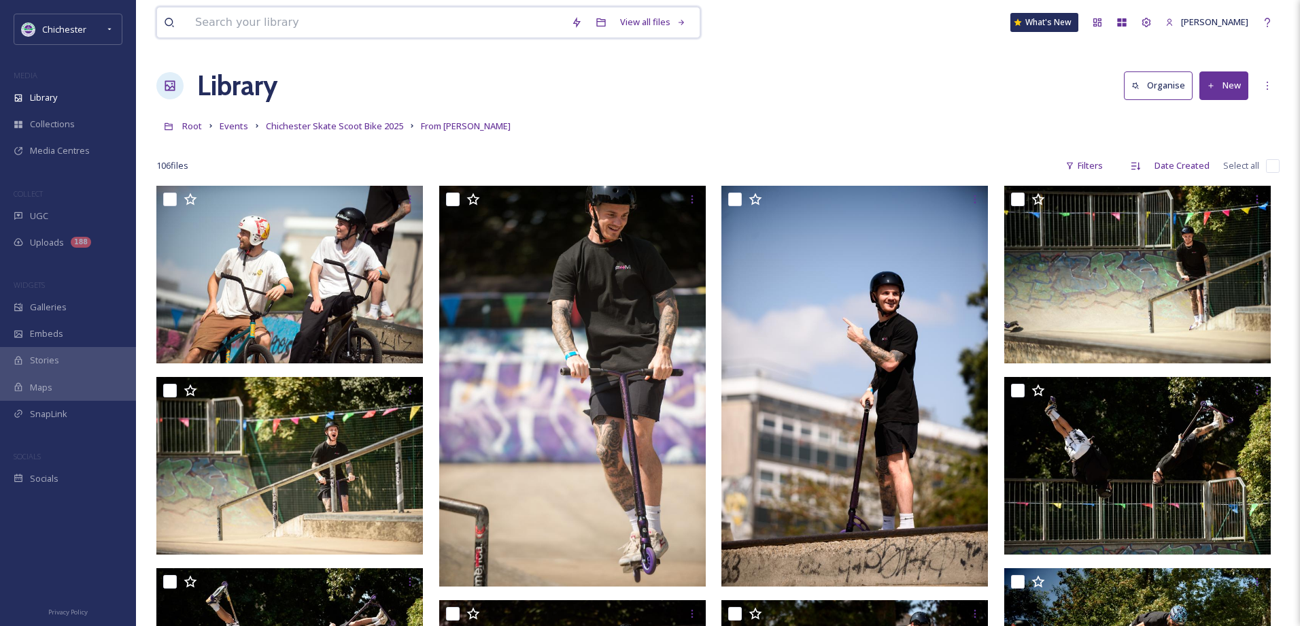
click at [196, 22] on input at bounding box center [376, 22] width 376 height 30
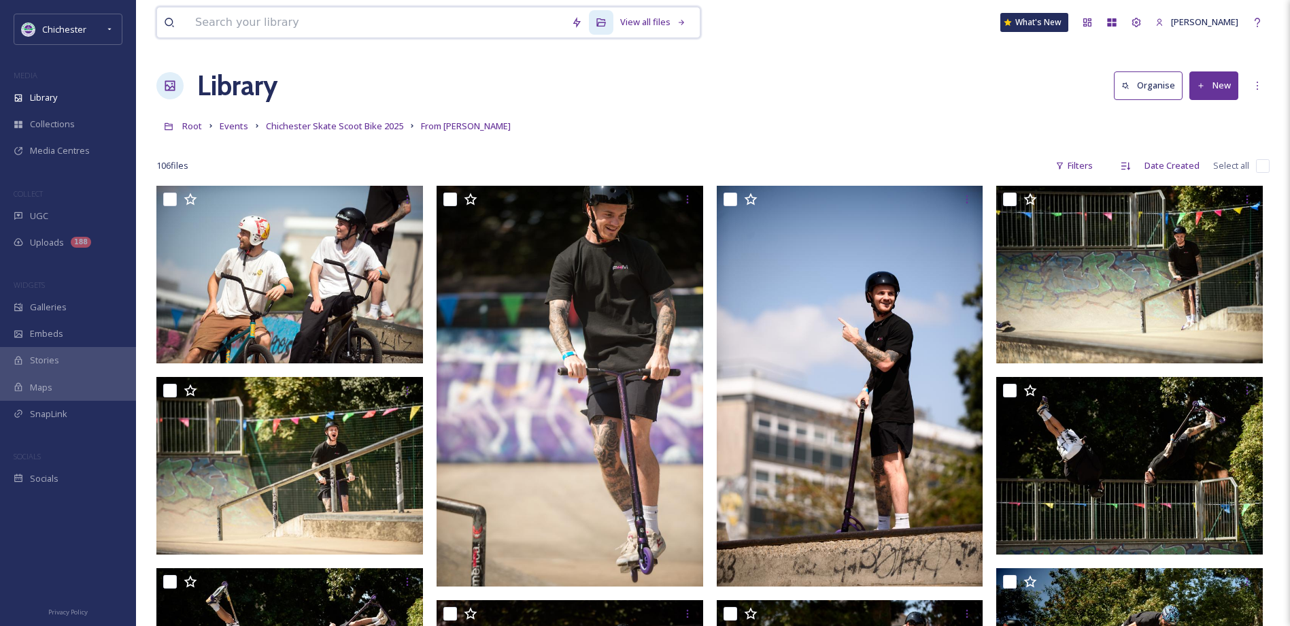
paste input "ext_1754863301.675058_allan@allanhutchings.com-060708-1866.jpg"
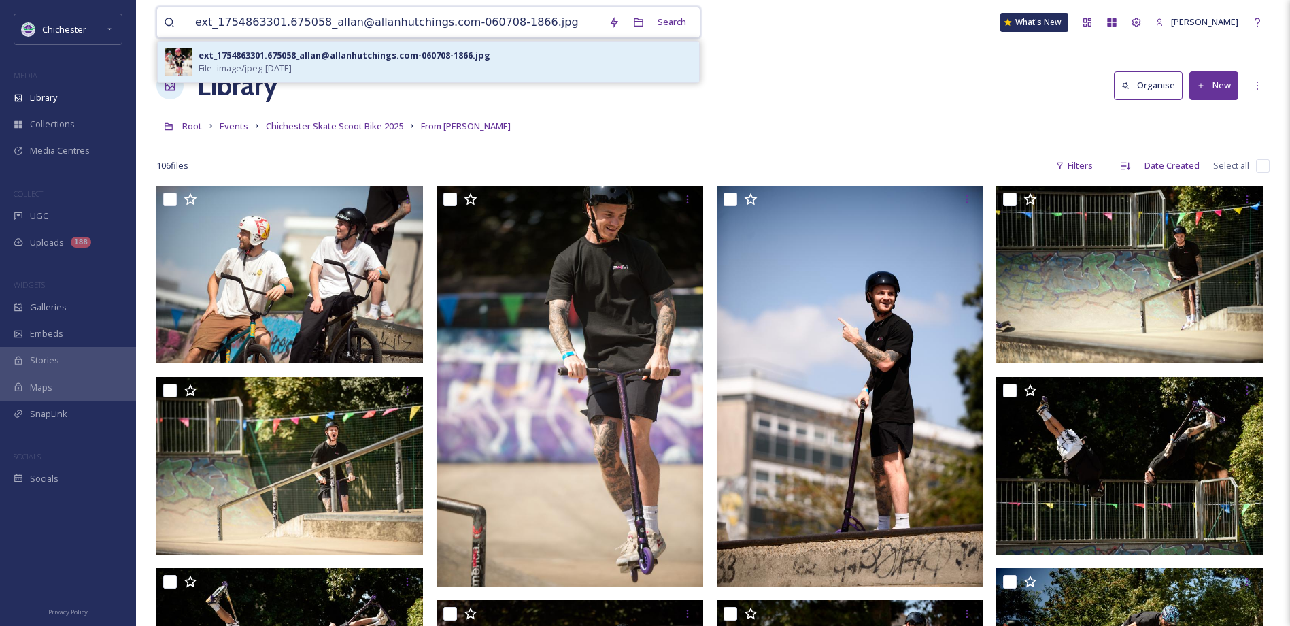
type input "ext_1754863301.675058_allan@allanhutchings.com-060708-1866.jpg"
click at [292, 64] on span "File - image/jpeg - [DATE]" at bounding box center [245, 68] width 93 height 13
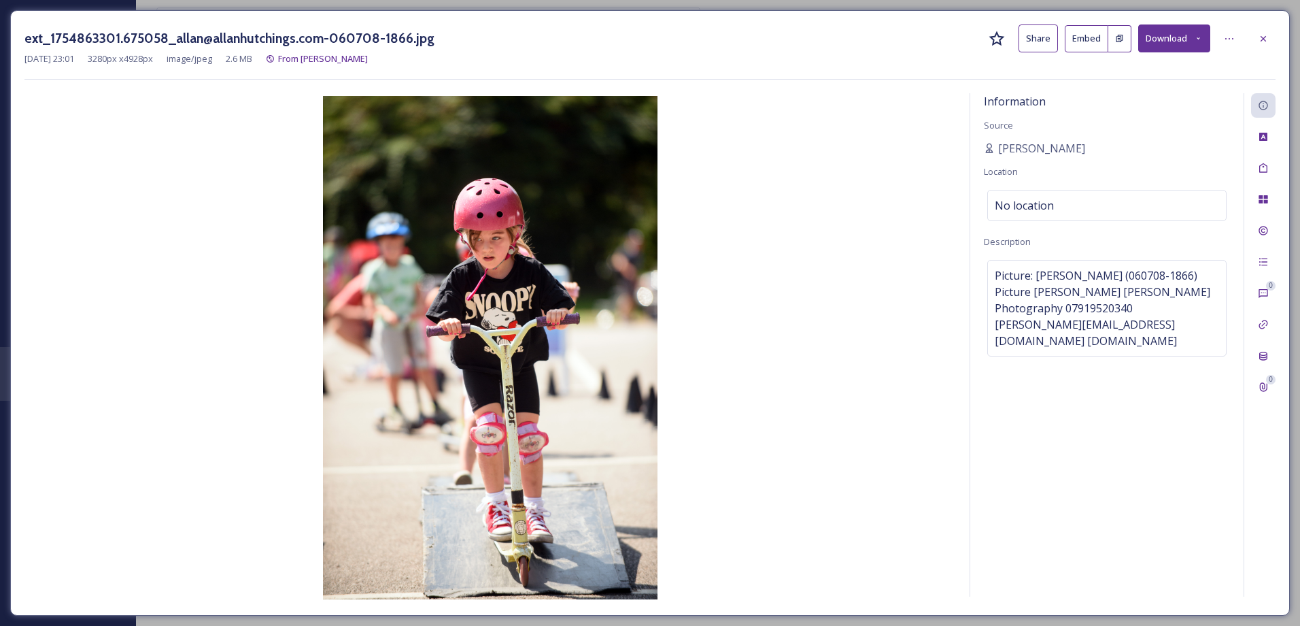
click at [1182, 40] on button "Download" at bounding box center [1174, 38] width 72 height 28
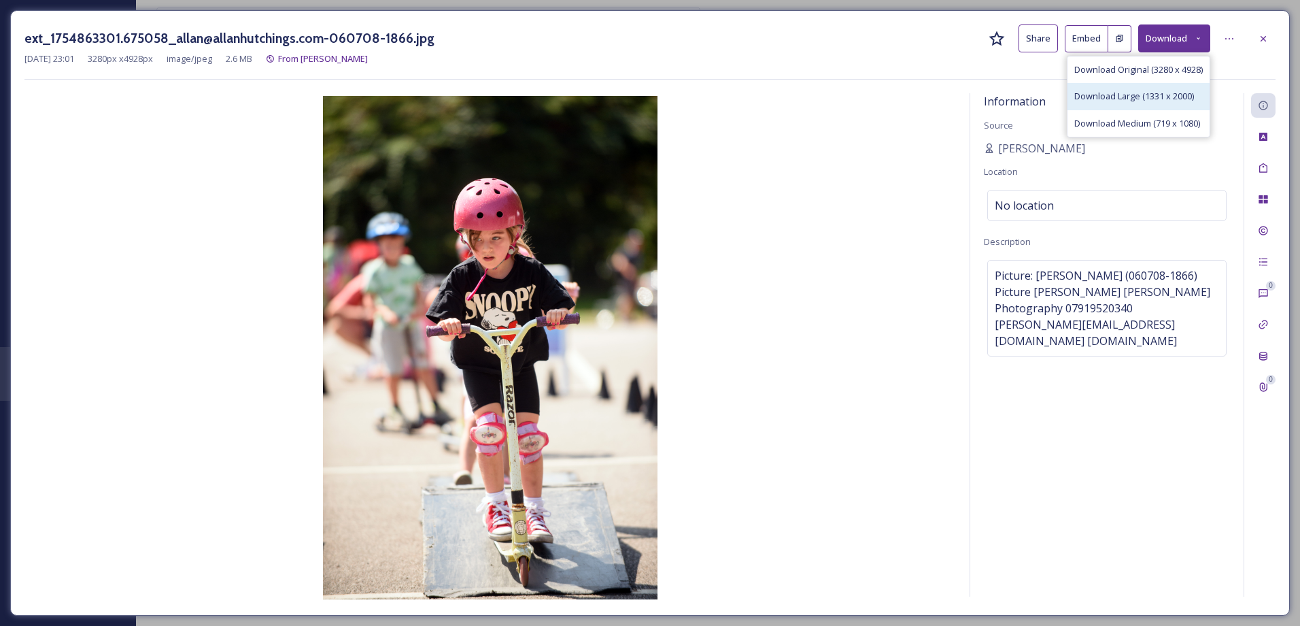
click at [1174, 99] on span "Download Large (1331 x 2000)" at bounding box center [1134, 96] width 120 height 13
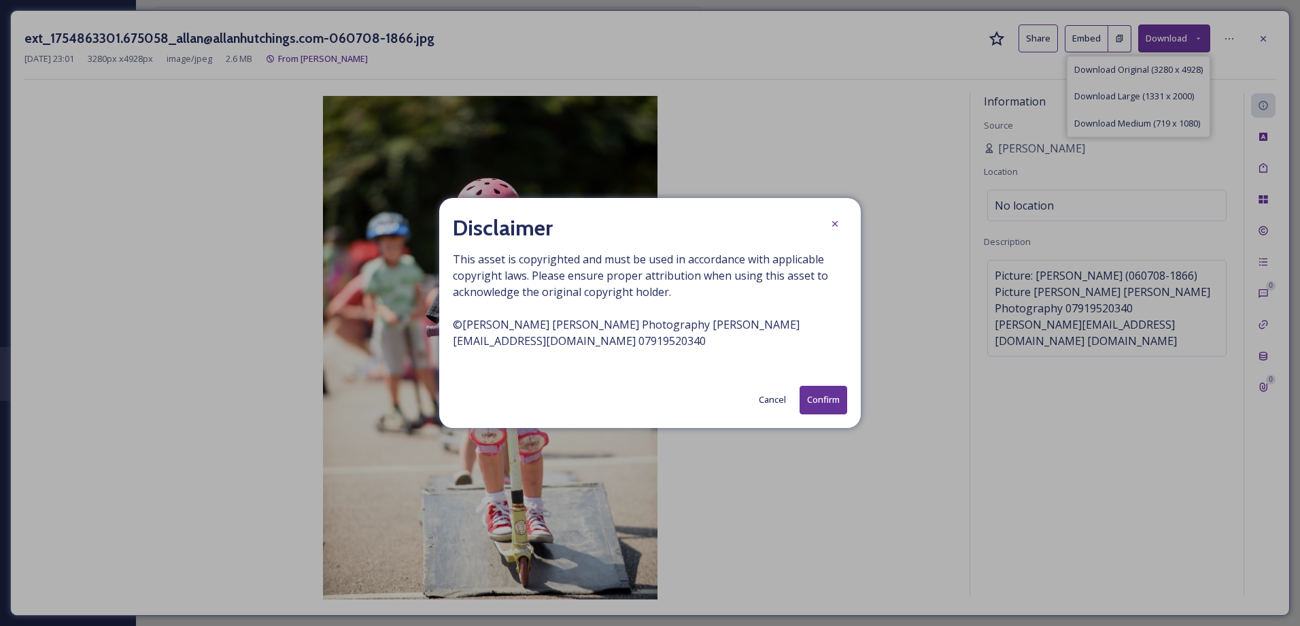
click at [824, 383] on div "Disclaimer This asset is copyrighted and must be used in accordance with applic…" at bounding box center [650, 312] width 422 height 229
click at [826, 388] on button "Confirm" at bounding box center [824, 400] width 48 height 28
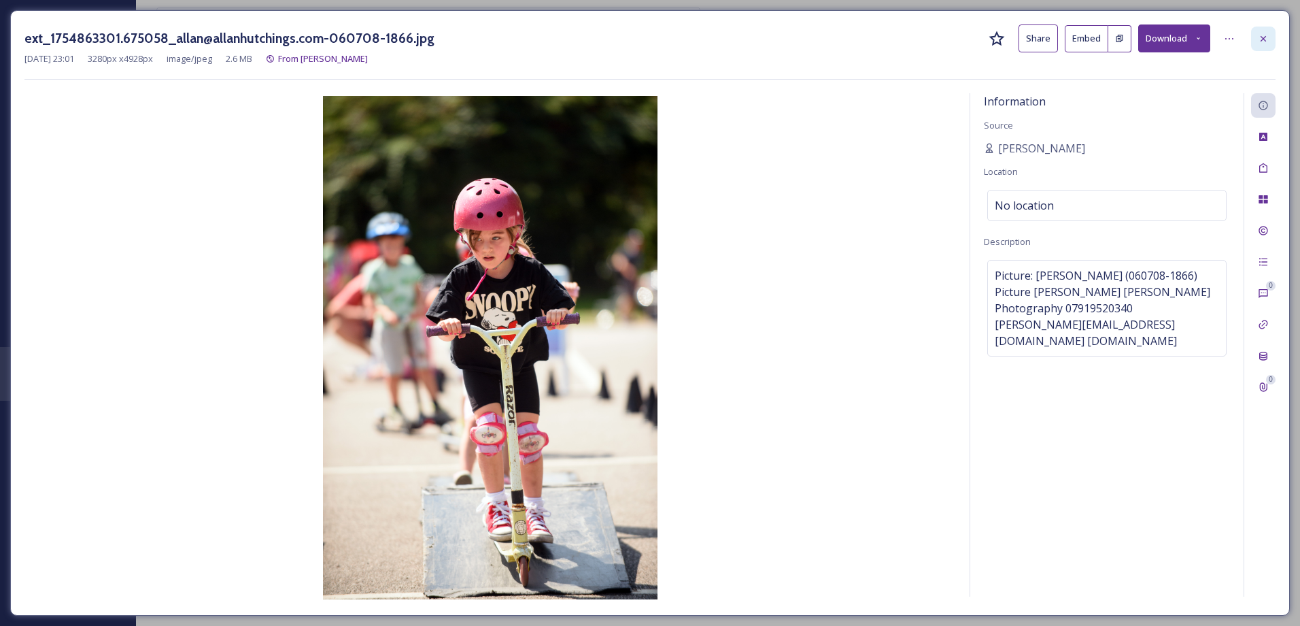
click at [1262, 41] on icon at bounding box center [1263, 38] width 11 height 11
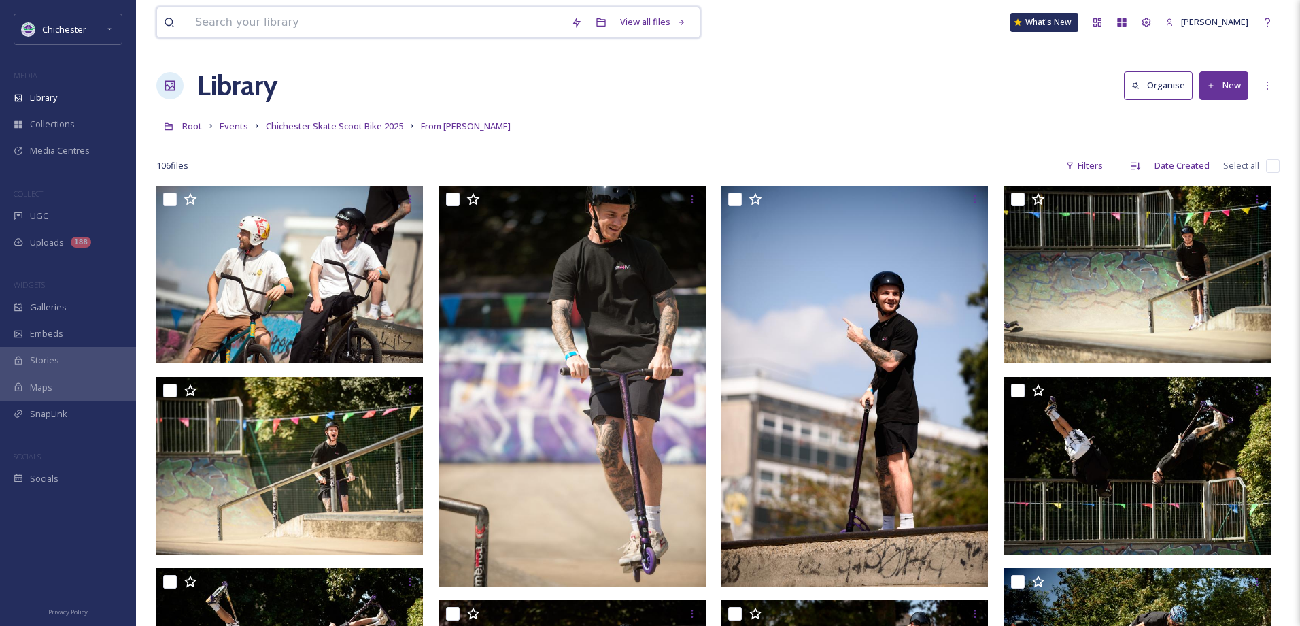
click at [258, 21] on input at bounding box center [376, 22] width 376 height 30
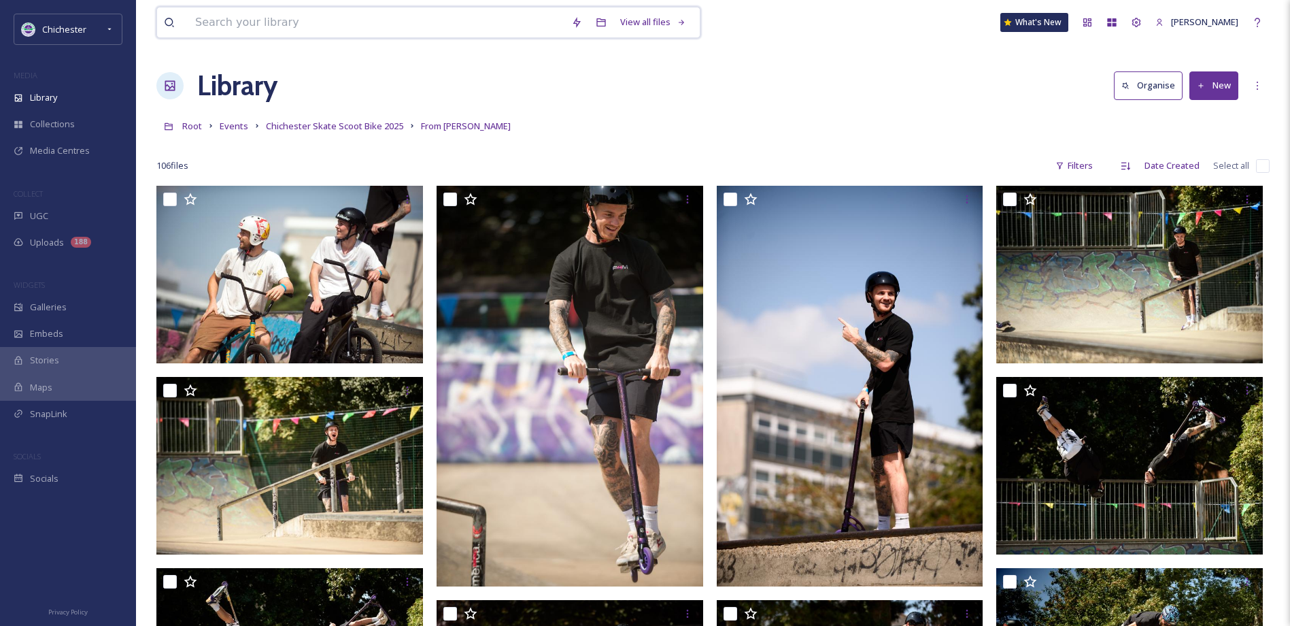
paste input "ext_1754863316.615004_allan@allanhutchings.com-060708-1742.jpg"
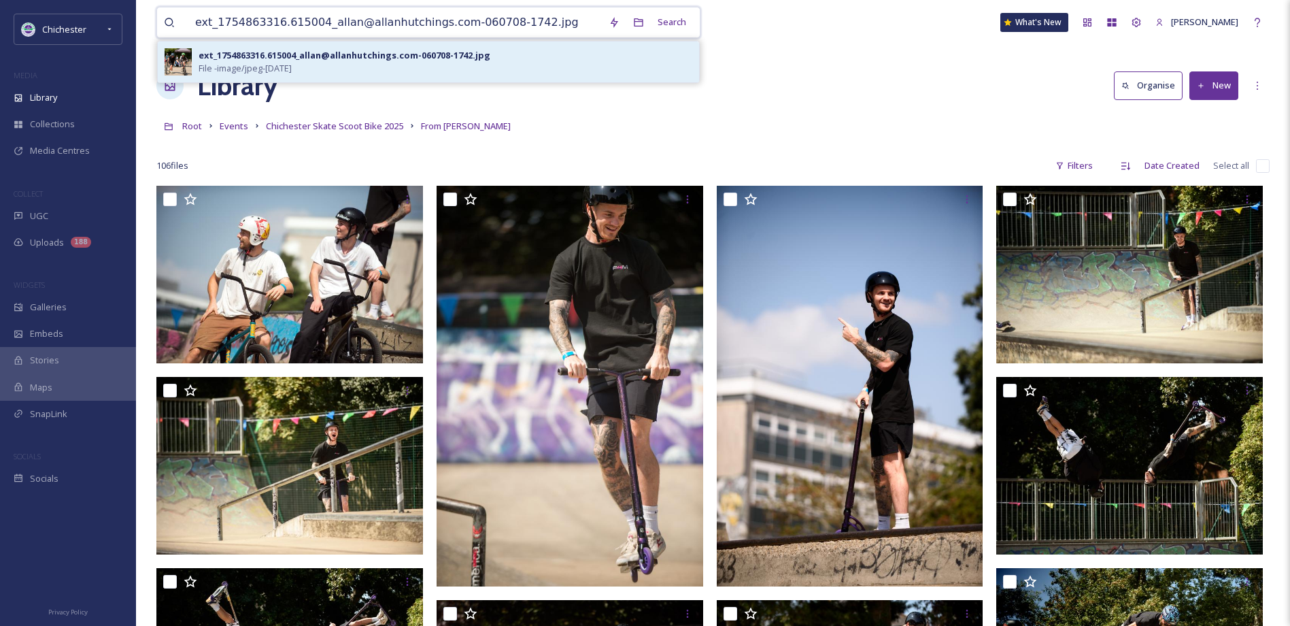
type input "ext_1754863316.615004_allan@allanhutchings.com-060708-1742.jpg"
click at [412, 69] on div "ext_1754863316.615004_allan@allanhutchings.com-060708-1742.jpg File - image/jpe…" at bounding box center [446, 62] width 494 height 26
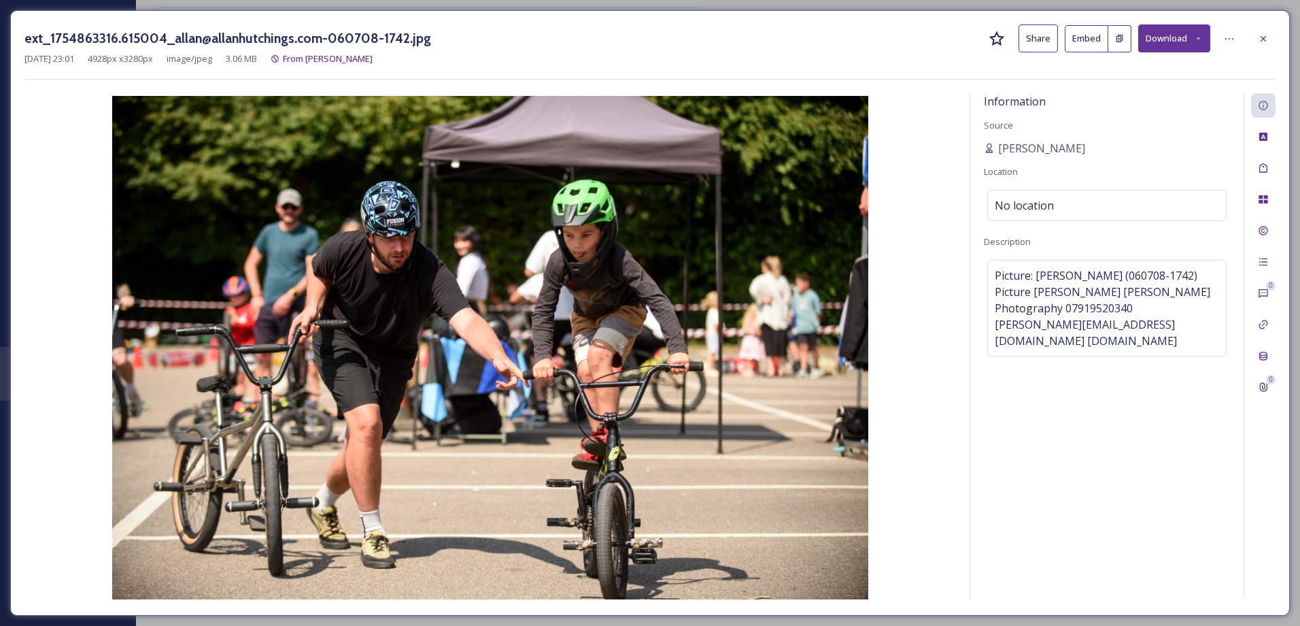
click at [1187, 33] on button "Download" at bounding box center [1174, 38] width 72 height 28
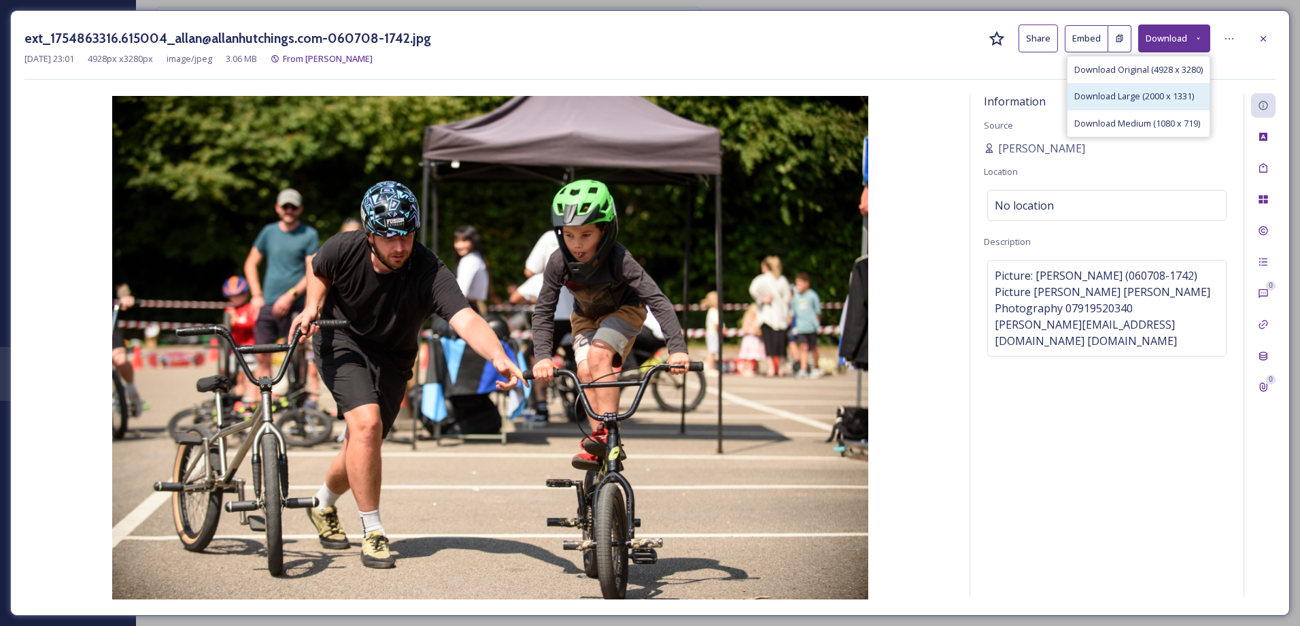
click at [1163, 98] on span "Download Large (2000 x 1331)" at bounding box center [1134, 96] width 120 height 13
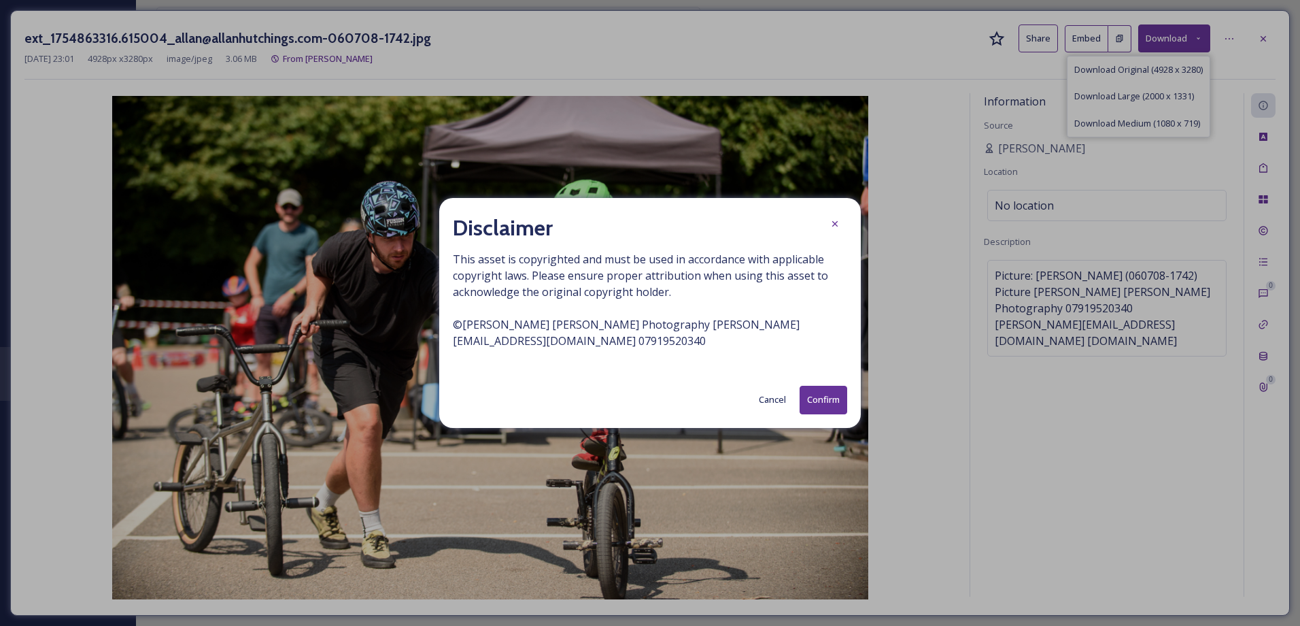
click at [831, 404] on button "Confirm" at bounding box center [824, 400] width 48 height 28
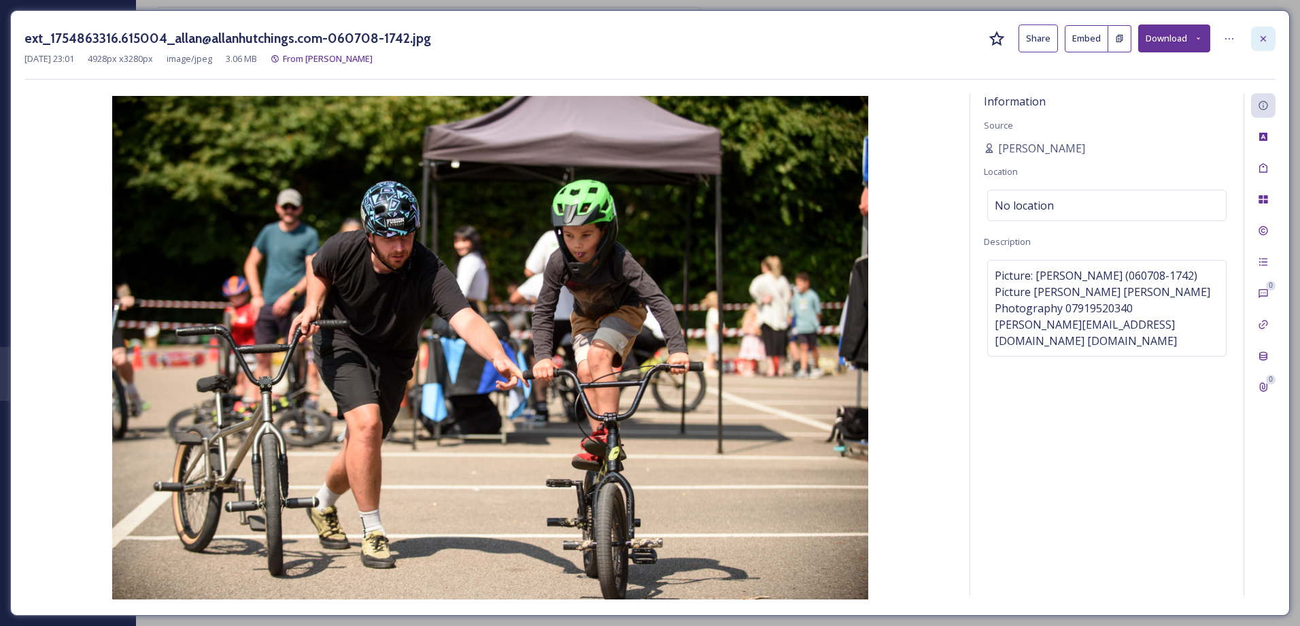
click at [1267, 27] on div at bounding box center [1263, 39] width 24 height 24
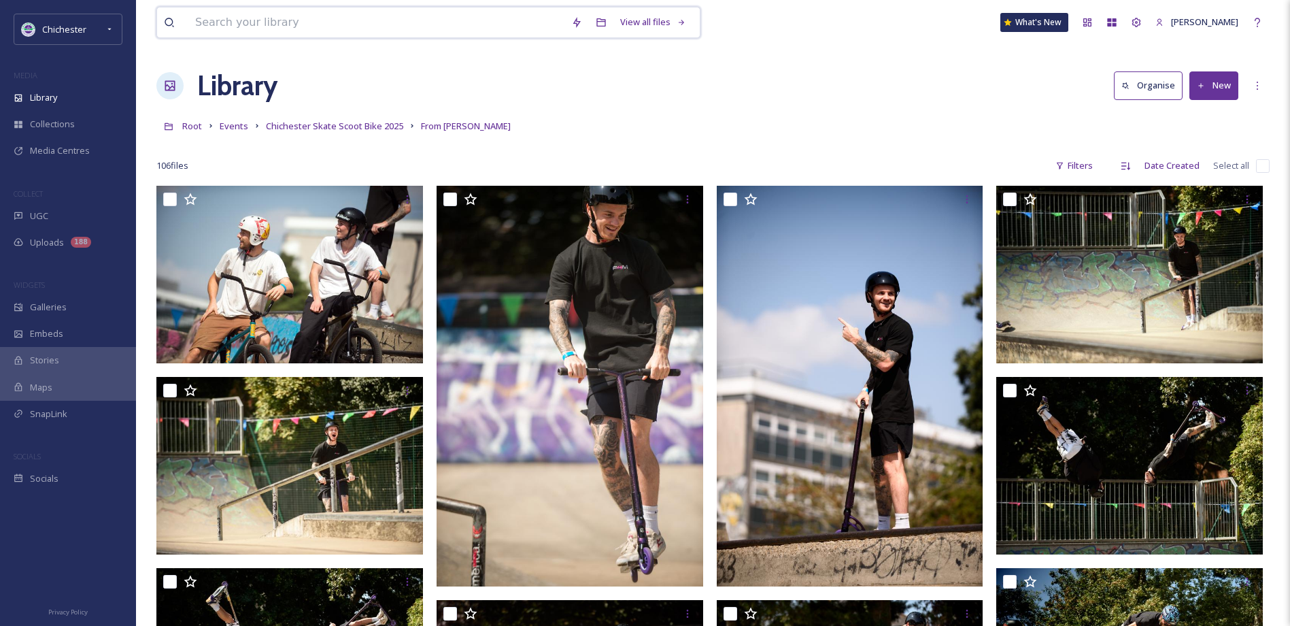
click at [254, 21] on input at bounding box center [376, 22] width 376 height 30
paste input "ext_1754863328.608433_allan@allanhutchings.com-060708-1669.jpg"
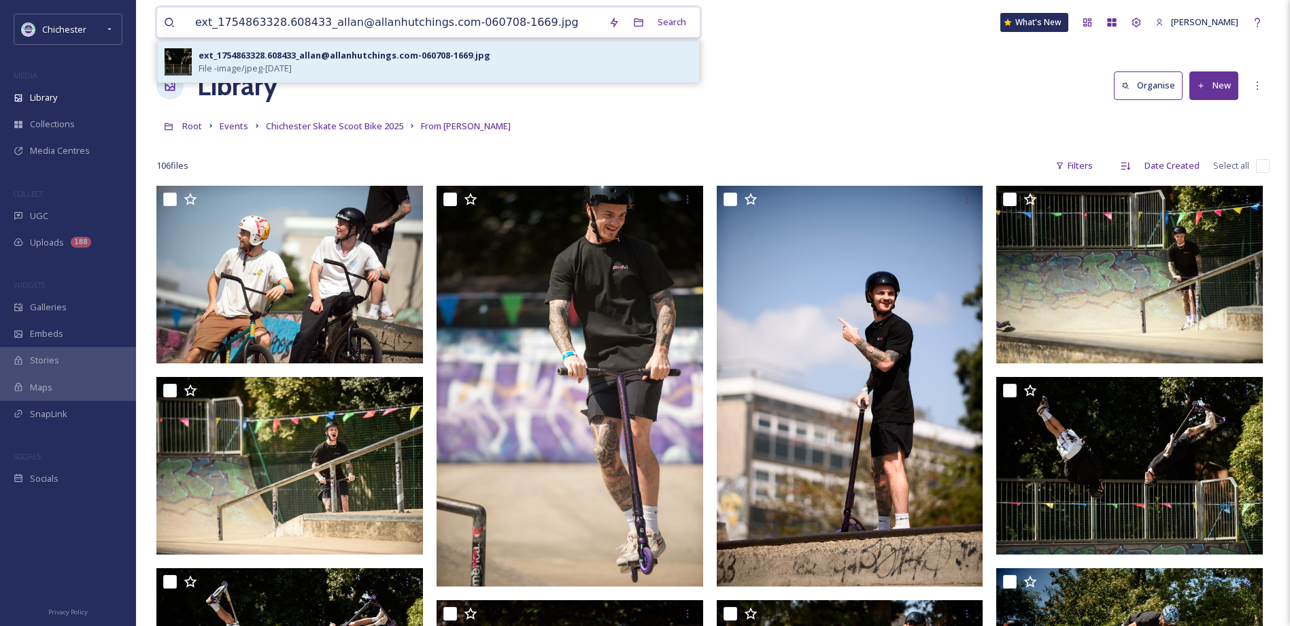
type input "ext_1754863328.608433_allan@allanhutchings.com-060708-1669.jpg"
click at [358, 65] on div "ext_1754863328.608433_allan@allanhutchings.com-060708-1669.jpg File - image/jpe…" at bounding box center [446, 62] width 494 height 26
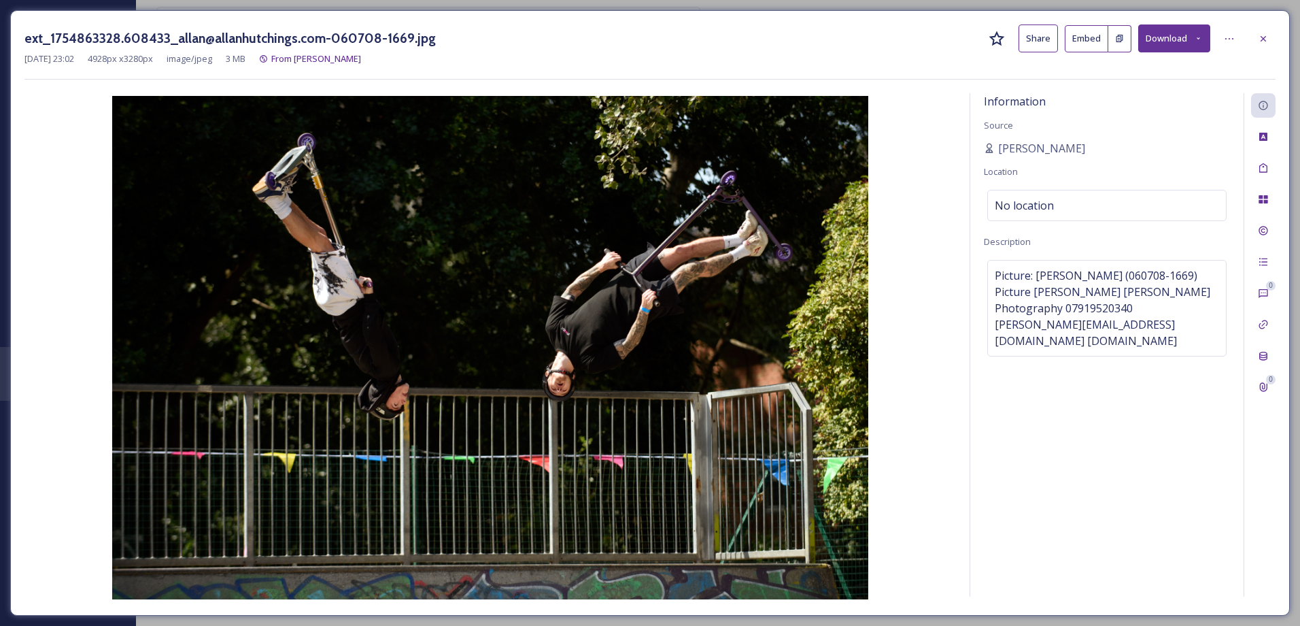
click at [1199, 38] on icon at bounding box center [1198, 38] width 3 height 2
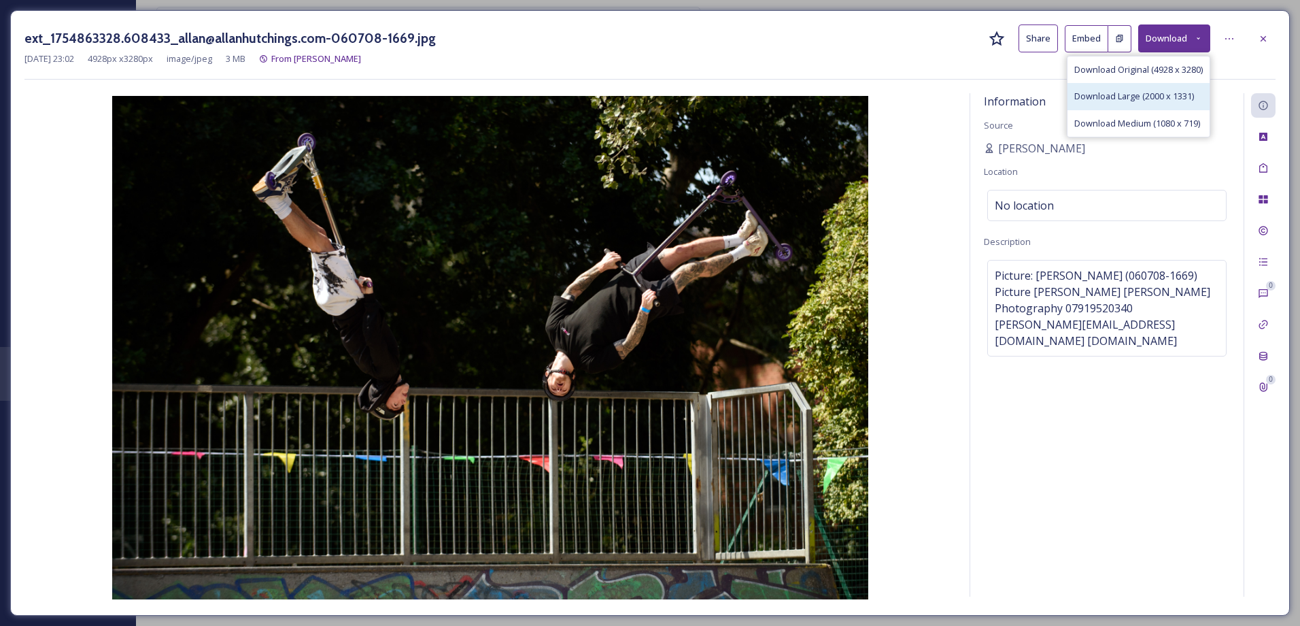
click at [1164, 91] on span "Download Large (2000 x 1331)" at bounding box center [1134, 96] width 120 height 13
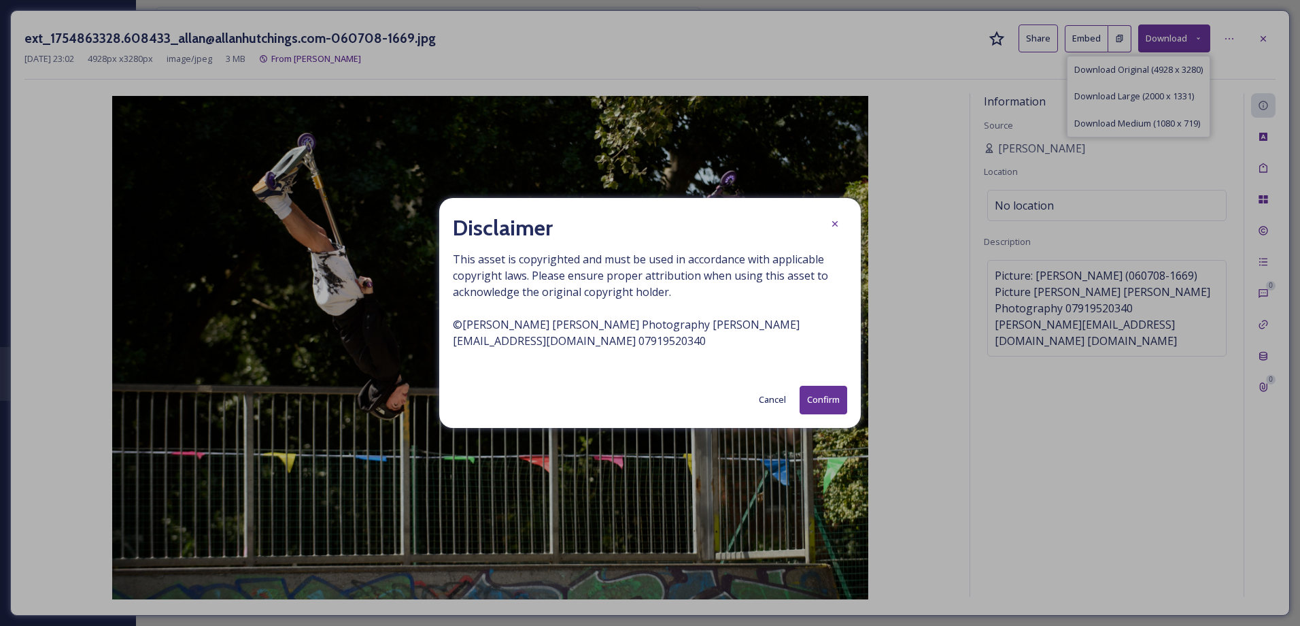
click at [830, 392] on button "Confirm" at bounding box center [824, 400] width 48 height 28
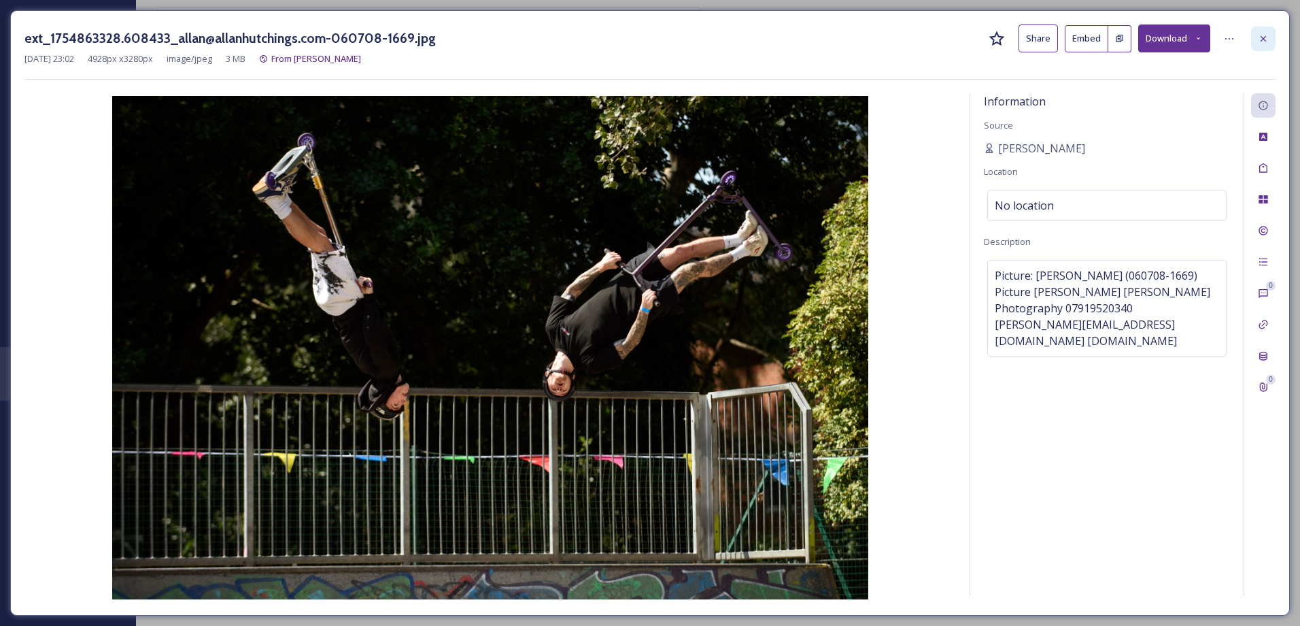
click at [1256, 37] on div at bounding box center [1263, 39] width 24 height 24
